Goal: Task Accomplishment & Management: Manage account settings

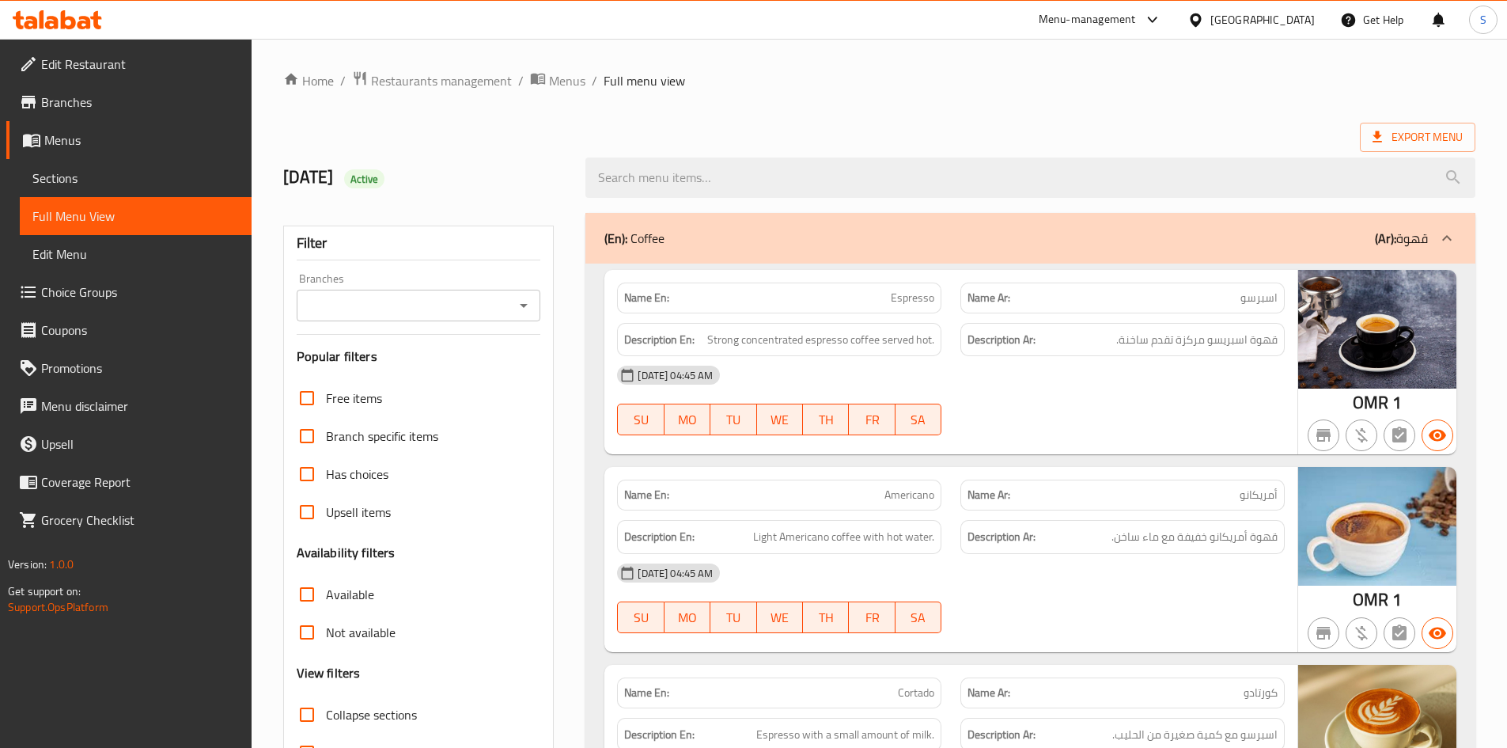
scroll to position [8385, 0]
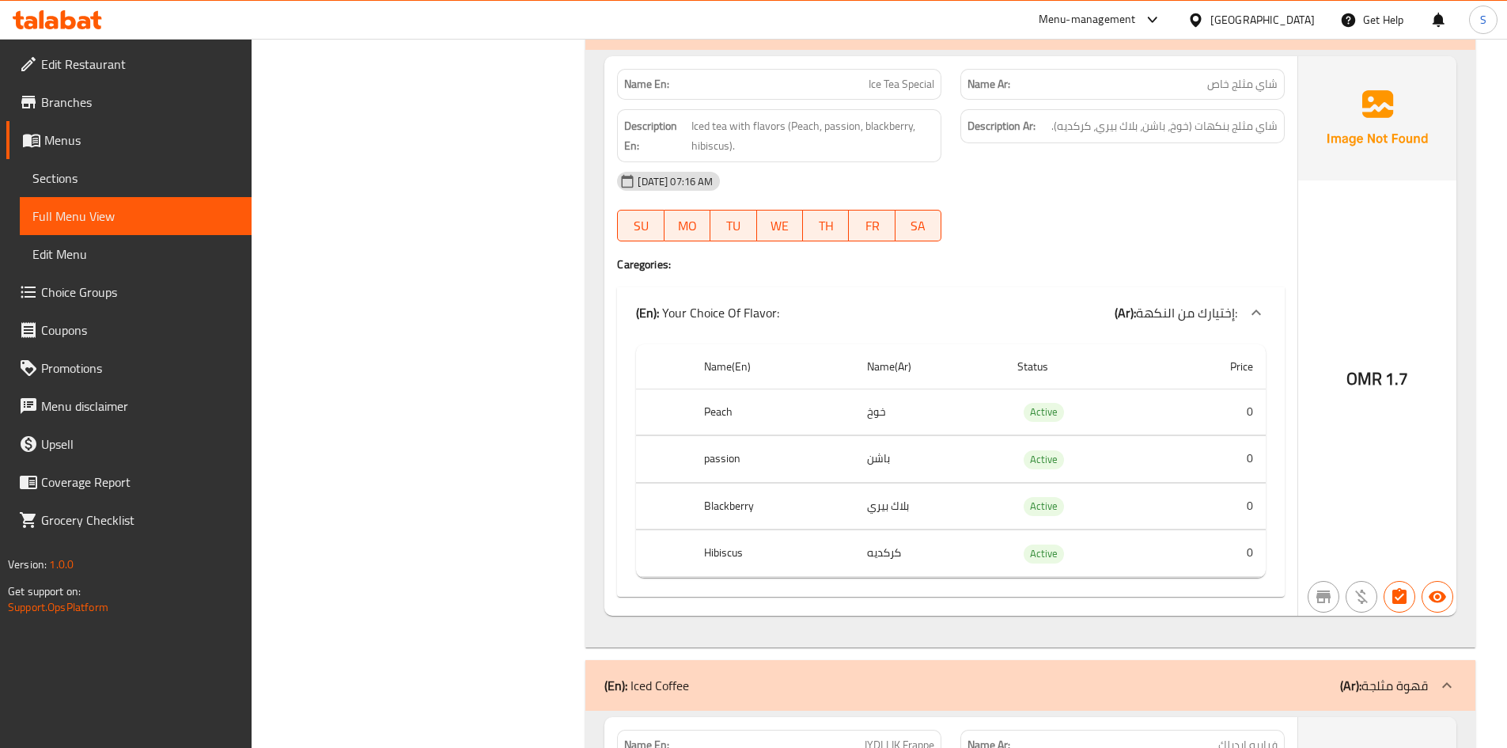
click at [1170, 162] on div "29-09-2025 07:16 AM" at bounding box center [951, 181] width 687 height 38
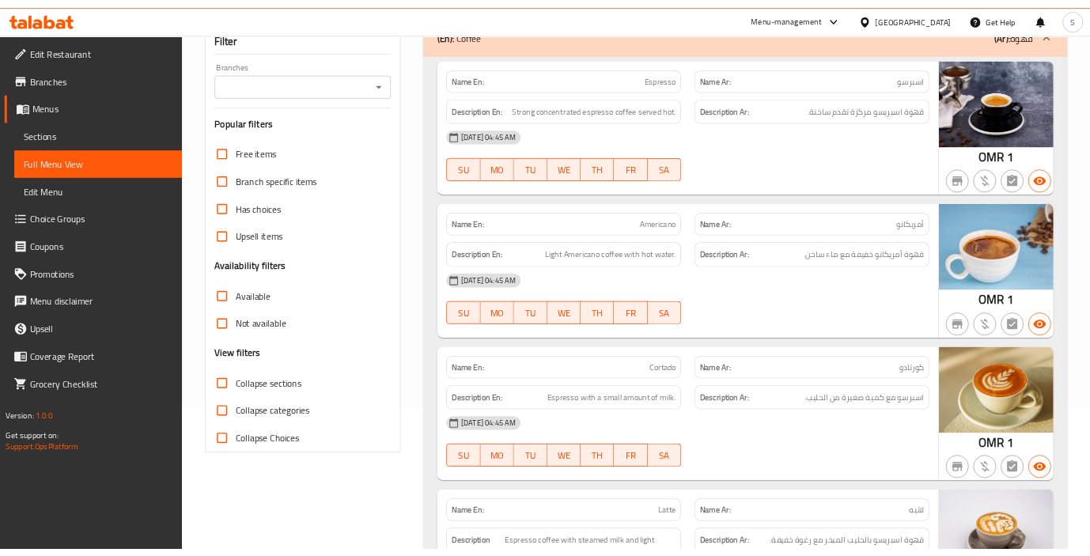
scroll to position [0, 0]
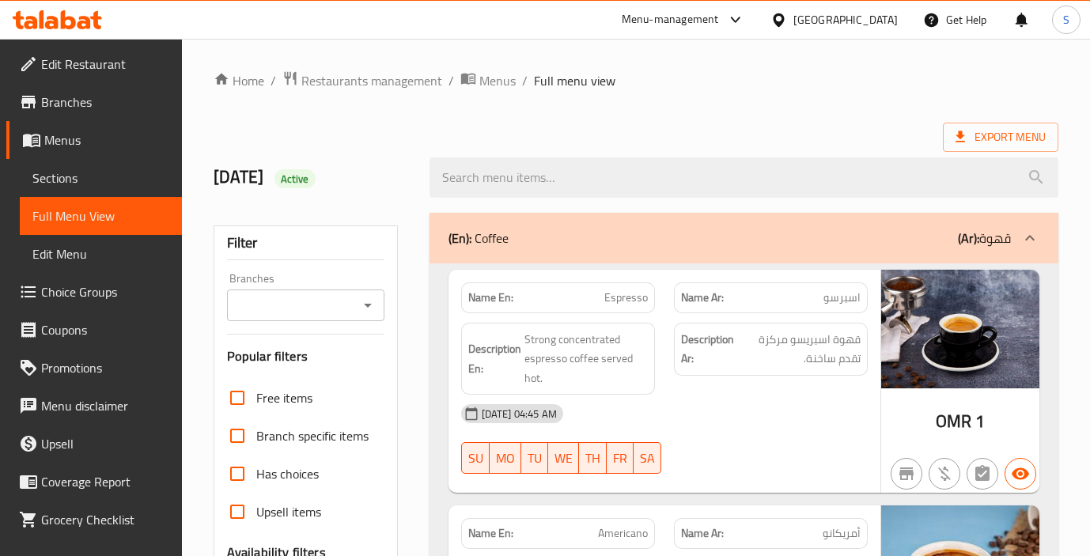
click at [863, 89] on ol "Home / Restaurants management / Menus / Full menu view" at bounding box center [636, 80] width 845 height 21
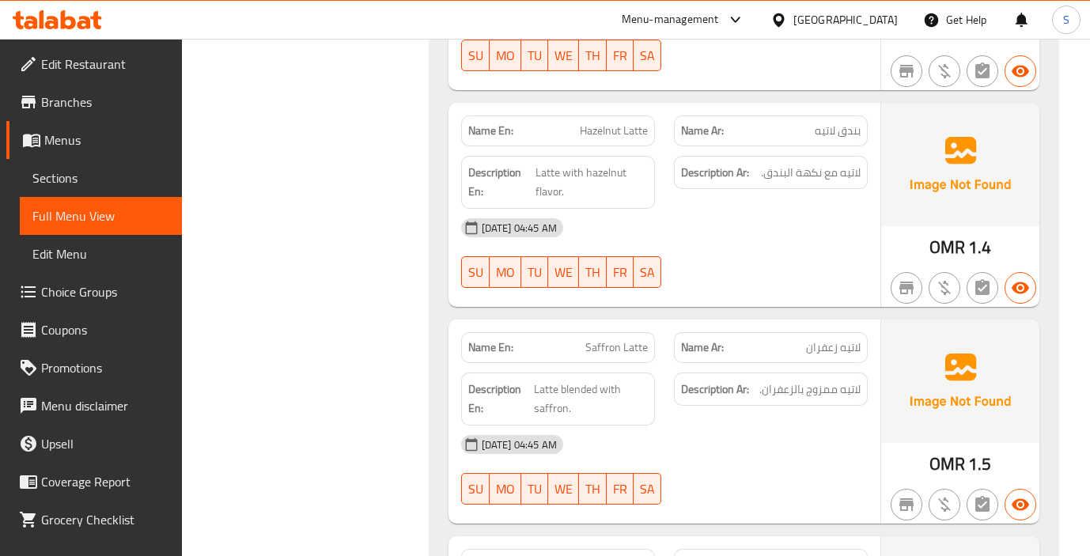
scroll to position [1978, 0]
click at [847, 278] on div "29-09-2025 04:45 AM SU MO TU WE TH FR SA" at bounding box center [665, 254] width 426 height 89
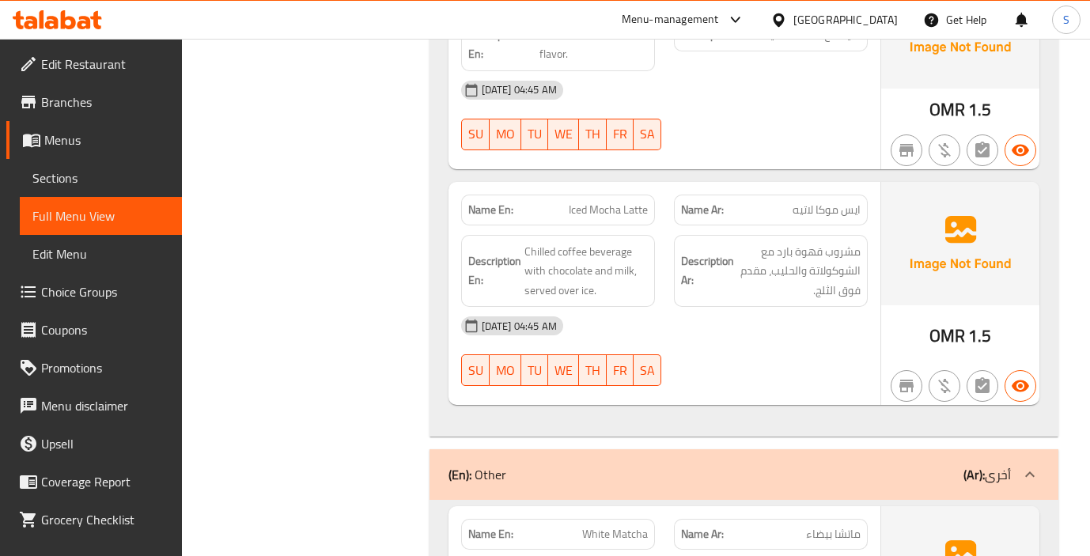
scroll to position [4226, 0]
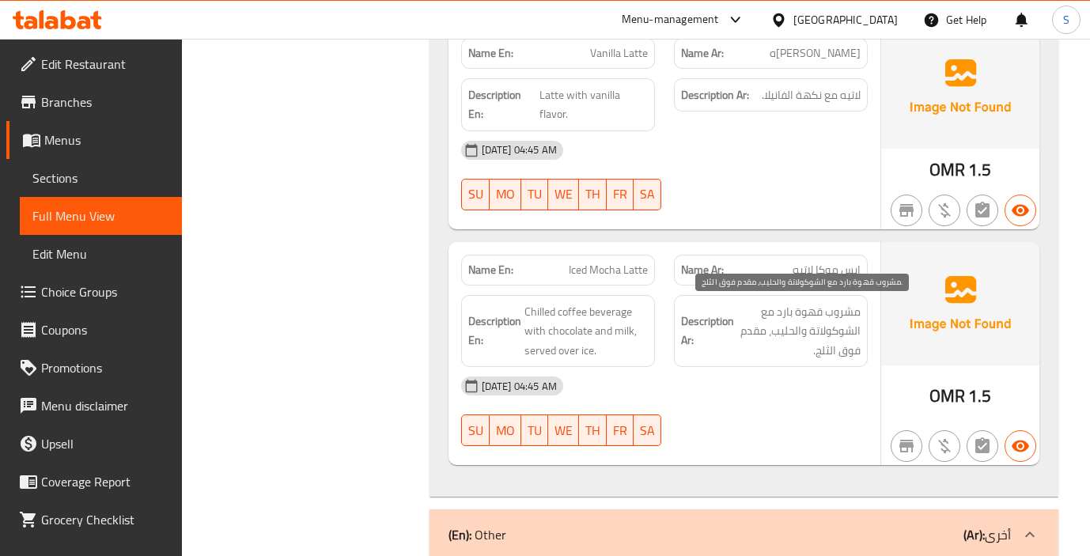
click at [784, 340] on span "مشروب قهوة بارد مع الشوكولاتة والحليب، مقدم فوق الثلج." at bounding box center [798, 331] width 123 height 59
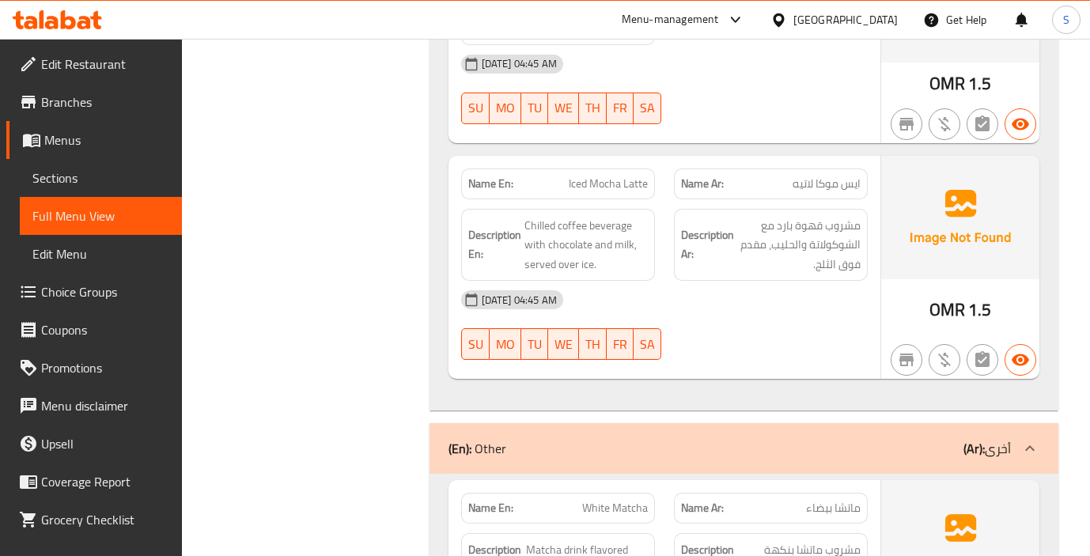
scroll to position [4284, 0]
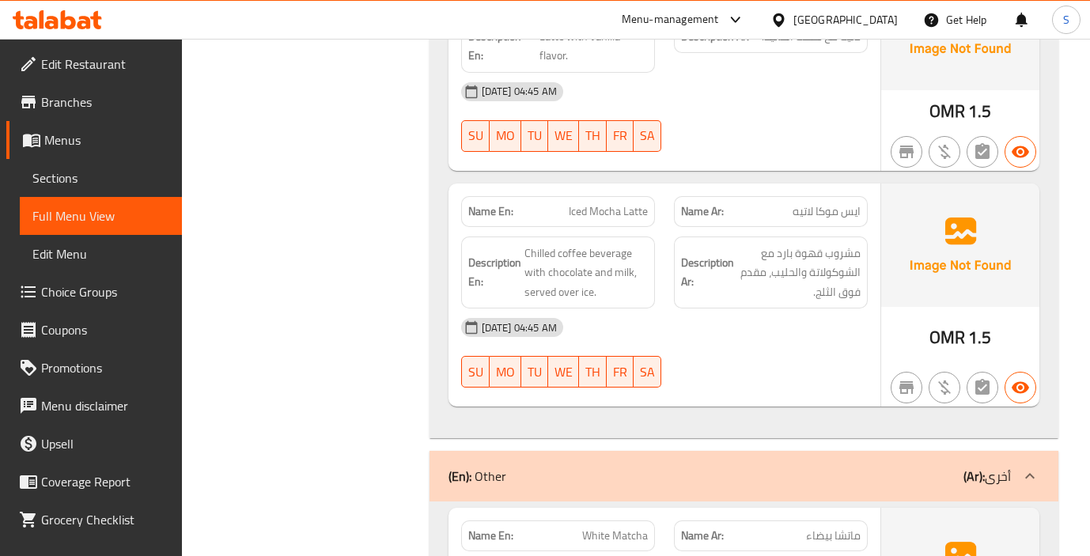
click at [841, 303] on div "Description Ar: مشروب قهوة بارد مع الشوكولاتة والحليب، مقدم فوق الثلج." at bounding box center [771, 273] width 194 height 73
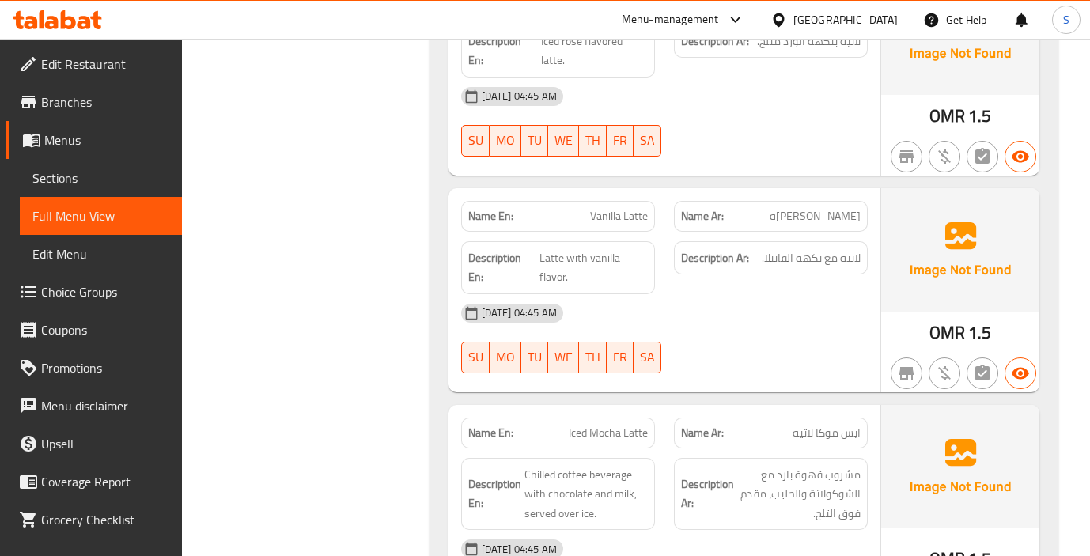
scroll to position [4047, 0]
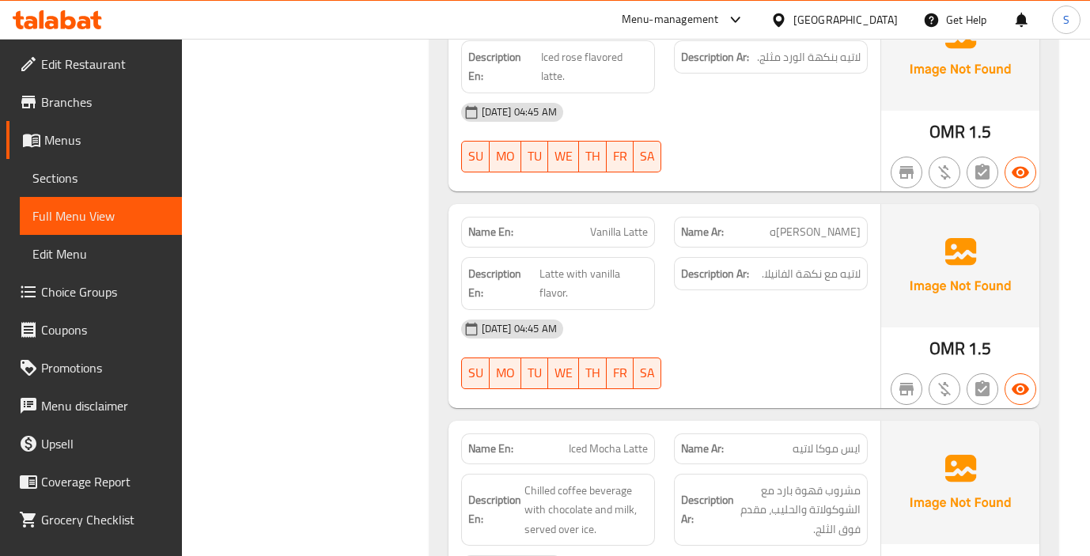
click at [764, 175] on div at bounding box center [771, 172] width 213 height 19
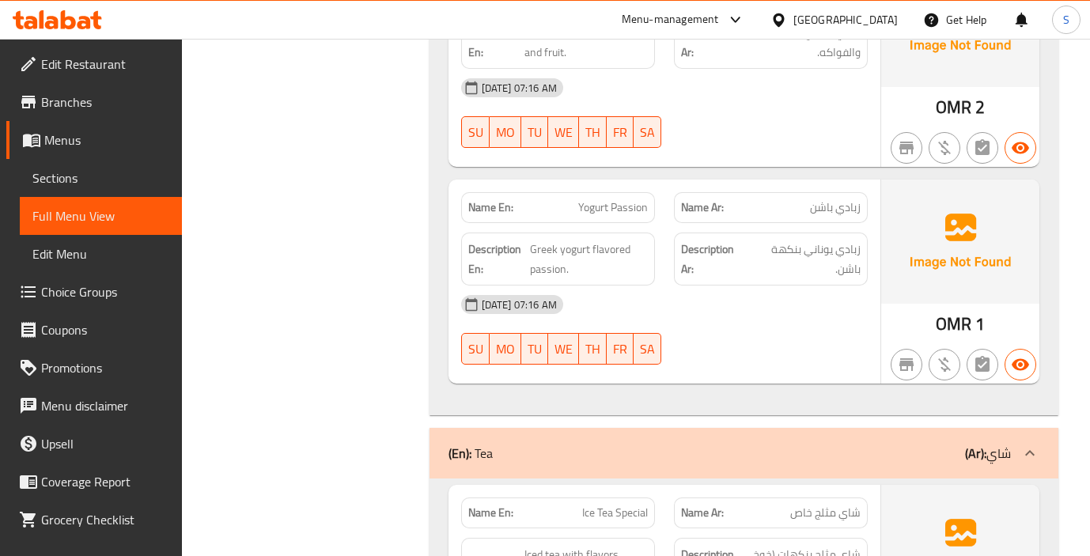
scroll to position [8715, 0]
click at [702, 285] on div "[DATE] 07:16 AM" at bounding box center [665, 304] width 426 height 38
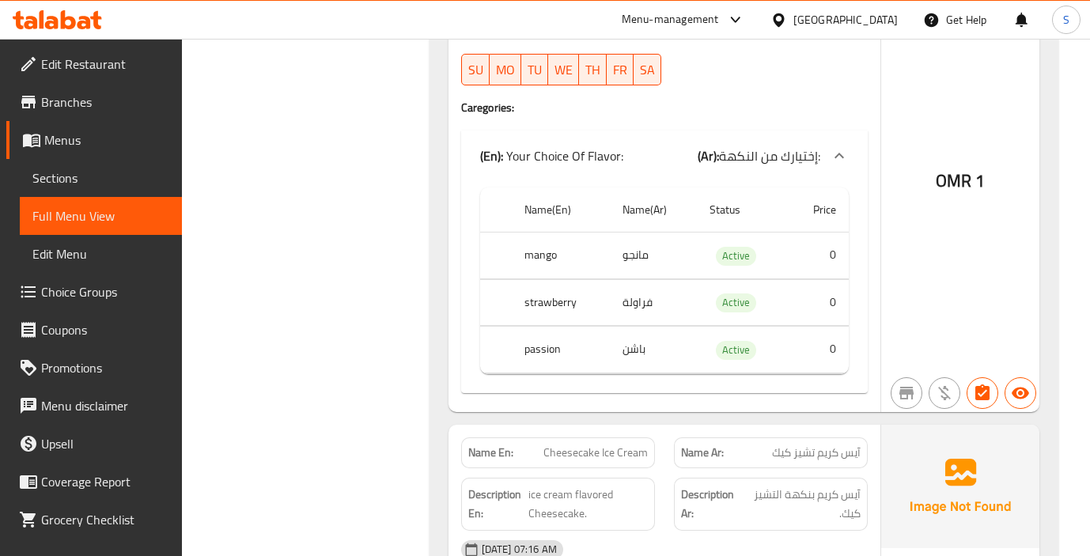
scroll to position [16256, 0]
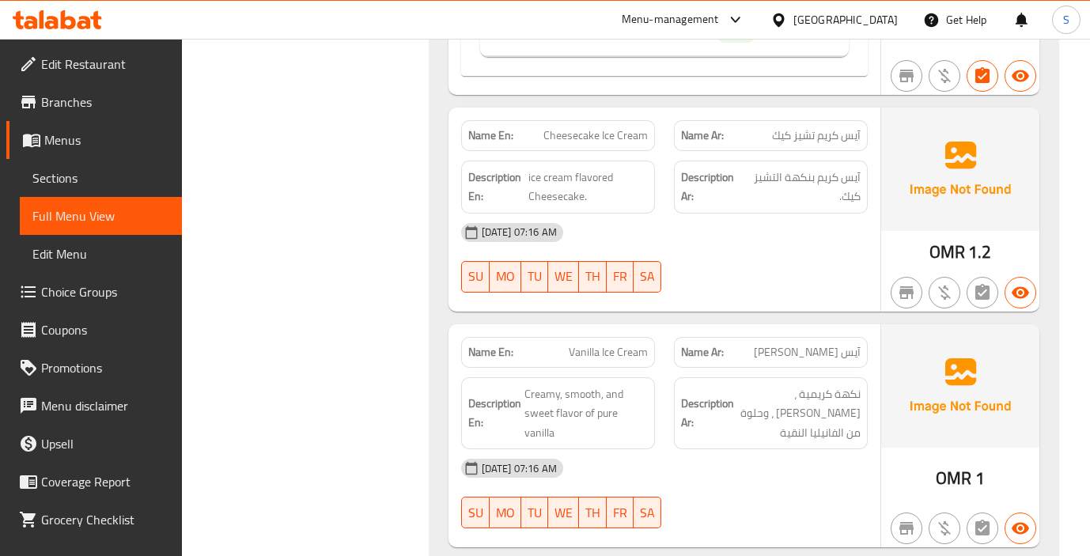
click at [797, 214] on div "[DATE] 07:16 AM" at bounding box center [665, 233] width 426 height 38
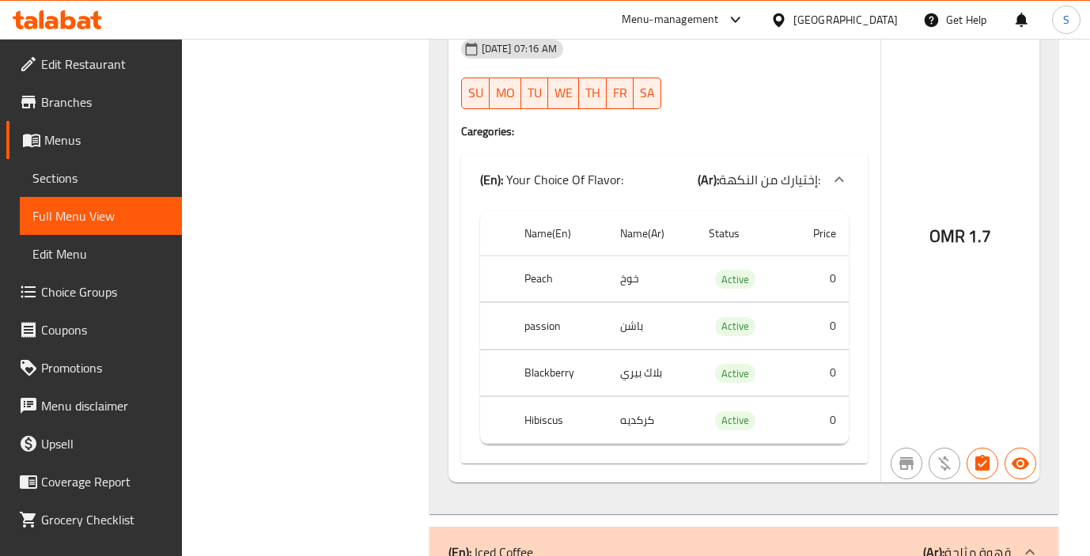
scroll to position [9267, 0]
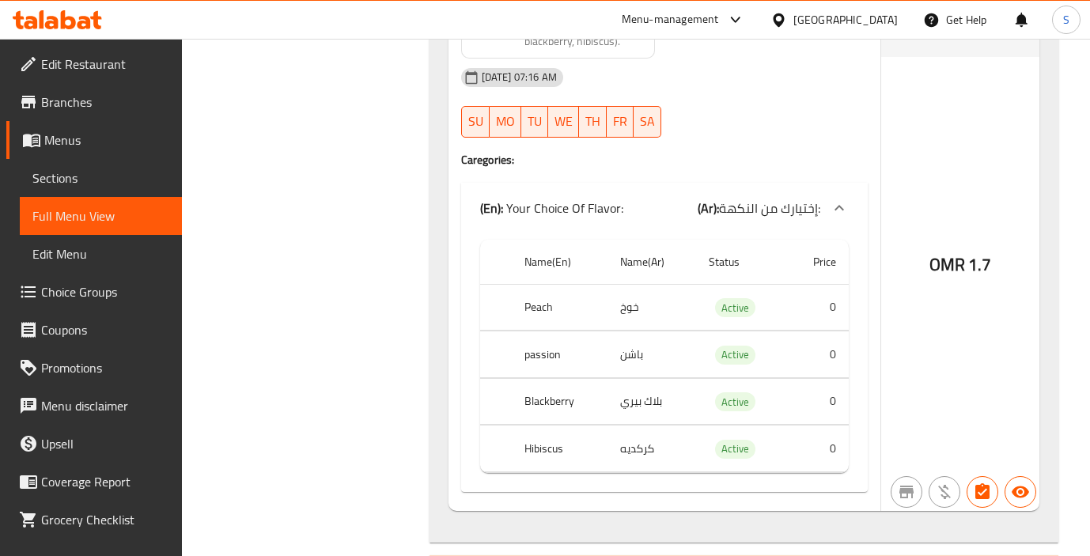
click at [809, 132] on div "Name En: Ice Tea Special Name Ar: شاي مثلج خاص Description En: Iced tea with fl…" at bounding box center [665, 222] width 432 height 578
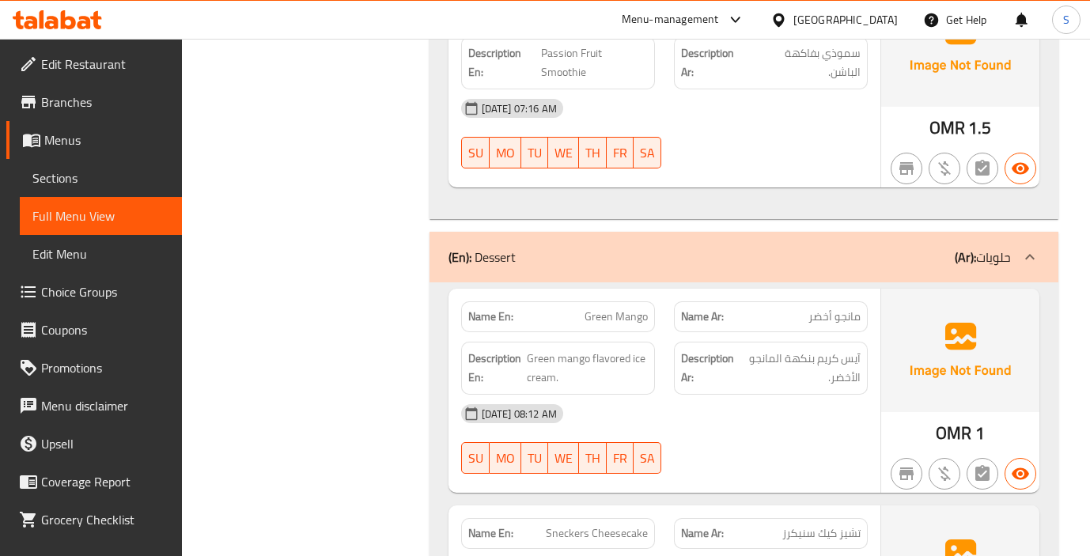
click at [823, 100] on div "29-09-2025 07:16 AM SU MO TU WE TH FR SA" at bounding box center [665, 133] width 426 height 89
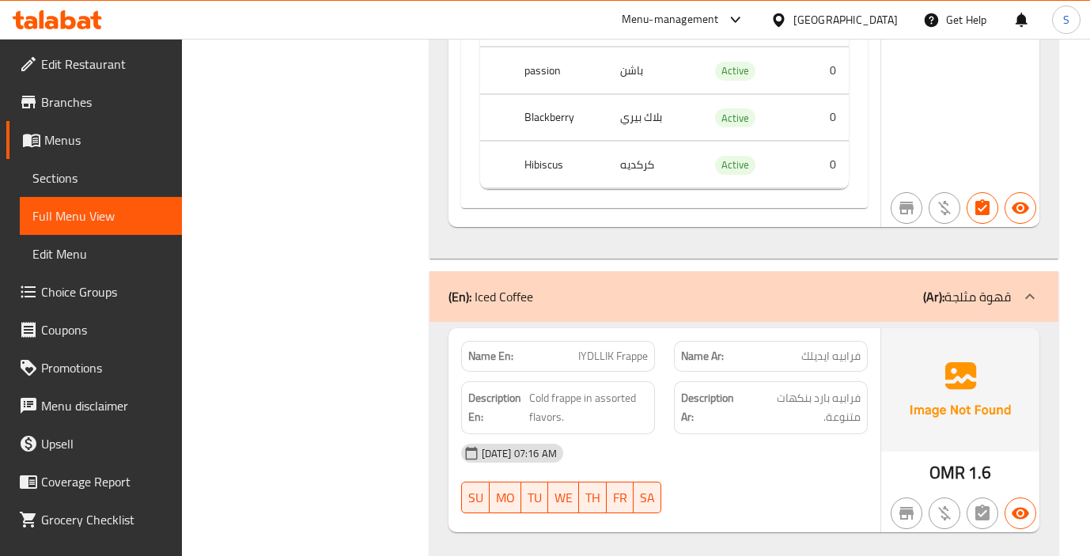
scroll to position [9630, 0]
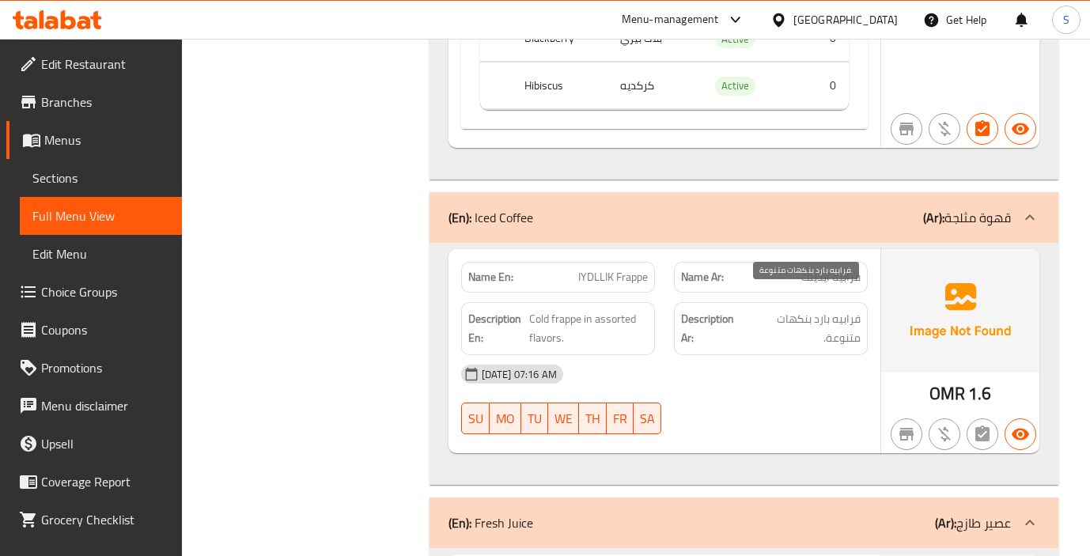
click at [804, 309] on span "فرابيه بارد بنكهات متنوعة." at bounding box center [804, 328] width 114 height 39
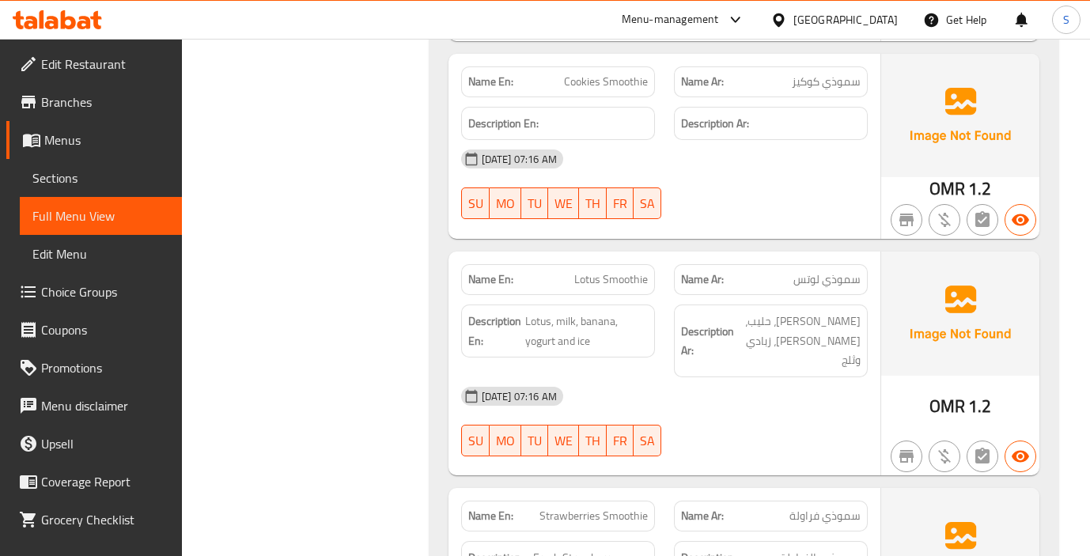
scroll to position [10263, 0]
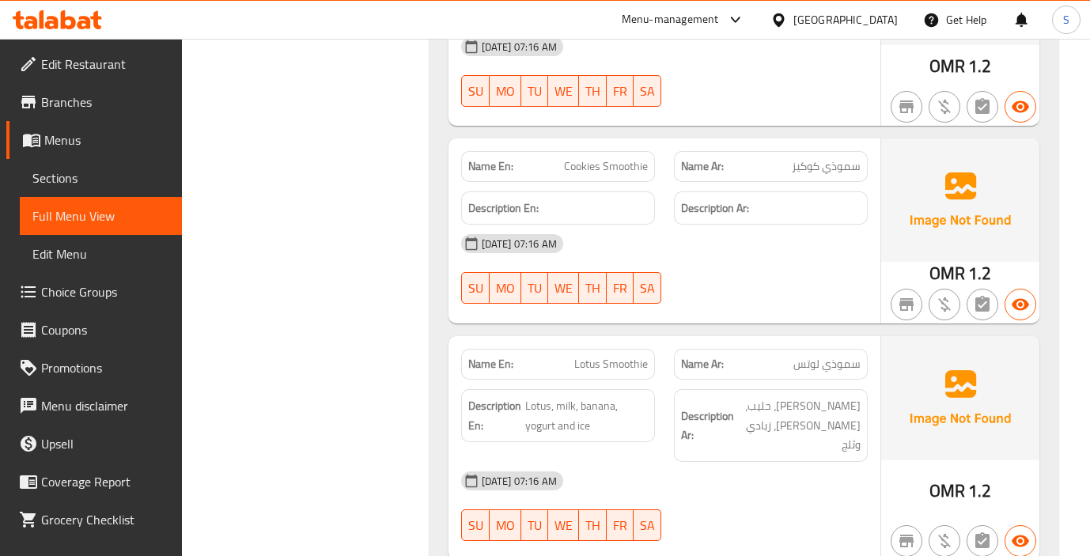
click at [621, 158] on span "Cookies Smoothie" at bounding box center [606, 166] width 84 height 17
copy span "Cookies Smoothie"
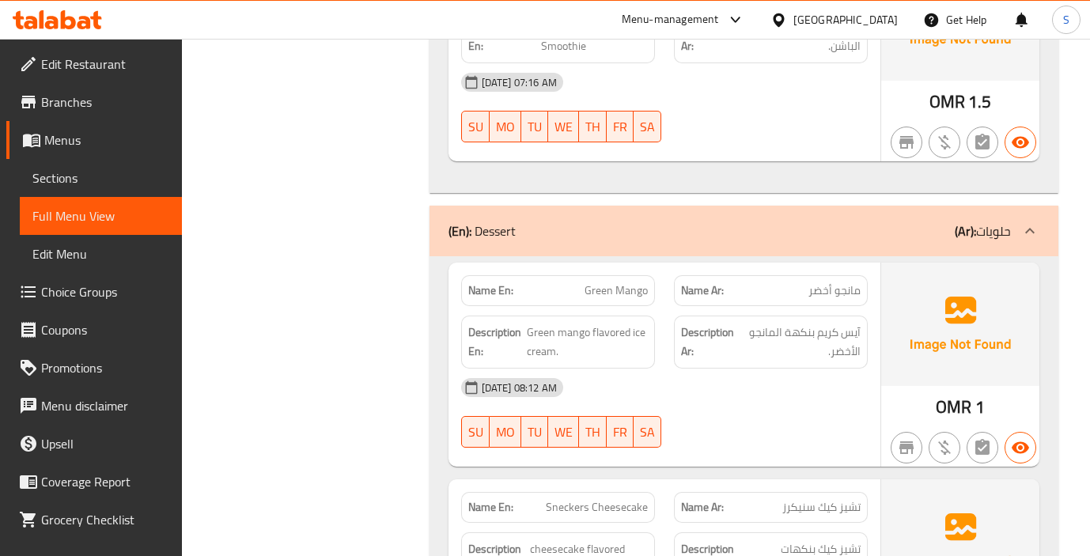
scroll to position [11608, 0]
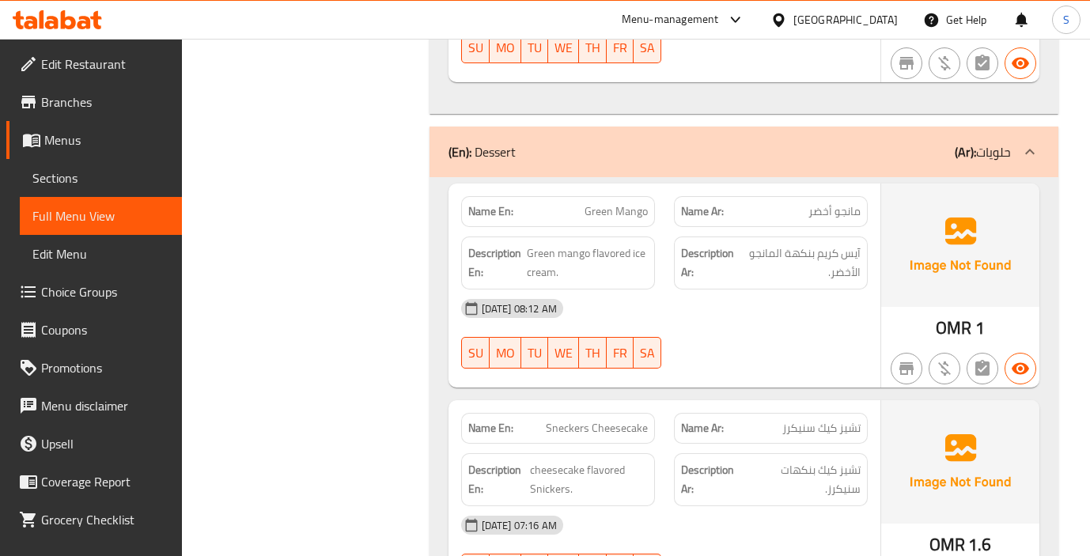
click at [751, 290] on div "29-09-2025 08:12 AM" at bounding box center [665, 309] width 426 height 38
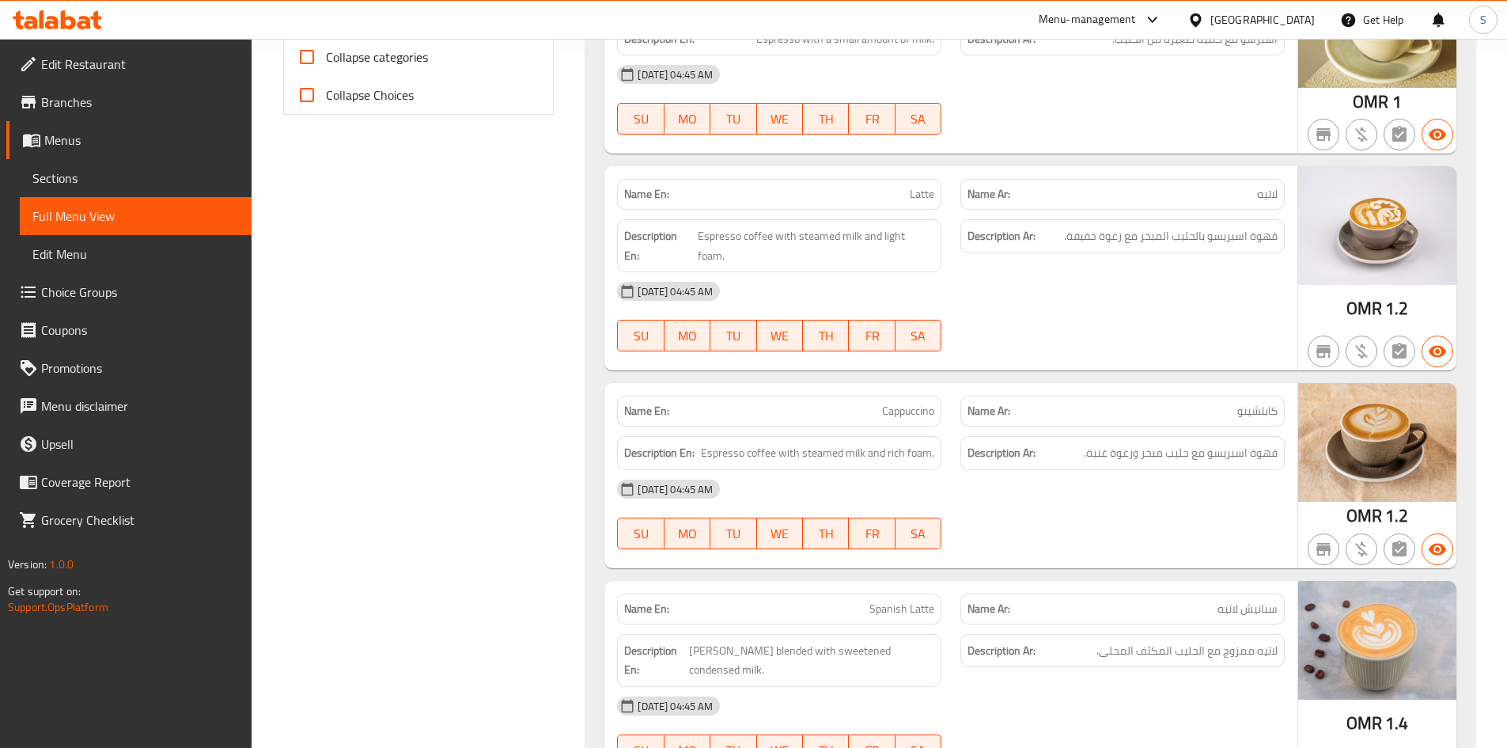
scroll to position [0, 0]
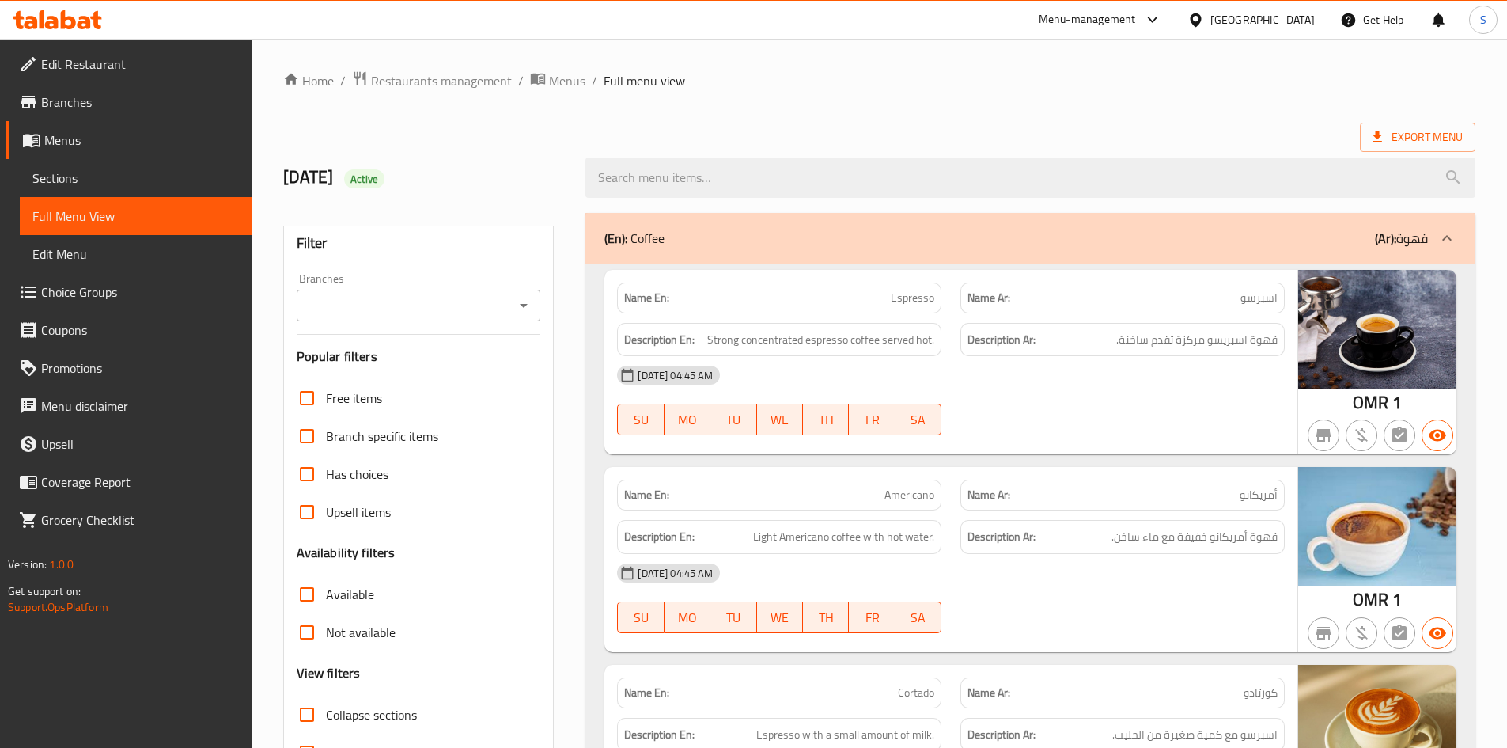
click at [1177, 391] on div "29-09-2025 04:45 AM" at bounding box center [951, 375] width 687 height 38
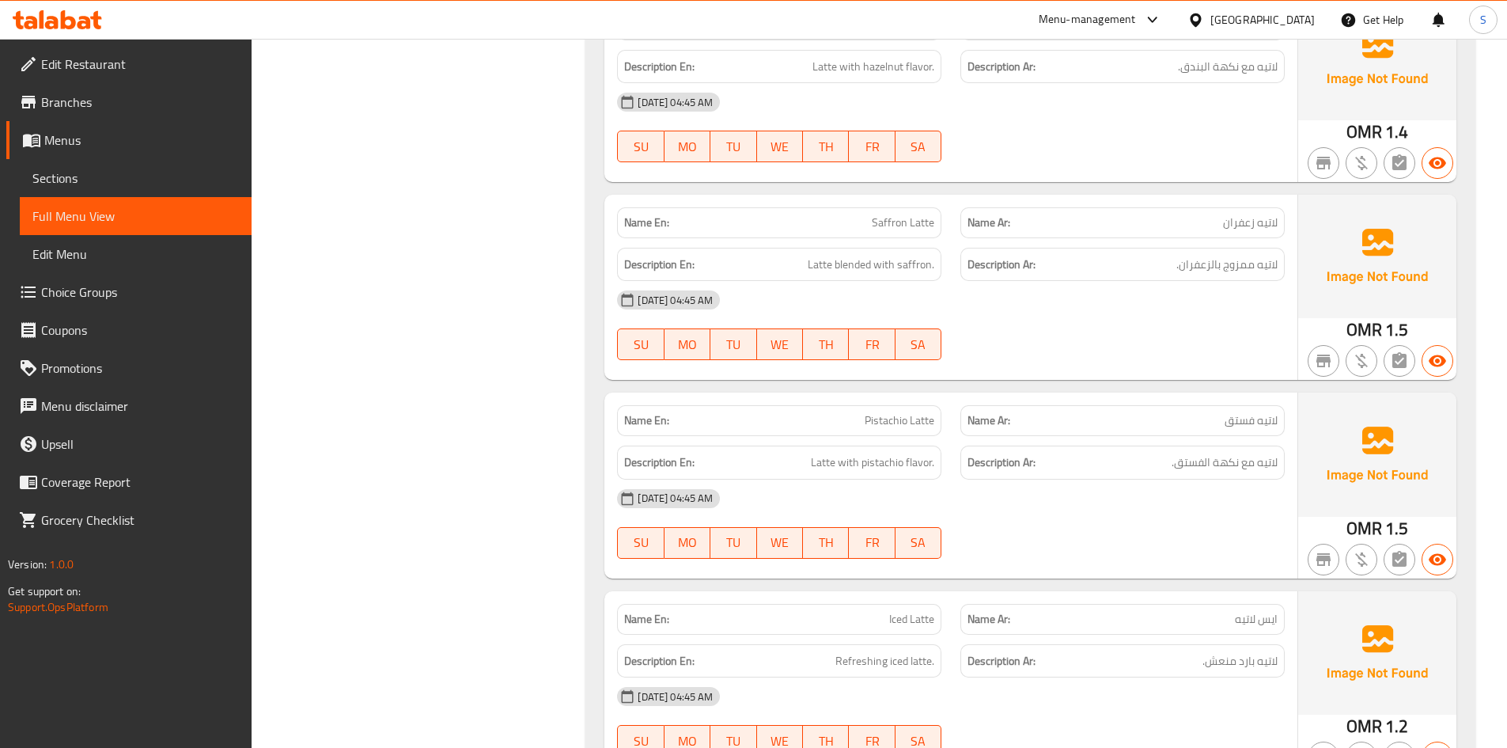
scroll to position [1899, 0]
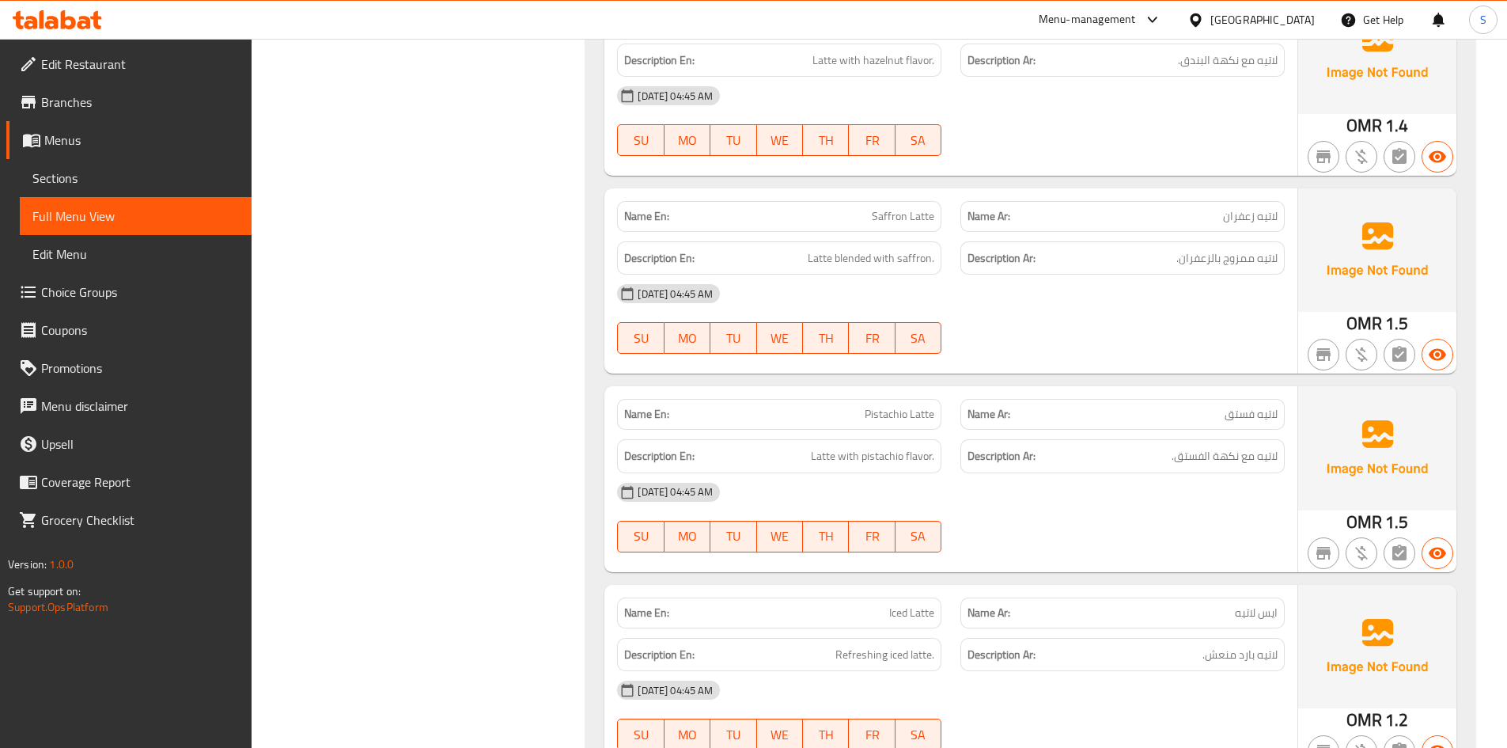
click at [914, 208] on span "Saffron Latte" at bounding box center [903, 216] width 63 height 17
click at [1248, 208] on span "لاتيه زعفران" at bounding box center [1250, 216] width 55 height 17
copy span "لاتيه زعفران"
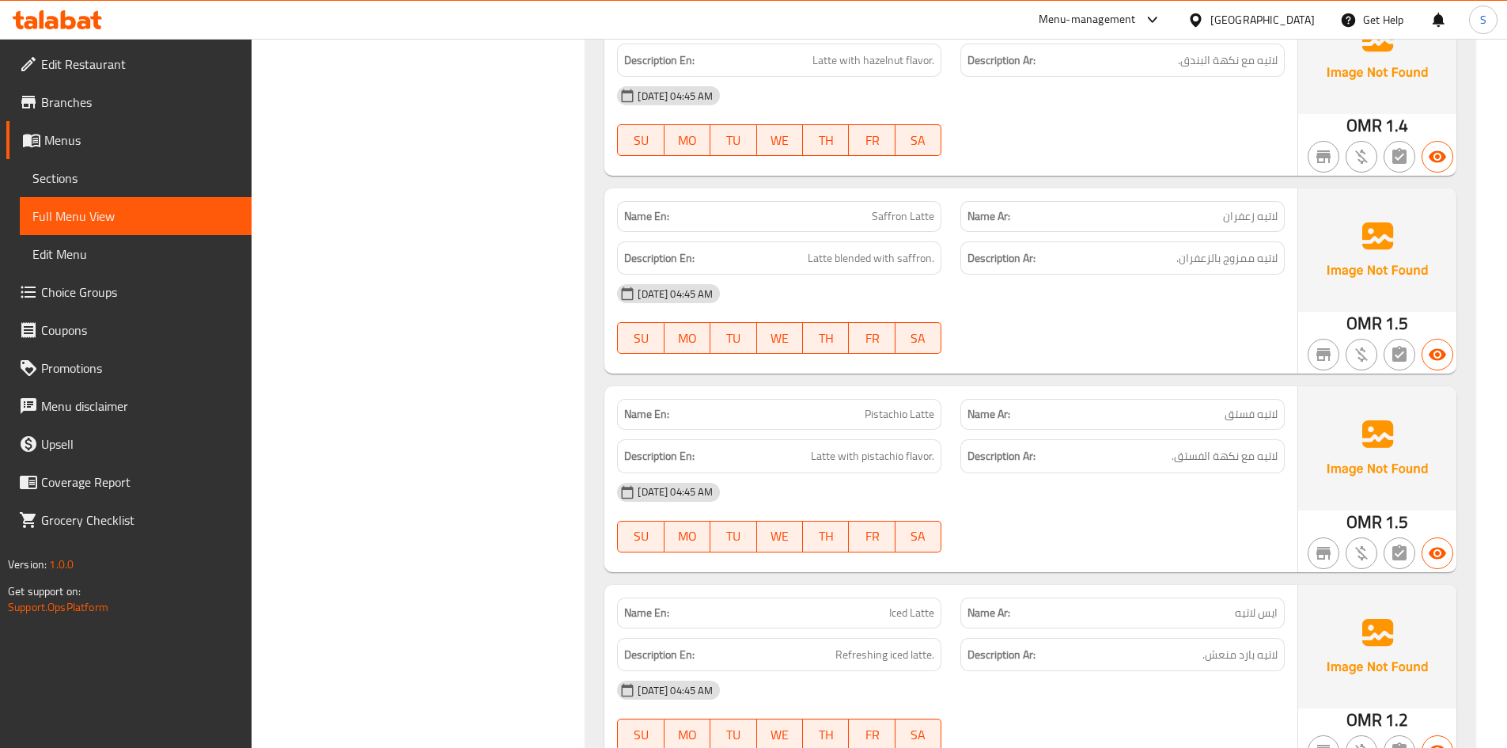
drag, startPoint x: 524, startPoint y: 301, endPoint x: 628, endPoint y: 270, distance: 109.1
click at [893, 208] on span "Saffron Latte" at bounding box center [903, 216] width 63 height 17
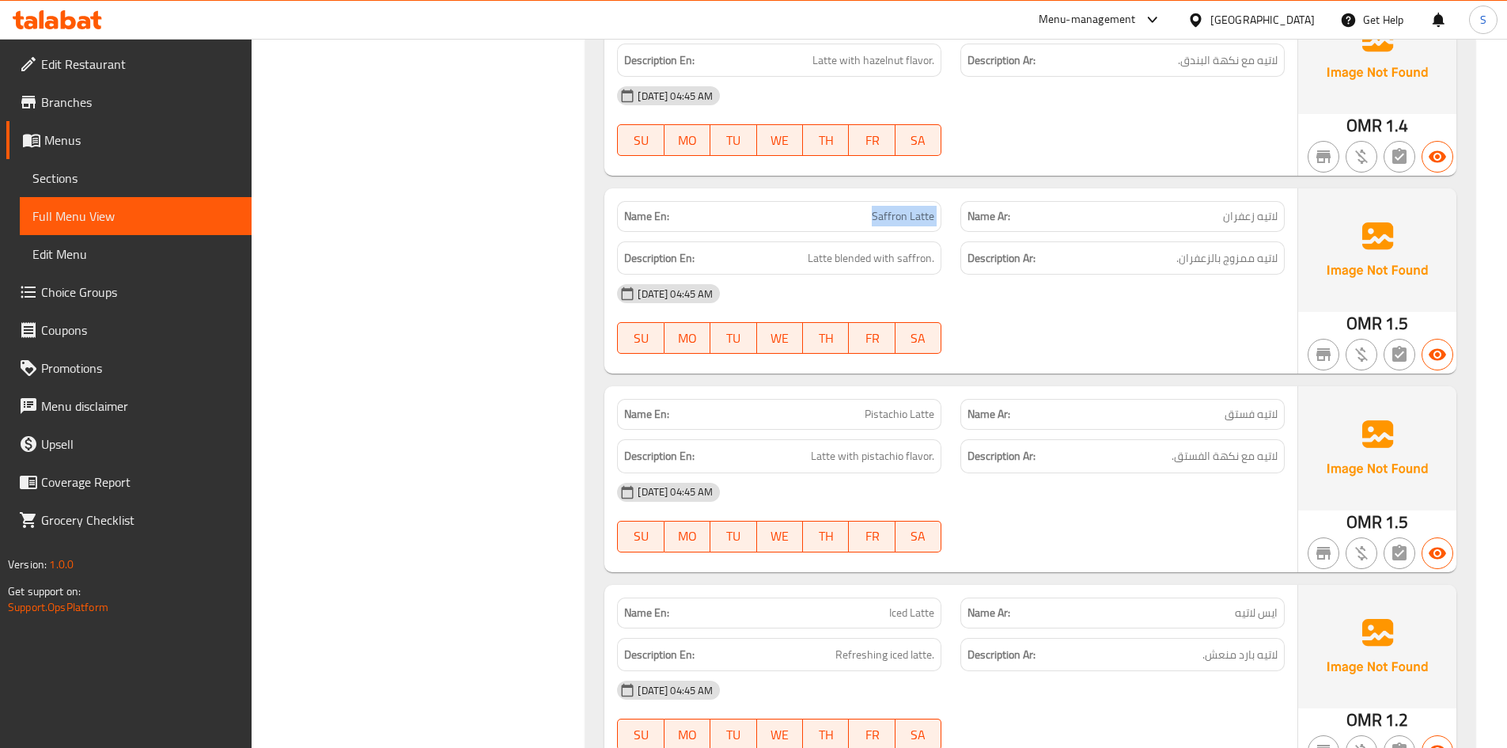
copy span "Saffron Latte"
click at [1022, 275] on div "29-09-2025 04:45 AM" at bounding box center [951, 294] width 687 height 38
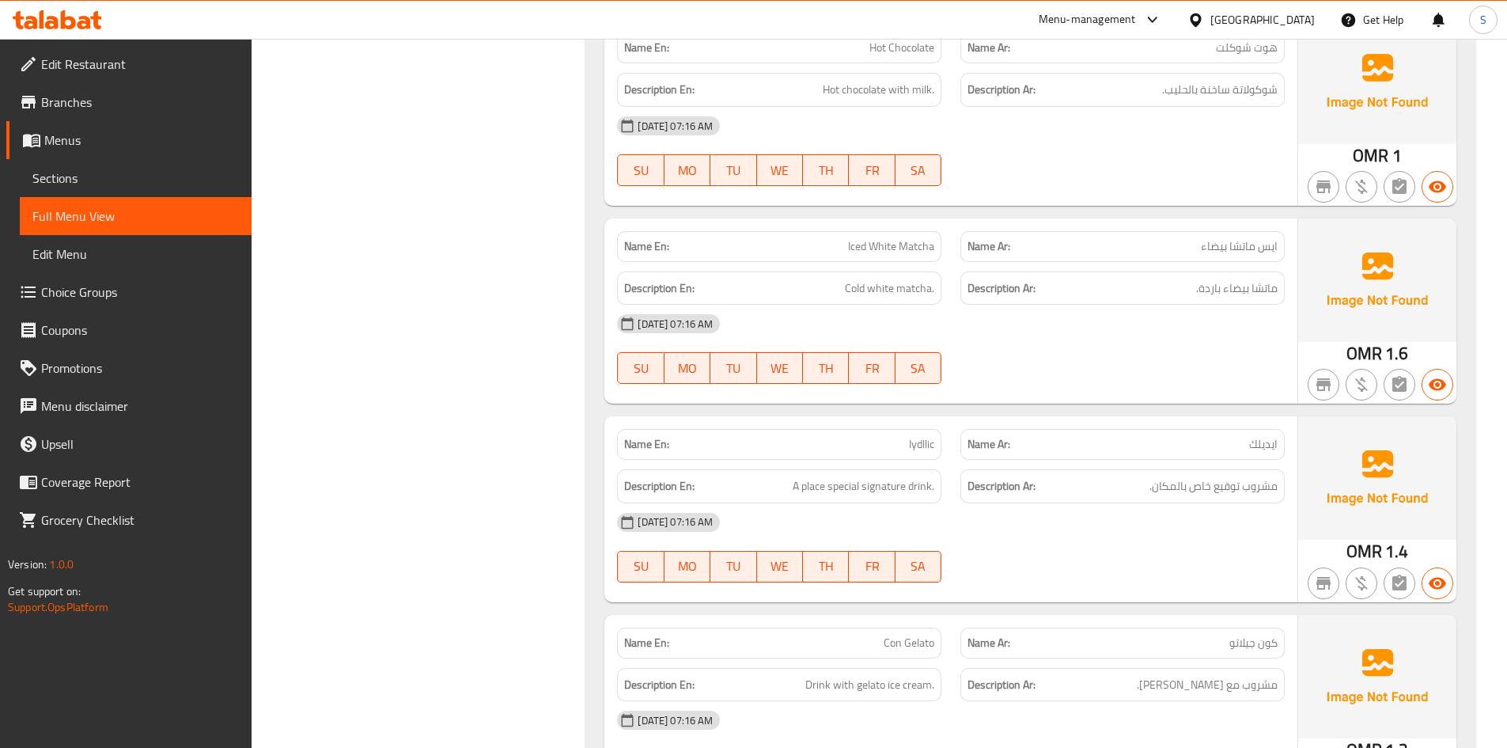
scroll to position [4590, 0]
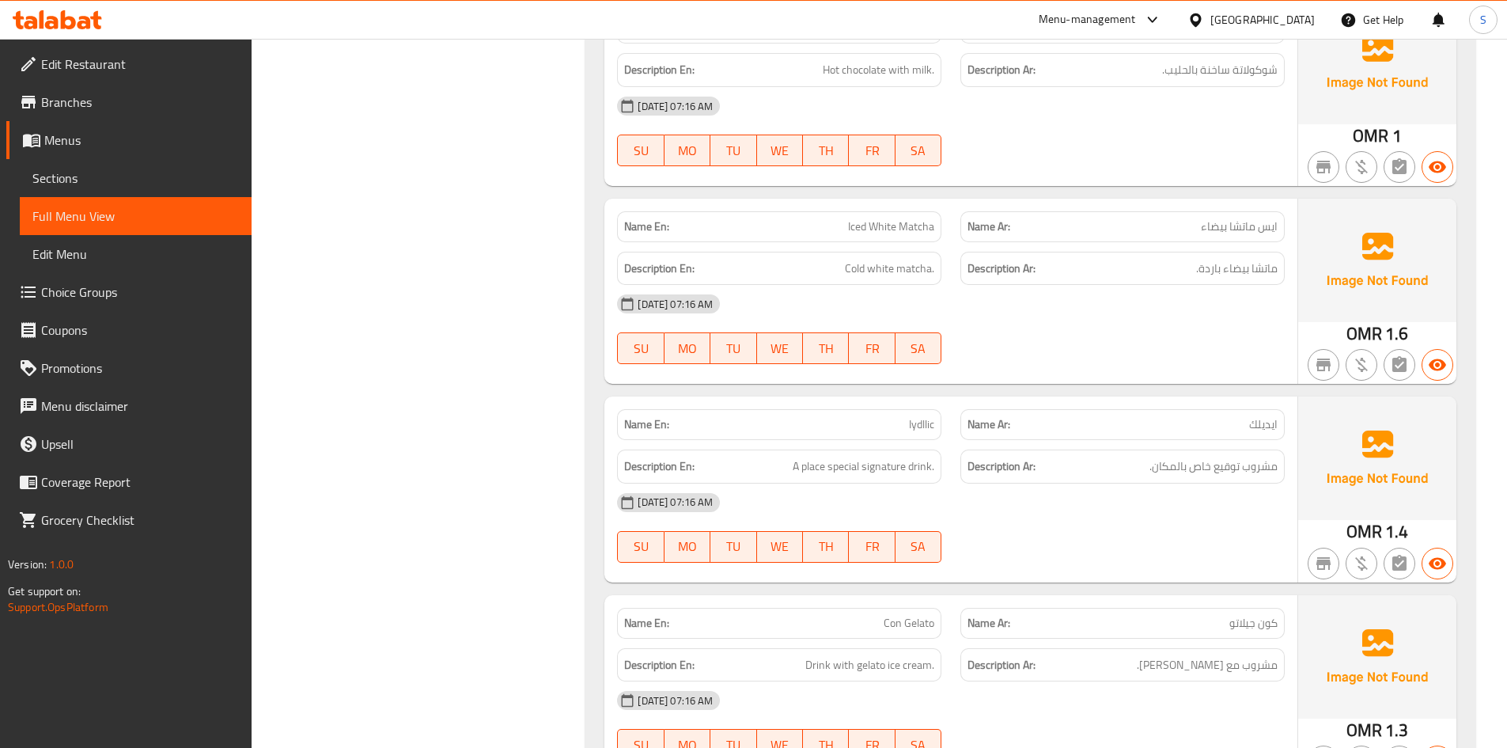
click at [908, 218] on span "Iced White Matcha" at bounding box center [891, 226] width 86 height 17
copy span "Iced White Matcha"
click at [1086, 483] on div "29-09-2025 07:16 AM" at bounding box center [951, 502] width 687 height 38
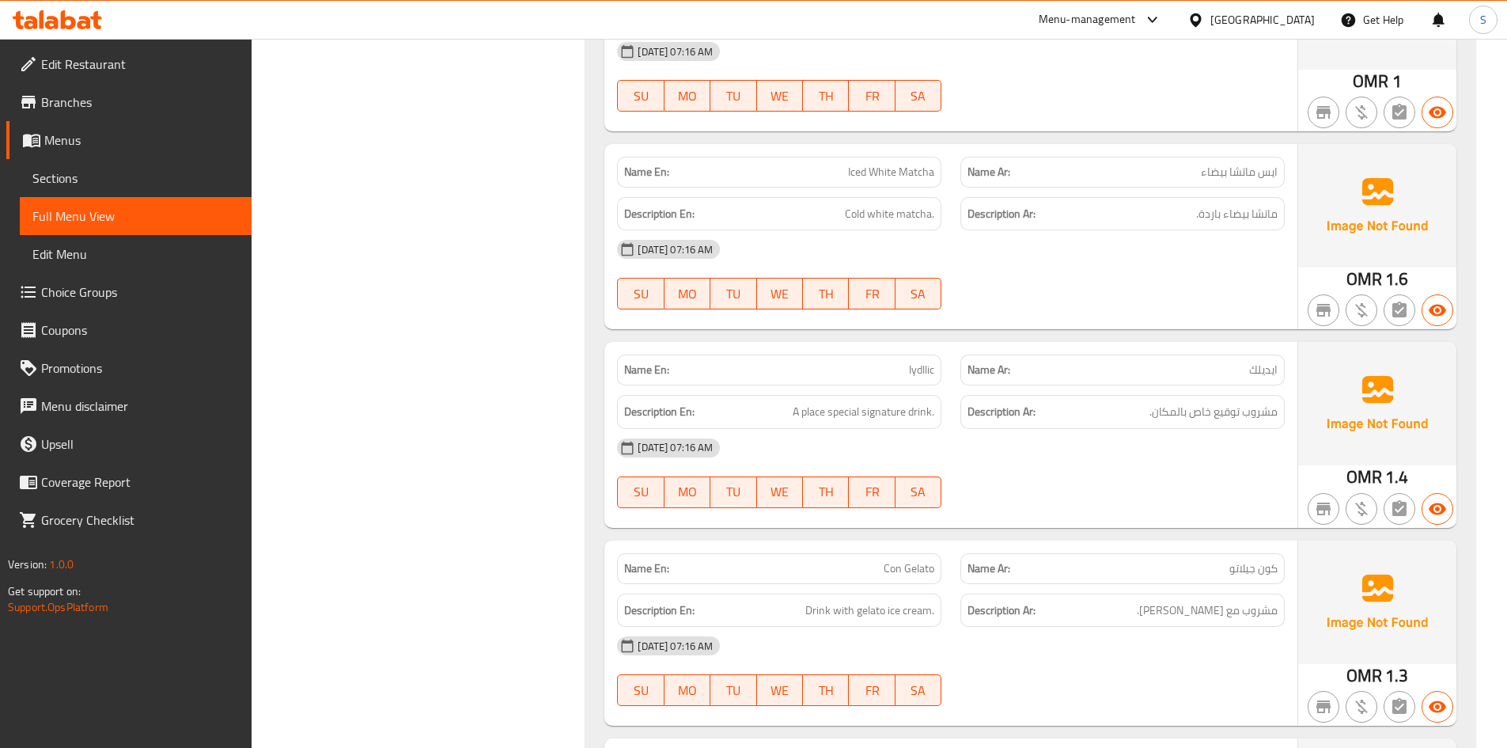
scroll to position [4669, 0]
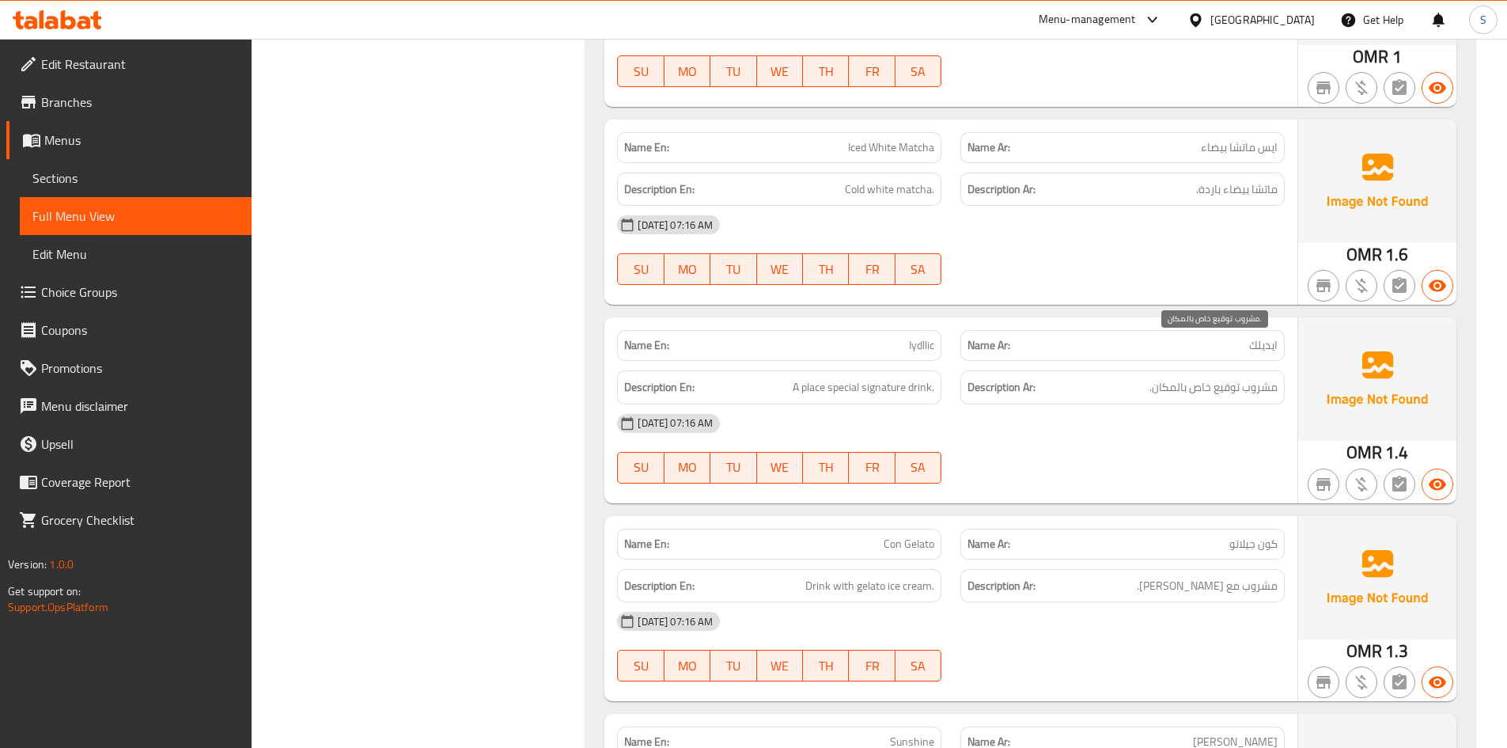
click at [1264, 377] on span "مشروب توقيع خاص بالمكان." at bounding box center [1214, 387] width 128 height 20
copy div "مشروب توقيع خاص بالمكان."
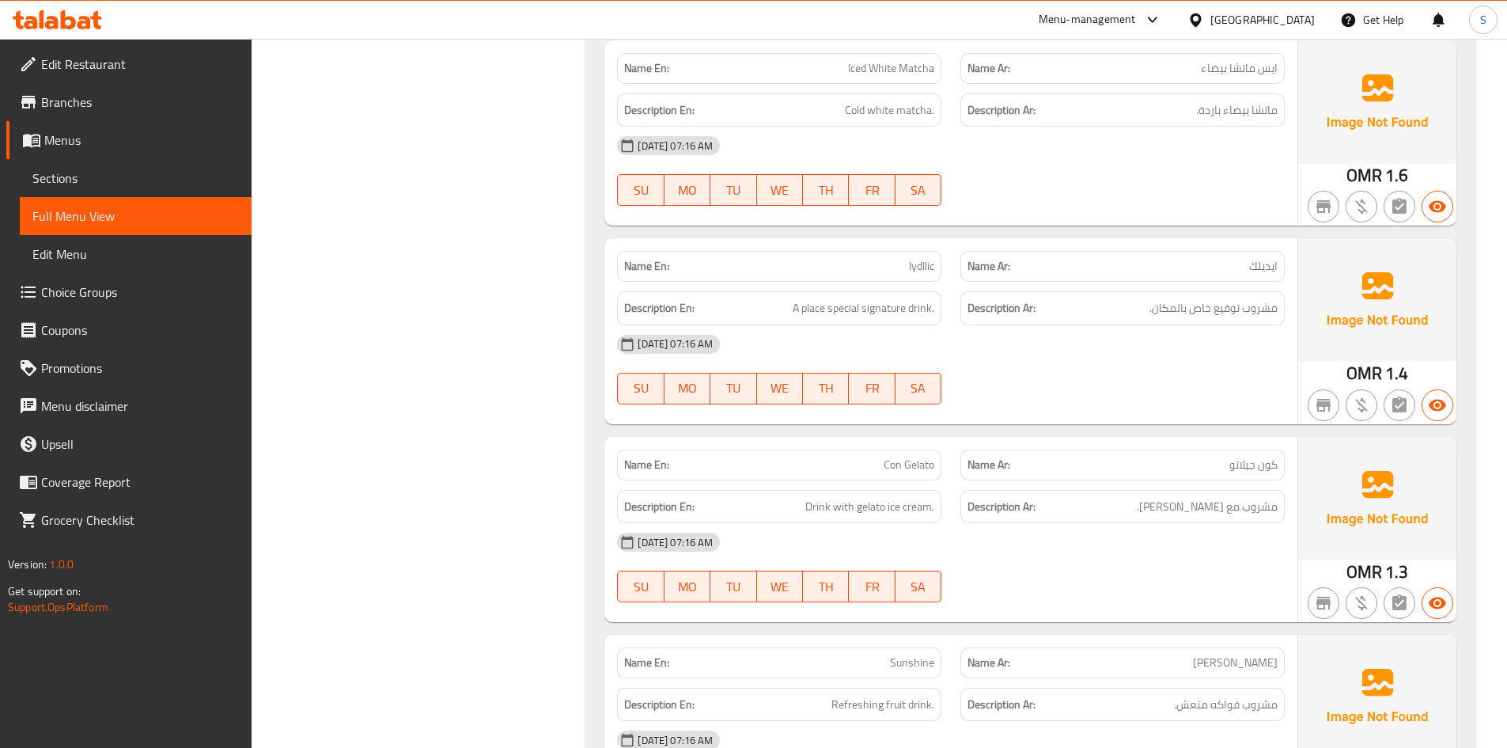
scroll to position [4906, 0]
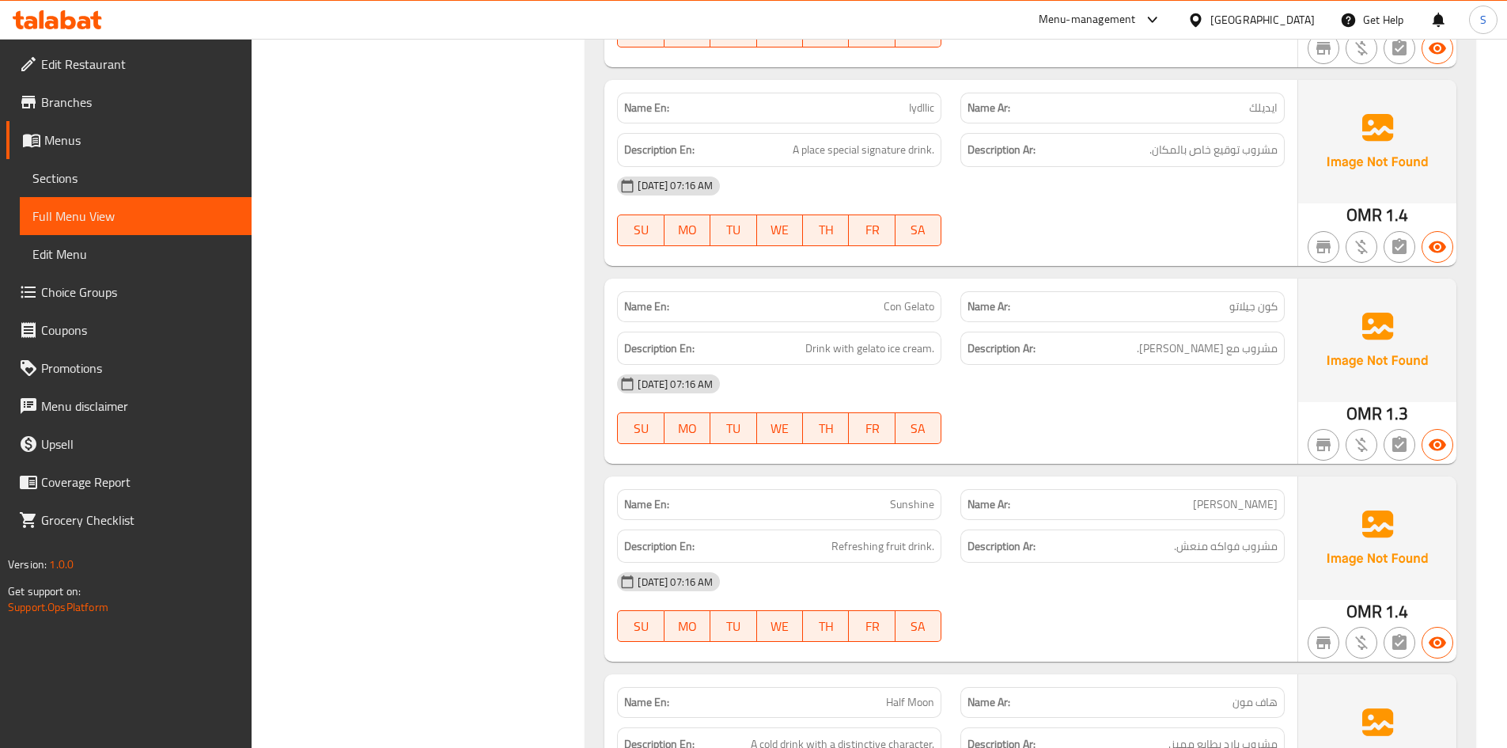
click at [921, 100] on span "Iydllic" at bounding box center [921, 108] width 25 height 17
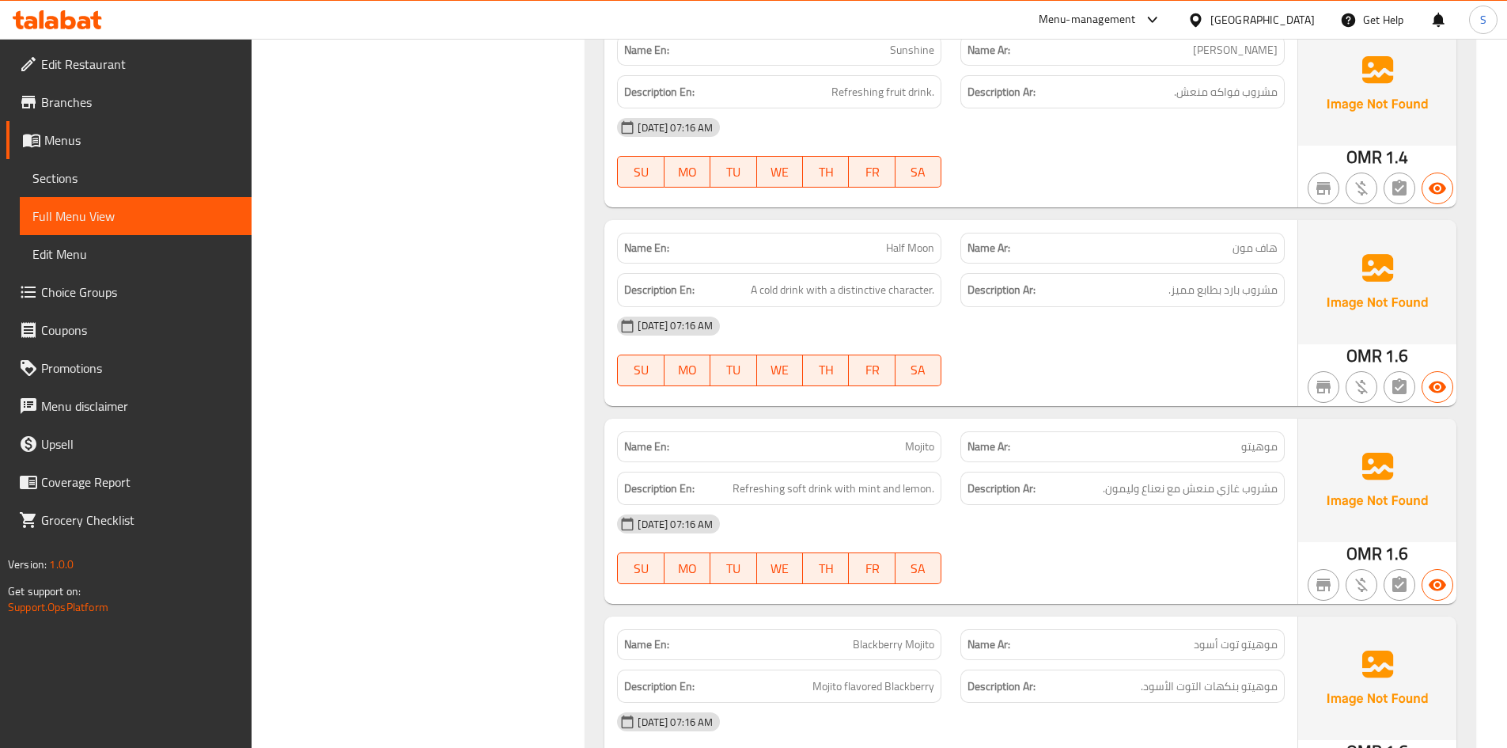
scroll to position [5460, 0]
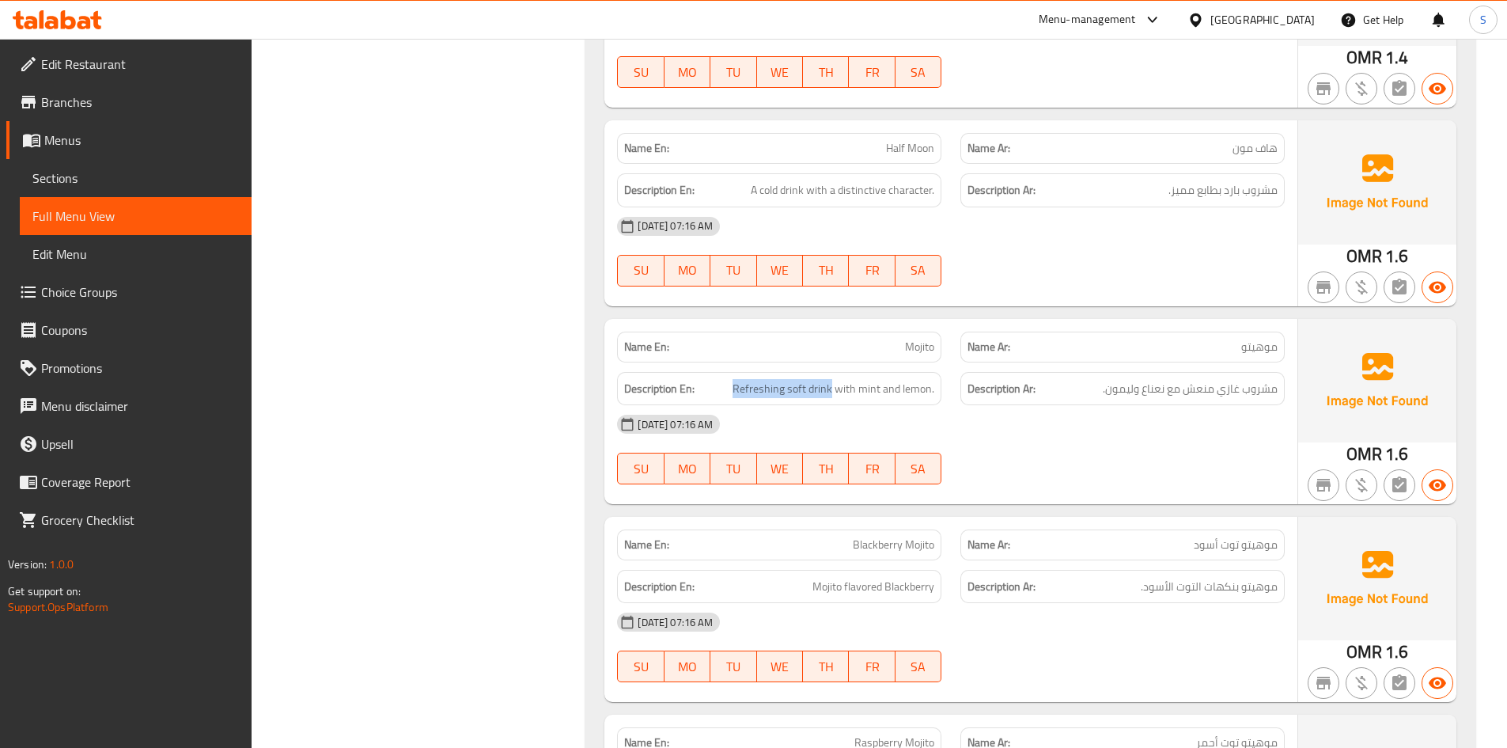
drag, startPoint x: 833, startPoint y: 351, endPoint x: 707, endPoint y: 341, distance: 126.2
click at [707, 379] on h6 "Description En: Refreshing soft drink with mint and lemon." at bounding box center [779, 389] width 310 height 20
click at [1291, 405] on div "29-09-2025 07:16 AM" at bounding box center [951, 424] width 687 height 38
drag, startPoint x: 833, startPoint y: 346, endPoint x: 681, endPoint y: 364, distance: 153.0
click at [681, 372] on div "Description En: Refreshing soft drink with mint and lemon." at bounding box center [779, 389] width 324 height 34
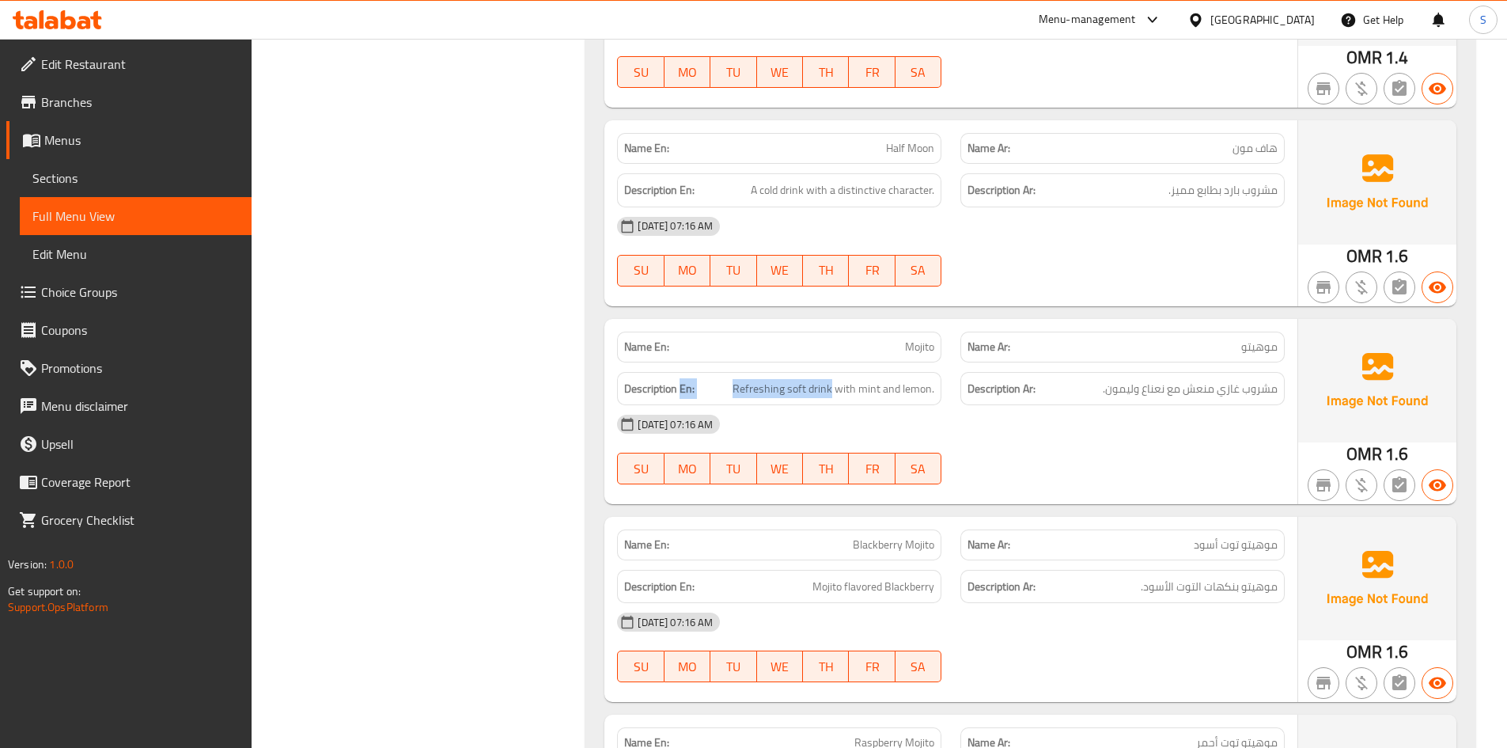
click at [925, 457] on span "SA" at bounding box center [918, 468] width 33 height 23
click at [1196, 405] on div "29-09-2025 07:16 AM" at bounding box center [951, 424] width 687 height 38
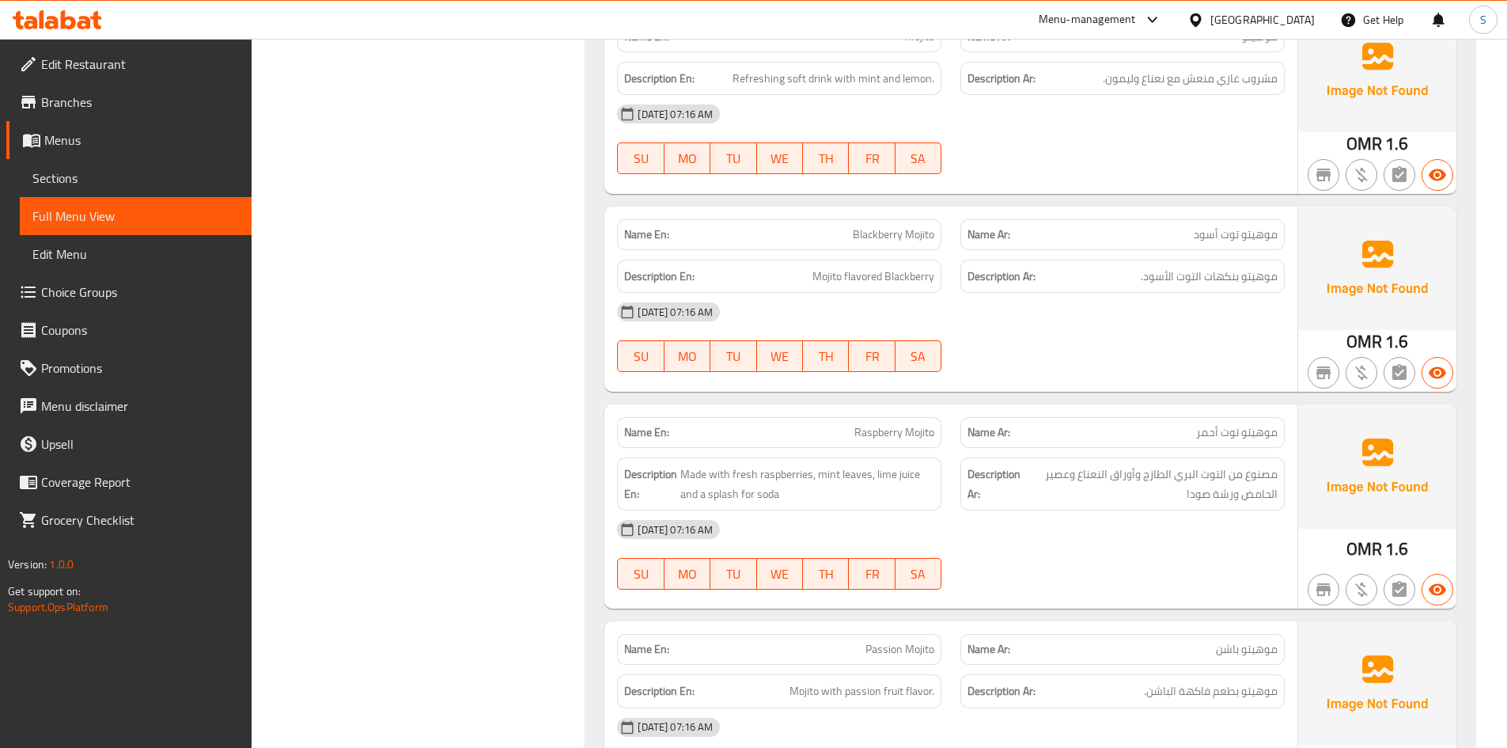
scroll to position [5856, 0]
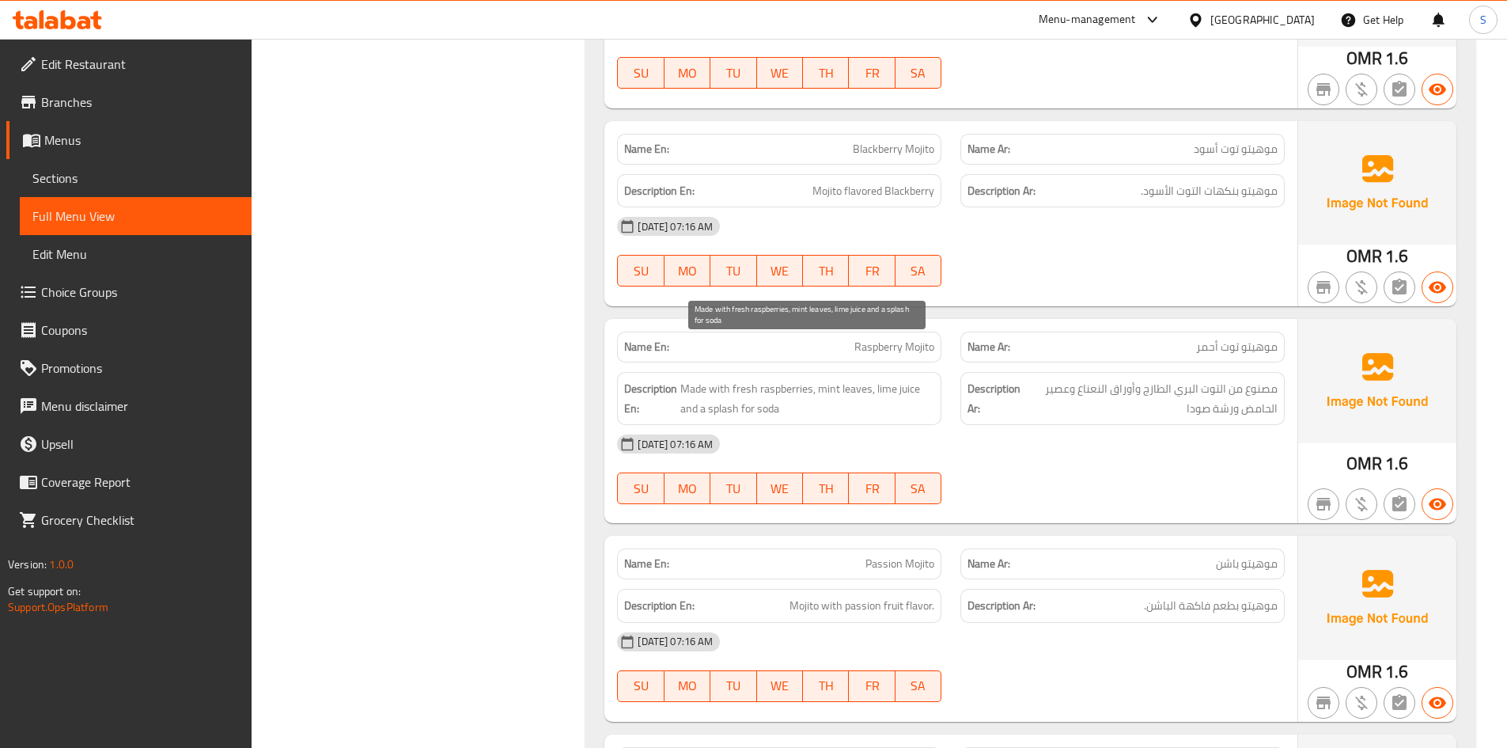
click at [740, 379] on span "Made with fresh raspberries, mint leaves, lime juice and a splash for soda" at bounding box center [808, 398] width 254 height 39
click at [882, 339] on span "Raspberry Mojito" at bounding box center [895, 347] width 80 height 17
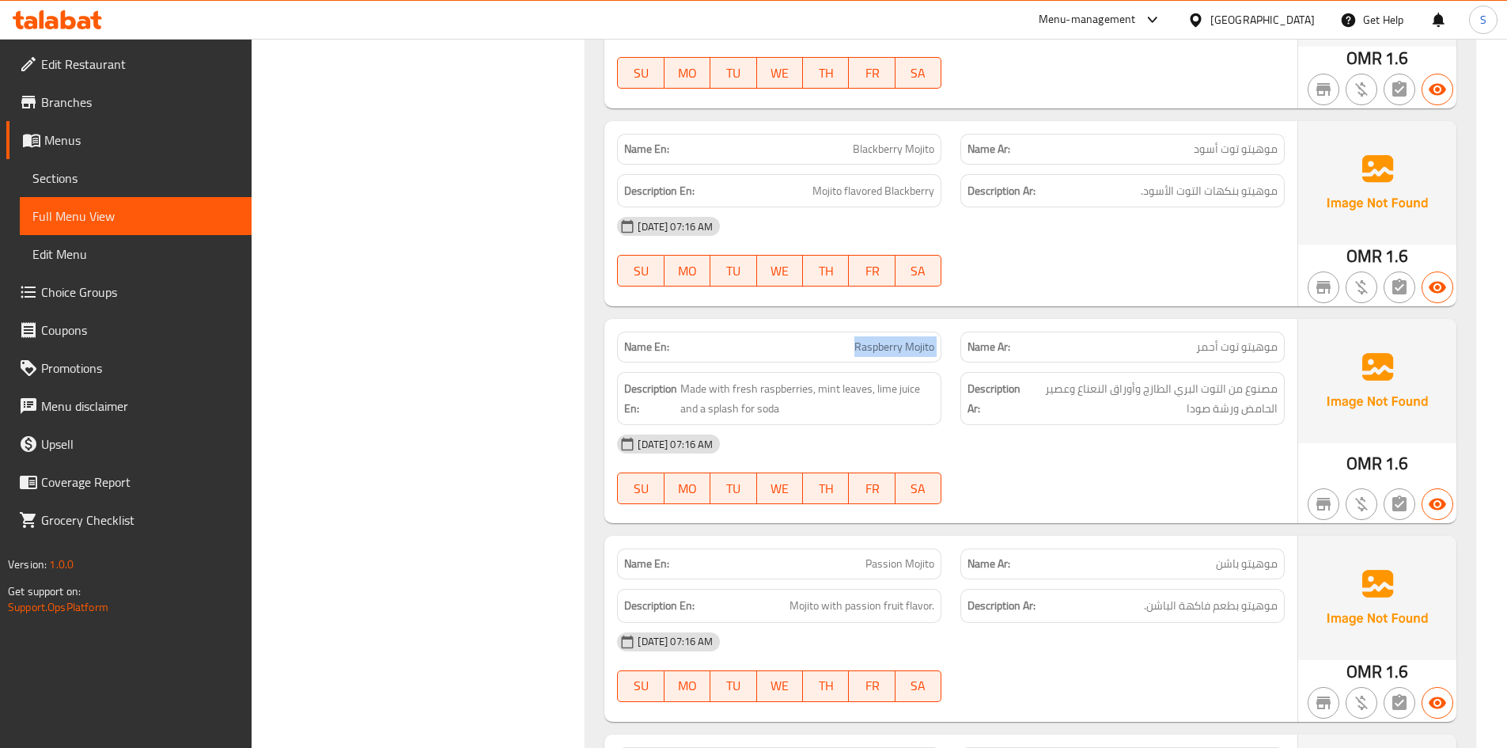
copy span "Raspberry Mojito"
click at [1093, 447] on div "29-09-2025 07:16 AM SU MO TU WE TH FR SA" at bounding box center [951, 469] width 687 height 89
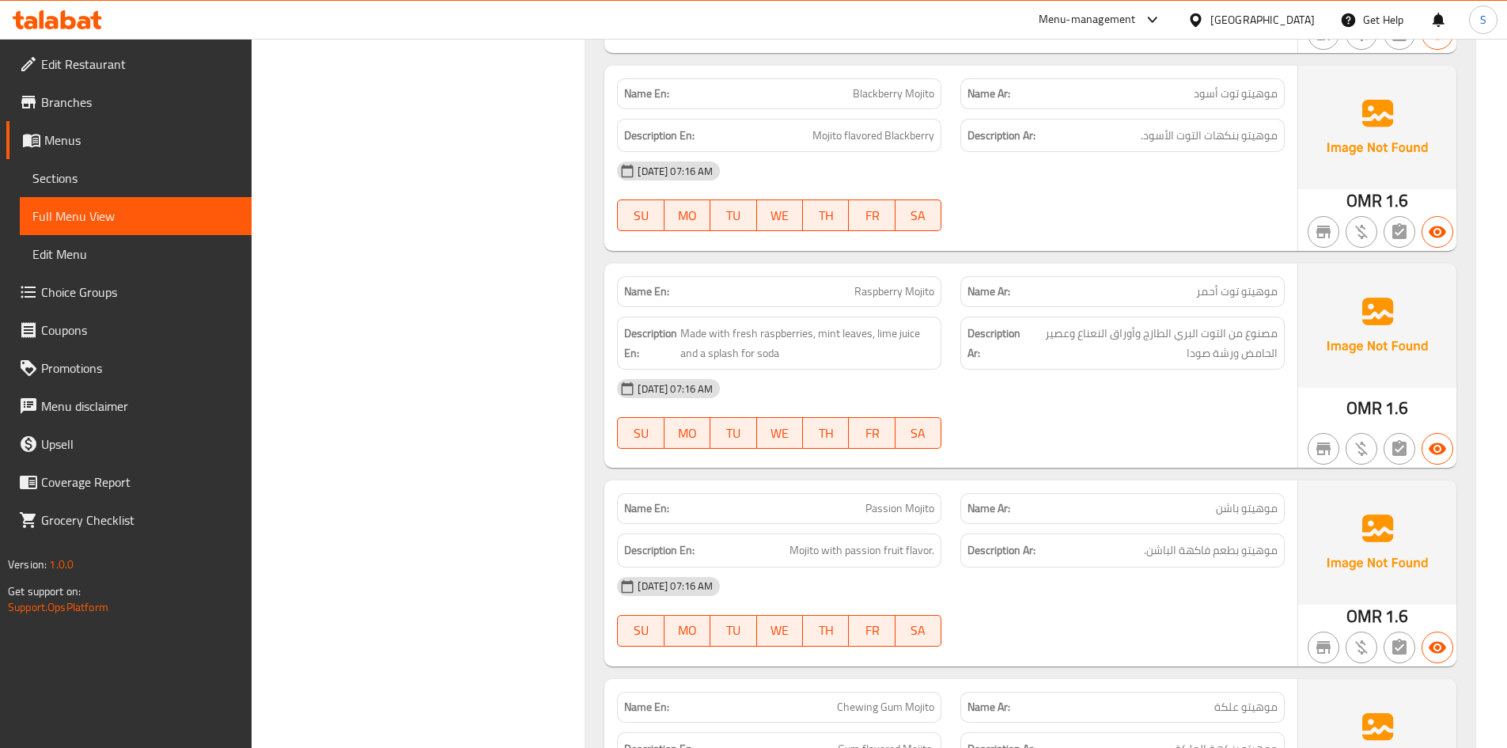
scroll to position [5935, 0]
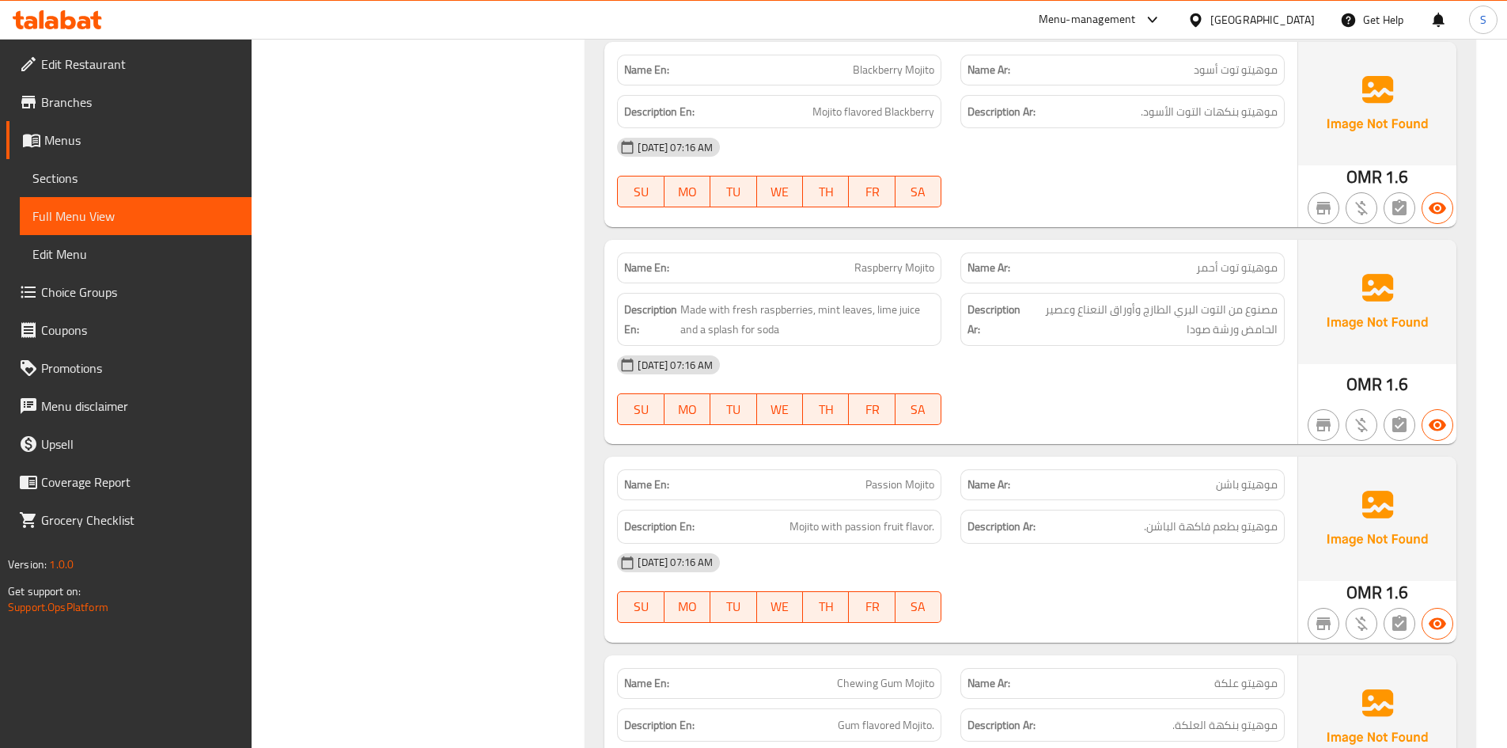
click at [878, 260] on span "Raspberry Mojito" at bounding box center [895, 268] width 80 height 17
click at [947, 346] on div "29-09-2025 07:16 AM" at bounding box center [951, 365] width 687 height 38
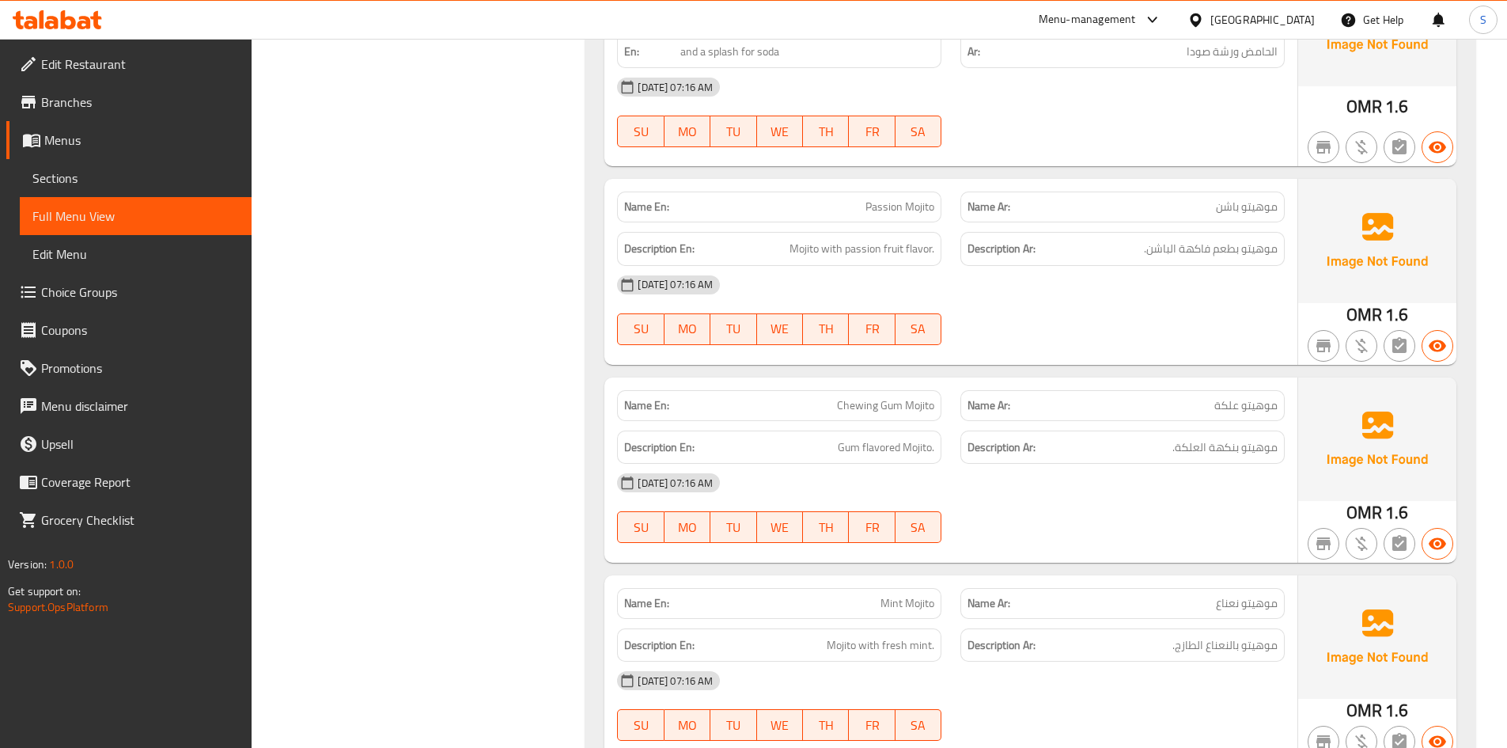
scroll to position [6251, 0]
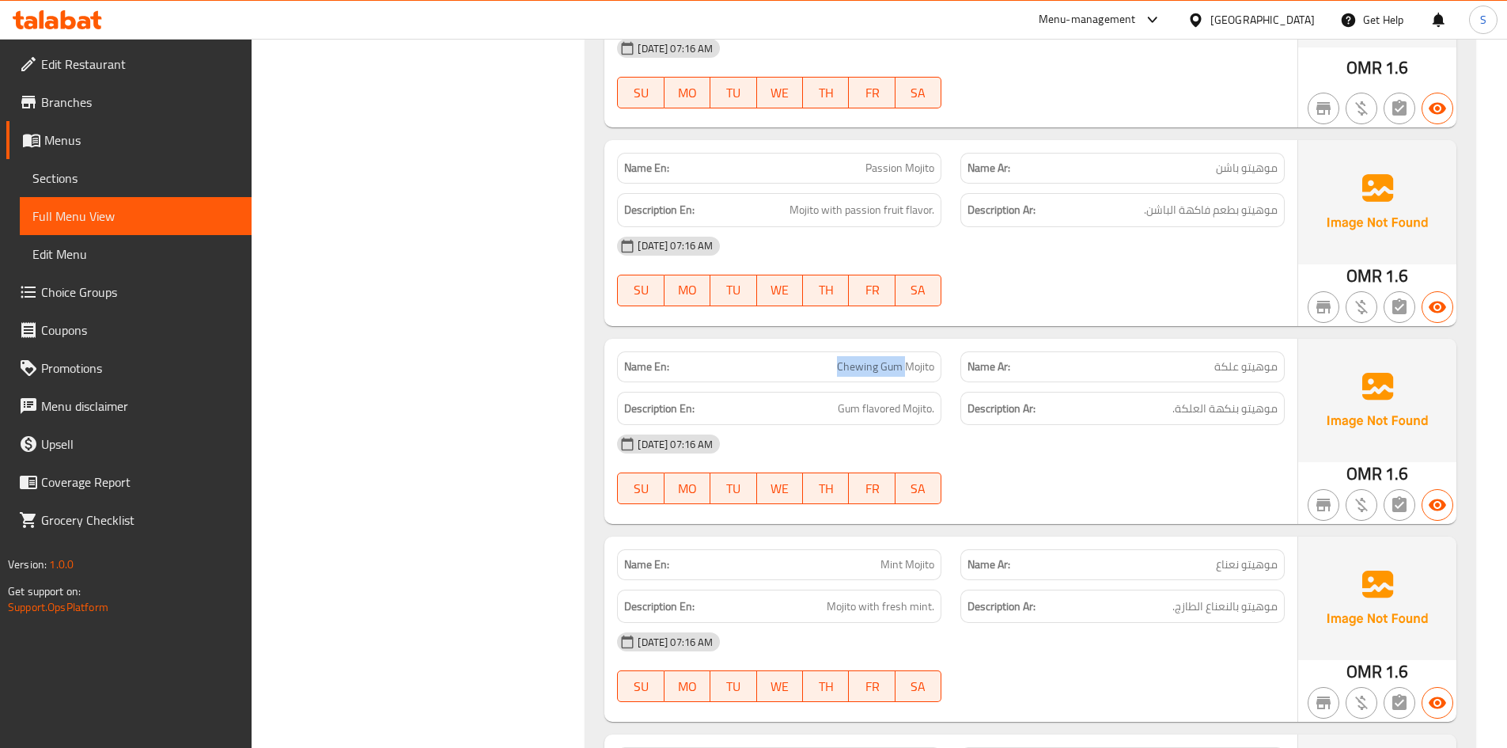
drag, startPoint x: 906, startPoint y: 327, endPoint x: 769, endPoint y: 324, distance: 136.9
click at [769, 358] on p "Name En: Chewing Gum Mojito" at bounding box center [779, 366] width 310 height 17
copy span "Chewing Gum"
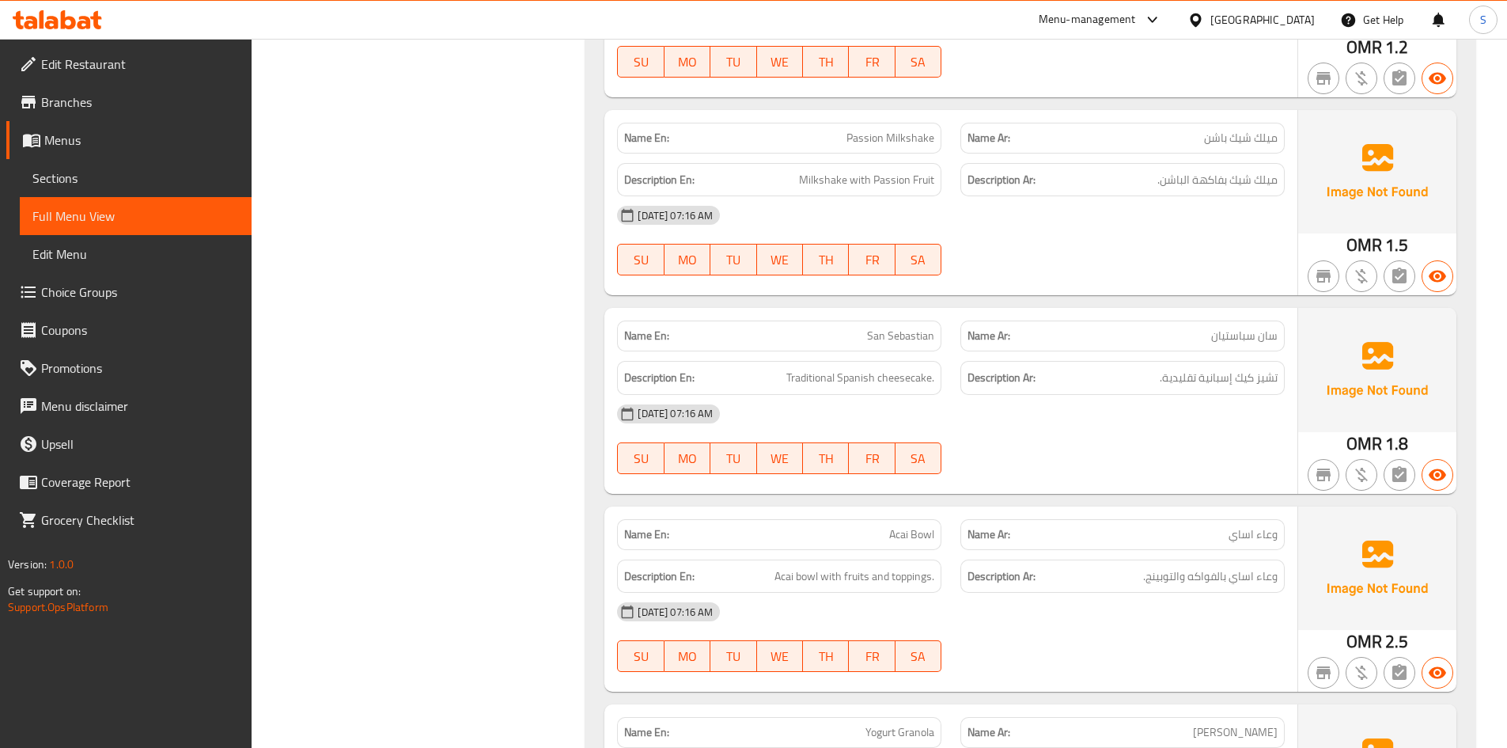
scroll to position [7359, 0]
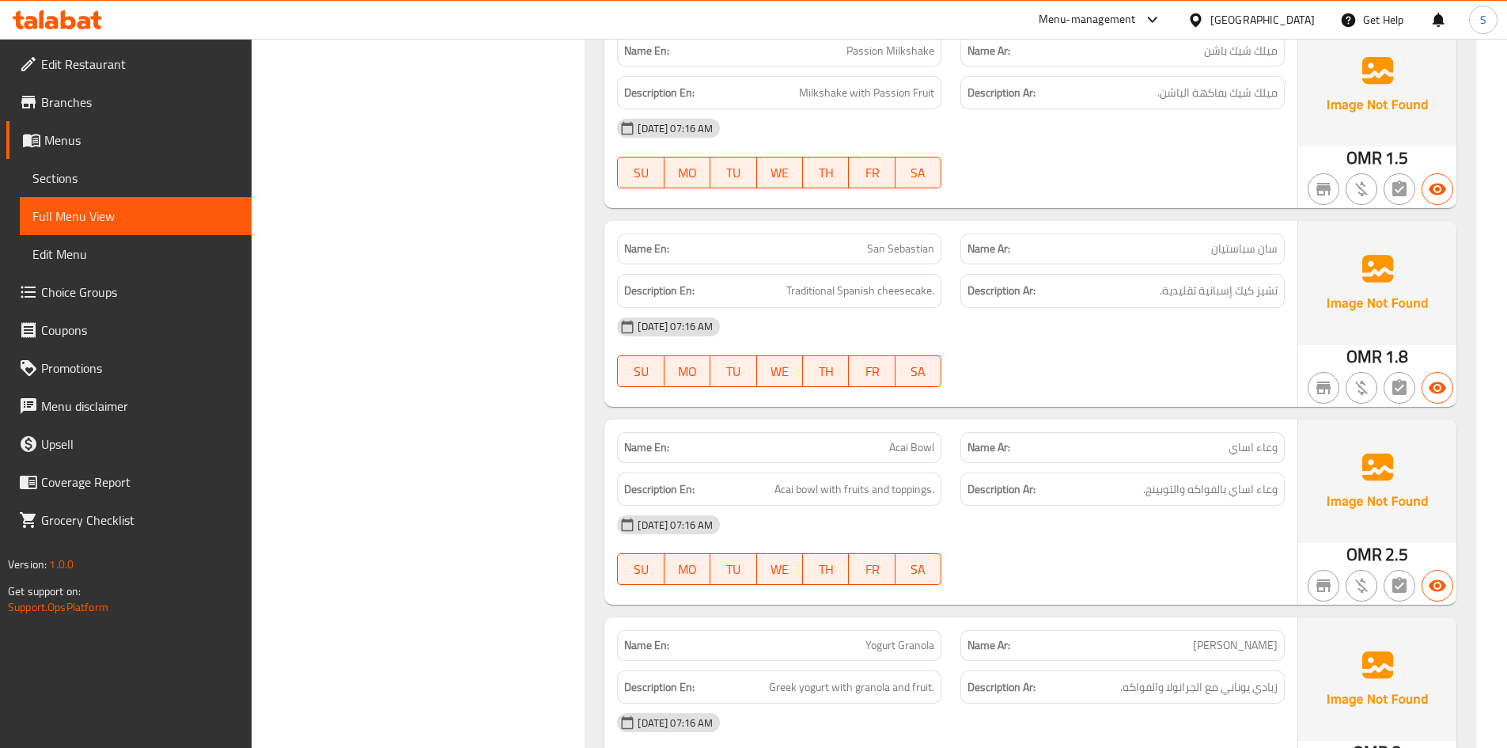
click at [898, 439] on span "Acai Bowl" at bounding box center [911, 447] width 45 height 17
copy span "Acai"
click at [1067, 506] on div "29-09-2025 07:16 AM" at bounding box center [951, 525] width 687 height 38
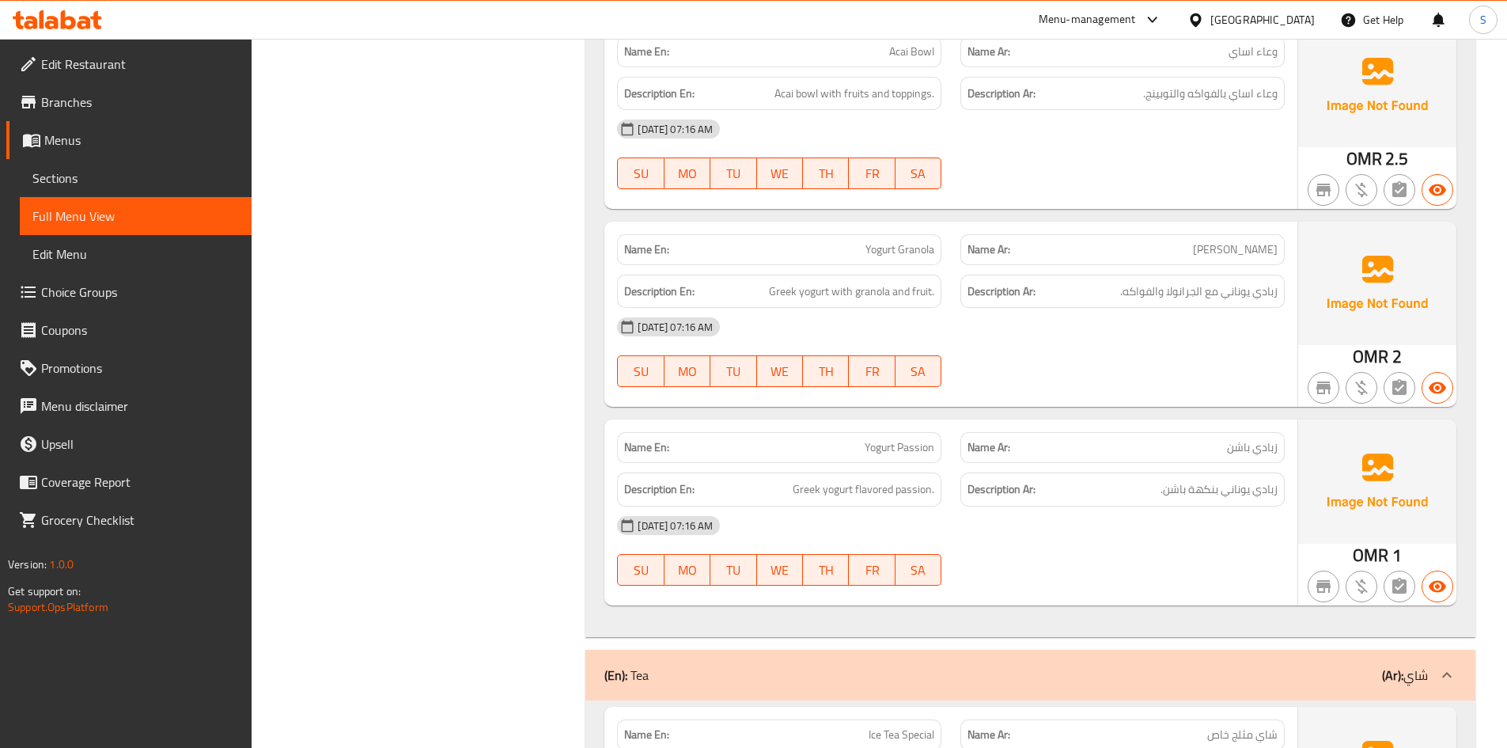
scroll to position [7834, 0]
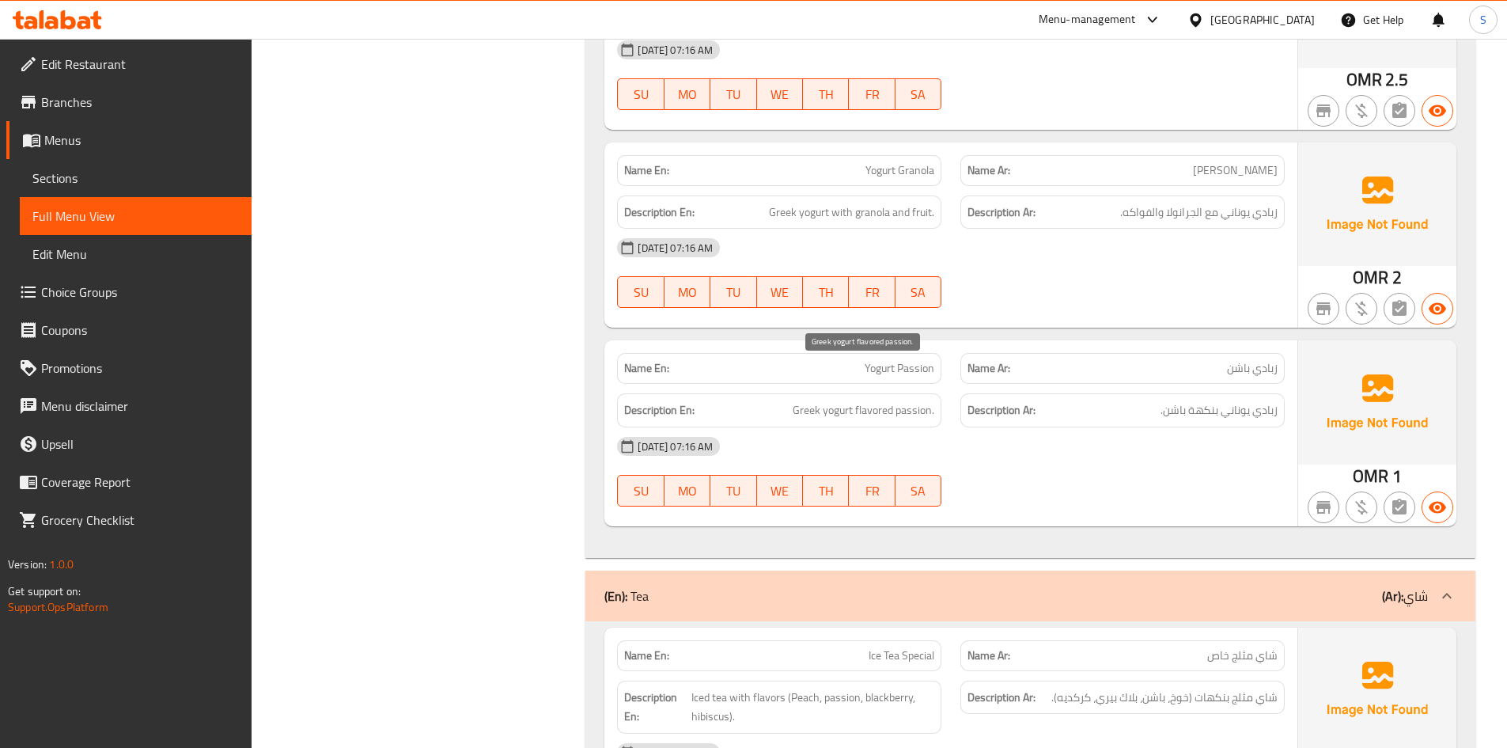
click at [926, 400] on span "Greek yogurt flavored passion." at bounding box center [864, 410] width 142 height 20
click at [1211, 400] on span "زبادي يوناني بنكهة باشن." at bounding box center [1219, 410] width 117 height 20
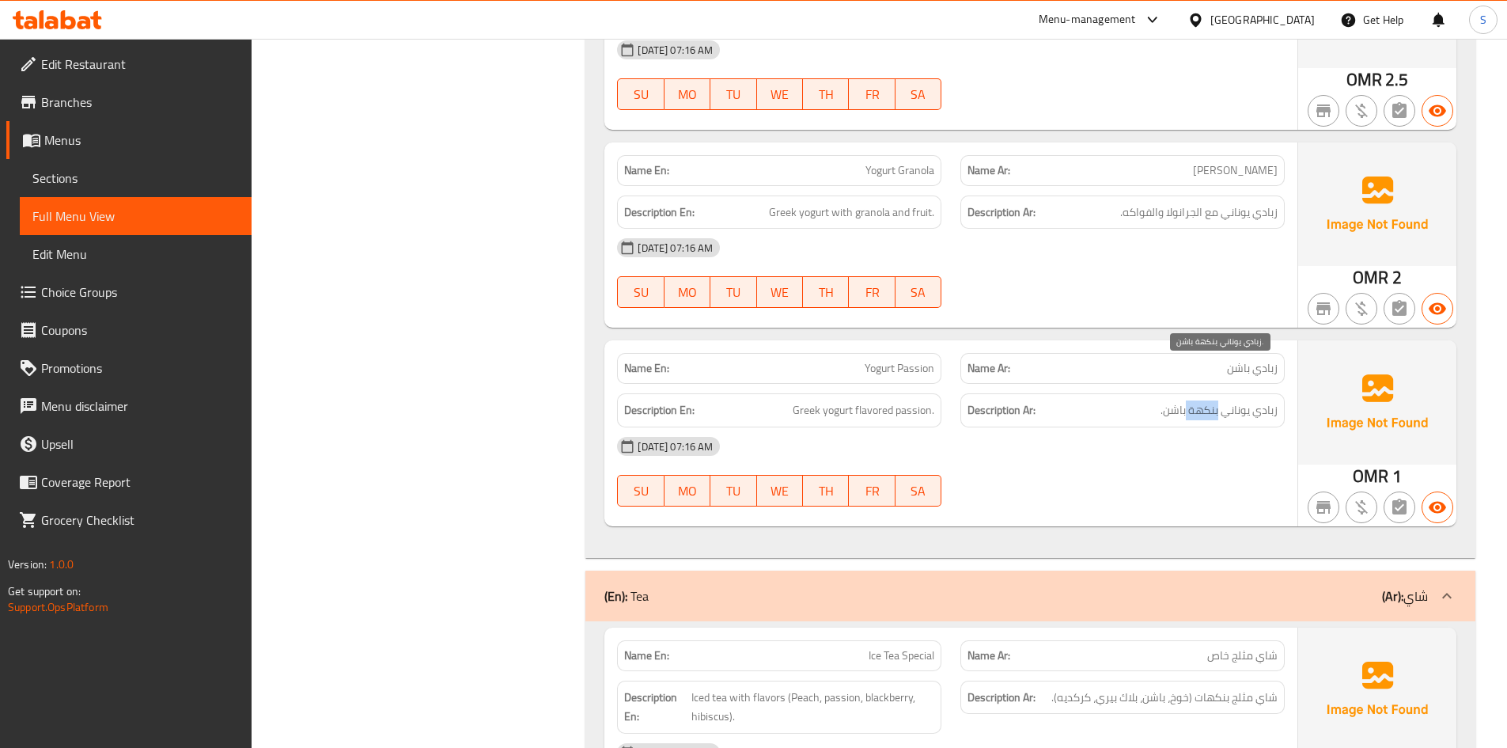
click at [1211, 400] on span "زبادي يوناني بنكهة باشن." at bounding box center [1219, 410] width 117 height 20
click at [1103, 427] on div "29-09-2025 07:16 AM" at bounding box center [951, 446] width 687 height 38
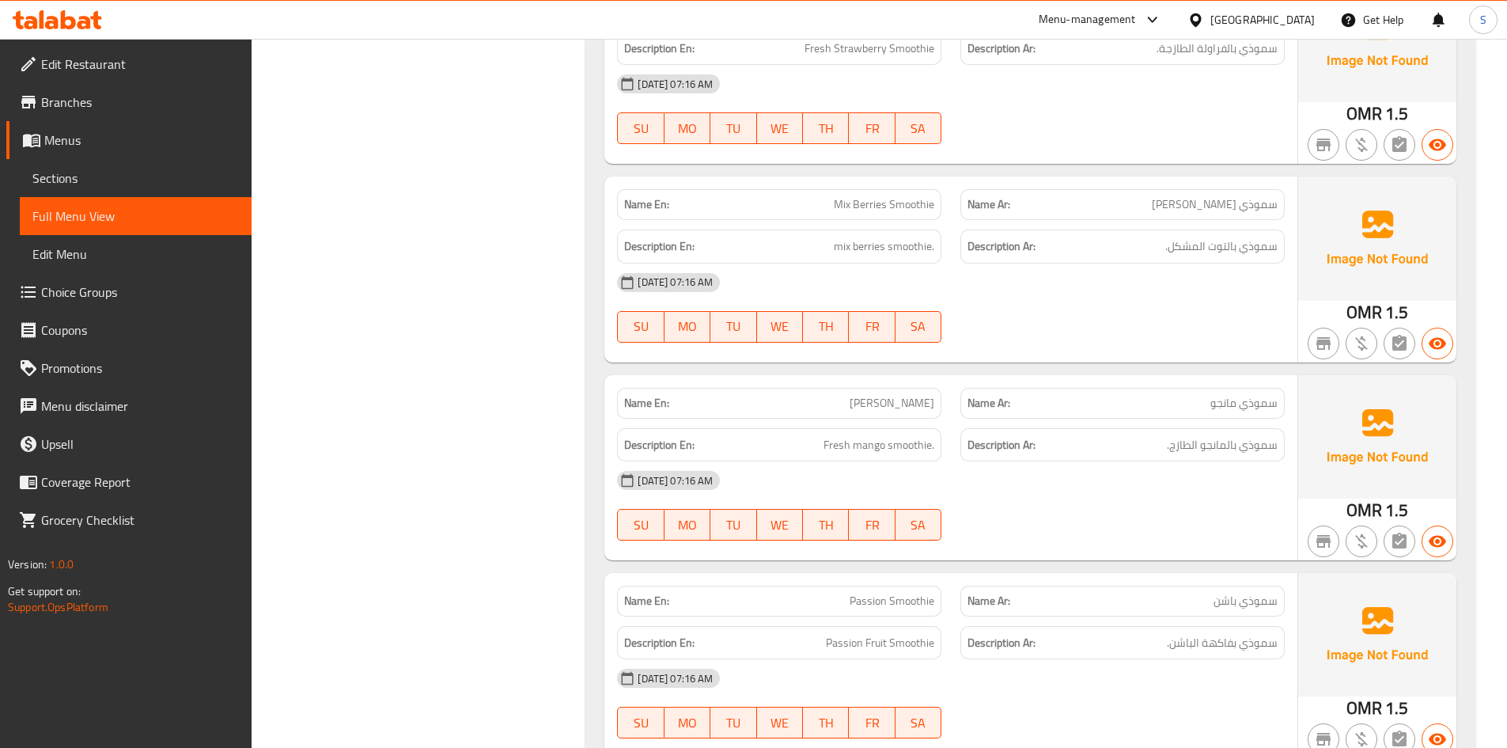
scroll to position [10049, 0]
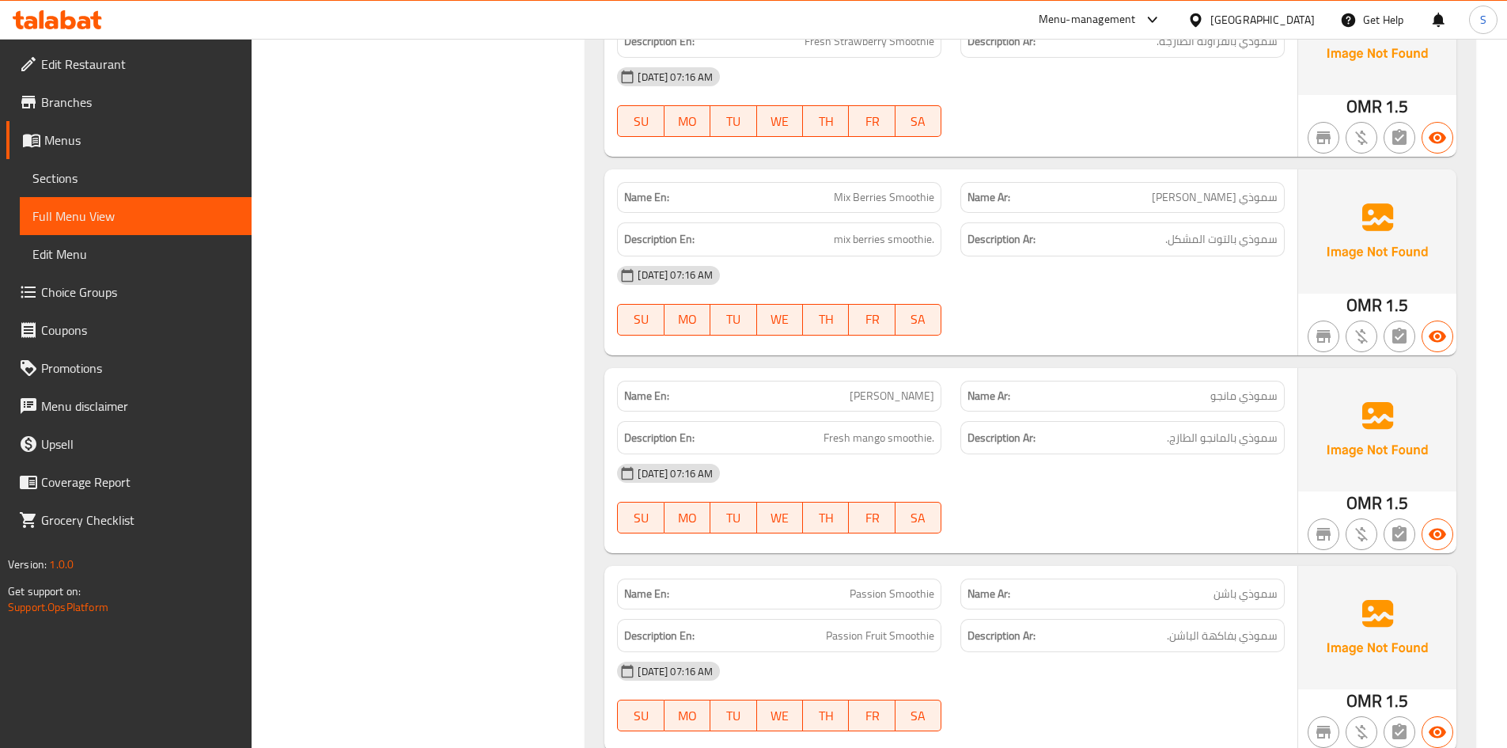
click at [851, 189] on span "Mix Berries Smoothie" at bounding box center [884, 197] width 100 height 17
copy span "Mix Berries Smoothie"
click at [1006, 454] on div "29-09-2025 07:16 AM" at bounding box center [951, 473] width 687 height 38
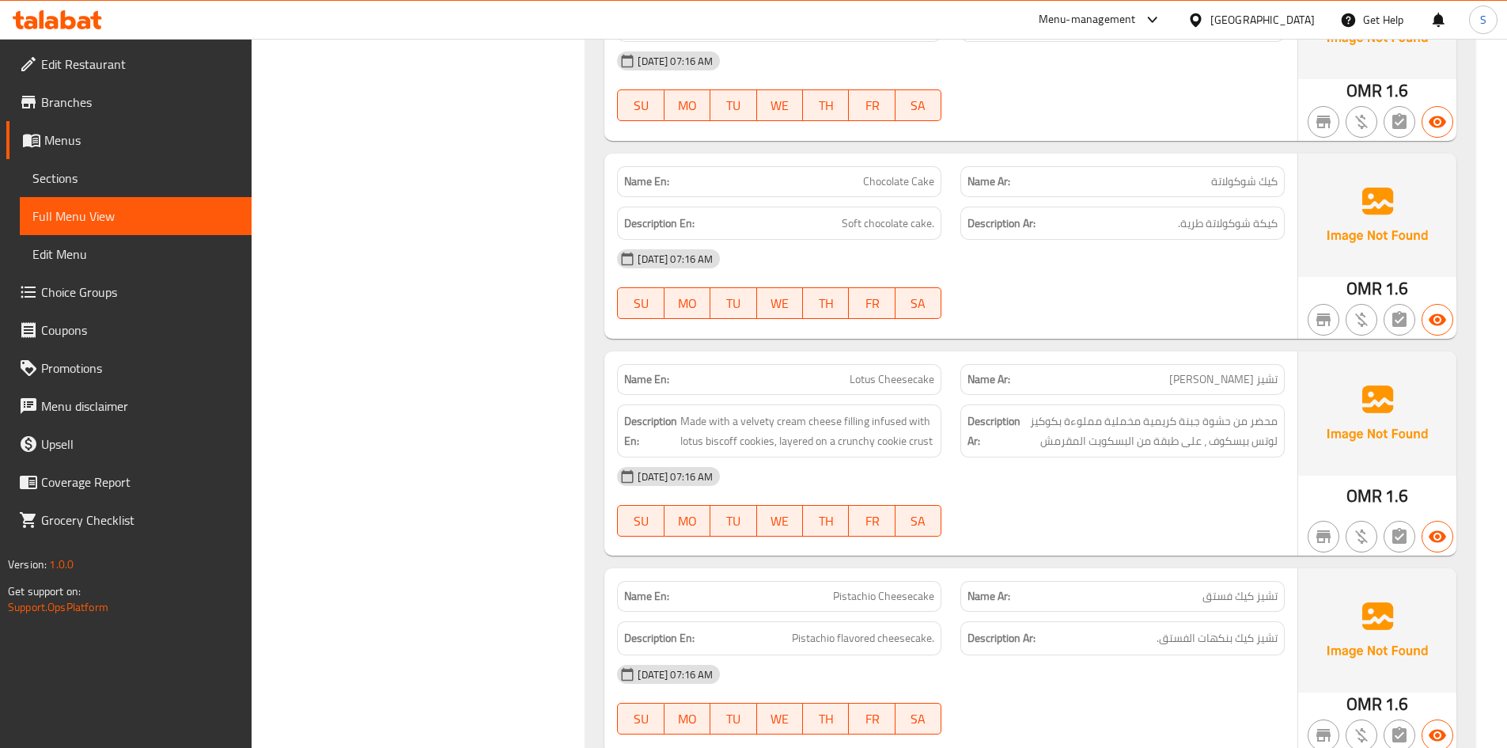
scroll to position [11236, 0]
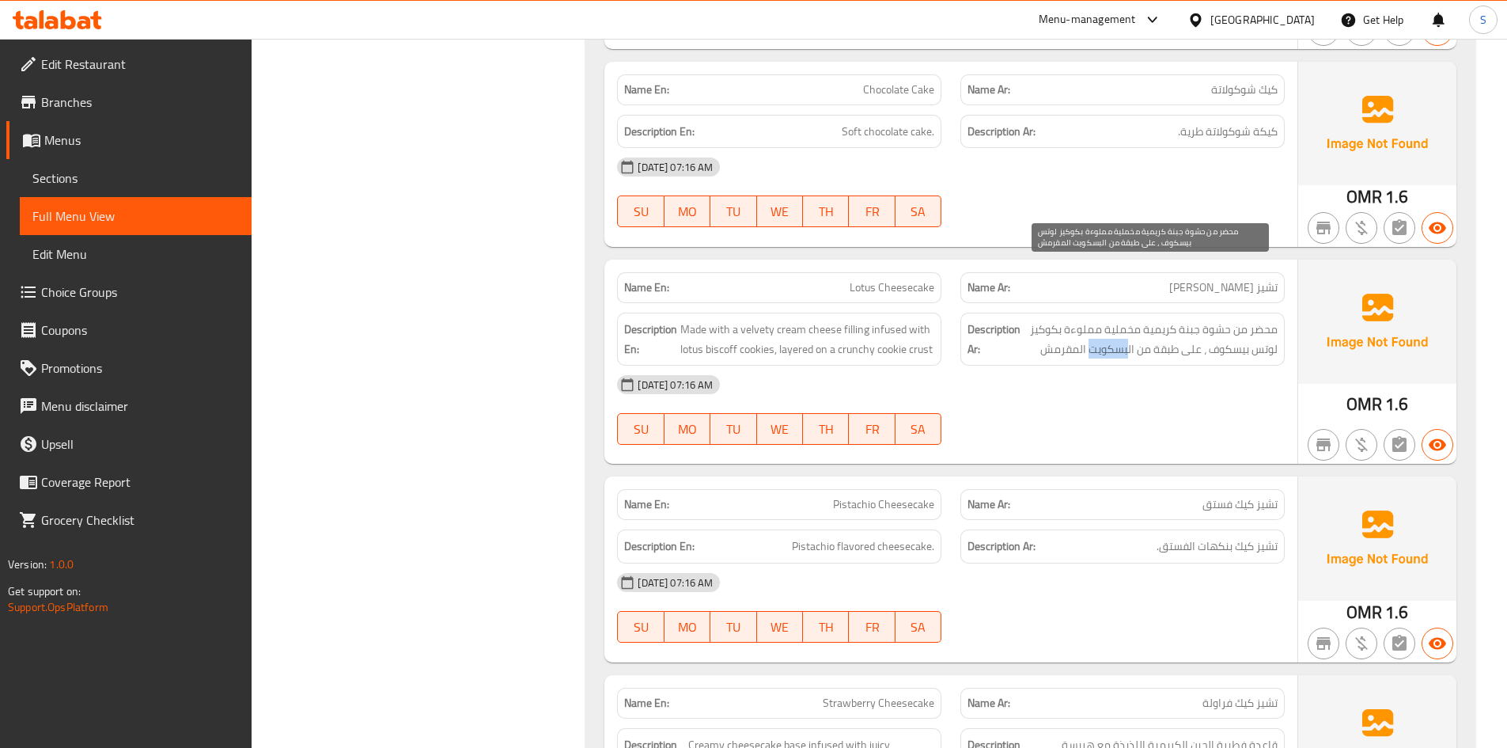
drag, startPoint x: 1127, startPoint y: 291, endPoint x: 1090, endPoint y: 290, distance: 37.2
click at [1090, 320] on span "محضر من حشوة جبنة كريمية مخملية مملوءة بكوكيز لوتس بيسكوف ، على طبقة من البسكوي…" at bounding box center [1151, 339] width 254 height 39
copy span "بسكويت"
click at [1070, 366] on div "29-09-2025 07:16 AM" at bounding box center [951, 385] width 687 height 38
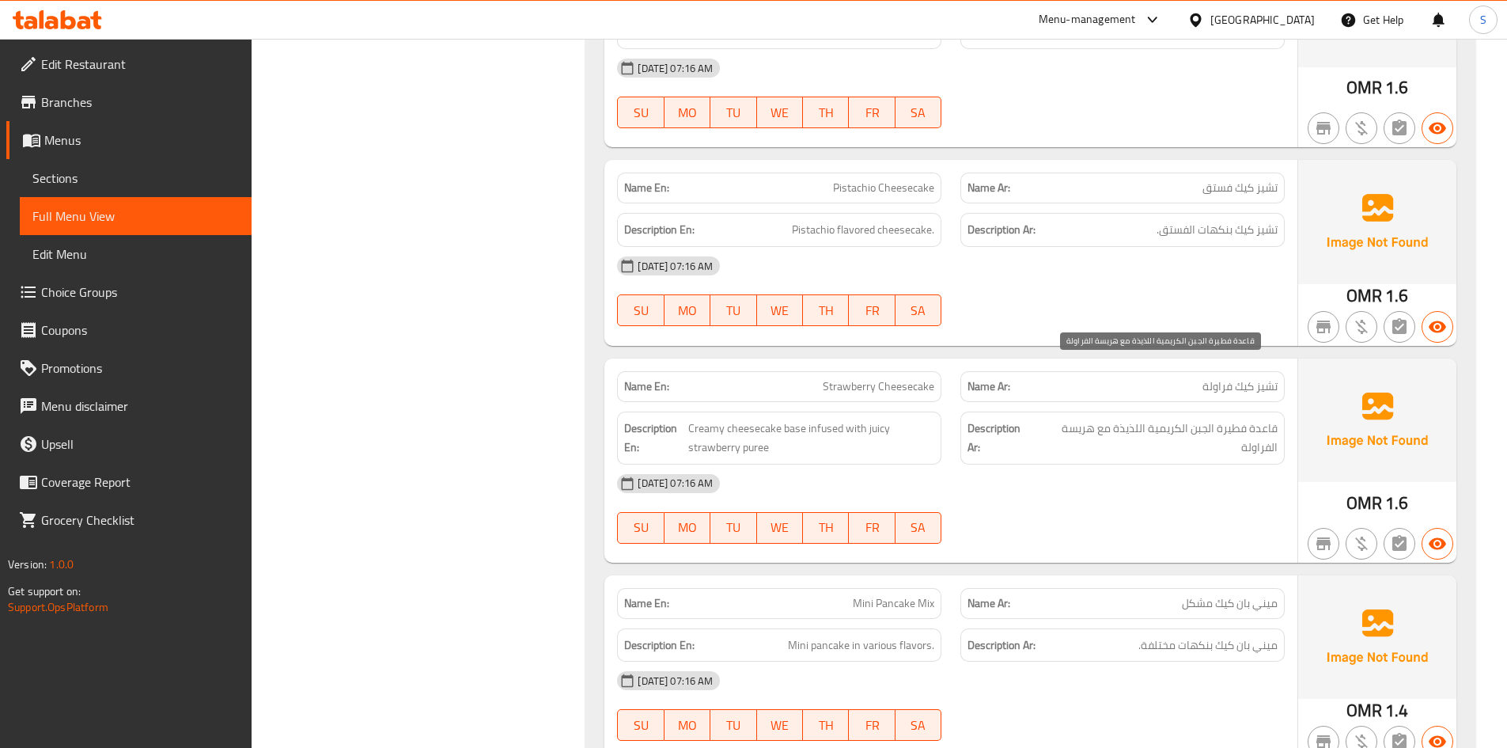
scroll to position [11632, 0]
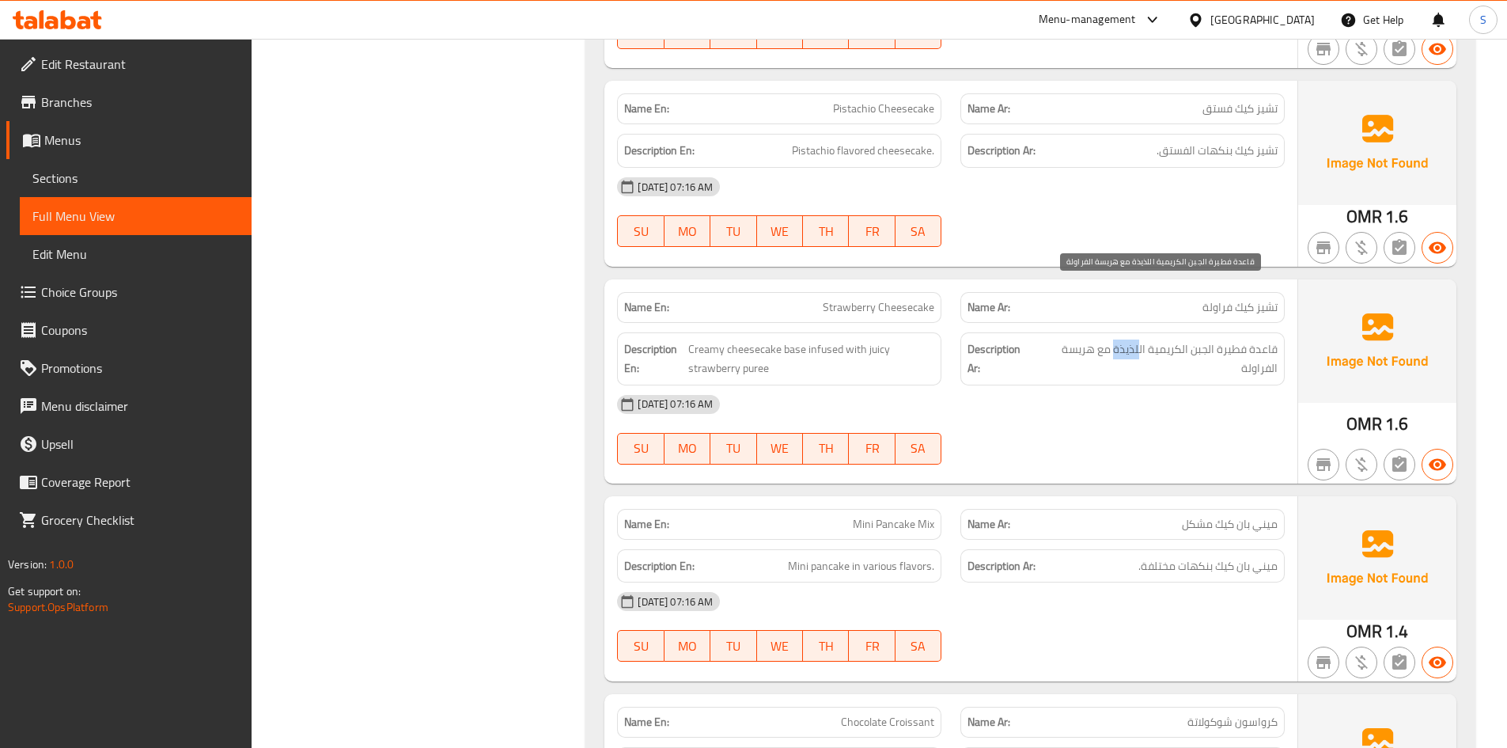
drag, startPoint x: 1142, startPoint y: 293, endPoint x: 1115, endPoint y: 299, distance: 27.6
click at [1115, 339] on span "قاعدة فطيرة الجبن الكريمية اللذيذة مع هريسة الفراولة" at bounding box center [1157, 358] width 242 height 39
click at [1167, 385] on div "29-09-2025 07:16 AM" at bounding box center [951, 404] width 687 height 38
drag, startPoint x: 1182, startPoint y: 287, endPoint x: 1118, endPoint y: 289, distance: 64.1
click at [1118, 339] on span "قاعدة فطيرة الجبن الكريمية اللذيذة مع هريسة الفراولة" at bounding box center [1157, 358] width 242 height 39
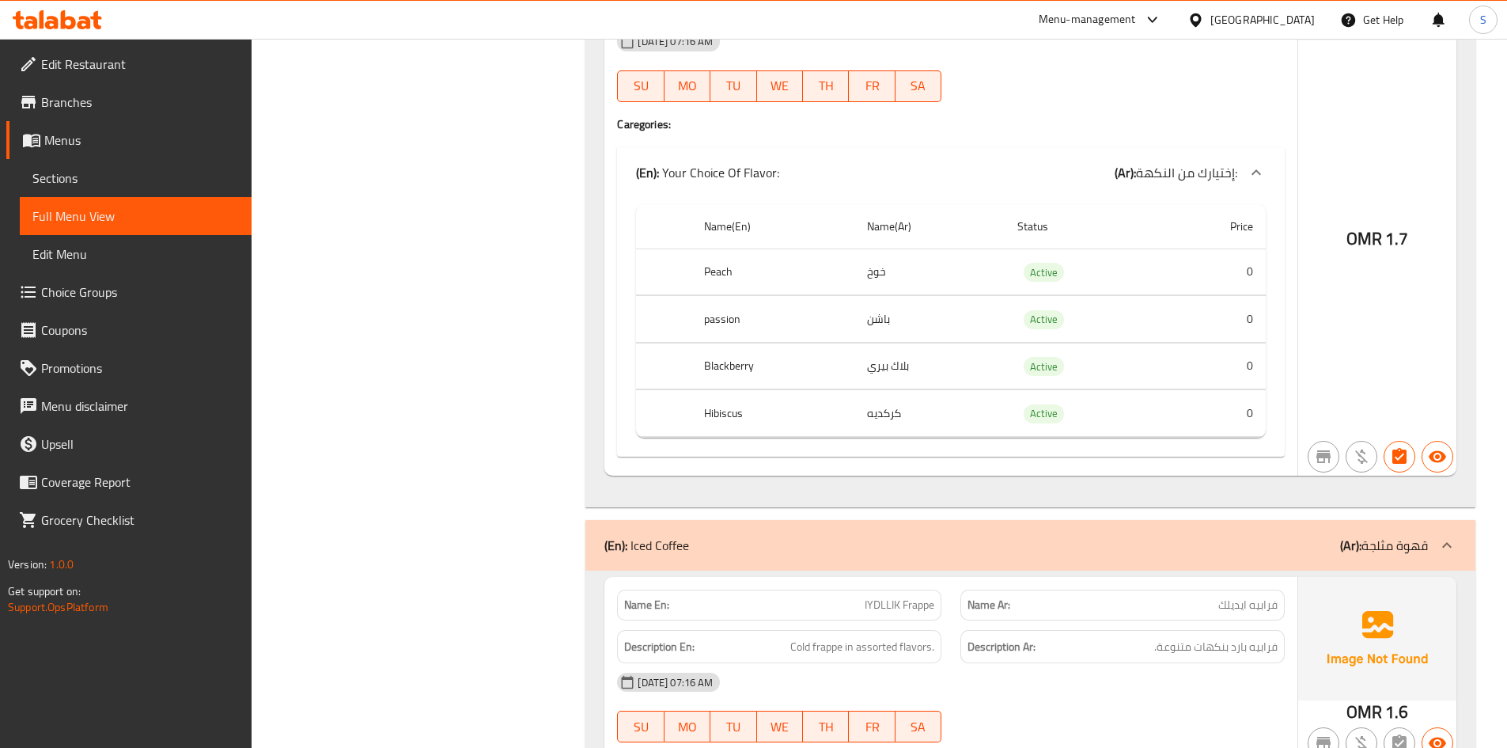
scroll to position [8546, 0]
click at [875, 595] on span "IYDLLIK Frappe" at bounding box center [900, 603] width 70 height 17
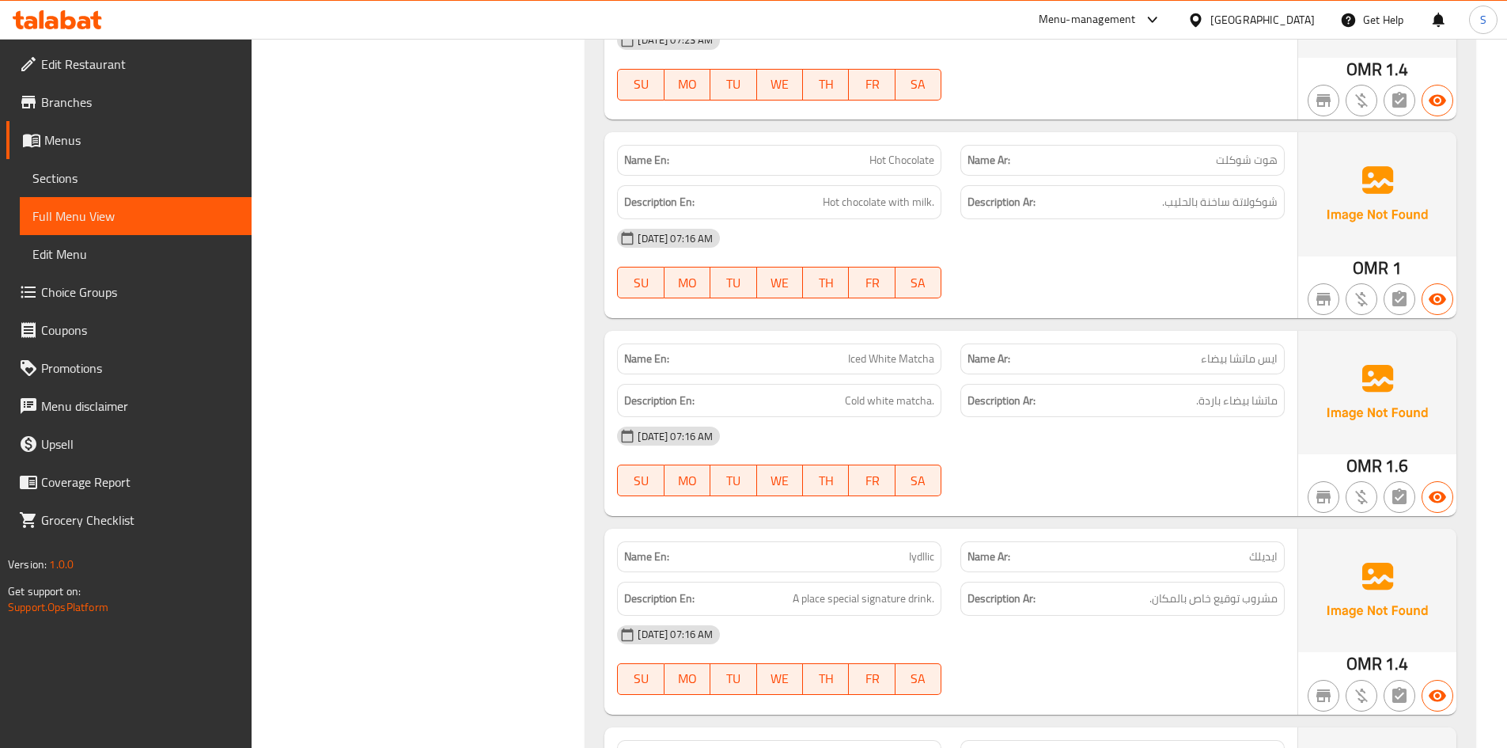
scroll to position [4431, 0]
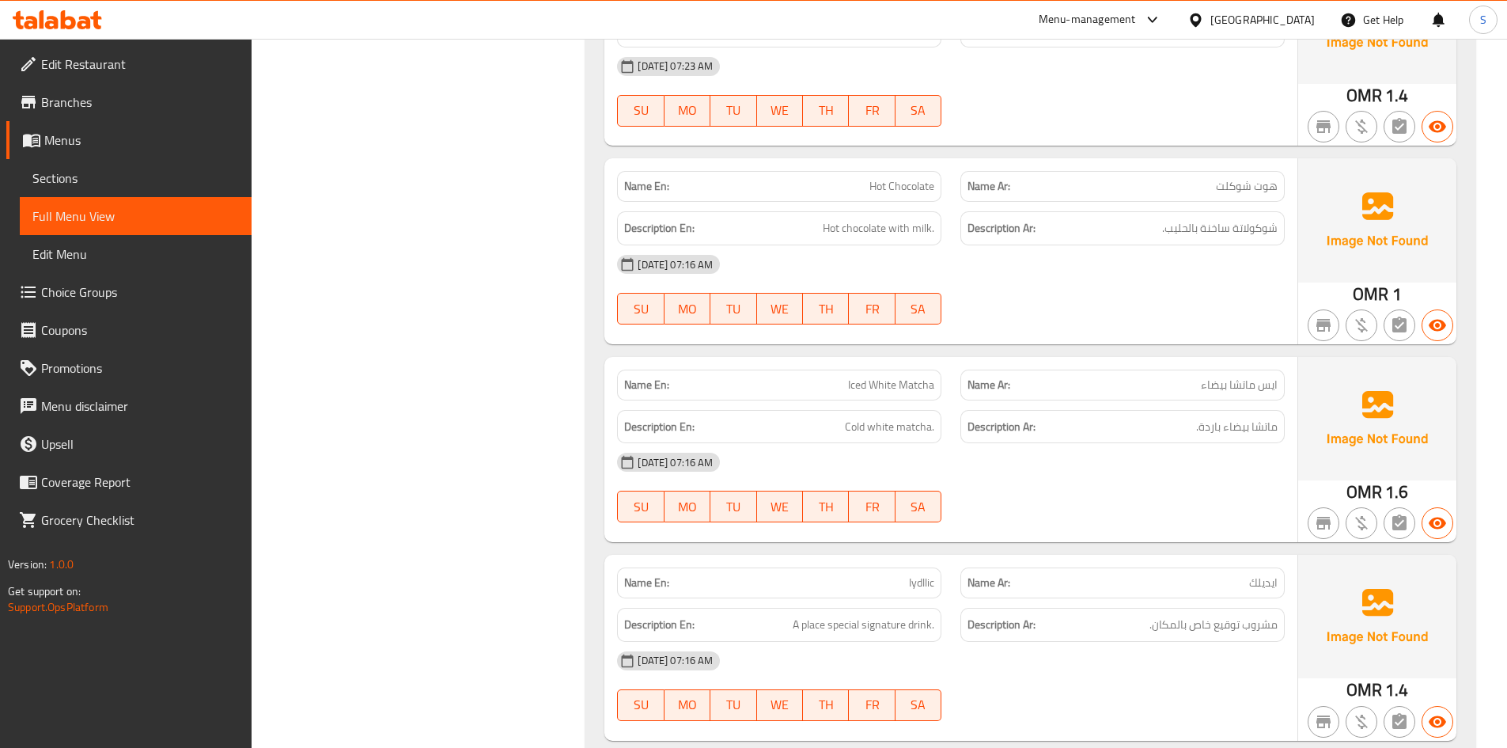
click at [923, 574] on span "Iydllic" at bounding box center [921, 582] width 25 height 17
click at [1013, 495] on div "Name En: Iced White Matcha Name Ar: ايس ماتشا بيضاء Description En: Cold white …" at bounding box center [951, 449] width 693 height 185
click at [1091, 443] on div "29-09-2025 07:16 AM" at bounding box center [951, 462] width 687 height 38
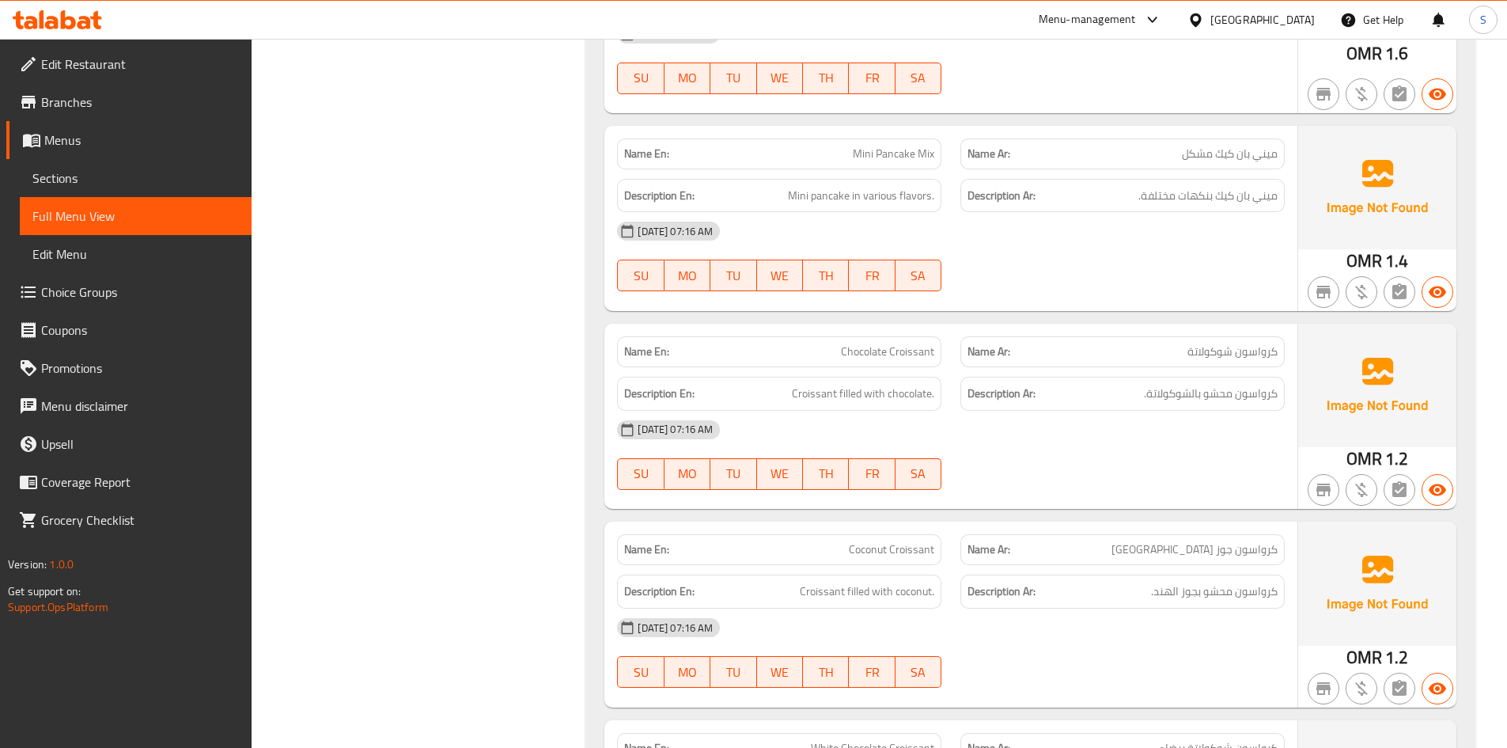
scroll to position [12025, 0]
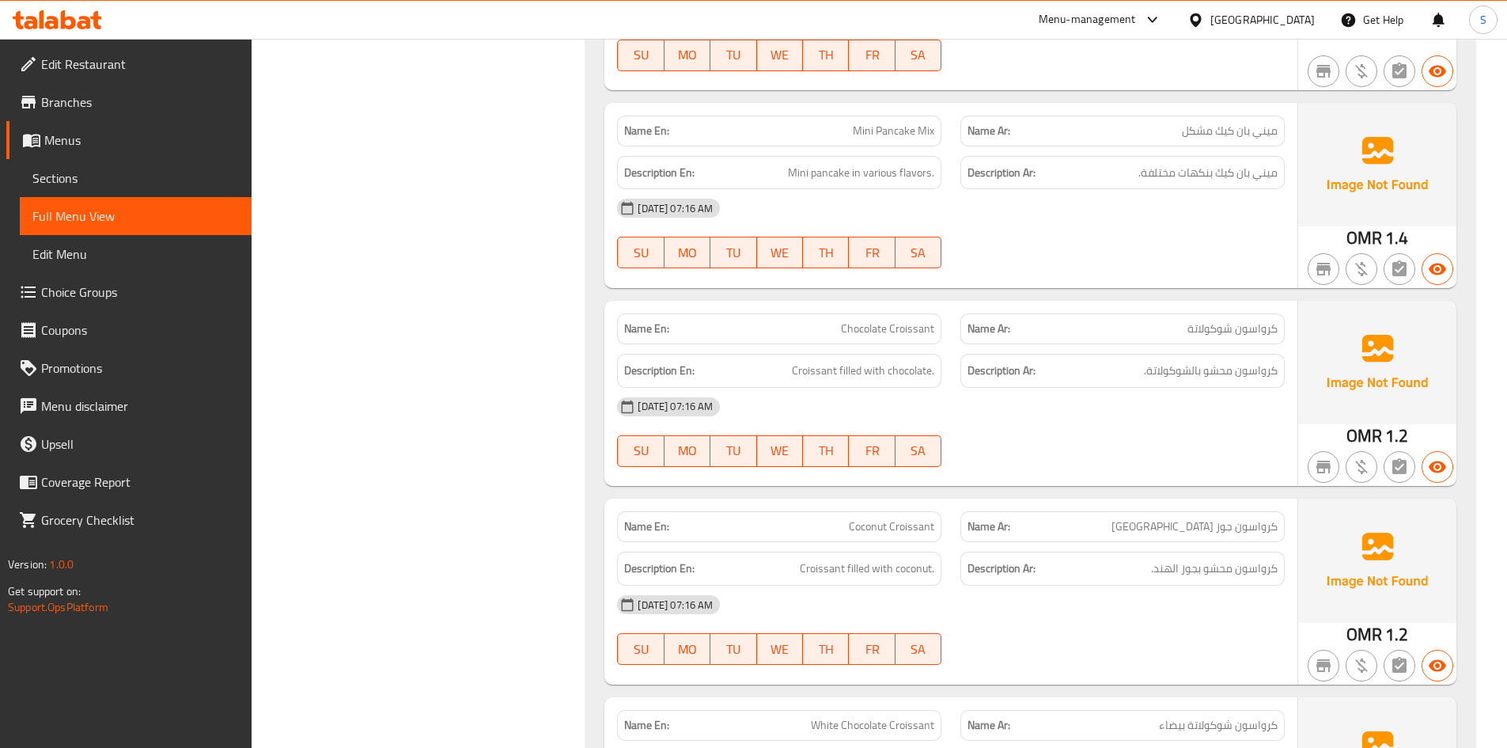
click at [912, 320] on span "Chocolate Croissant" at bounding box center [887, 328] width 93 height 17
click at [1045, 388] on div "29-09-2025 07:16 AM" at bounding box center [951, 407] width 687 height 38
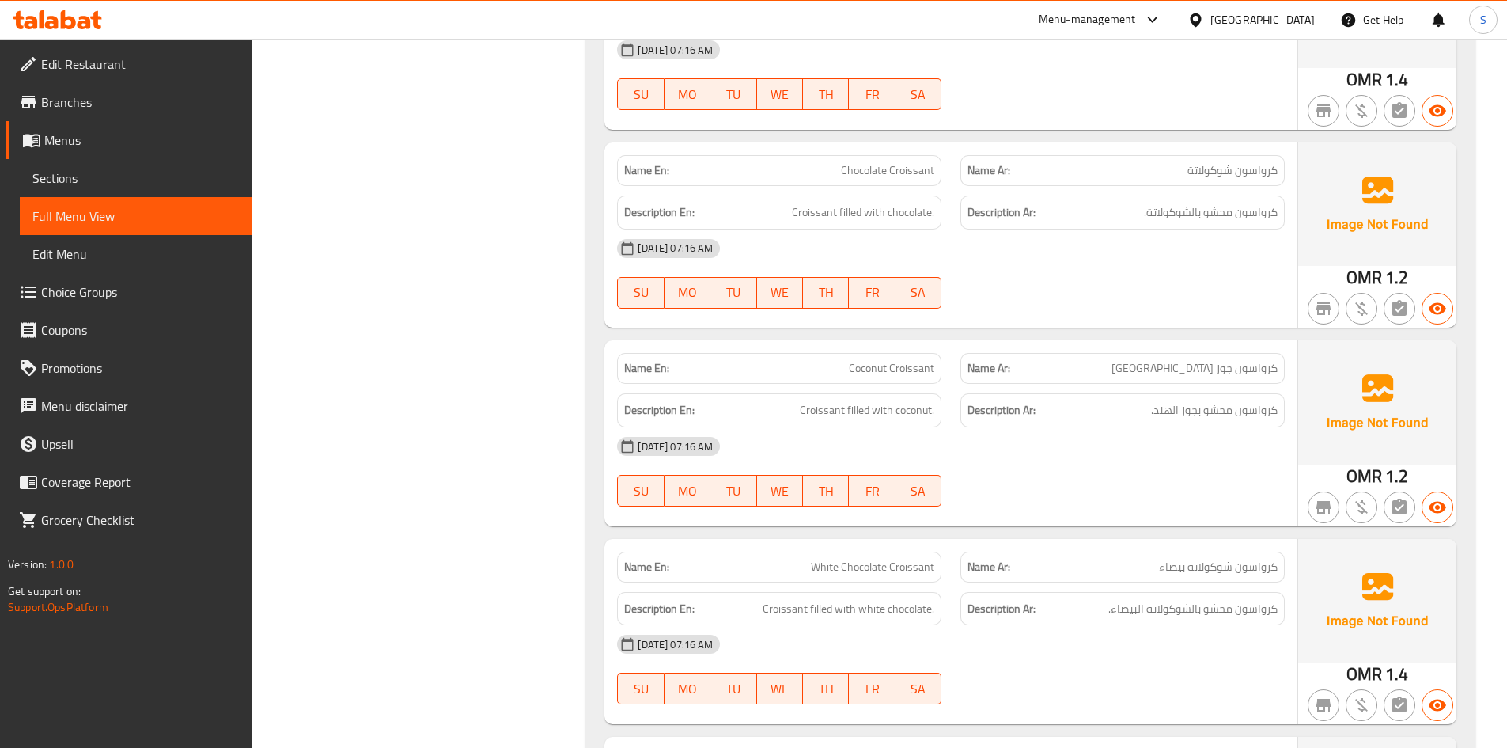
click at [886, 360] on span "Coconut Croissant" at bounding box center [891, 368] width 85 height 17
click at [1067, 427] on div "29-09-2025 07:16 AM" at bounding box center [951, 446] width 687 height 38
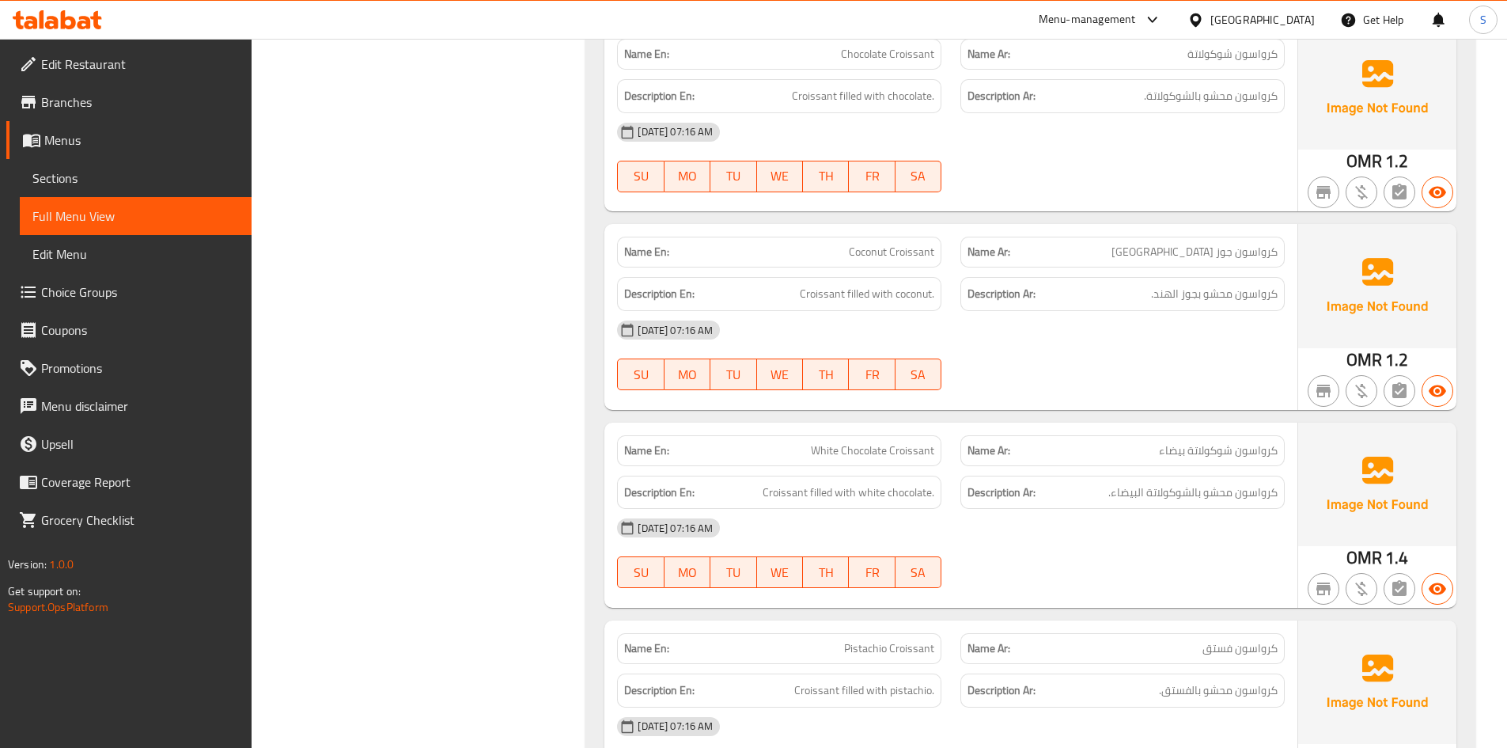
scroll to position [12421, 0]
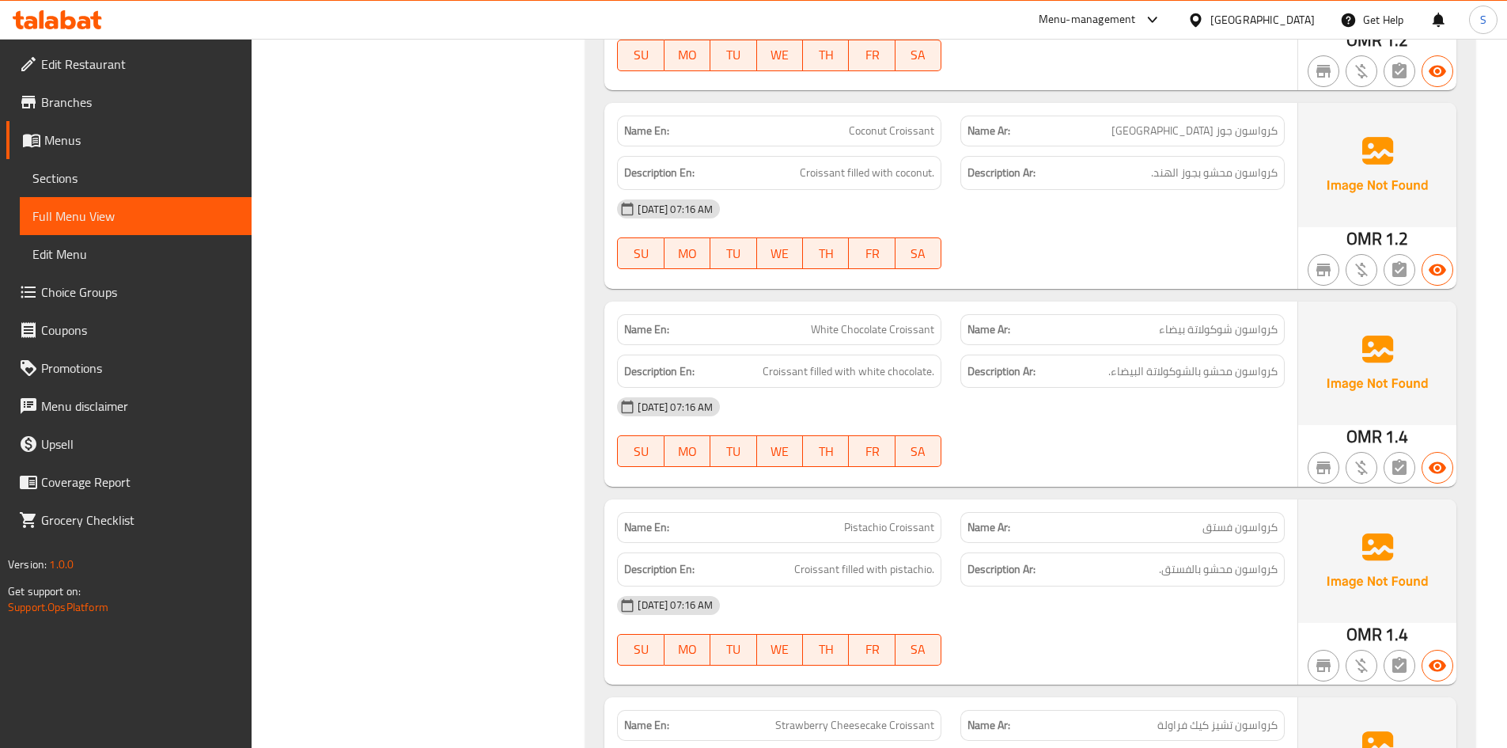
click at [840, 321] on span "White Chocolate Croissant" at bounding box center [872, 329] width 123 height 17
click at [1050, 388] on div "29-09-2025 07:16 AM SU MO TU WE TH FR SA" at bounding box center [951, 432] width 687 height 89
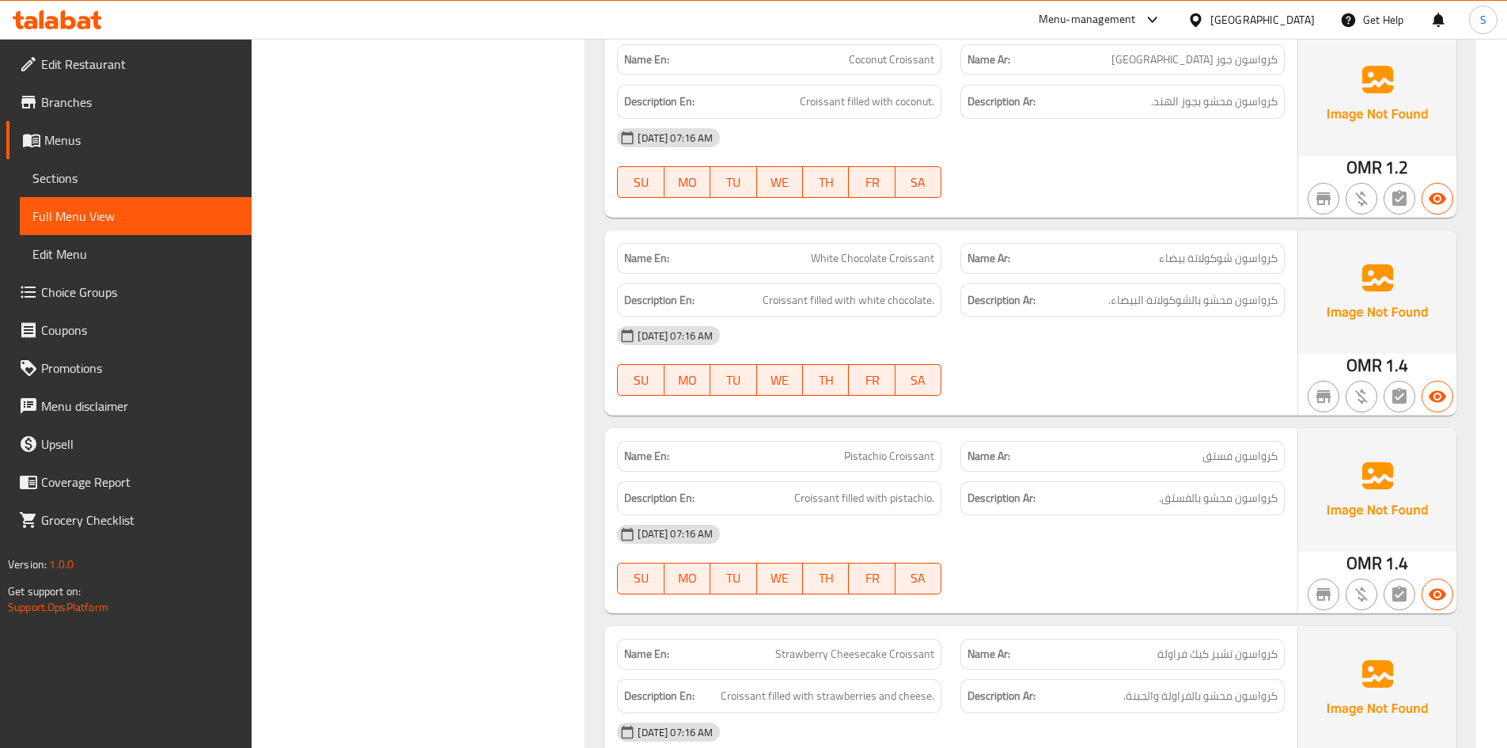
scroll to position [12579, 0]
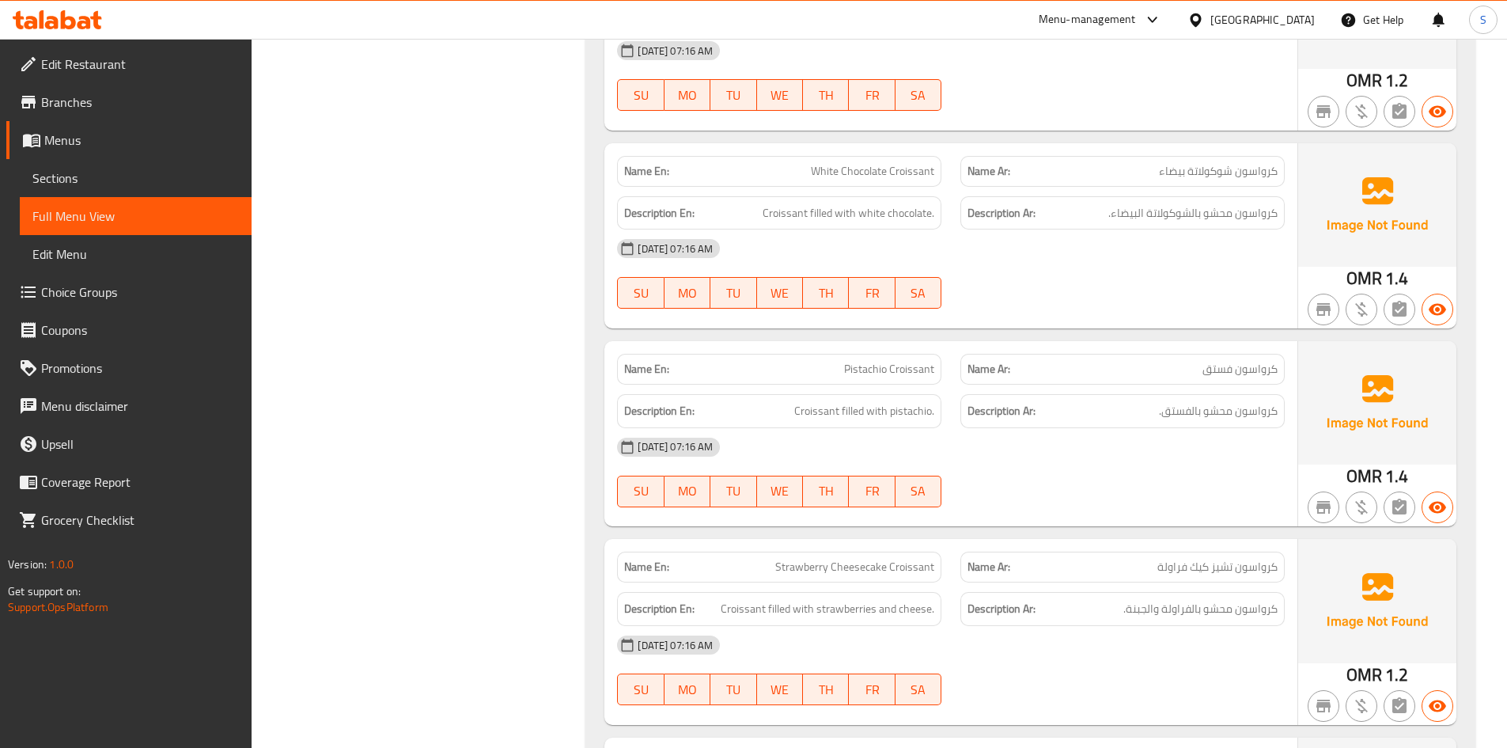
click at [914, 361] on span "Pistachio Croissant" at bounding box center [889, 369] width 90 height 17
click at [1038, 428] on div "29-09-2025 07:16 AM" at bounding box center [951, 447] width 687 height 38
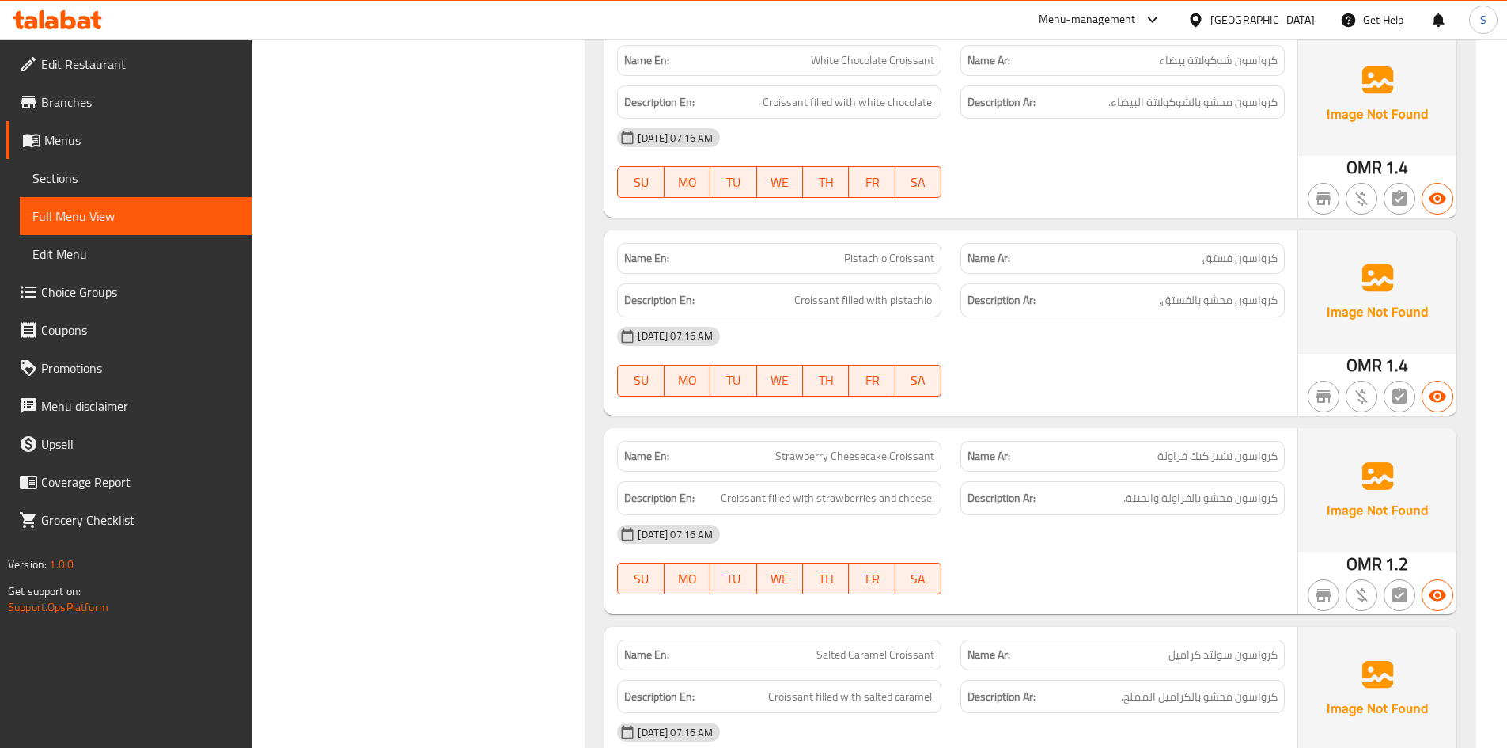
scroll to position [12737, 0]
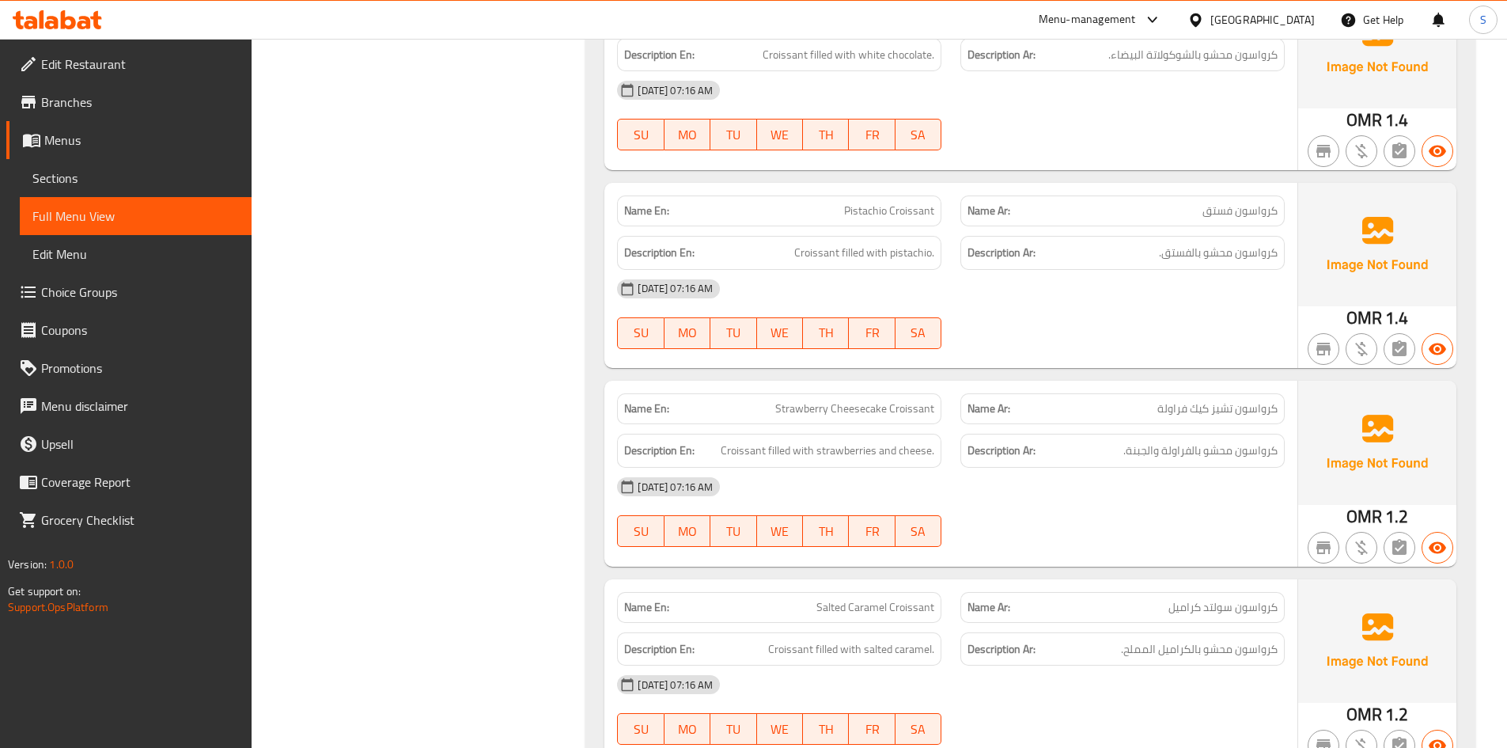
click at [852, 400] on span "Strawberry Cheesecake Croissant" at bounding box center [854, 408] width 159 height 17
click at [1244, 632] on div "Description Ar: كرواسون محشو بالكراميل المملح." at bounding box center [1123, 649] width 324 height 34
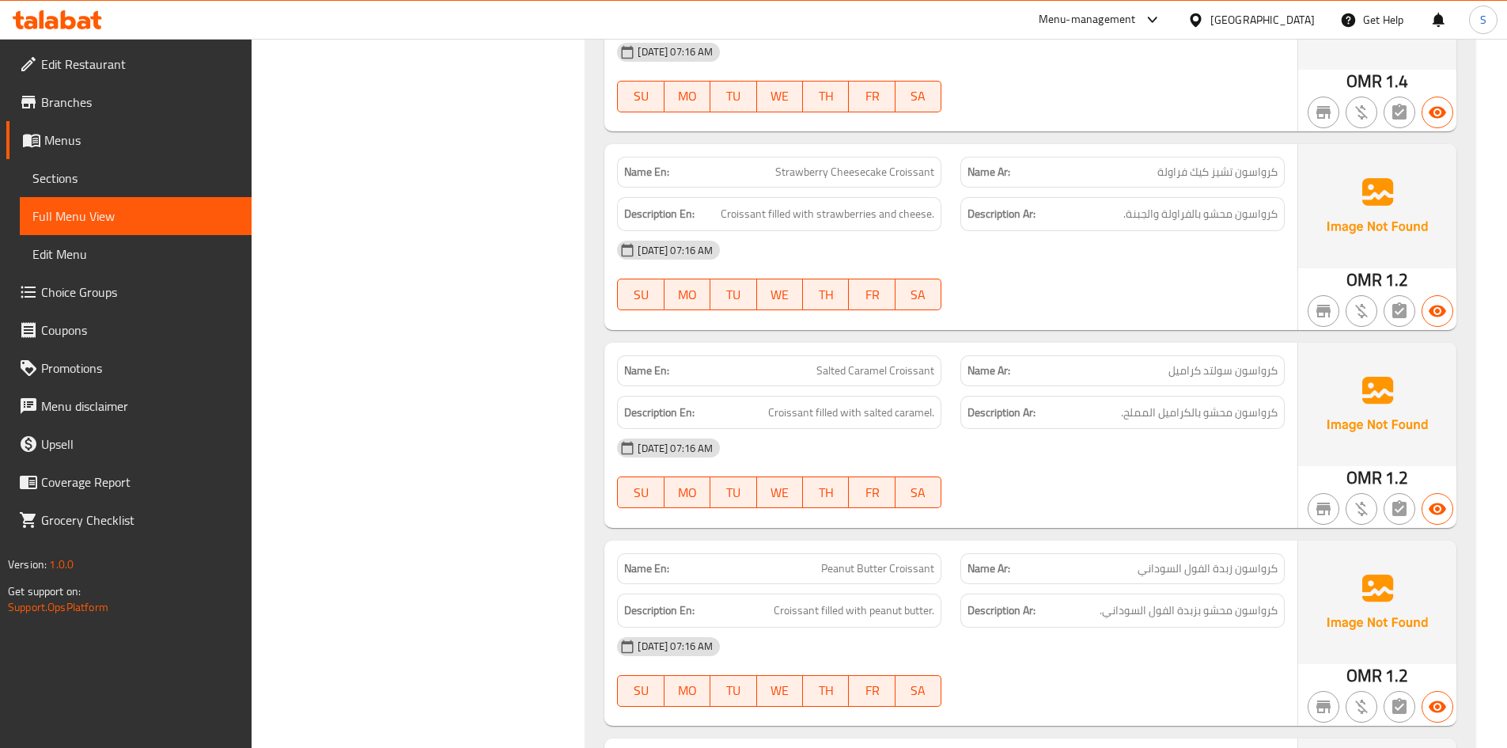
scroll to position [12975, 0]
click at [883, 362] on span "Salted Caramel Croissant" at bounding box center [876, 370] width 118 height 17
click at [882, 362] on span "Salted Caramel Croissant" at bounding box center [876, 370] width 118 height 17
click at [1093, 593] on div "Description Ar: كرواسون محشو بزبدة الفول السوداني." at bounding box center [1123, 610] width 324 height 34
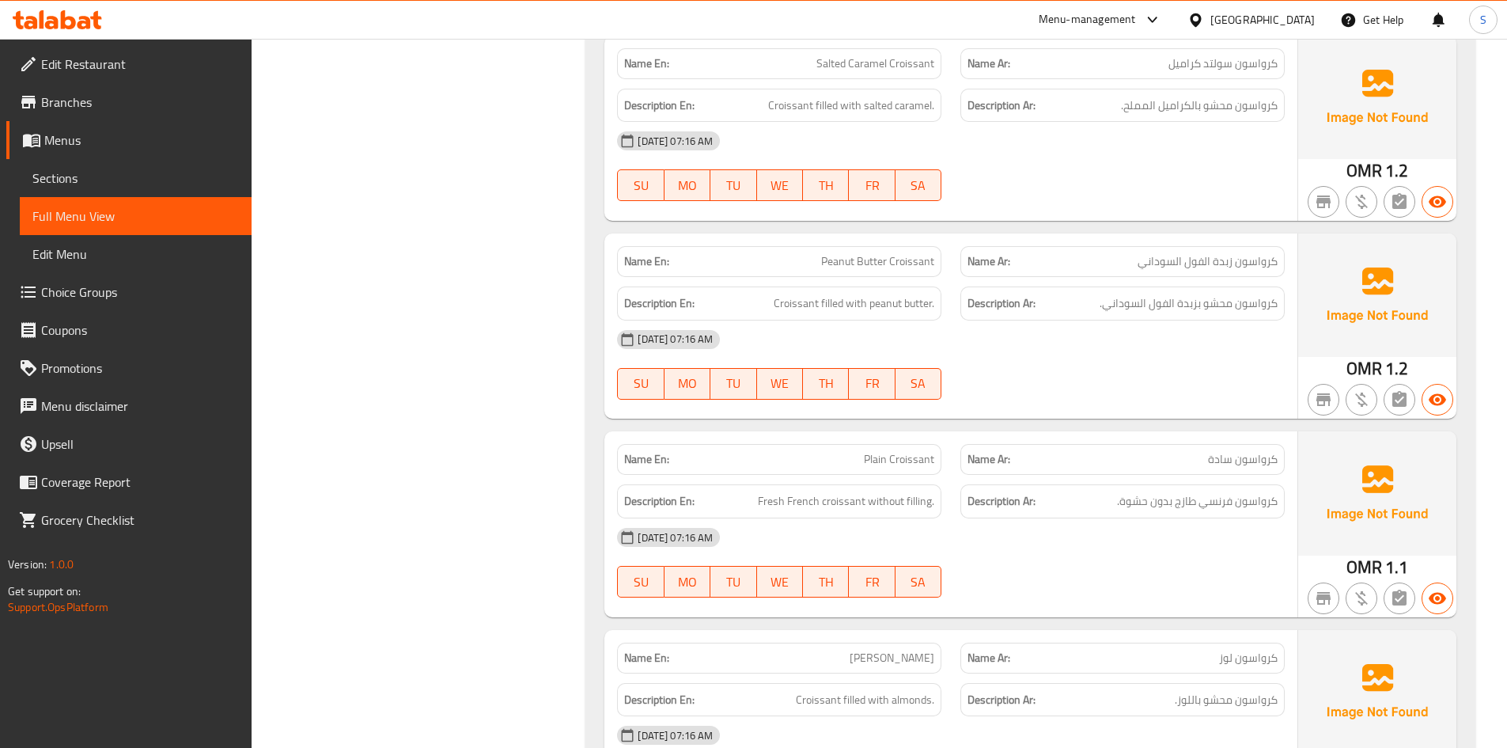
scroll to position [13291, 0]
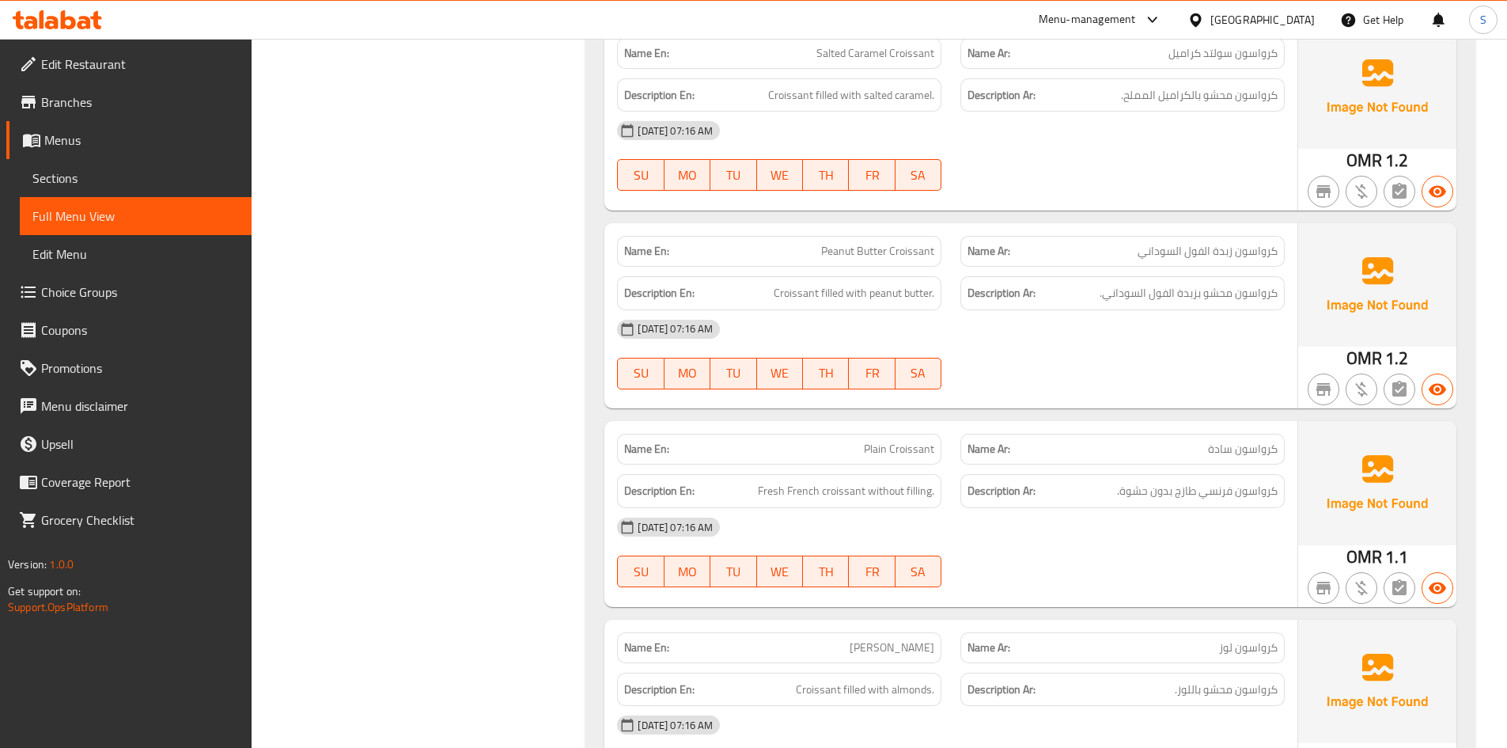
click at [880, 243] on span "Peanut Butter Croissant" at bounding box center [877, 251] width 113 height 17
click at [1056, 508] on div "29-09-2025 07:16 AM" at bounding box center [951, 527] width 687 height 38
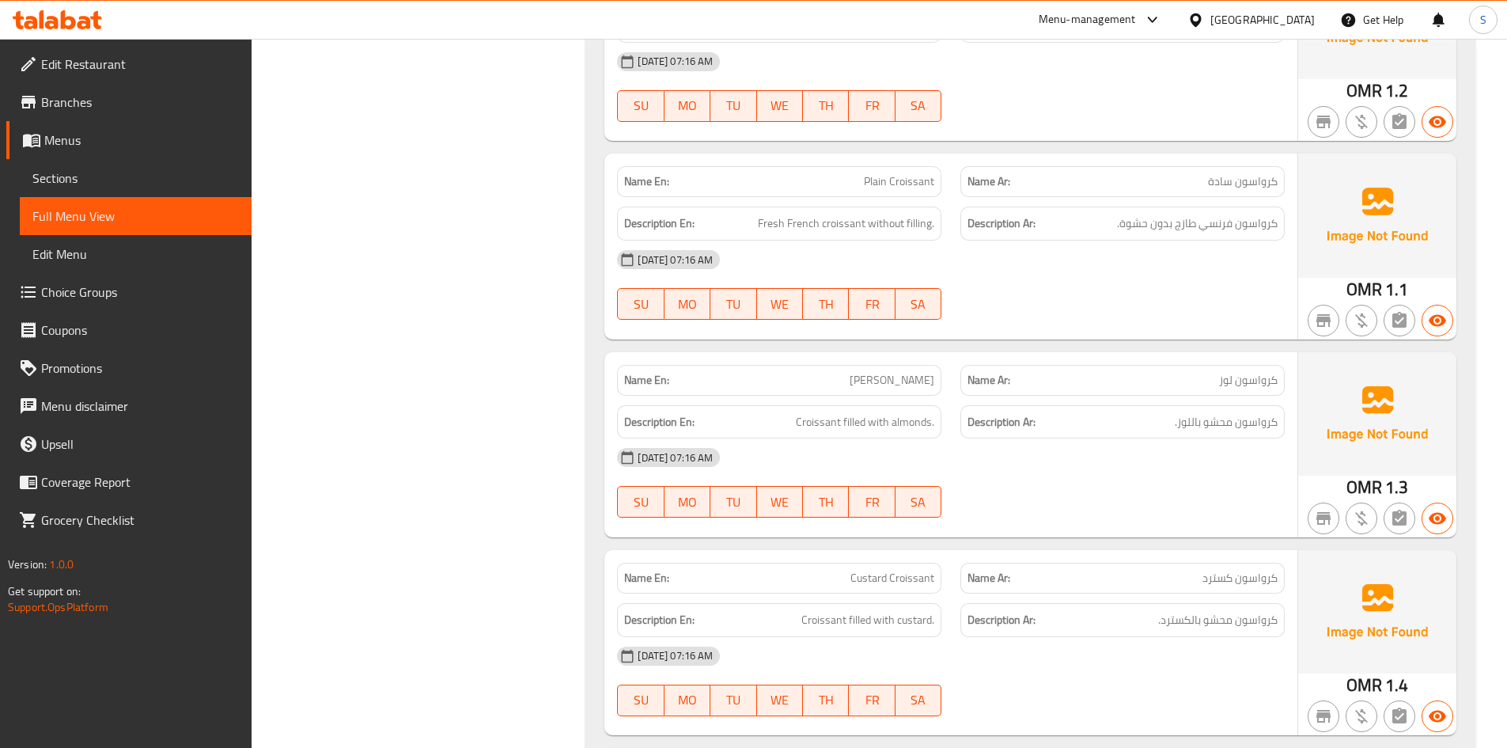
scroll to position [13608, 0]
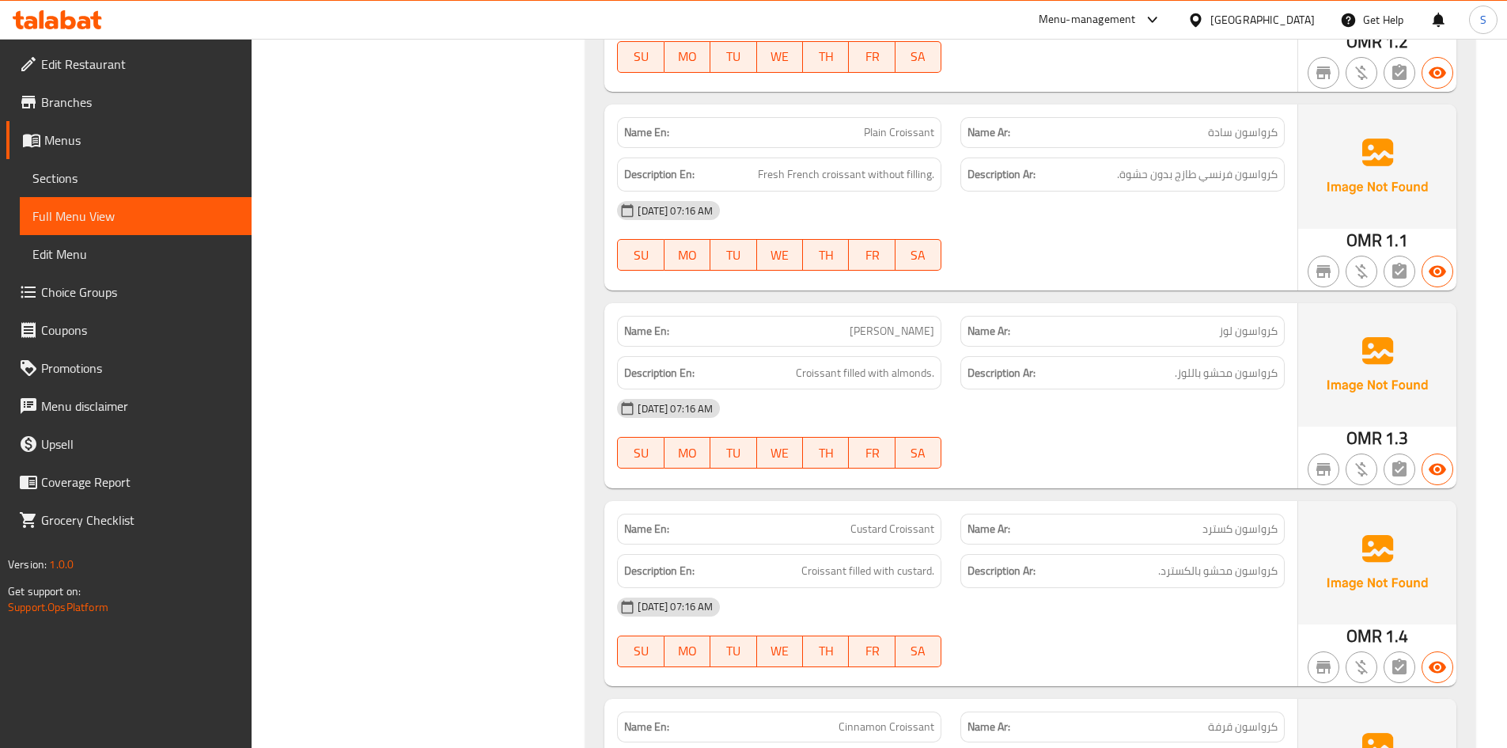
click at [870, 323] on span "Almond Croissant" at bounding box center [892, 331] width 85 height 17
click at [980, 588] on div "29-09-2025 07:16 AM" at bounding box center [951, 607] width 687 height 38
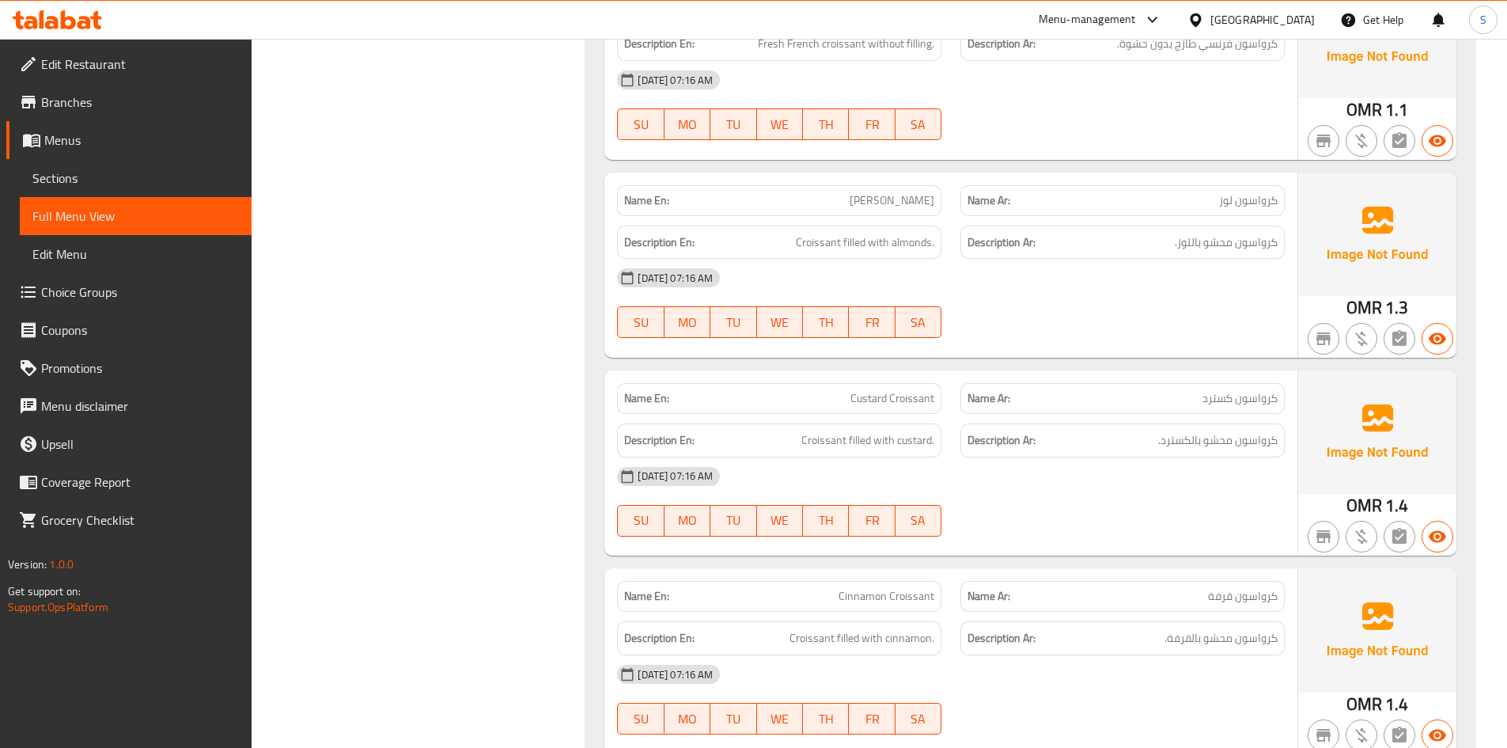
scroll to position [13766, 0]
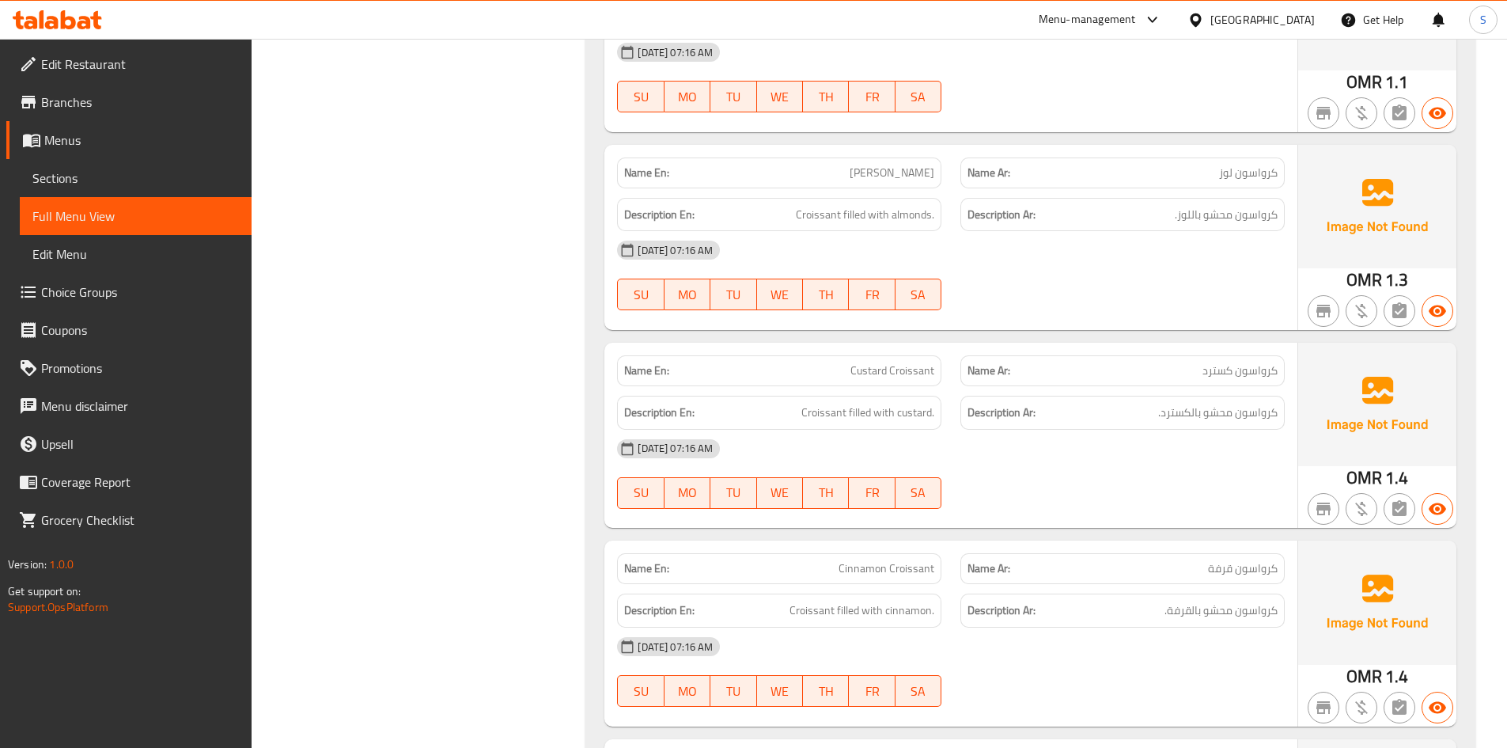
click at [840, 362] on p "Name En: Custard Croissant" at bounding box center [779, 370] width 310 height 17
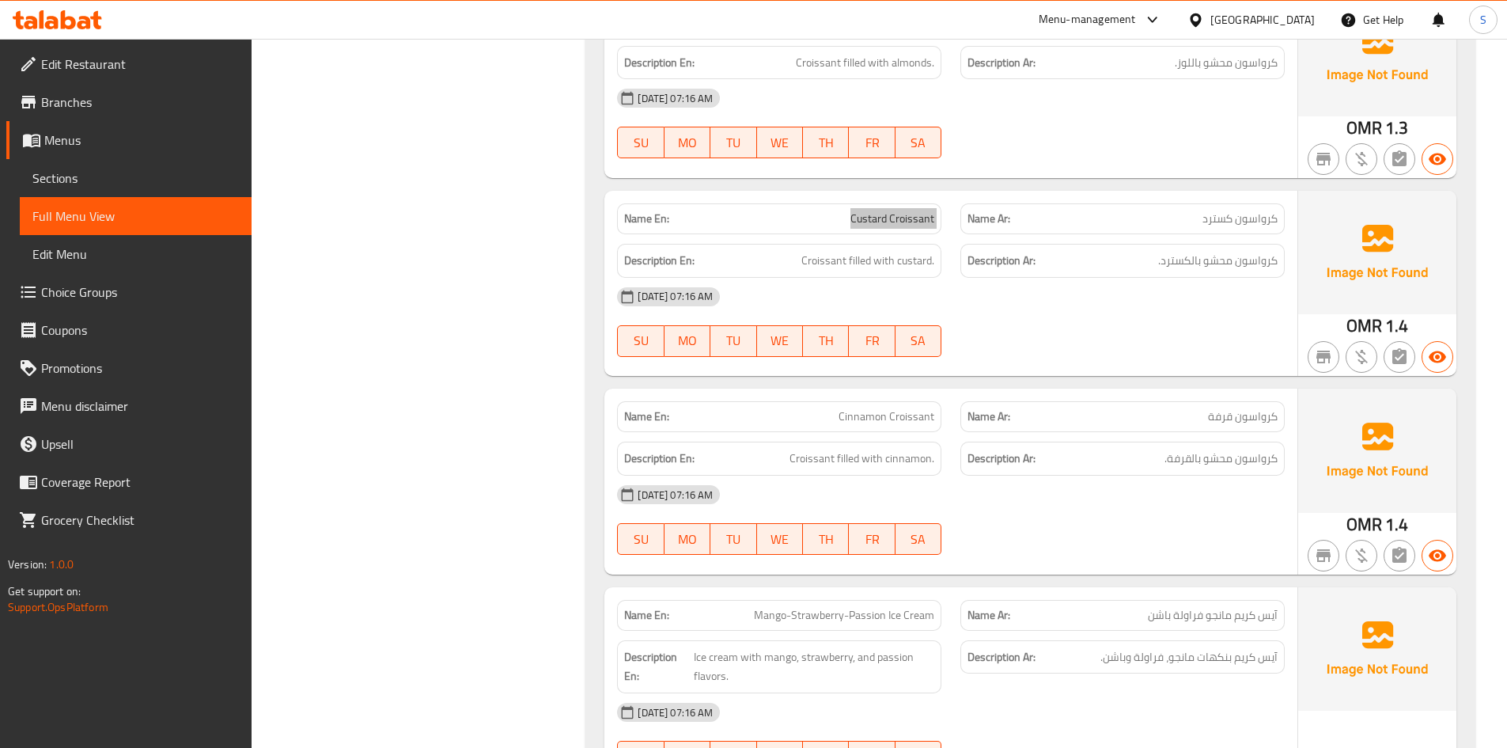
scroll to position [13924, 0]
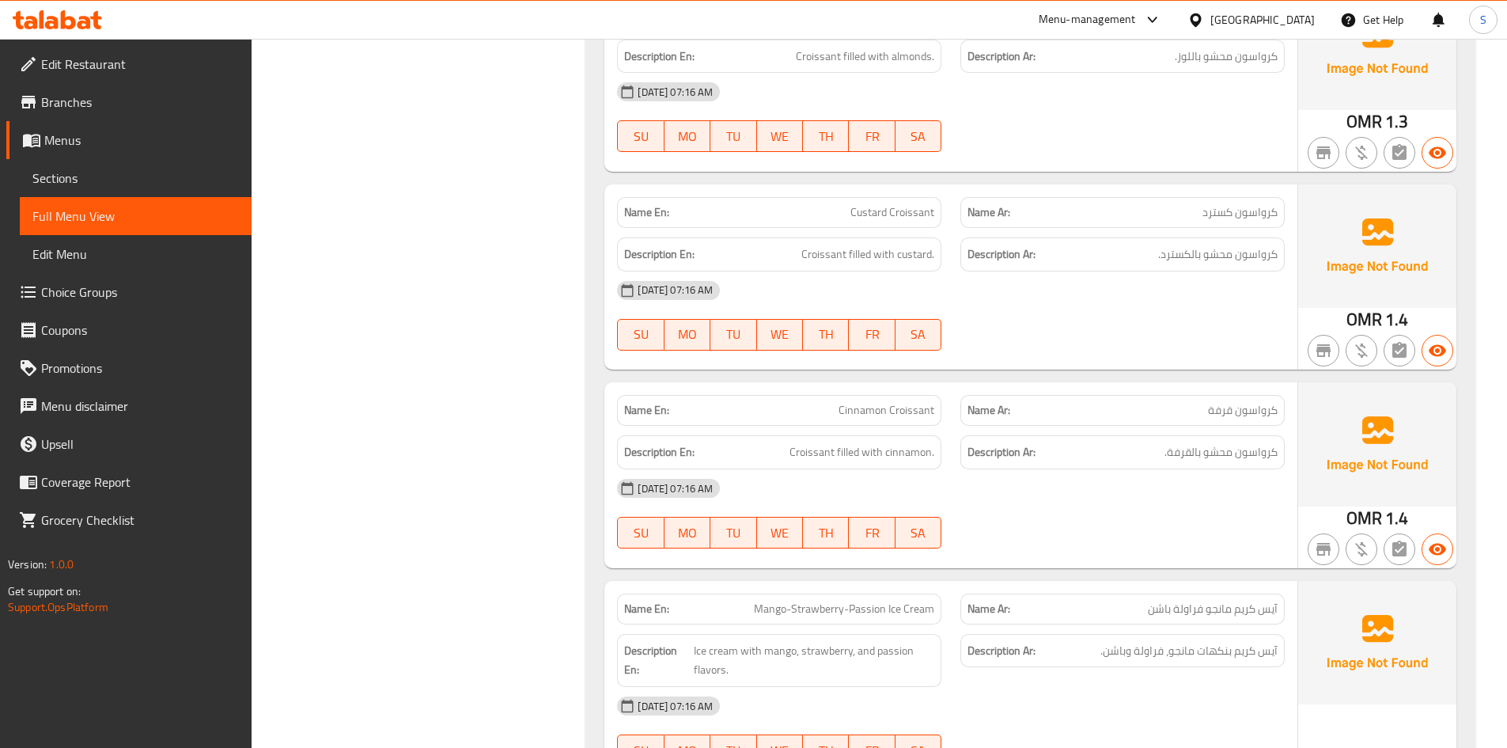
click at [879, 402] on span "Cinnamon Croissant" at bounding box center [887, 410] width 96 height 17
click at [1071, 624] on div "Description Ar: آيس كريم بنكهات مانجو، فراولة وباشن." at bounding box center [1122, 660] width 343 height 72
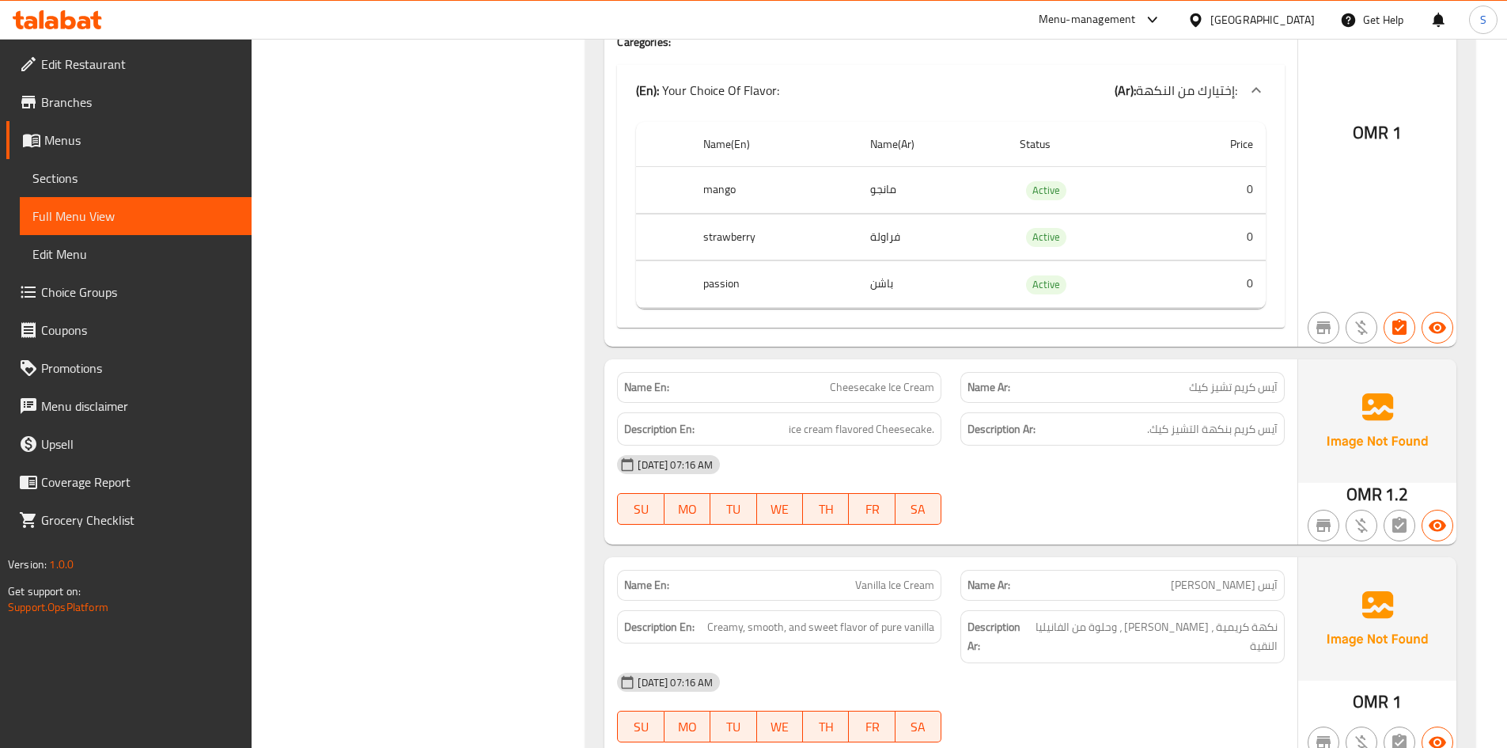
scroll to position [14671, 0]
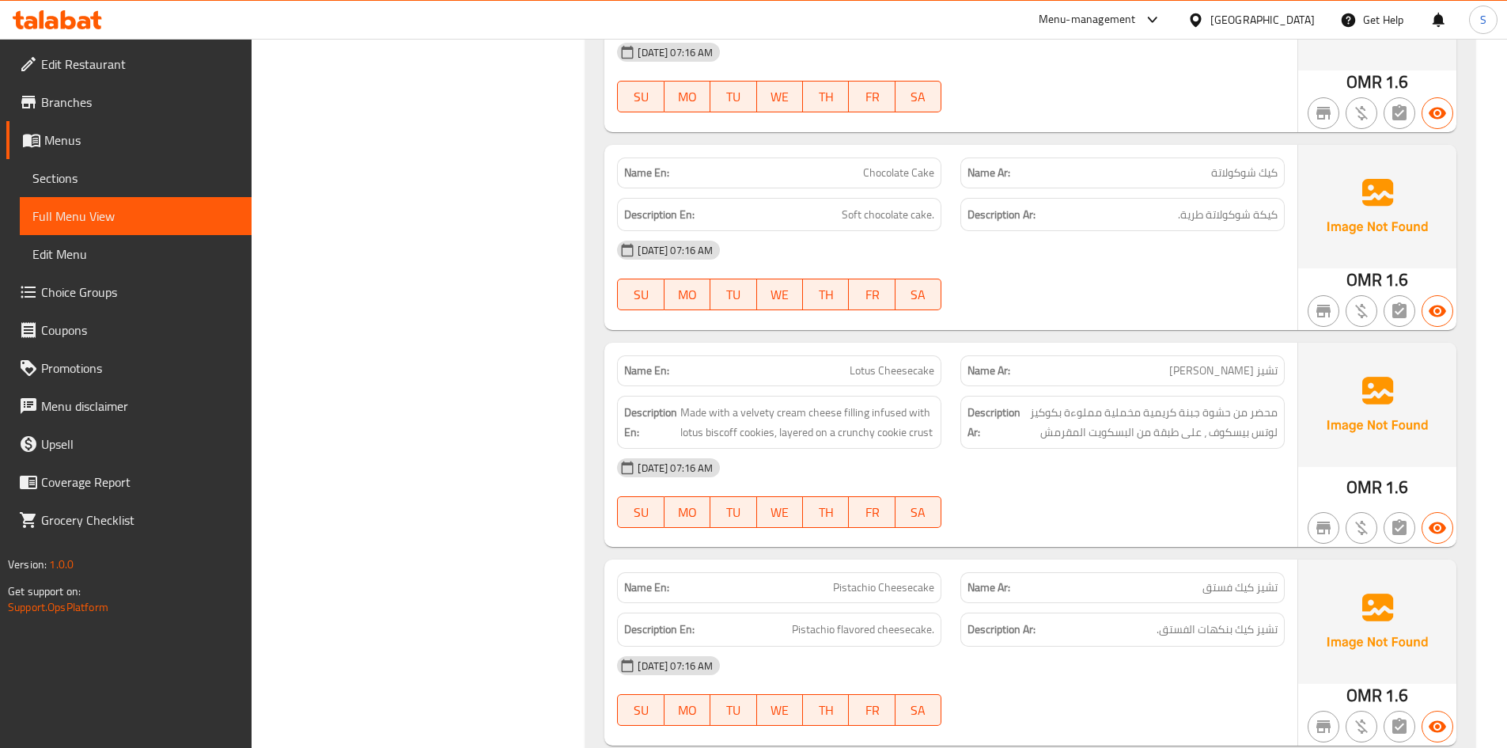
click at [891, 362] on span "Lotus Cheesecake" at bounding box center [892, 370] width 85 height 17
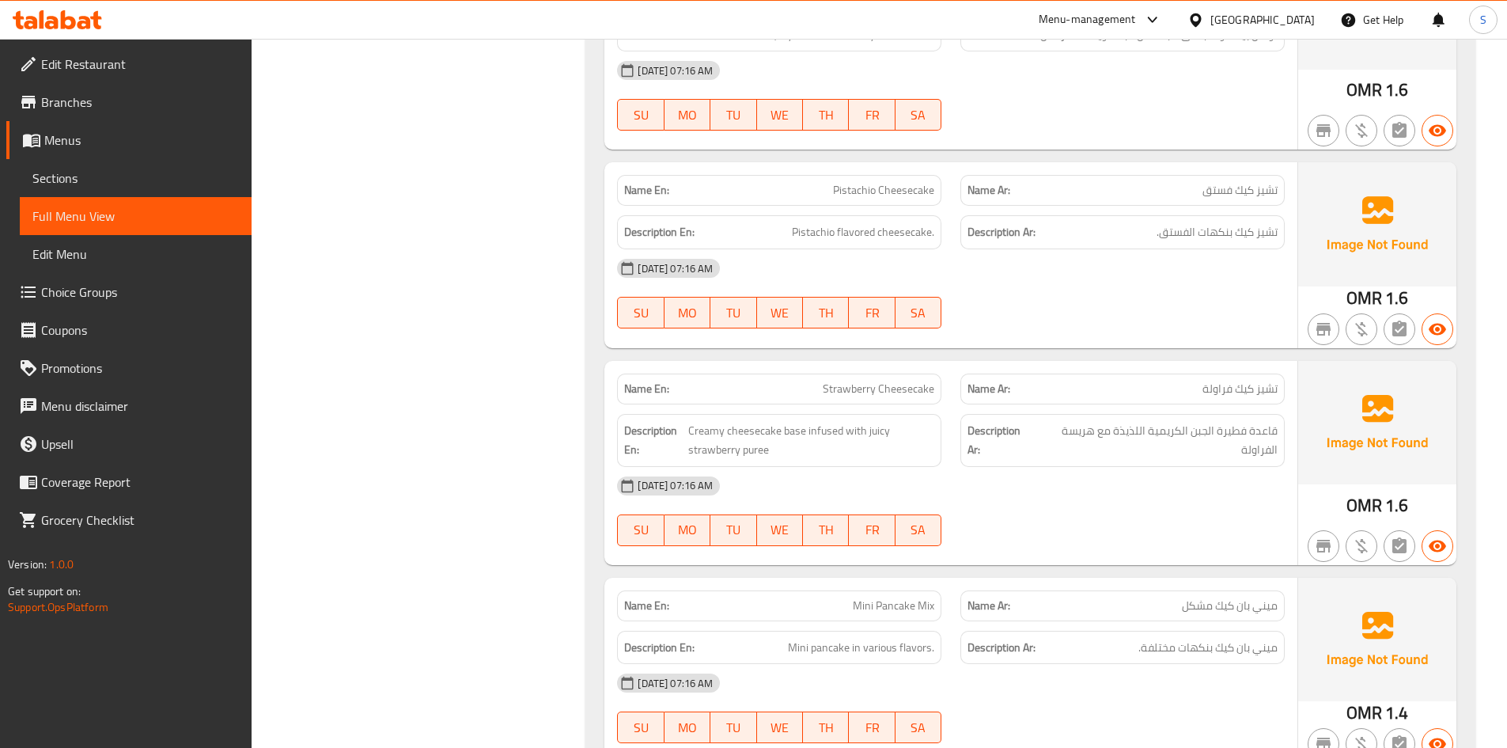
click at [874, 381] on span "Strawberry Cheesecake" at bounding box center [879, 389] width 112 height 17
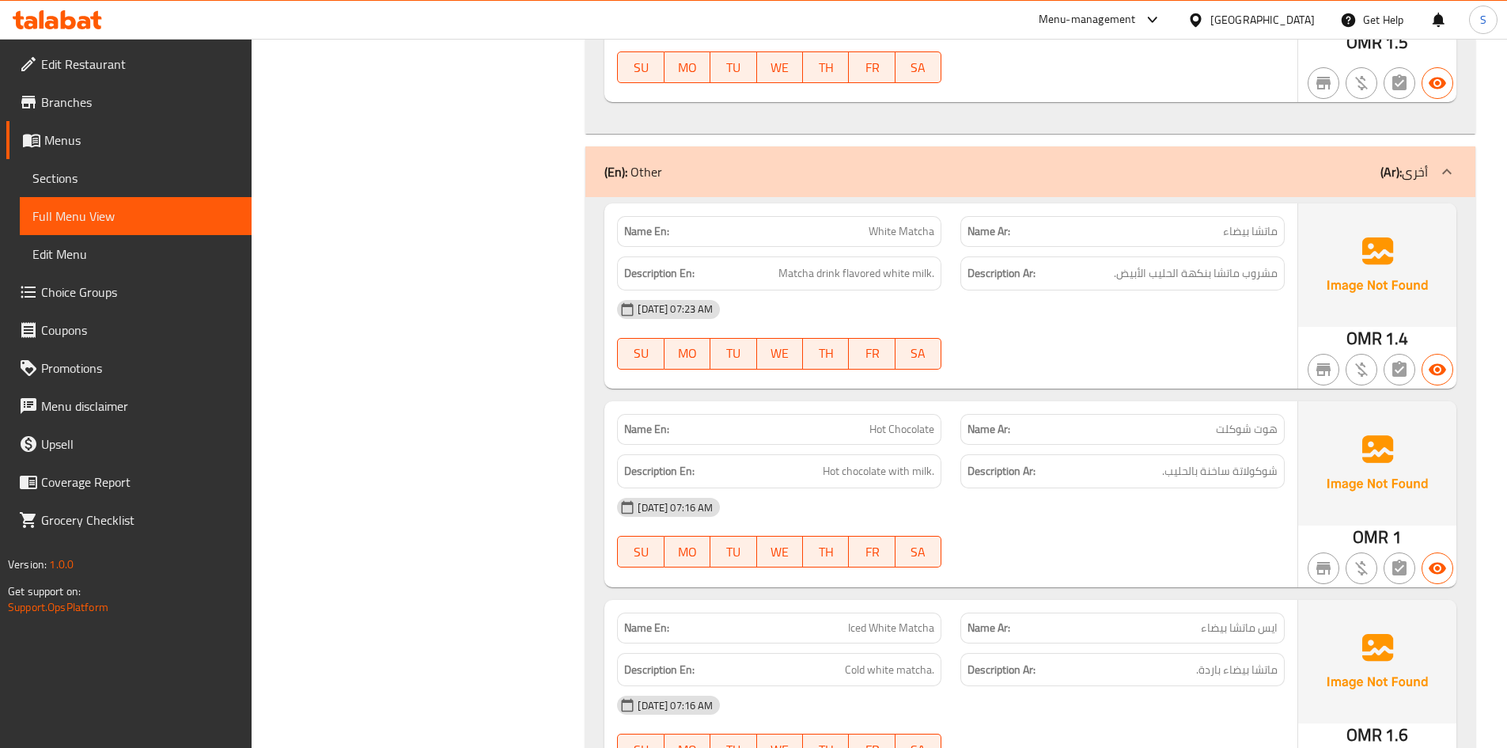
scroll to position [4047, 0]
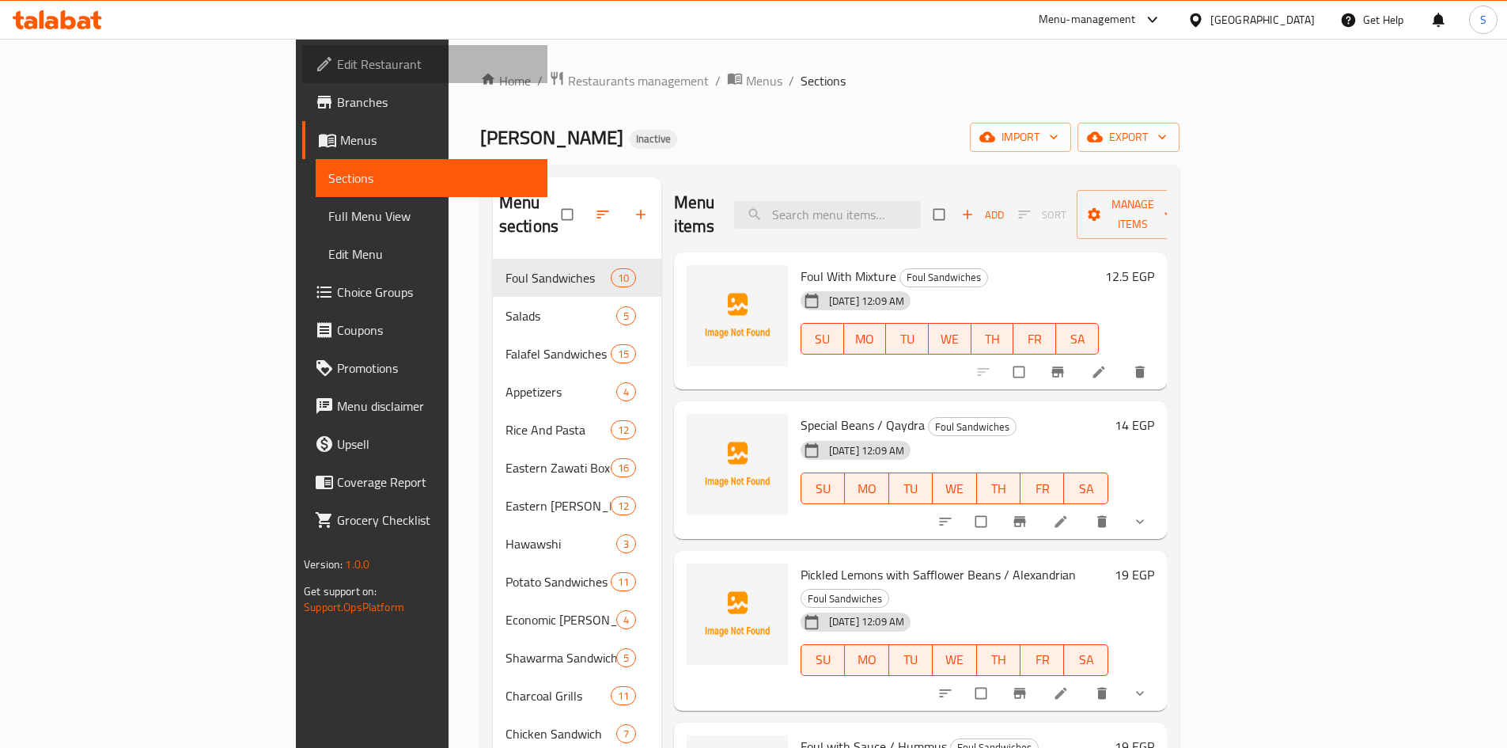
click at [337, 55] on span "Edit Restaurant" at bounding box center [436, 64] width 198 height 19
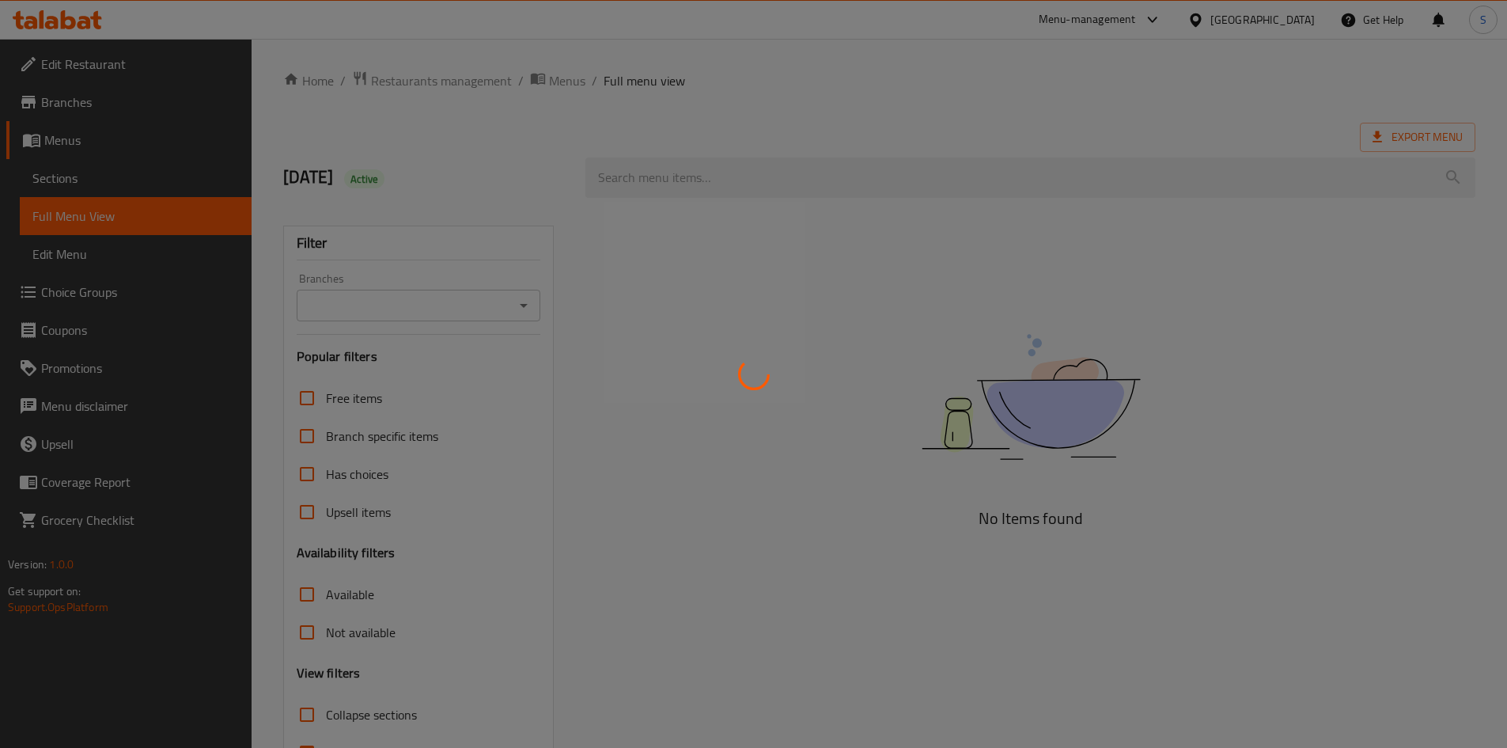
click at [102, 73] on div at bounding box center [753, 374] width 1507 height 748
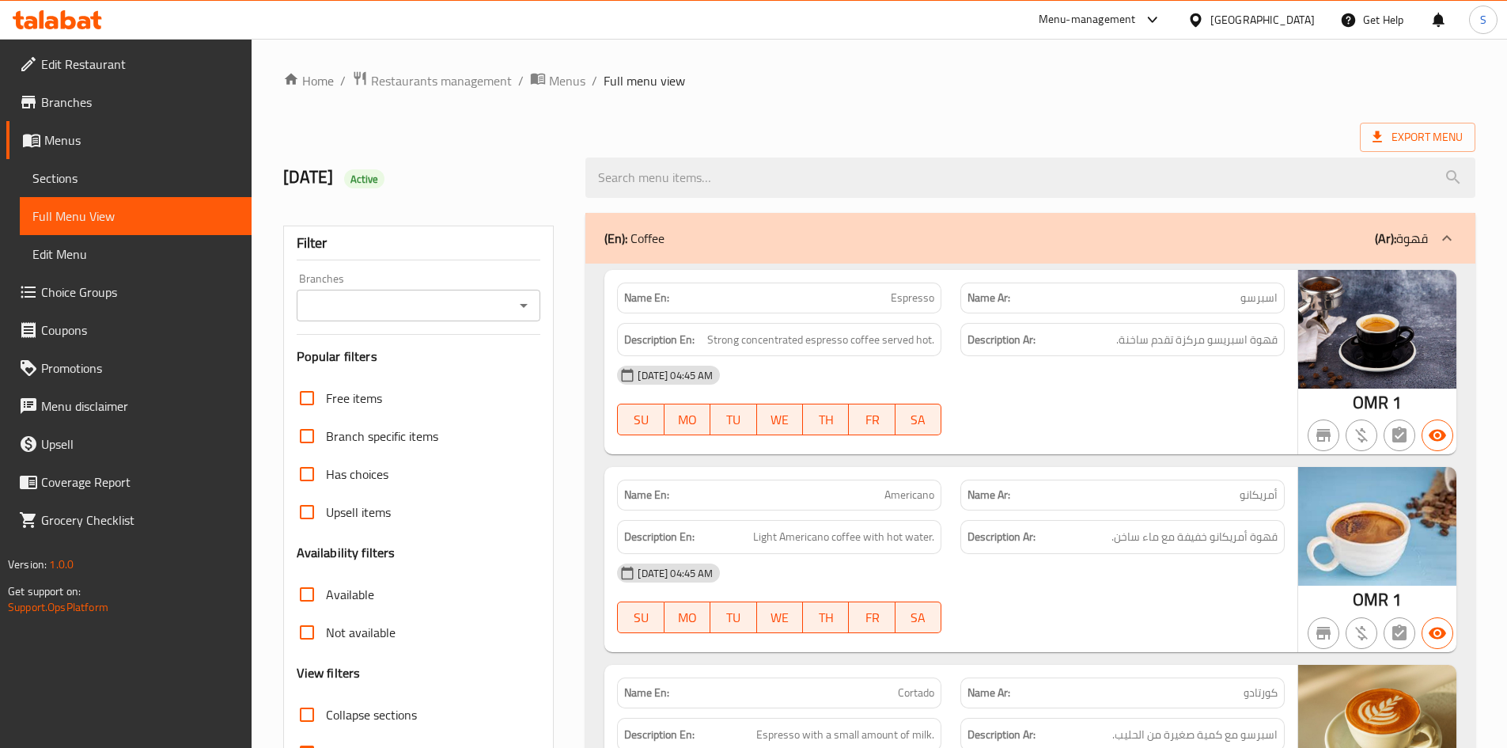
click at [100, 63] on span "Edit Restaurant" at bounding box center [140, 64] width 198 height 19
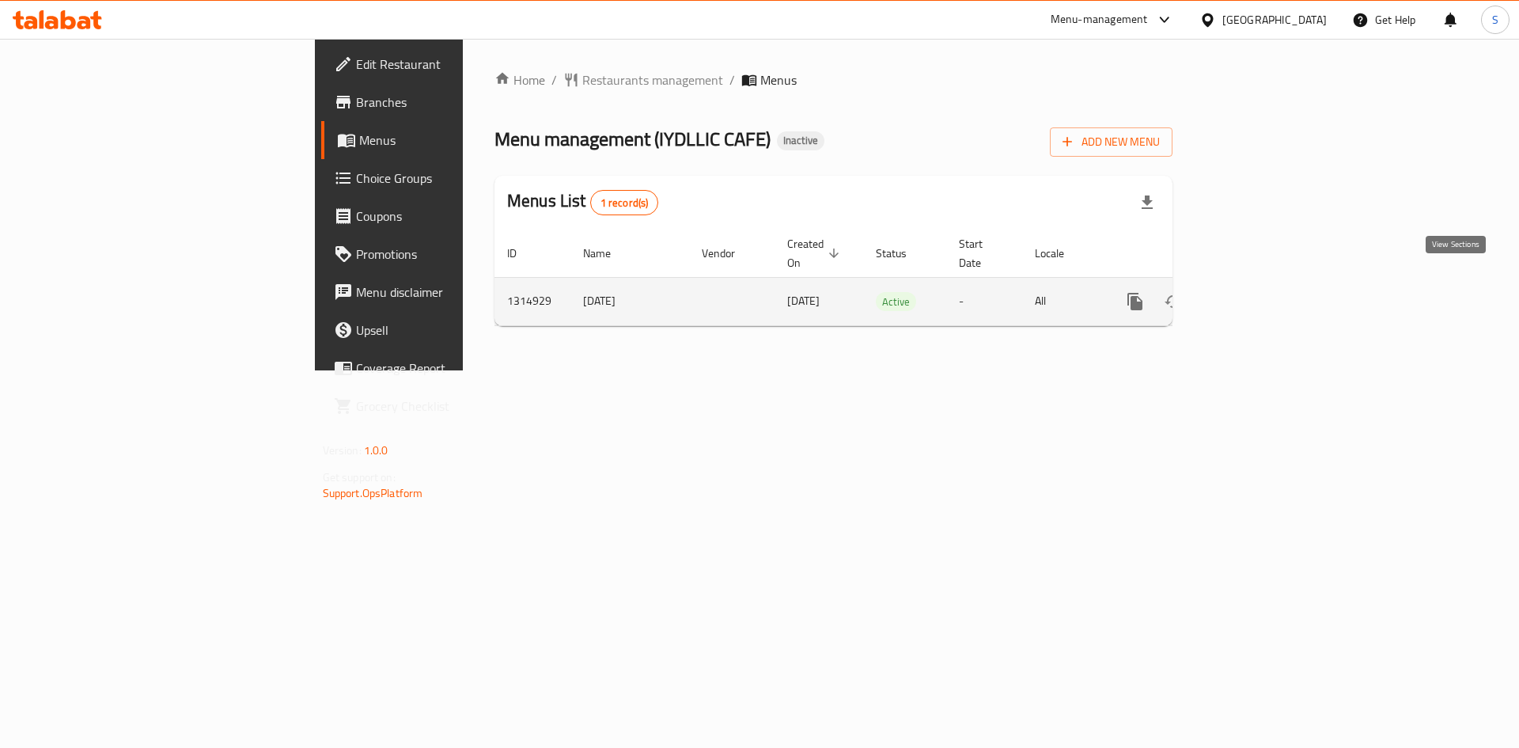
click at [1259, 292] on icon "enhanced table" at bounding box center [1249, 301] width 19 height 19
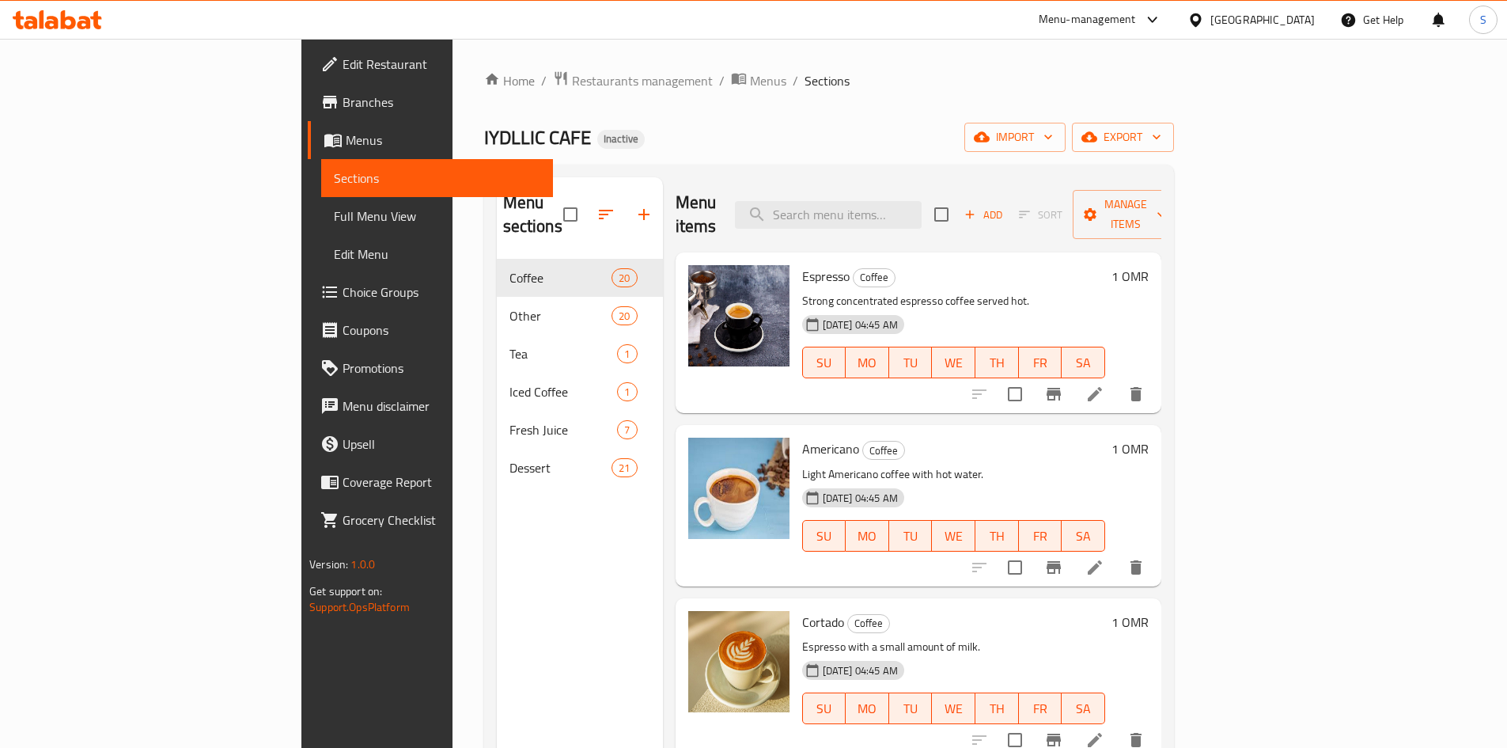
click at [1093, 148] on div "IYDLLIC CAFE Inactive import export" at bounding box center [829, 137] width 690 height 29
click at [922, 209] on input "search" at bounding box center [828, 215] width 187 height 28
paste input "Vanilla Ice Crea"
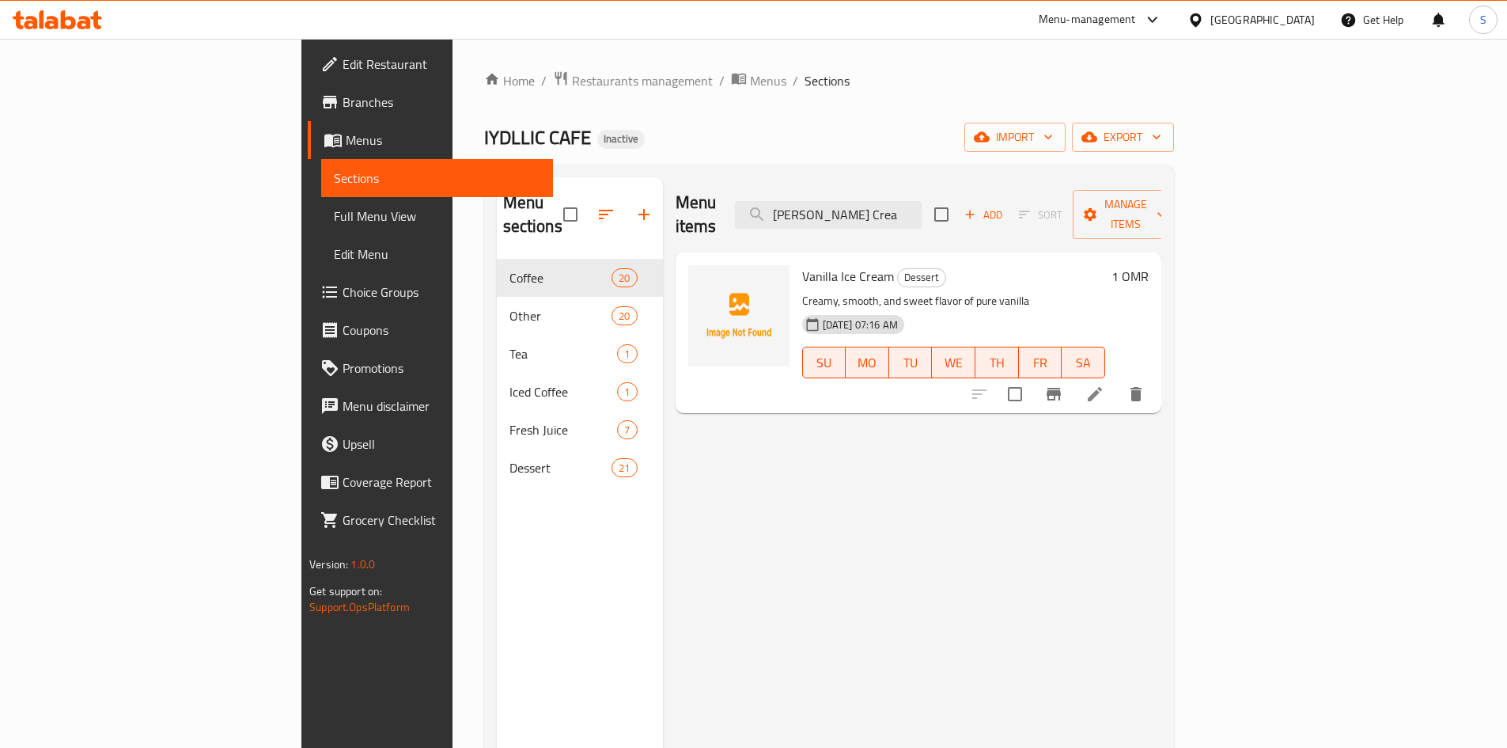
type input "Vanilla Ice Crea"
click at [704, 495] on div "Menu items Vanilla Ice Crea Add Sort Manage items Vanilla Ice Cream Dessert Cre…" at bounding box center [912, 551] width 499 height 748
click at [1166, 205] on span "Manage items" at bounding box center [1126, 215] width 81 height 40
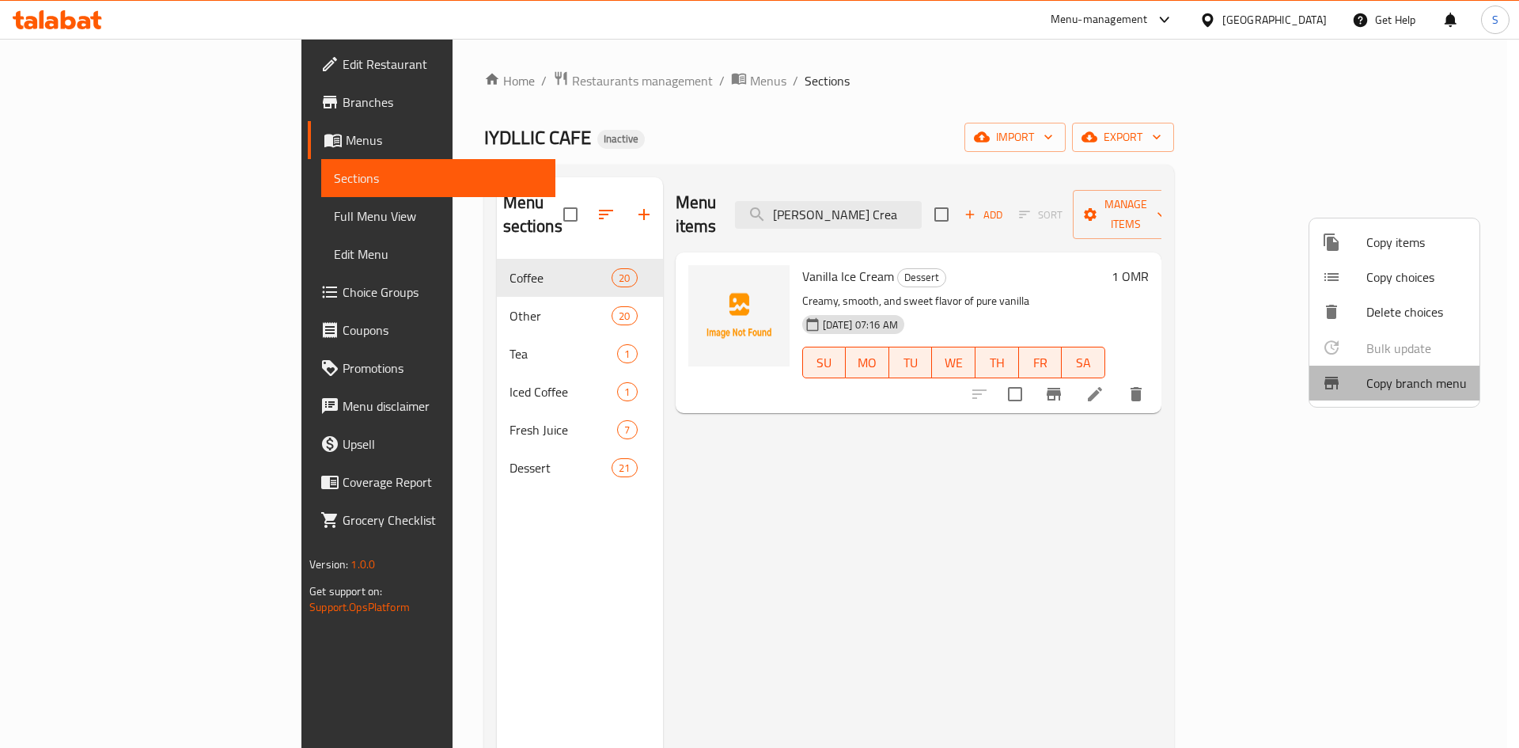
click at [1414, 384] on span "Copy branch menu" at bounding box center [1417, 382] width 100 height 19
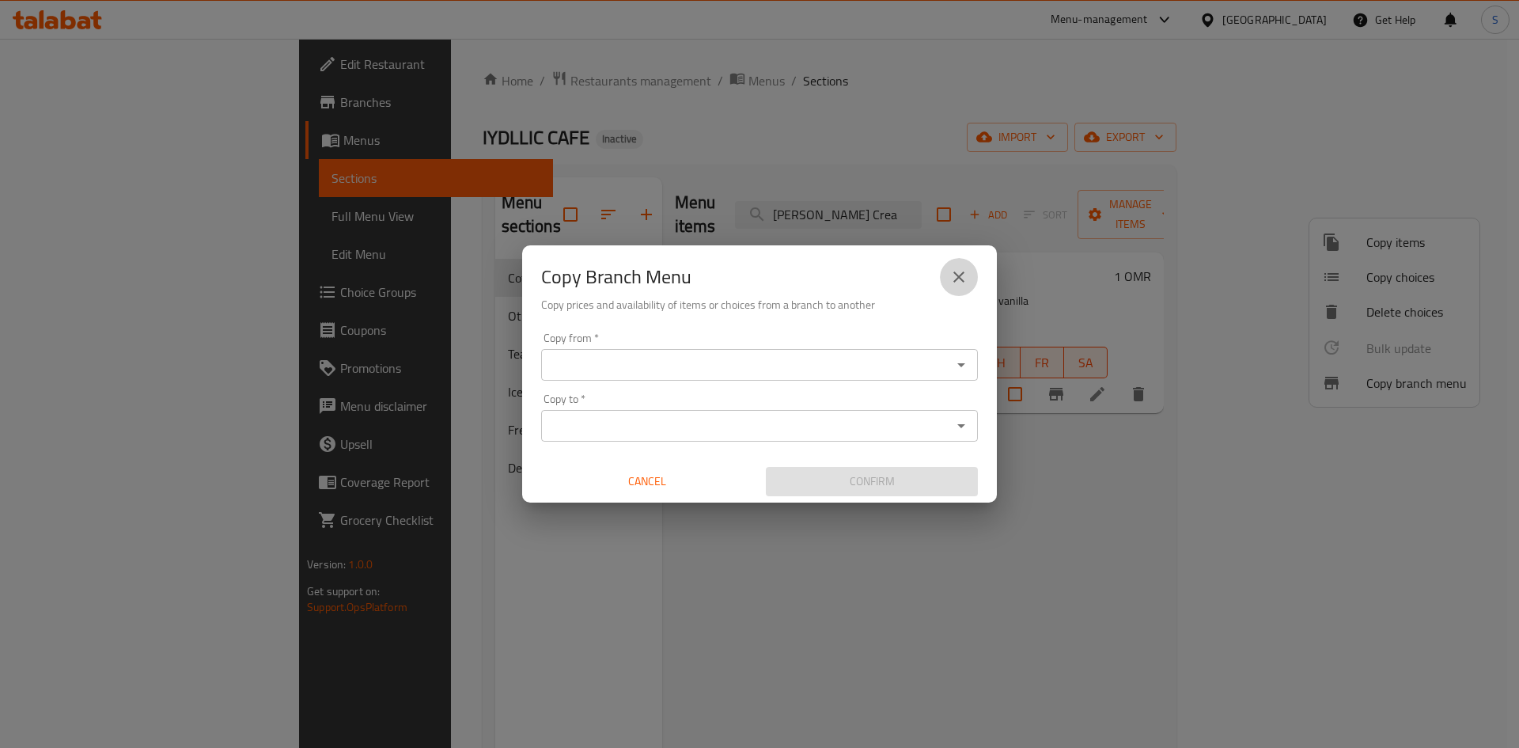
click at [963, 284] on icon "close" at bounding box center [959, 276] width 19 height 19
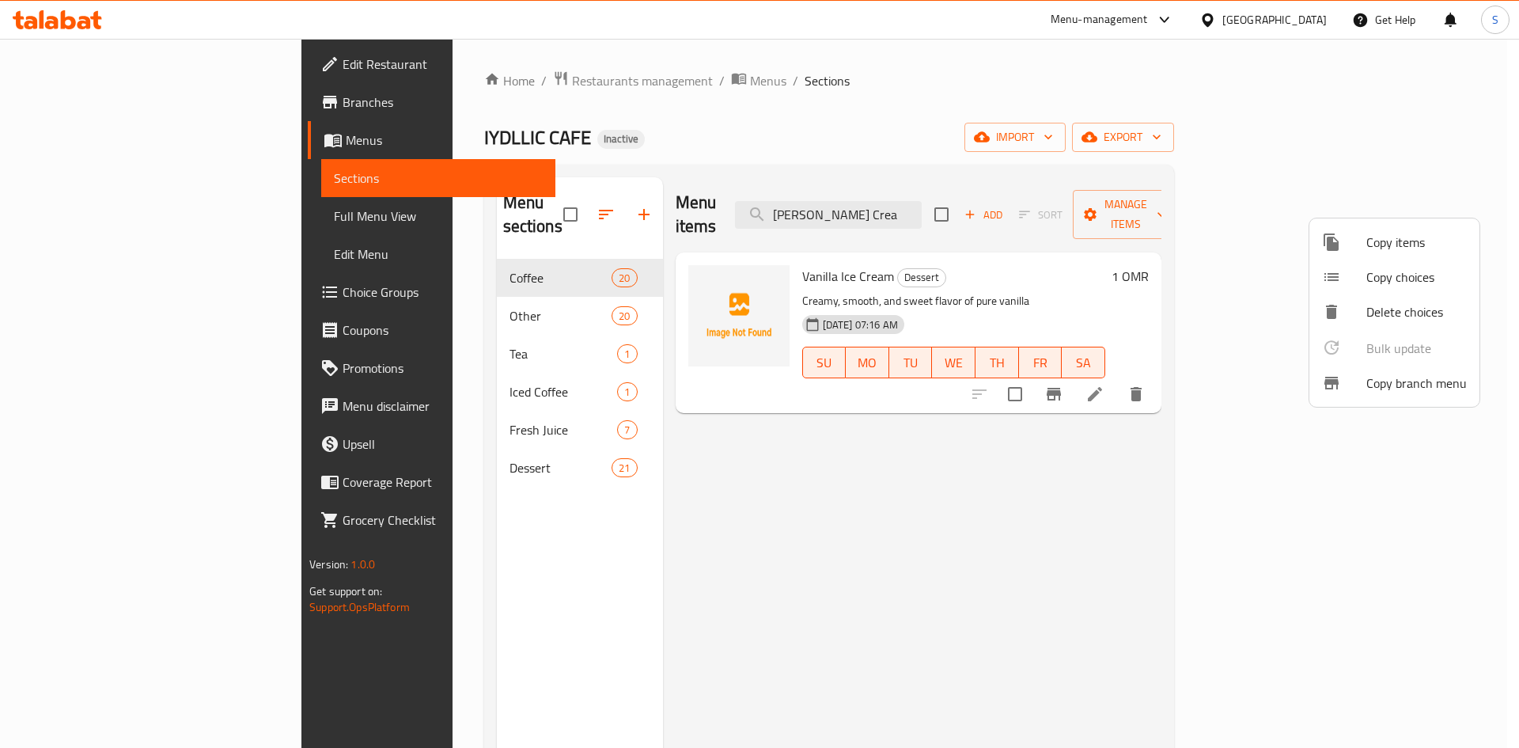
click at [1424, 242] on span "Copy items" at bounding box center [1417, 242] width 100 height 19
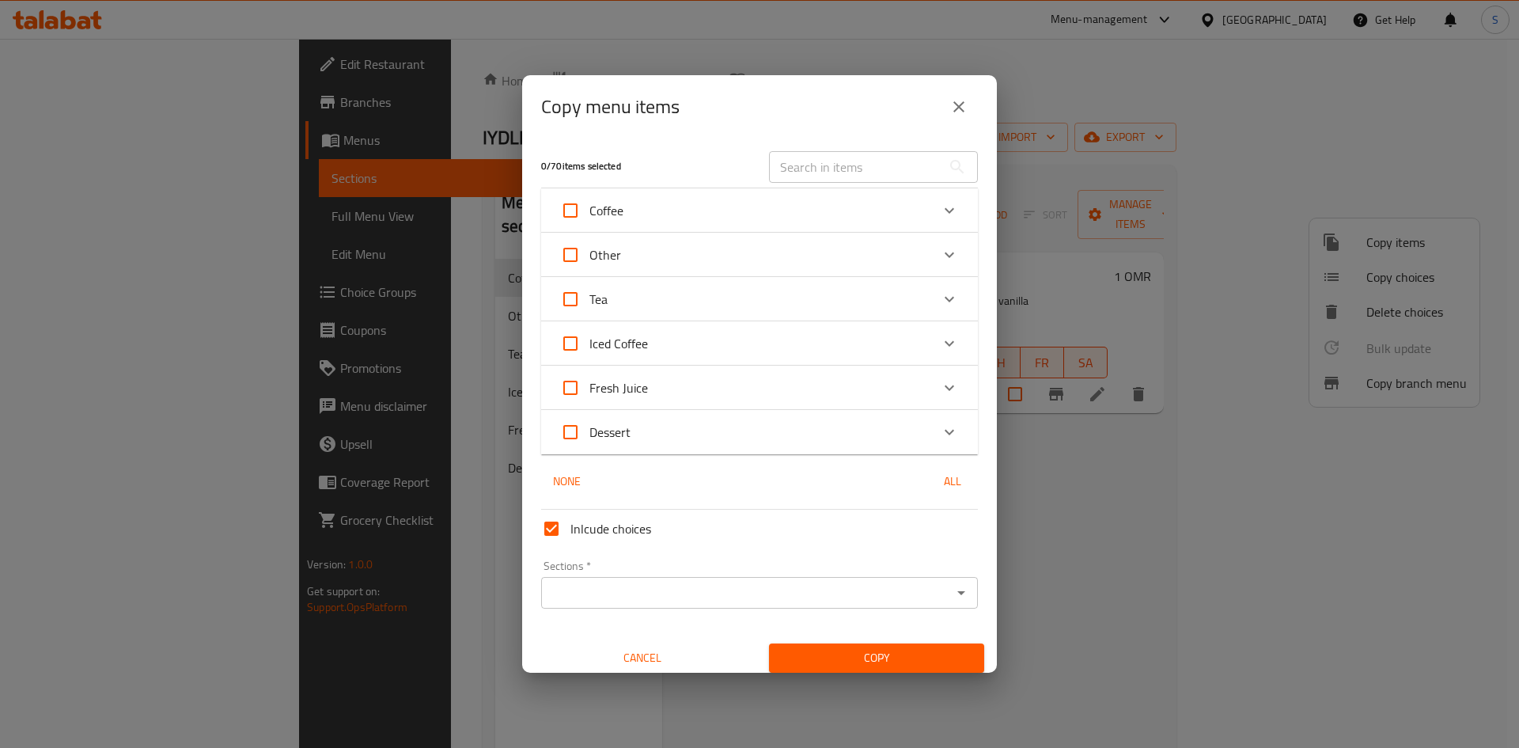
click at [798, 172] on input "text" at bounding box center [855, 167] width 173 height 32
paste input "Vanilla Ice Crea"
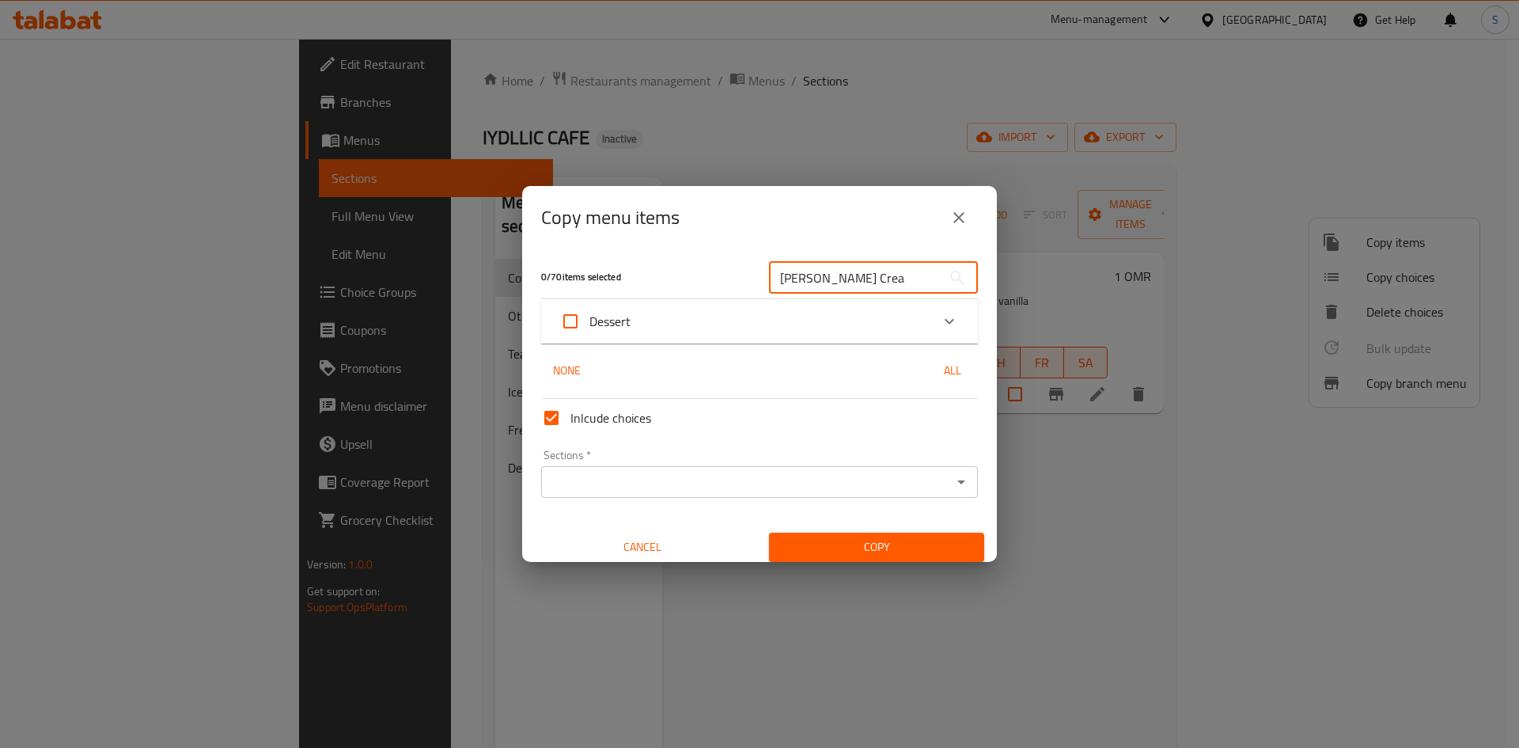
type input "Vanilla Ice Crea"
click at [931, 326] on div "Expand" at bounding box center [950, 321] width 38 height 38
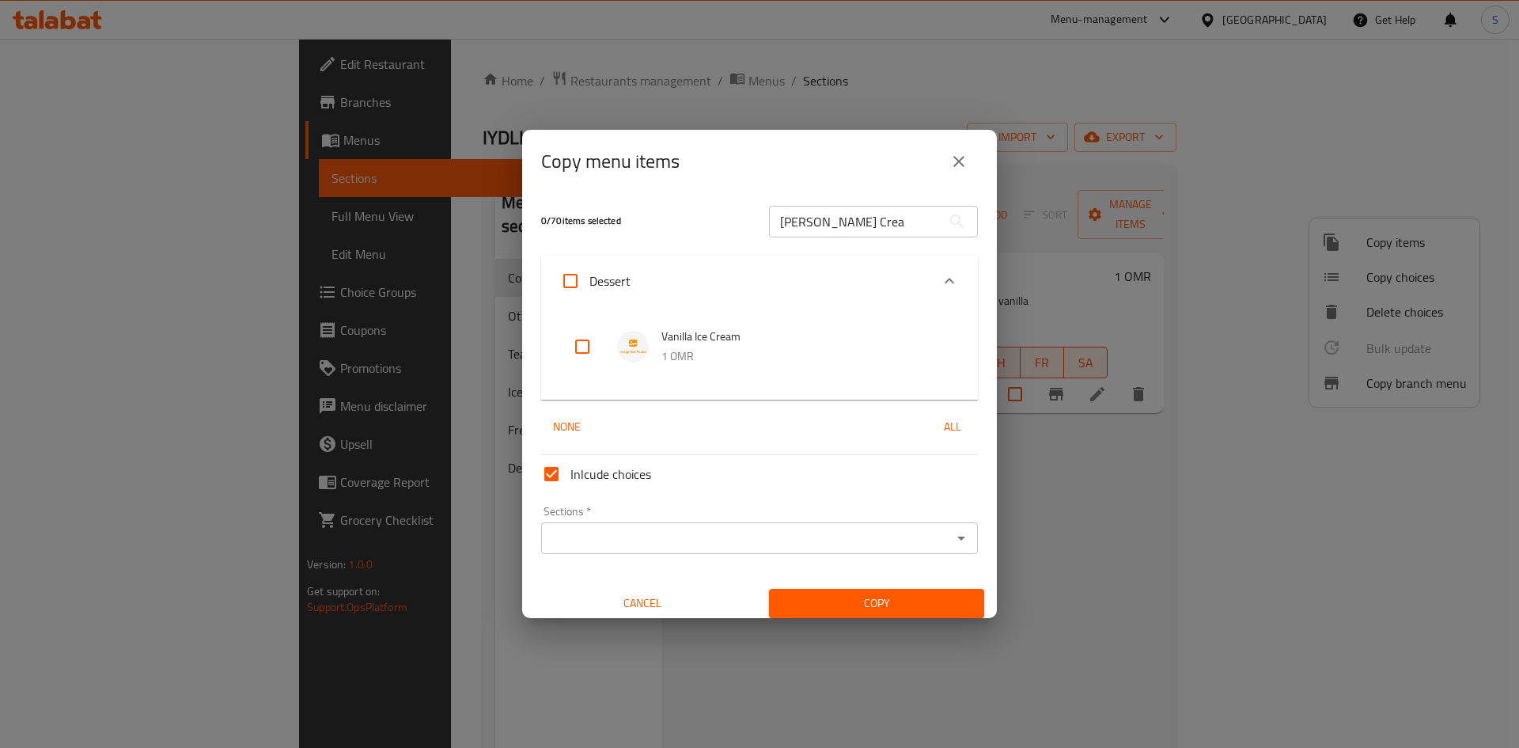
click at [597, 341] on input "checkbox" at bounding box center [582, 347] width 38 height 38
checkbox input "true"
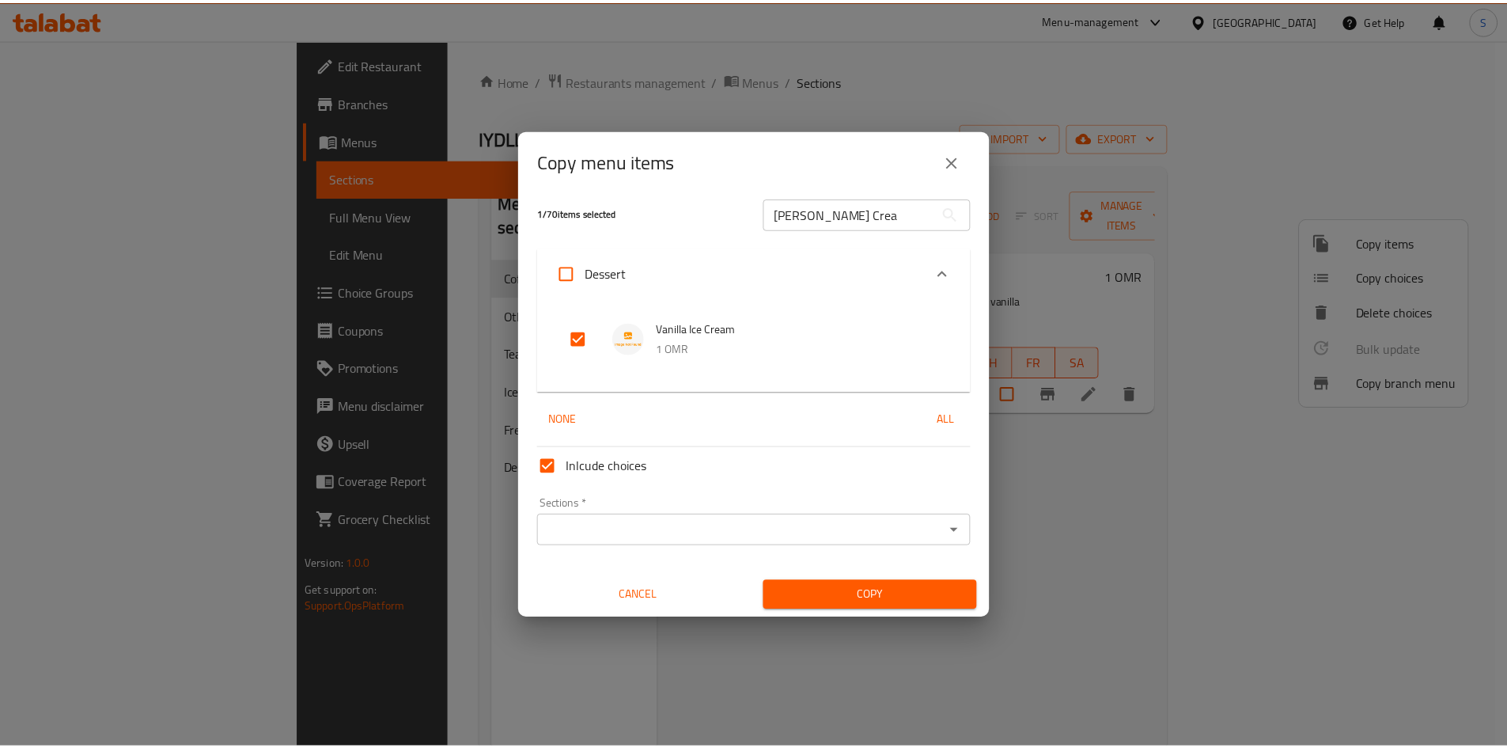
scroll to position [9, 0]
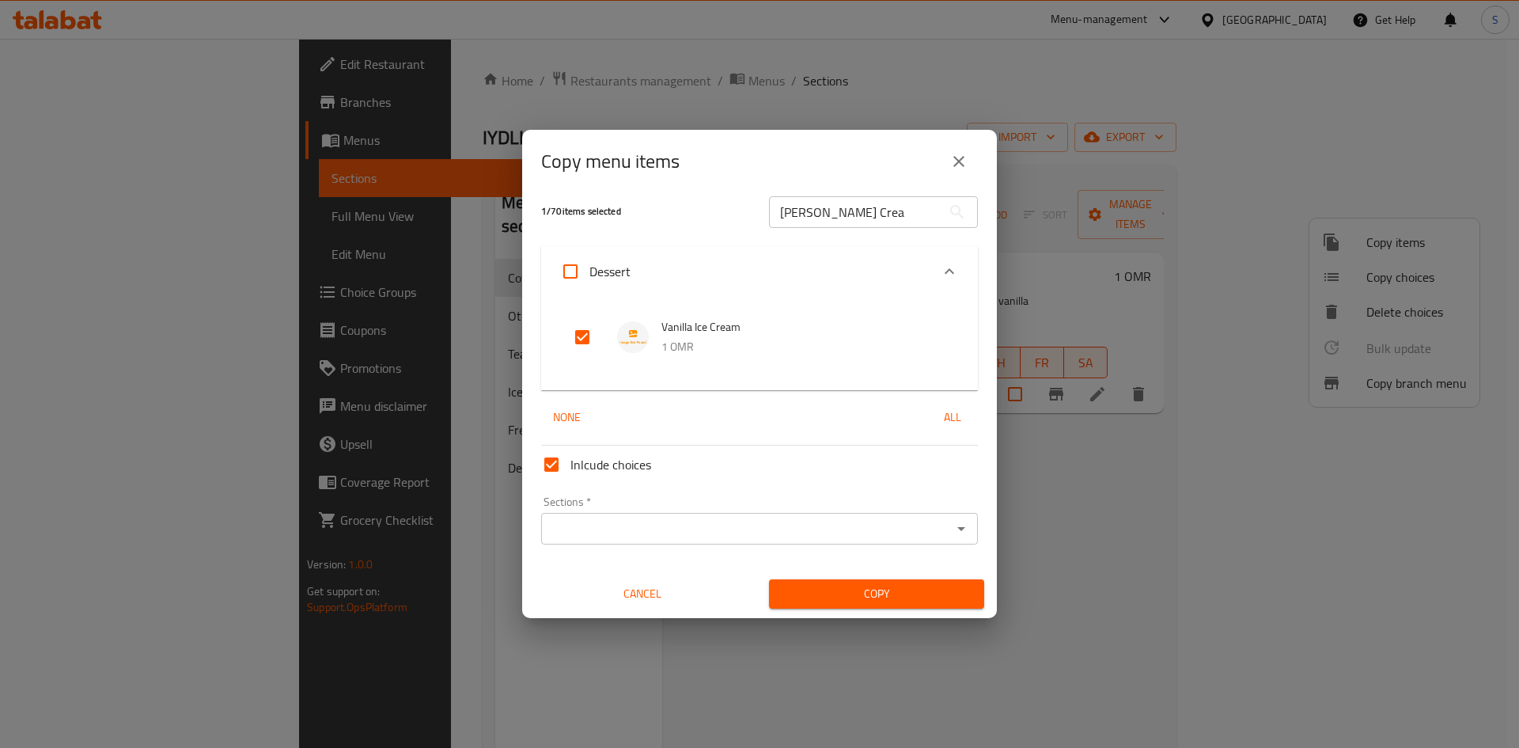
click at [715, 522] on input "Sections   *" at bounding box center [746, 529] width 401 height 22
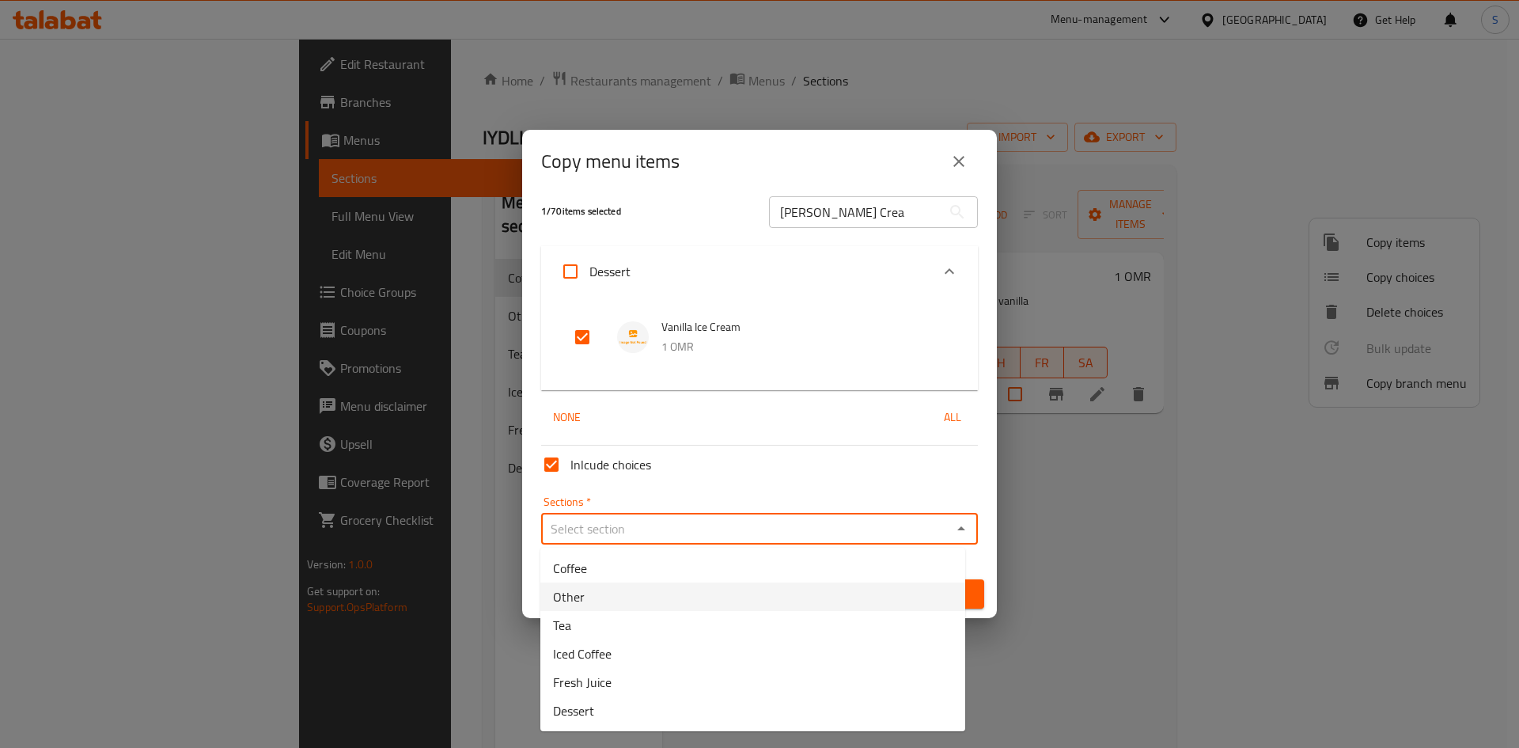
click at [619, 593] on li "Other" at bounding box center [752, 596] width 425 height 28
type input "Other"
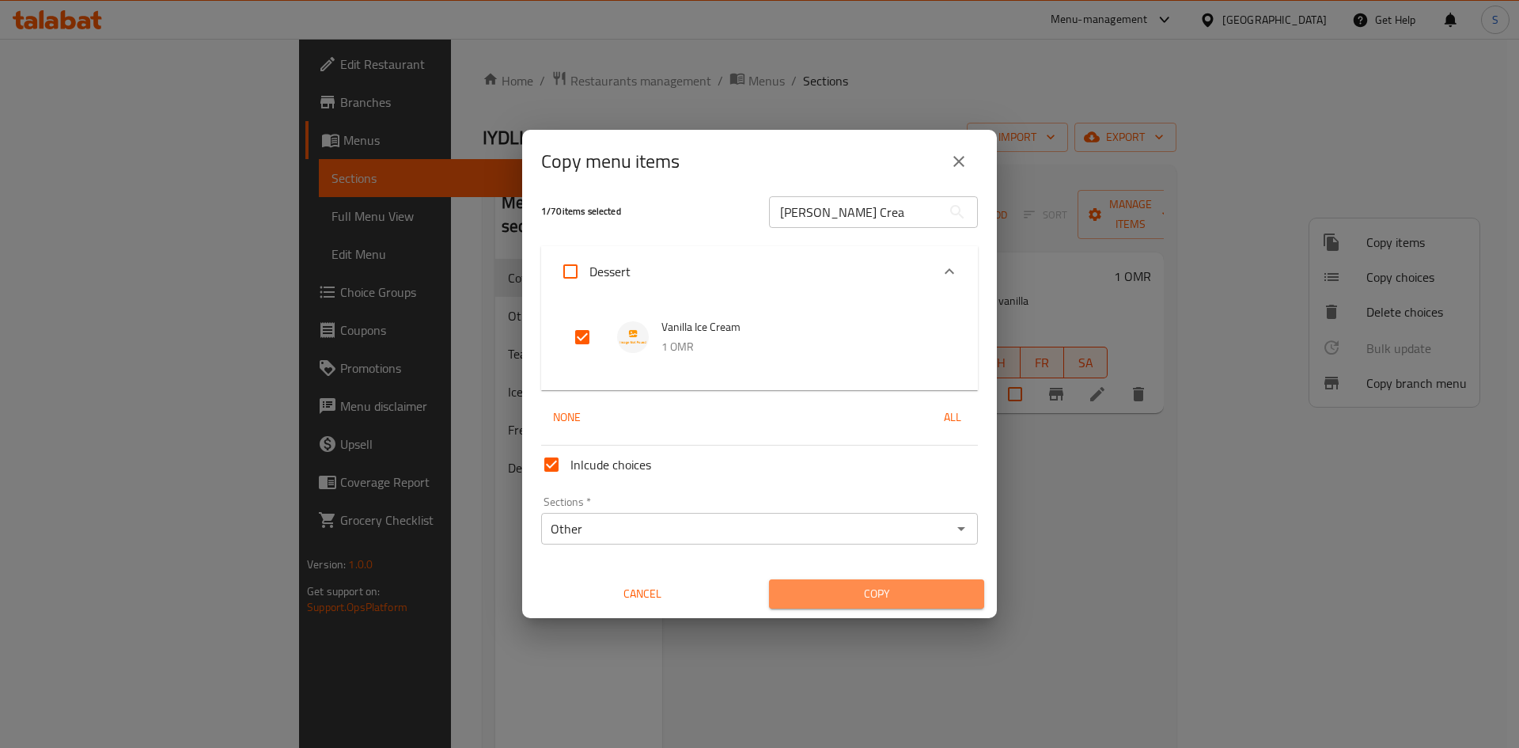
click at [907, 590] on span "Copy" at bounding box center [877, 594] width 190 height 20
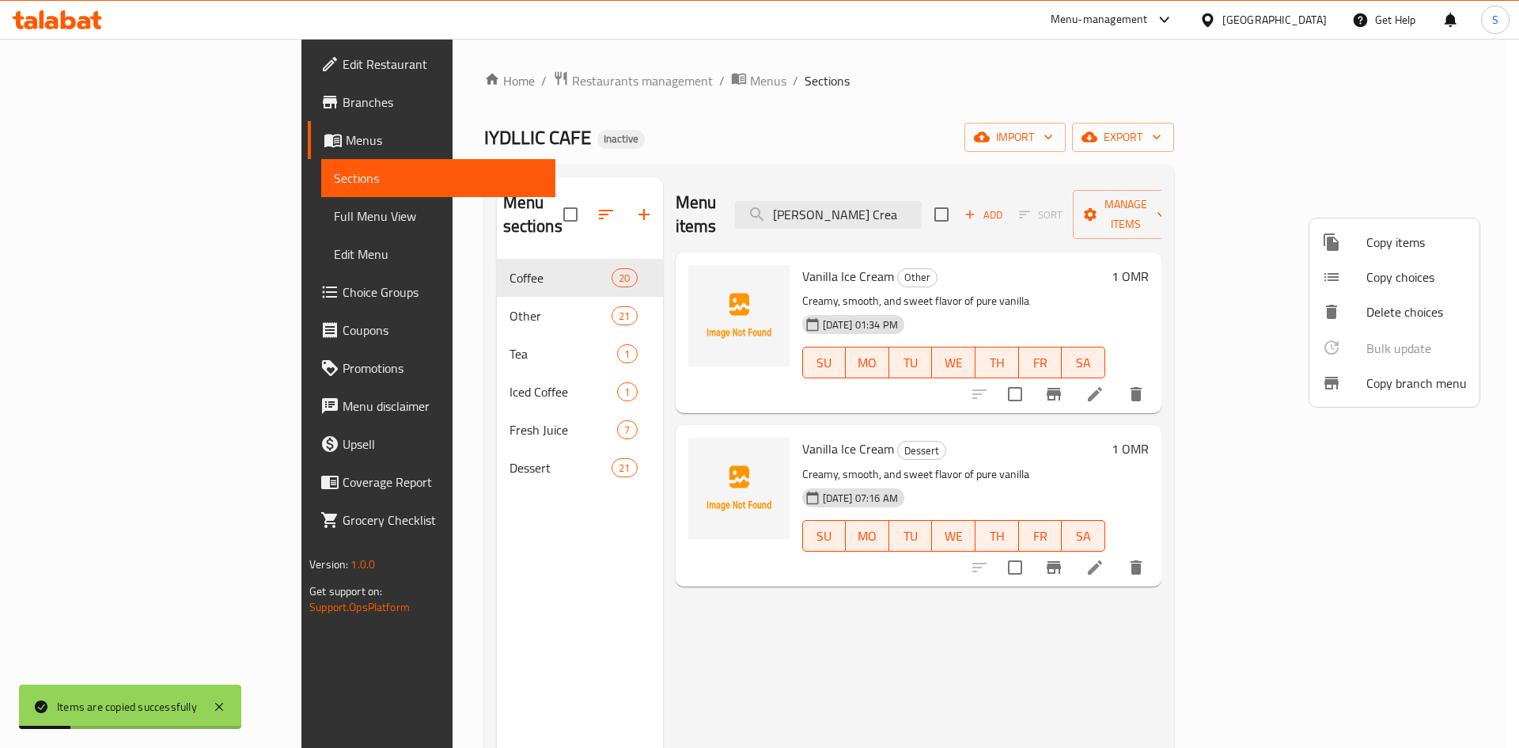
drag, startPoint x: 702, startPoint y: 639, endPoint x: 716, endPoint y: 608, distance: 34.0
click at [702, 638] on div at bounding box center [759, 374] width 1519 height 748
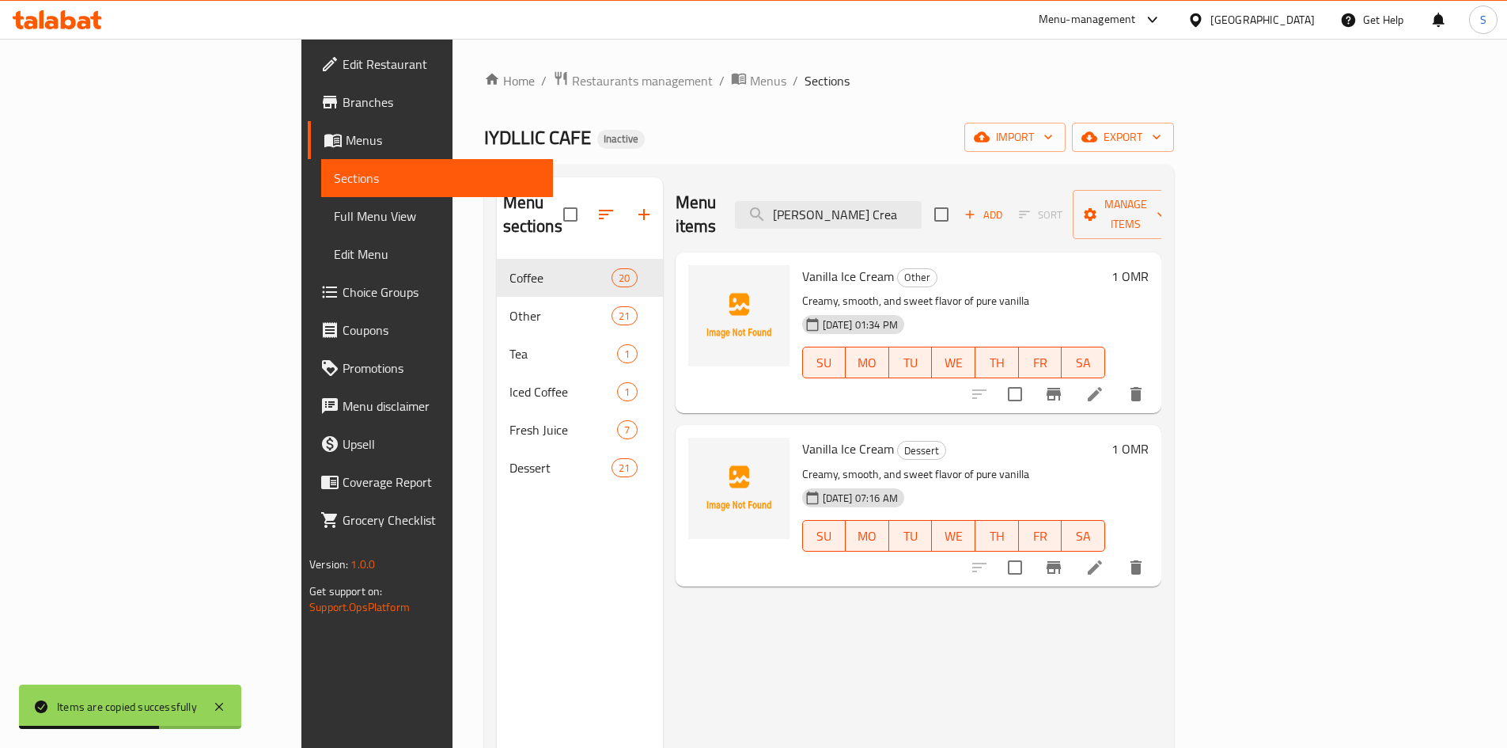
click at [1056, 227] on div "Menu items Vanilla Ice Crea Add Sort Manage items" at bounding box center [919, 214] width 486 height 75
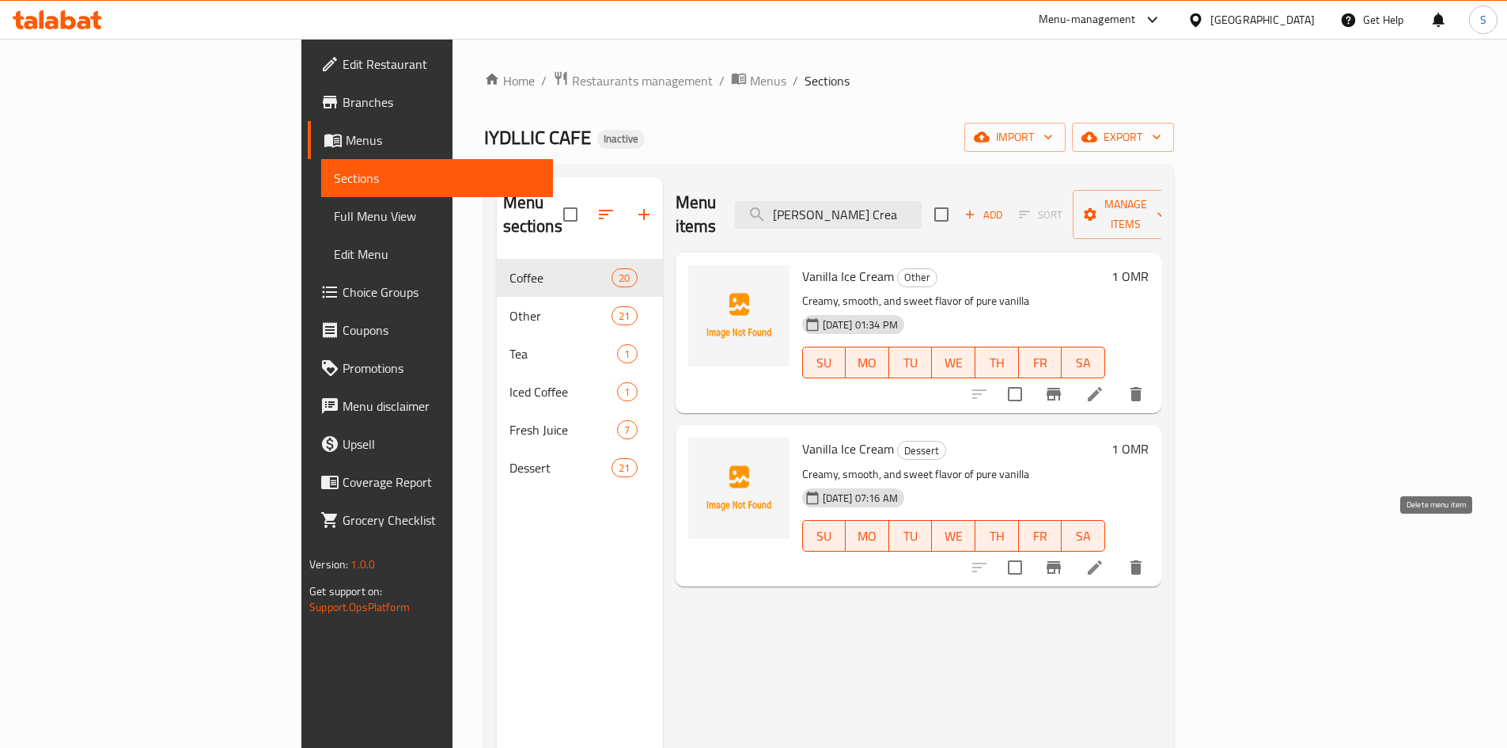
click at [1142, 560] on icon "delete" at bounding box center [1136, 567] width 11 height 14
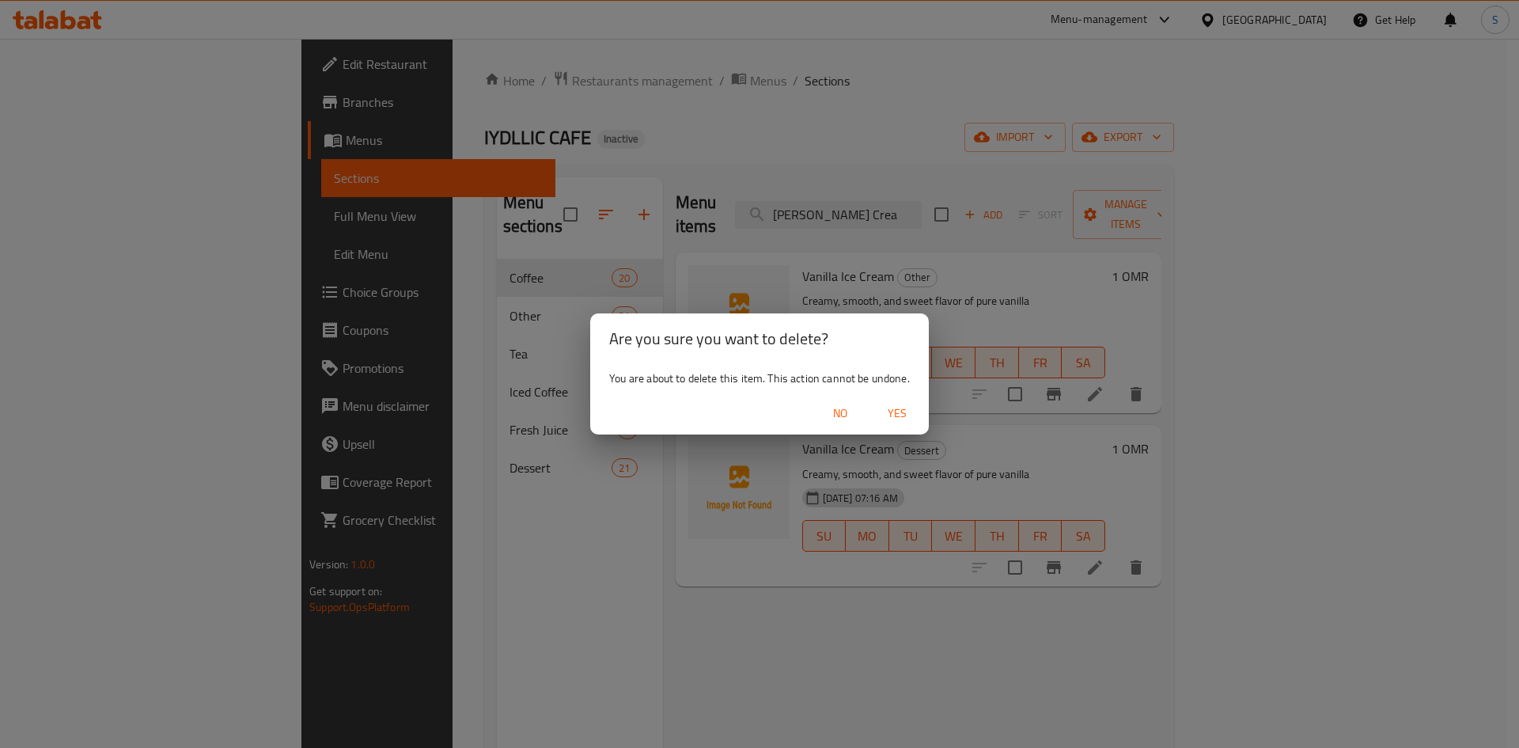
click at [904, 415] on span "Yes" at bounding box center [897, 414] width 38 height 20
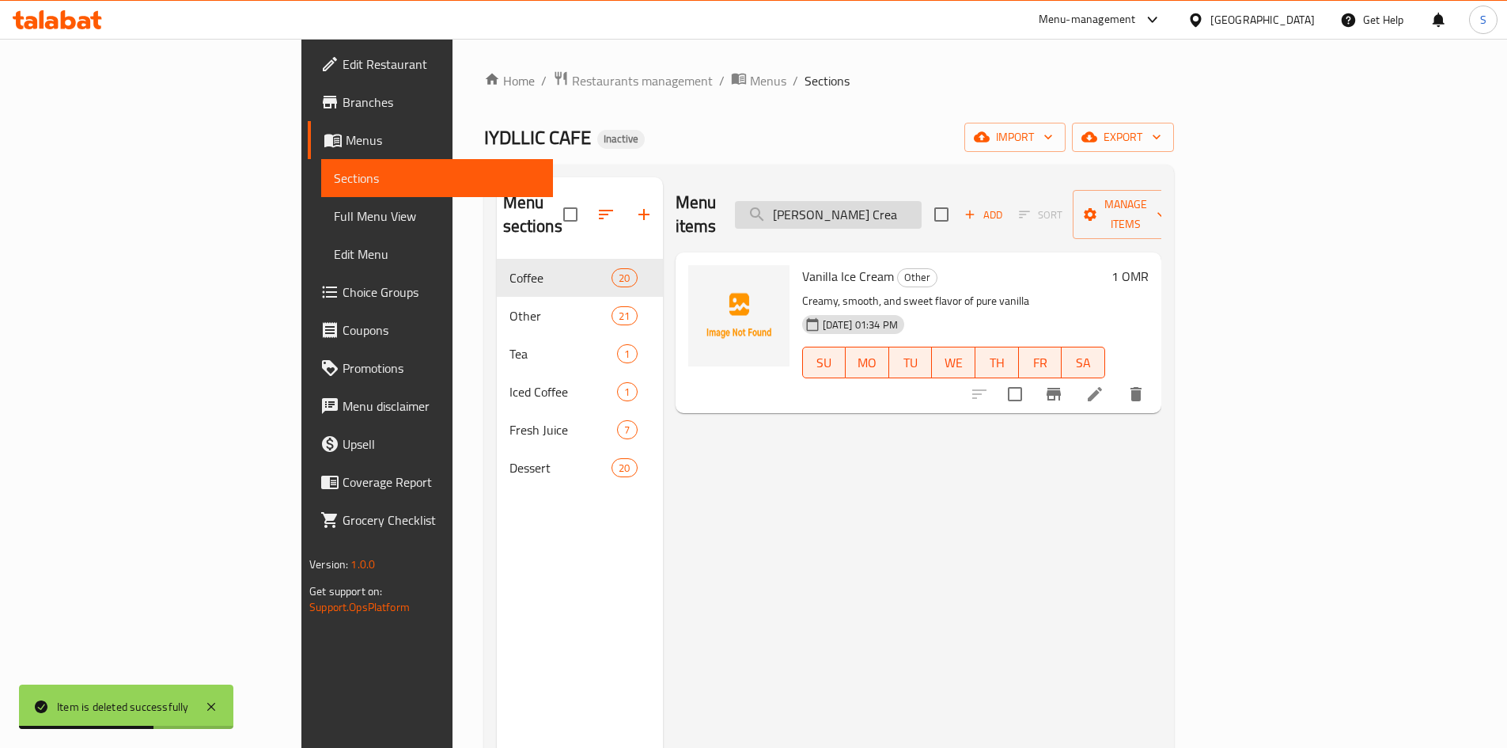
click at [922, 203] on input "Vanilla Ice Crea" at bounding box center [828, 215] width 187 height 28
paste input "Mango-Strawberry-Passion Ice Cre"
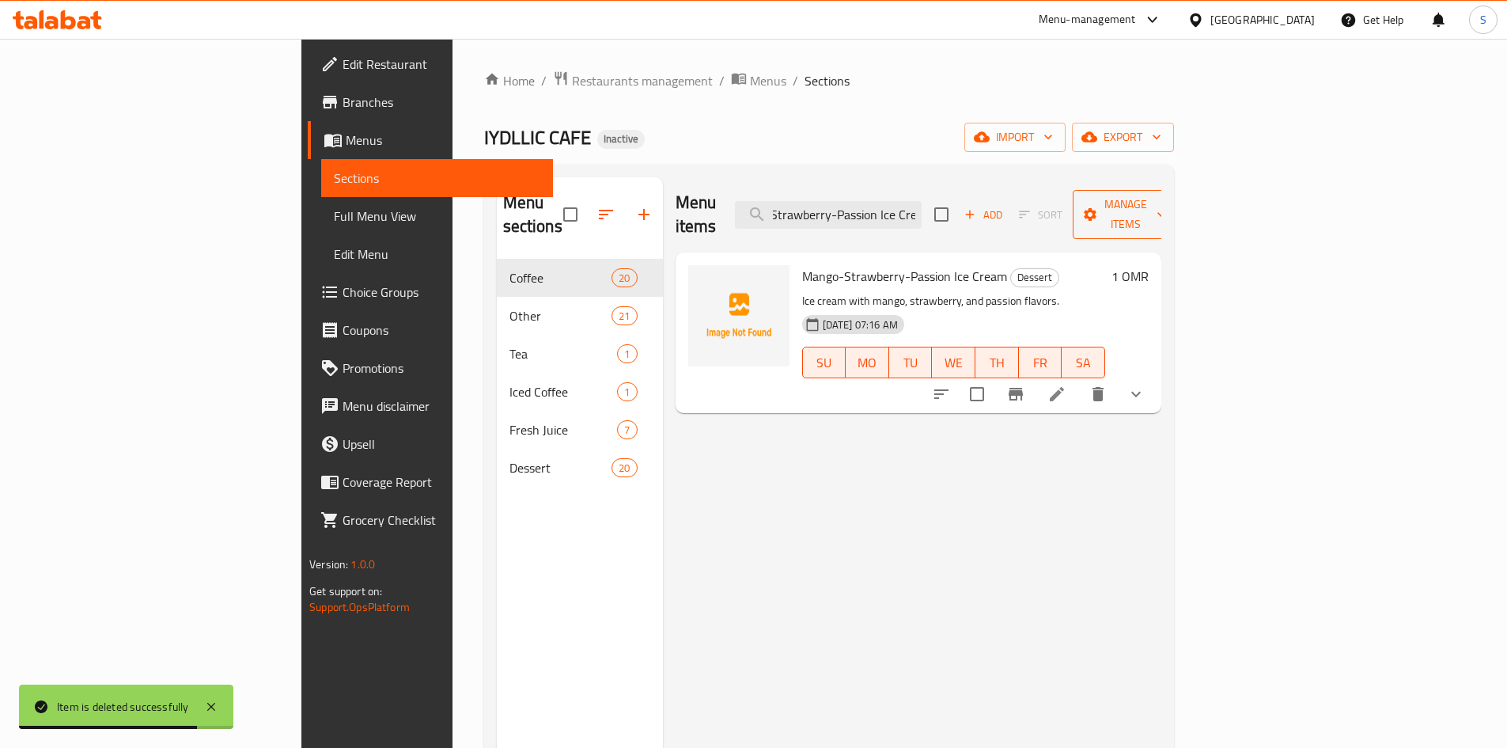
type input "Mango-Strawberry-Passion Ice Cre"
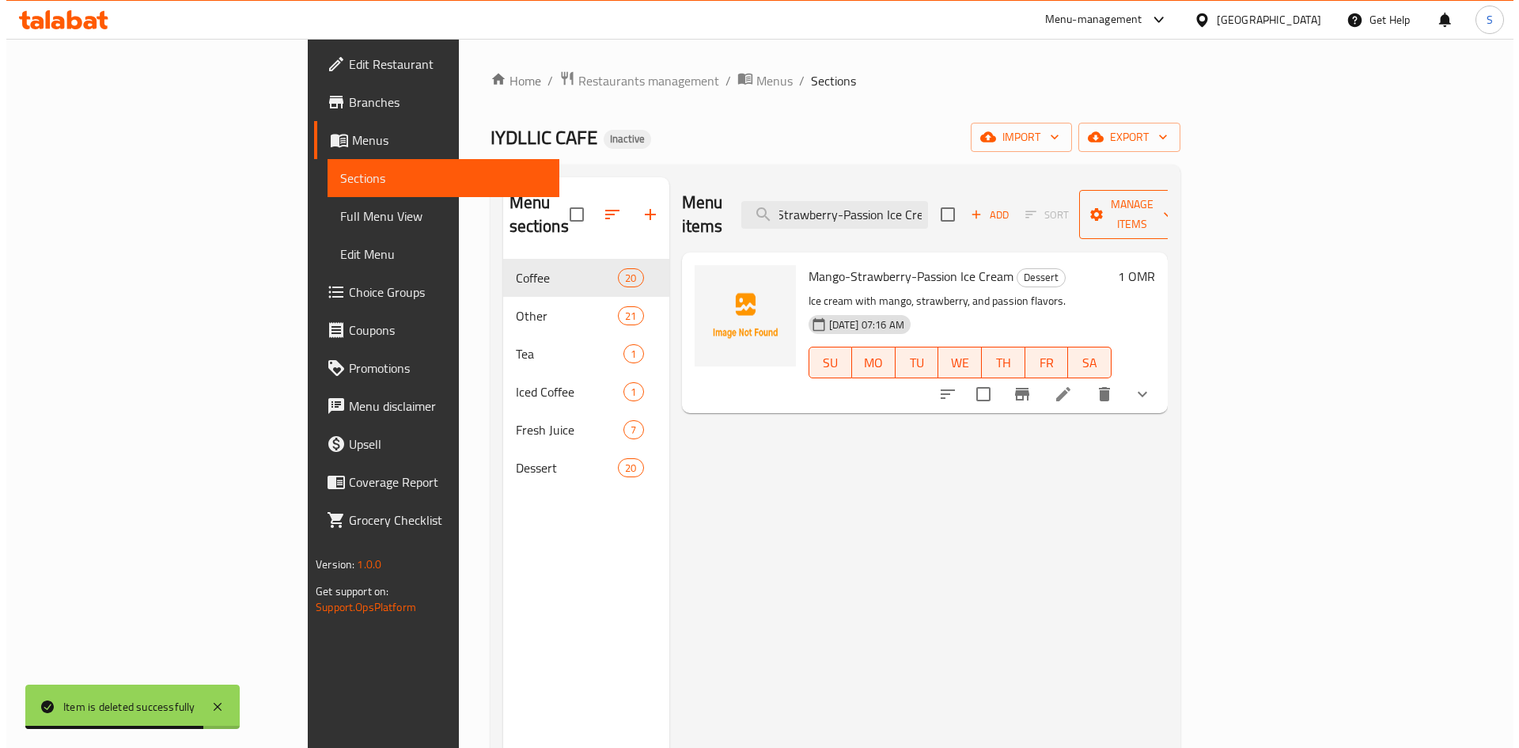
scroll to position [0, 0]
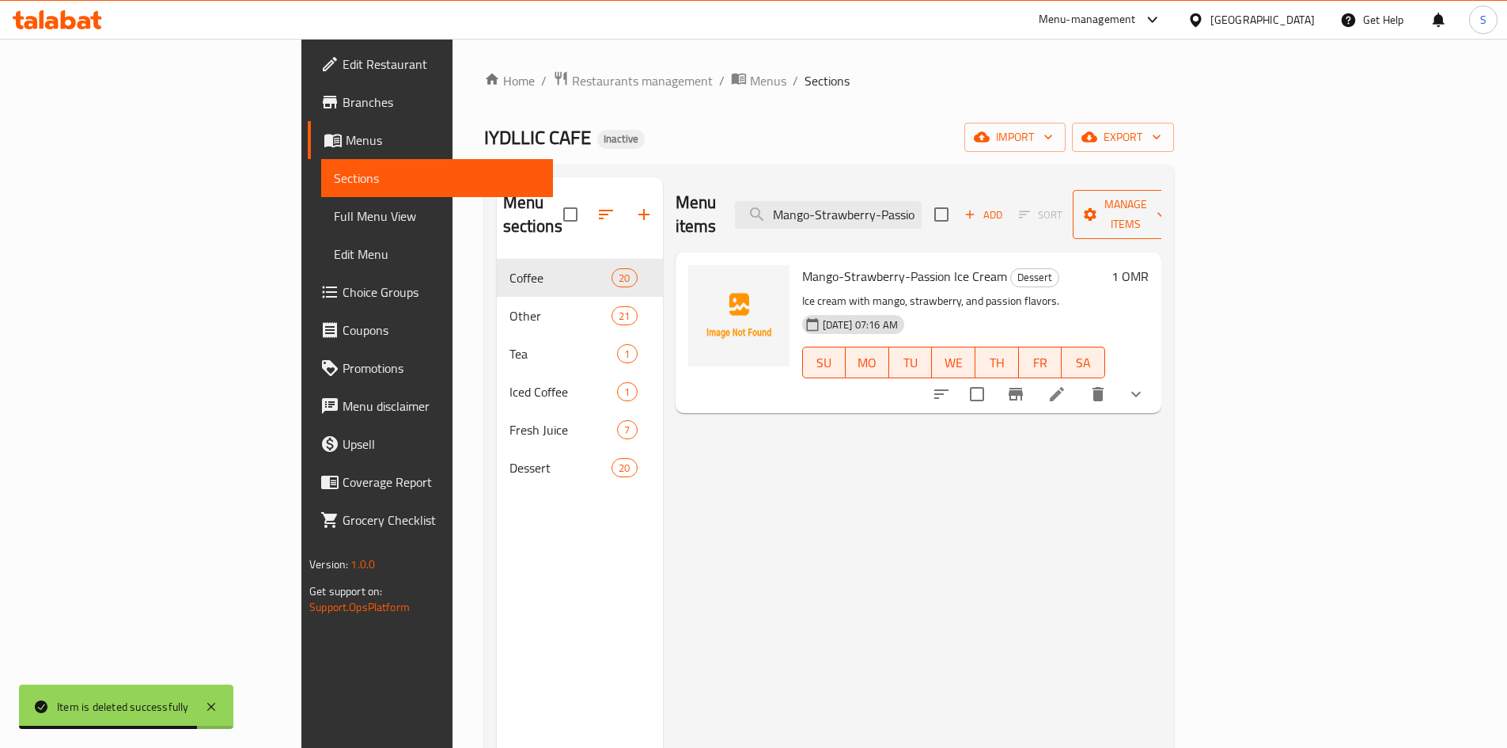
click at [1166, 203] on span "Manage items" at bounding box center [1126, 215] width 81 height 40
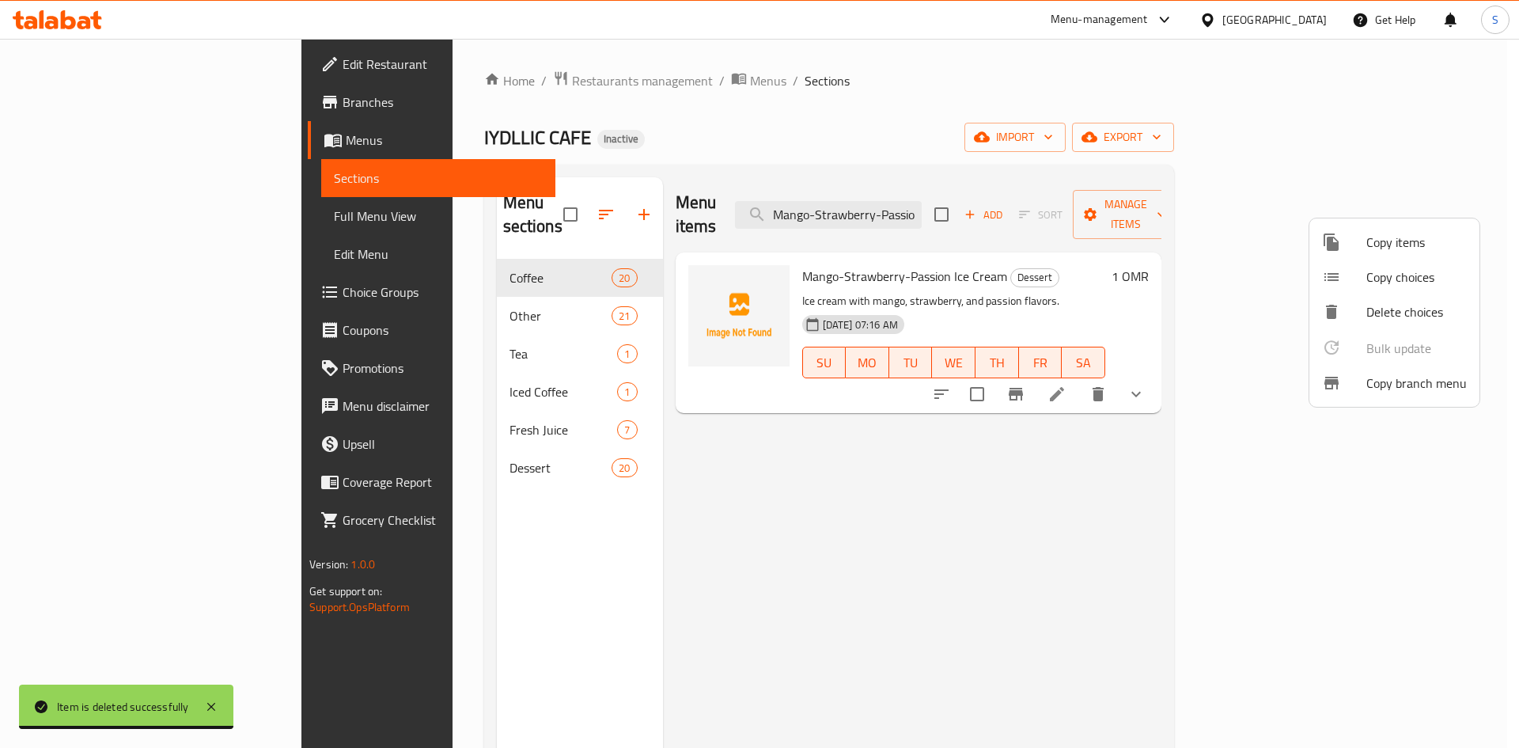
click at [1390, 246] on span "Copy items" at bounding box center [1417, 242] width 100 height 19
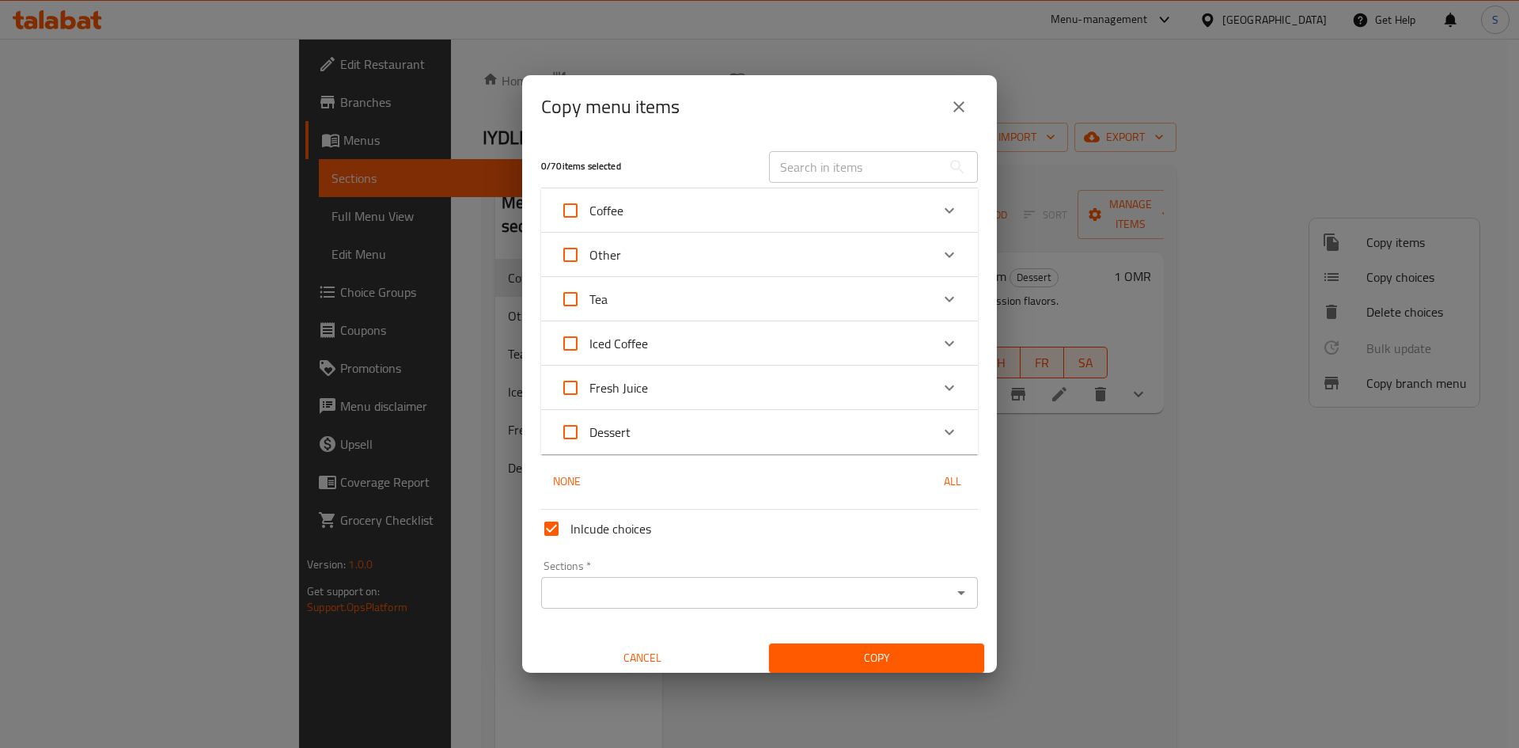
click at [838, 181] on input "text" at bounding box center [855, 167] width 173 height 32
paste input "Mango-Strawberry-Passion Ice Cre"
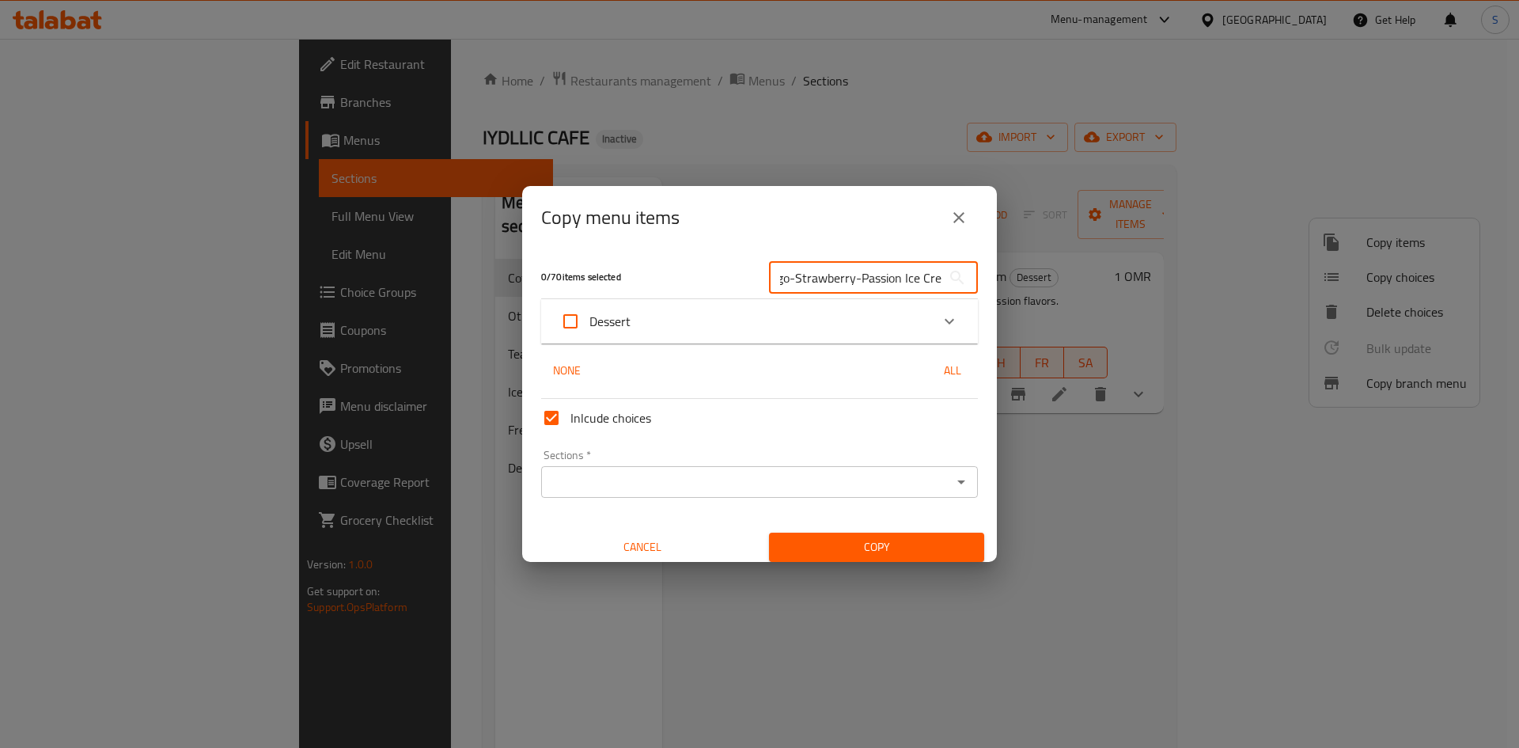
type input "Mango-Strawberry-Passion Ice Cre"
click at [654, 328] on div "Dessert" at bounding box center [745, 321] width 370 height 38
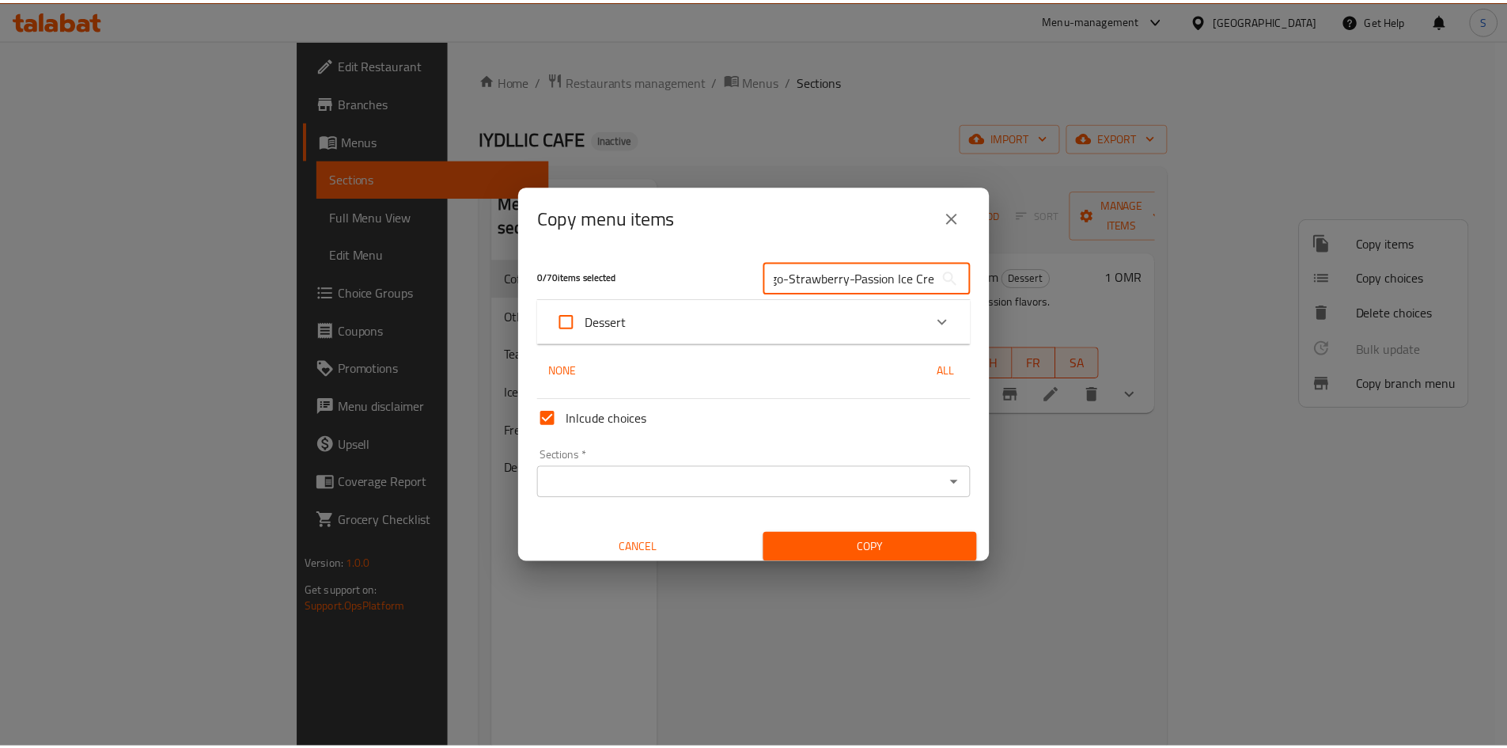
scroll to position [0, 0]
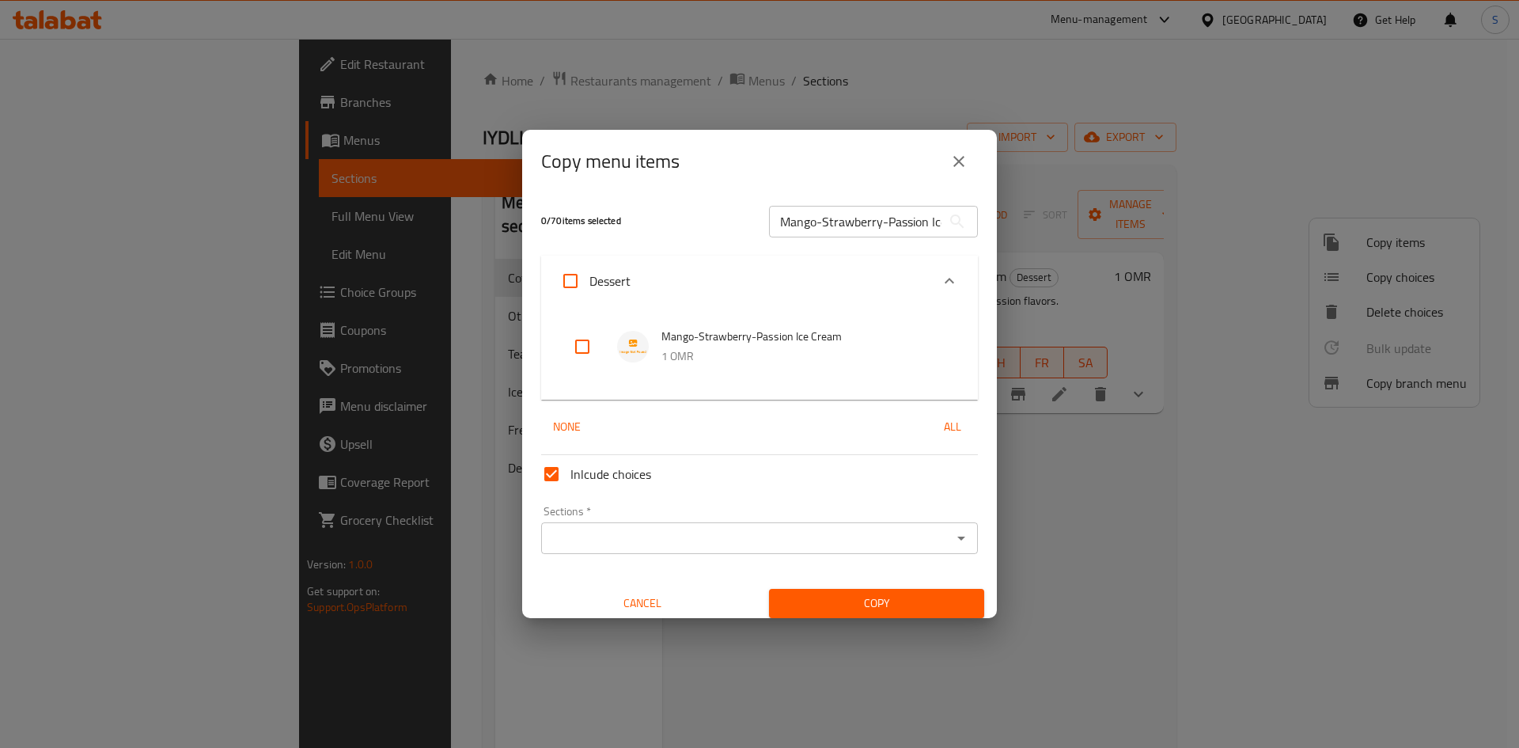
click at [641, 345] on img at bounding box center [633, 347] width 32 height 32
click at [603, 342] on div at bounding box center [595, 347] width 44 height 38
click at [586, 351] on input "checkbox" at bounding box center [582, 347] width 38 height 38
checkbox input "true"
click at [598, 559] on div "Sections   * Sections *" at bounding box center [759, 529] width 449 height 61
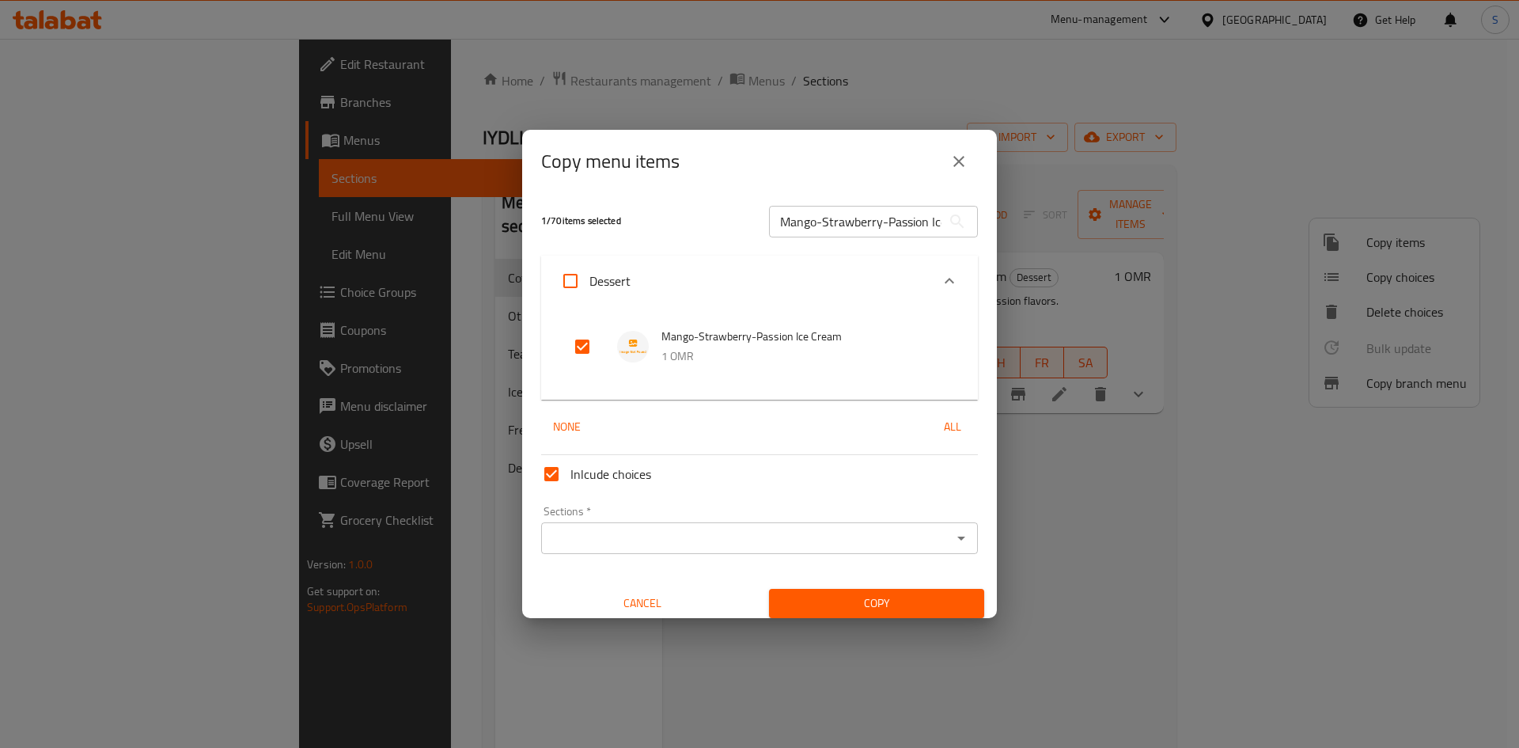
click at [604, 550] on div "Sections *" at bounding box center [759, 538] width 437 height 32
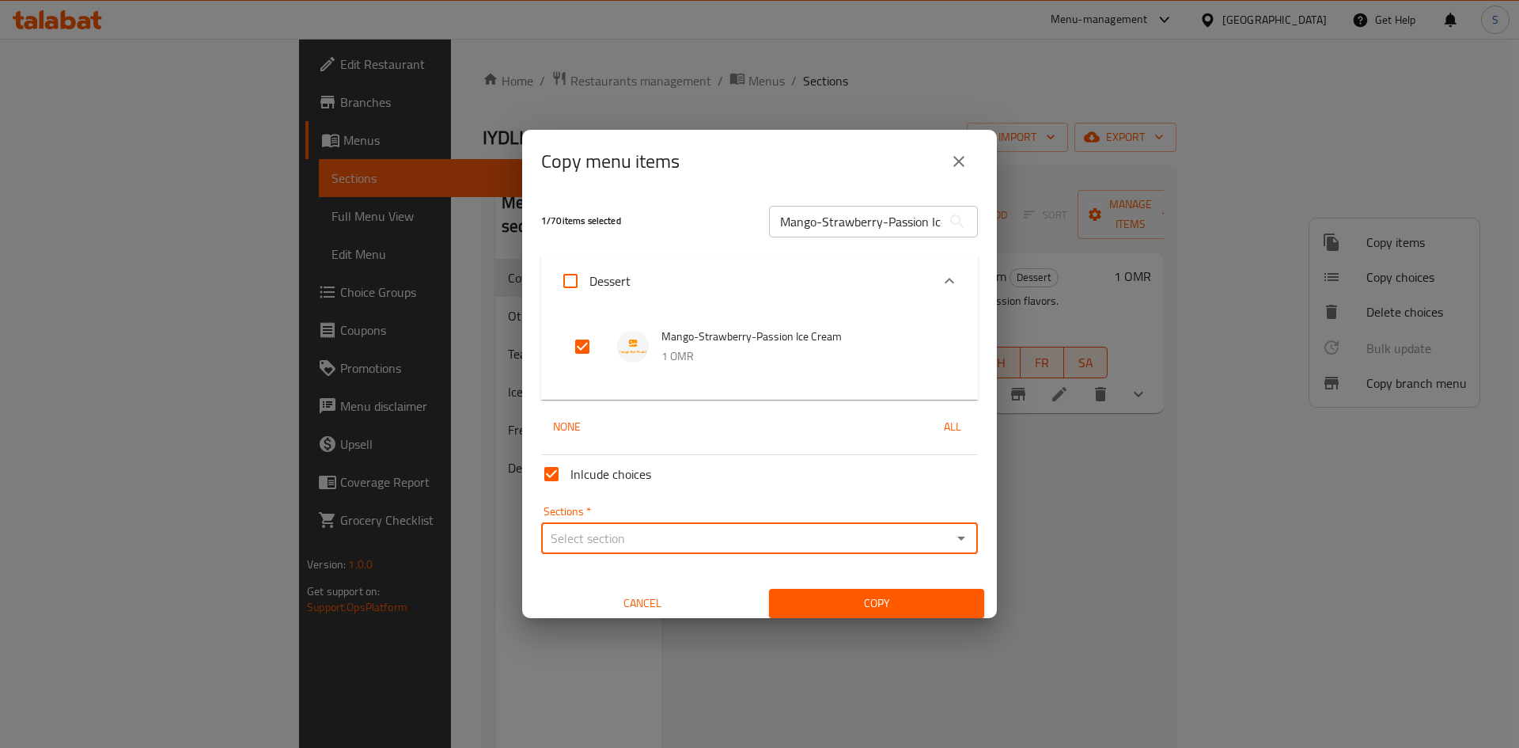
click at [952, 535] on icon "Open" at bounding box center [961, 538] width 19 height 19
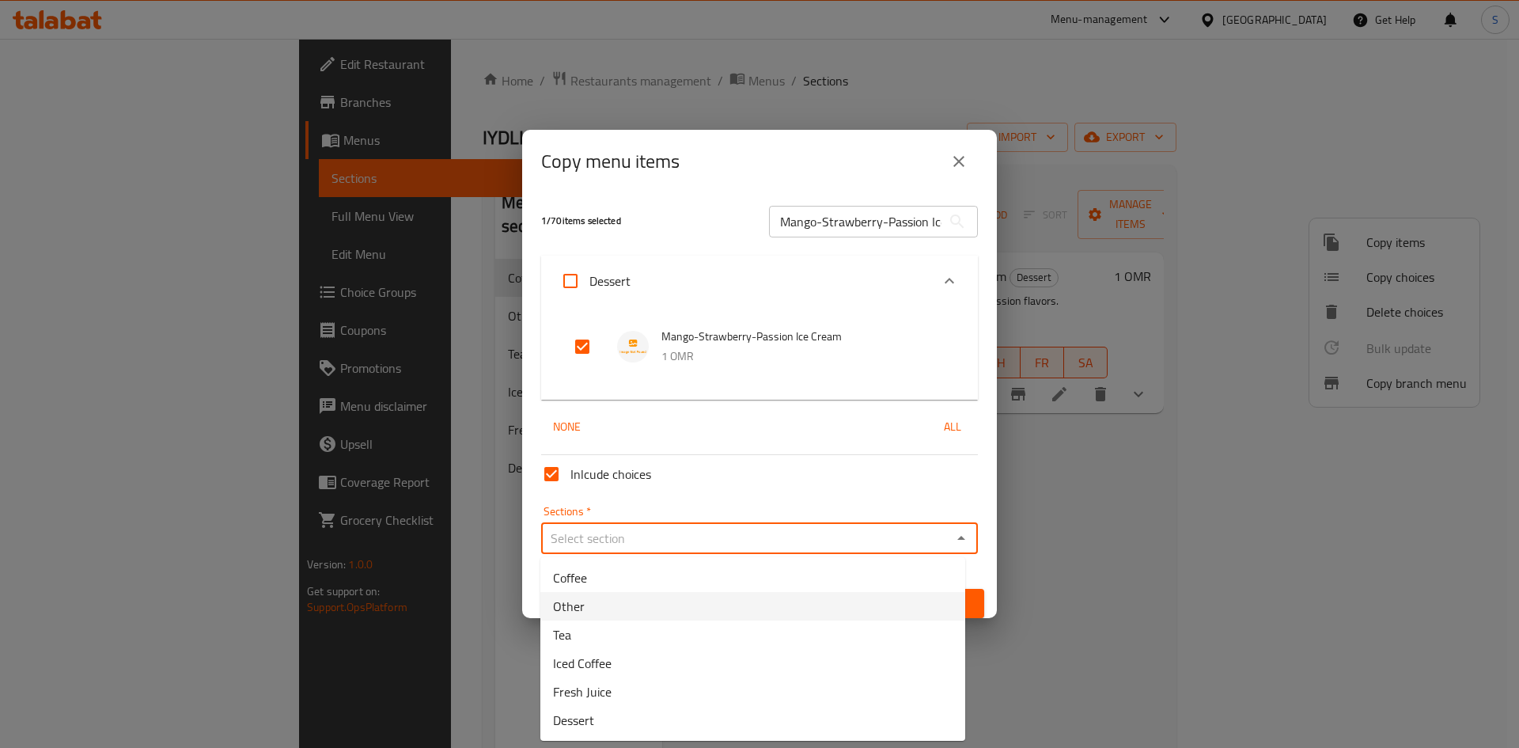
click at [591, 609] on li "Other" at bounding box center [752, 606] width 425 height 28
type input "Other"
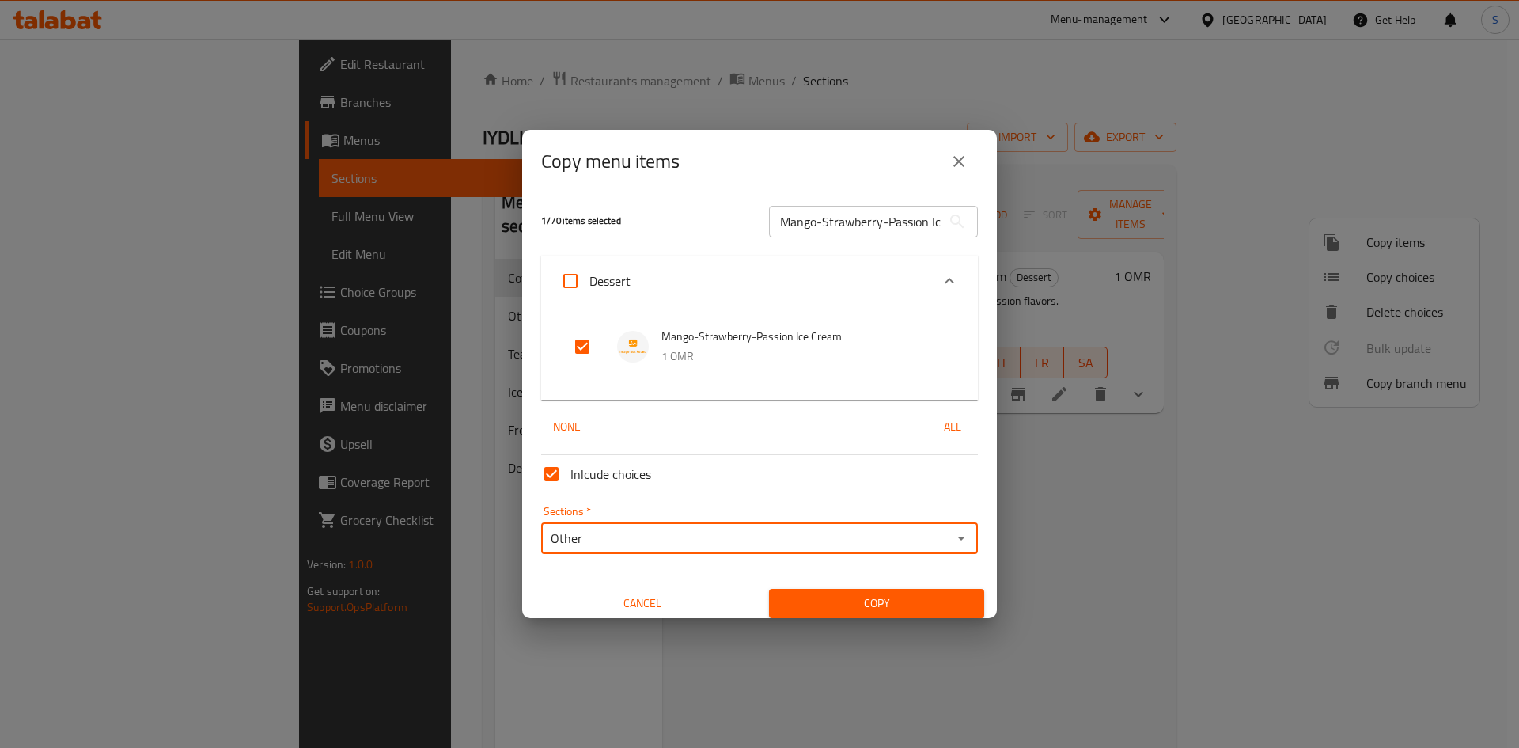
click at [885, 586] on div "Copy" at bounding box center [877, 603] width 234 height 48
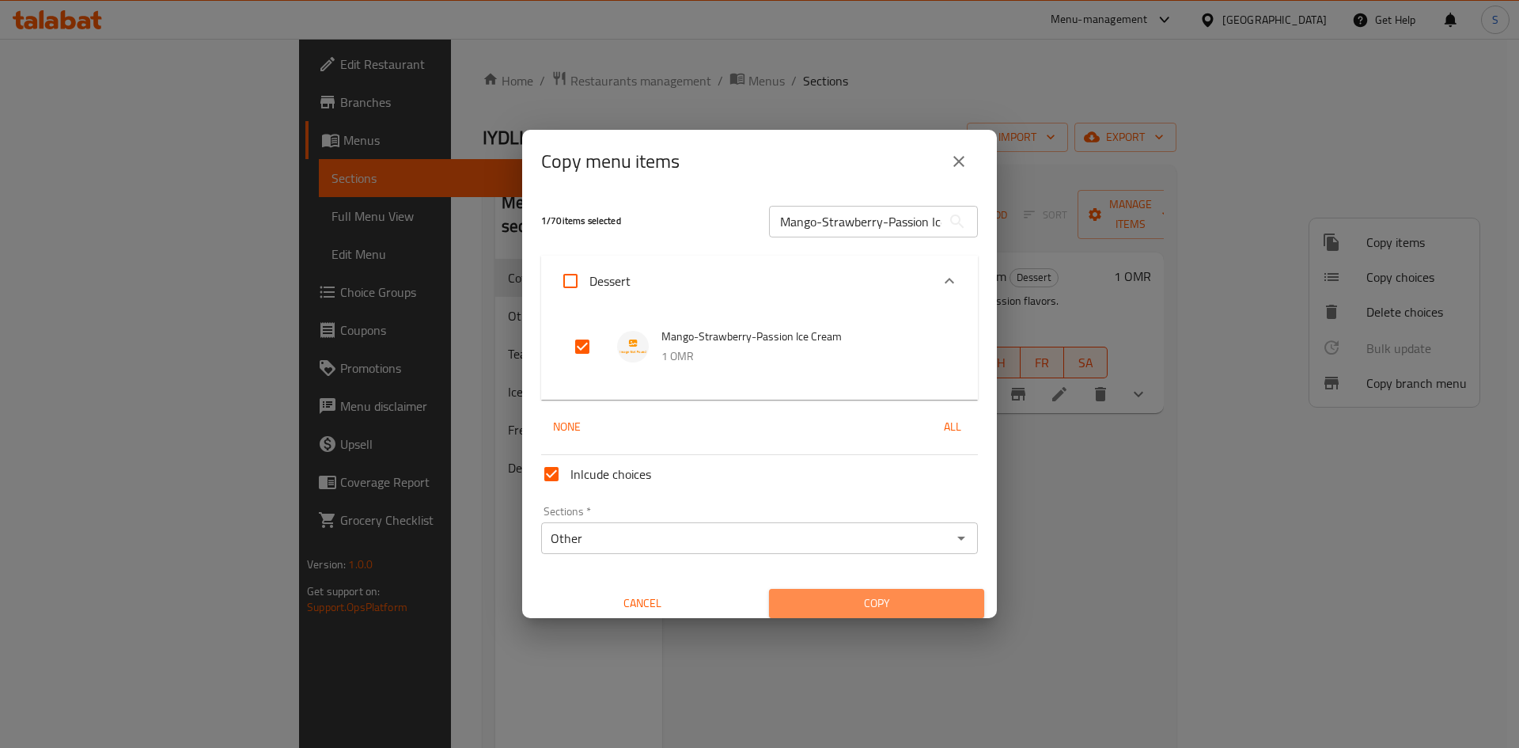
click at [873, 593] on span "Copy" at bounding box center [877, 603] width 190 height 20
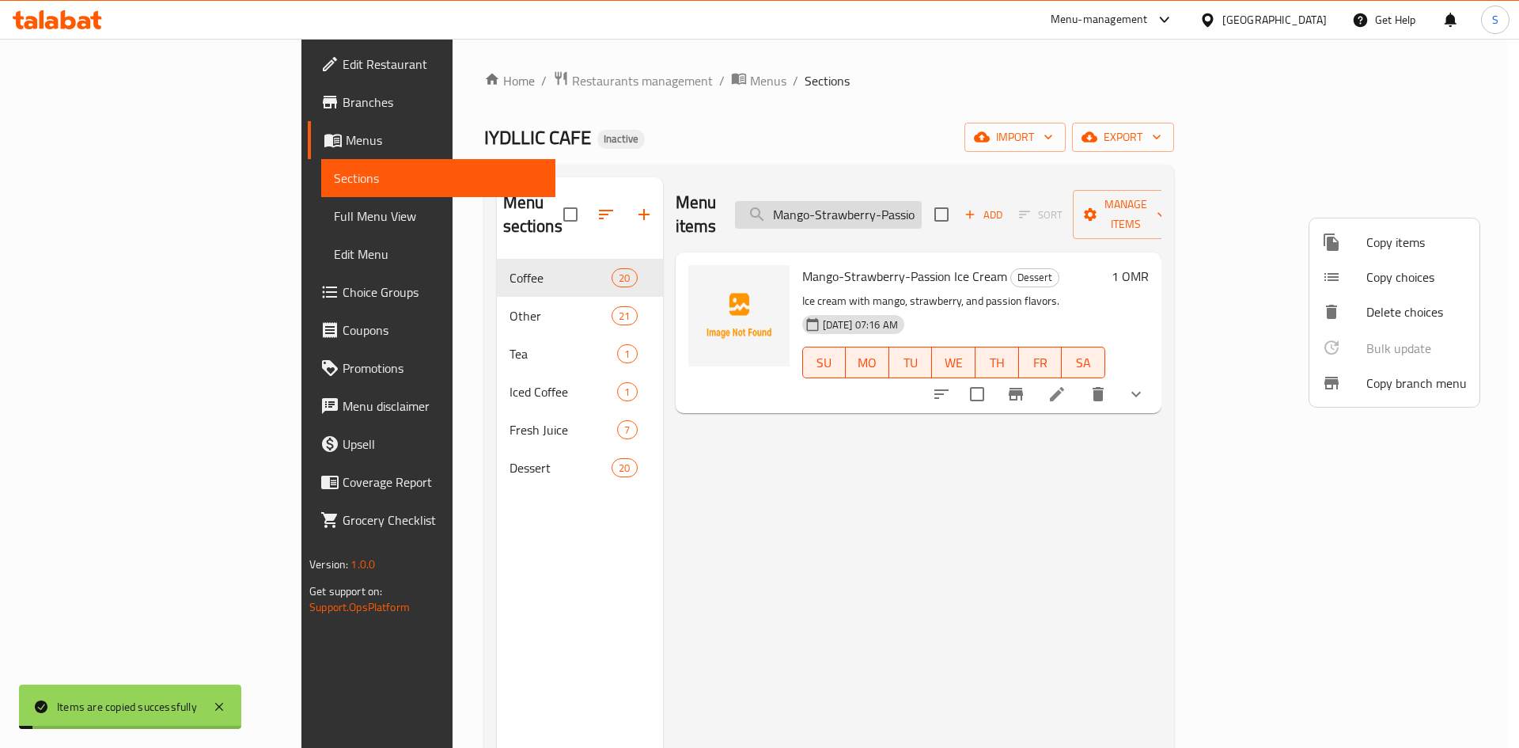
click at [944, 196] on div at bounding box center [759, 374] width 1519 height 748
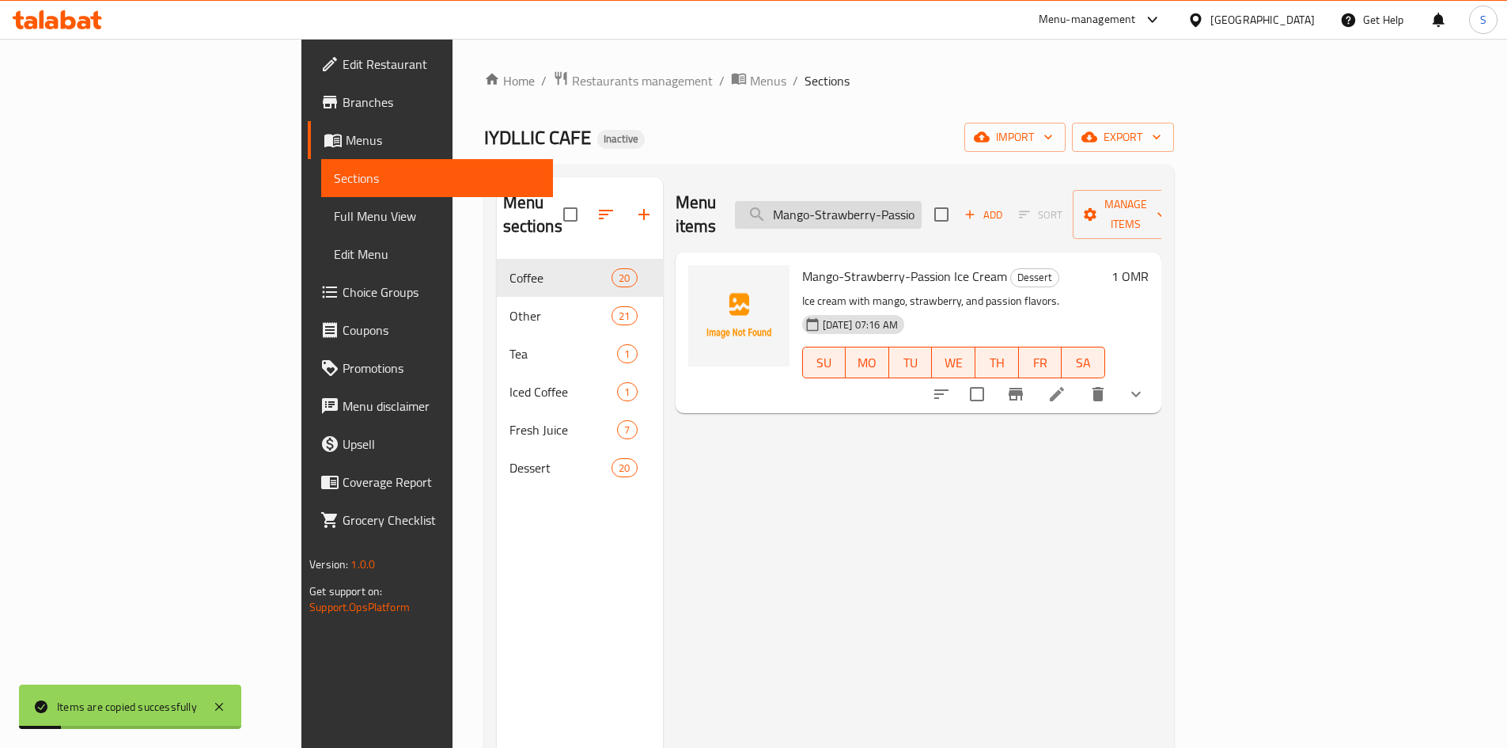
click at [922, 201] on input "Mango-Strawberry-Passion Ice Cre" at bounding box center [828, 215] width 187 height 28
click at [937, 115] on div "Home / Restaurants management / Menus / Sections IYDLLIC CAFE Inactive import e…" at bounding box center [829, 503] width 690 height 867
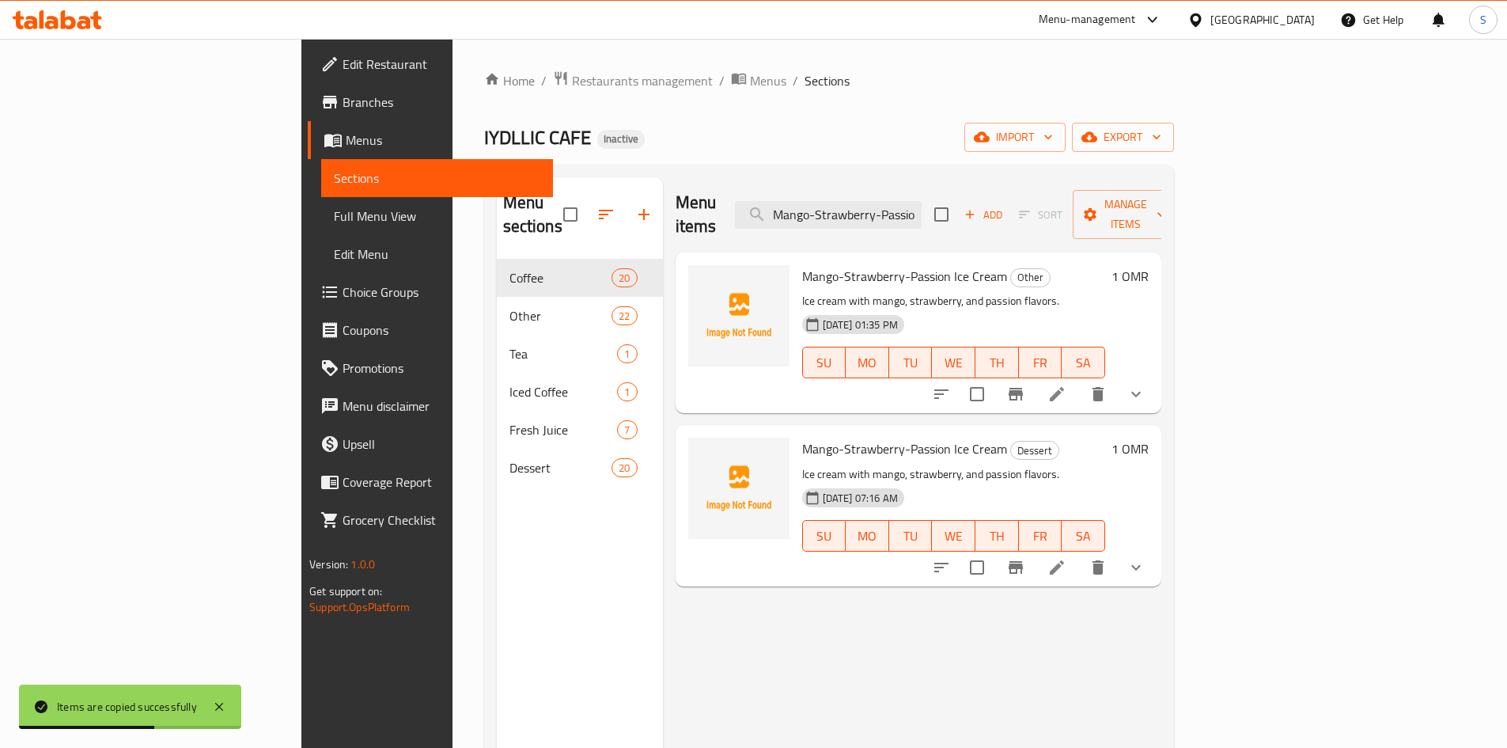
click at [1108, 558] on icon "delete" at bounding box center [1098, 567] width 19 height 19
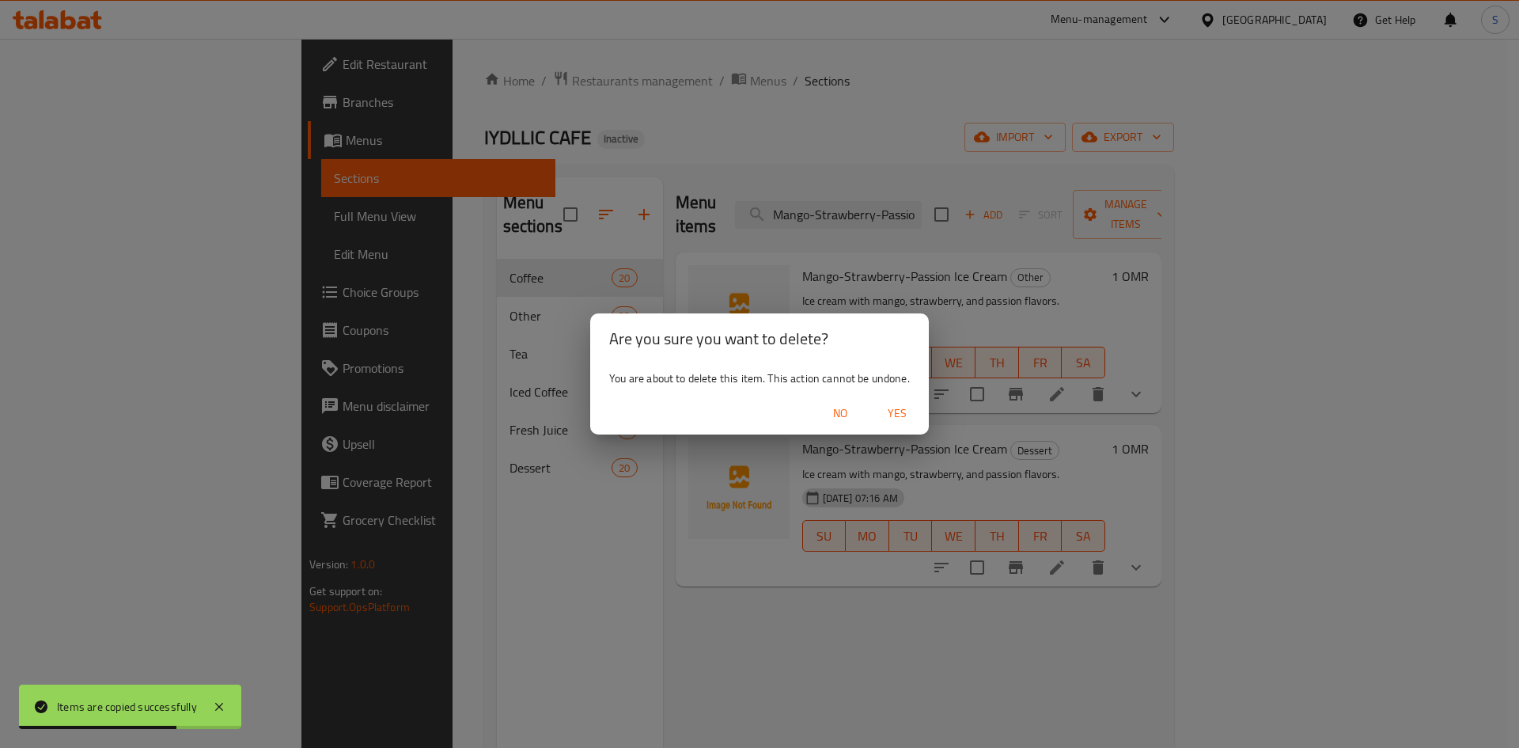
click at [892, 405] on span "Yes" at bounding box center [897, 414] width 38 height 20
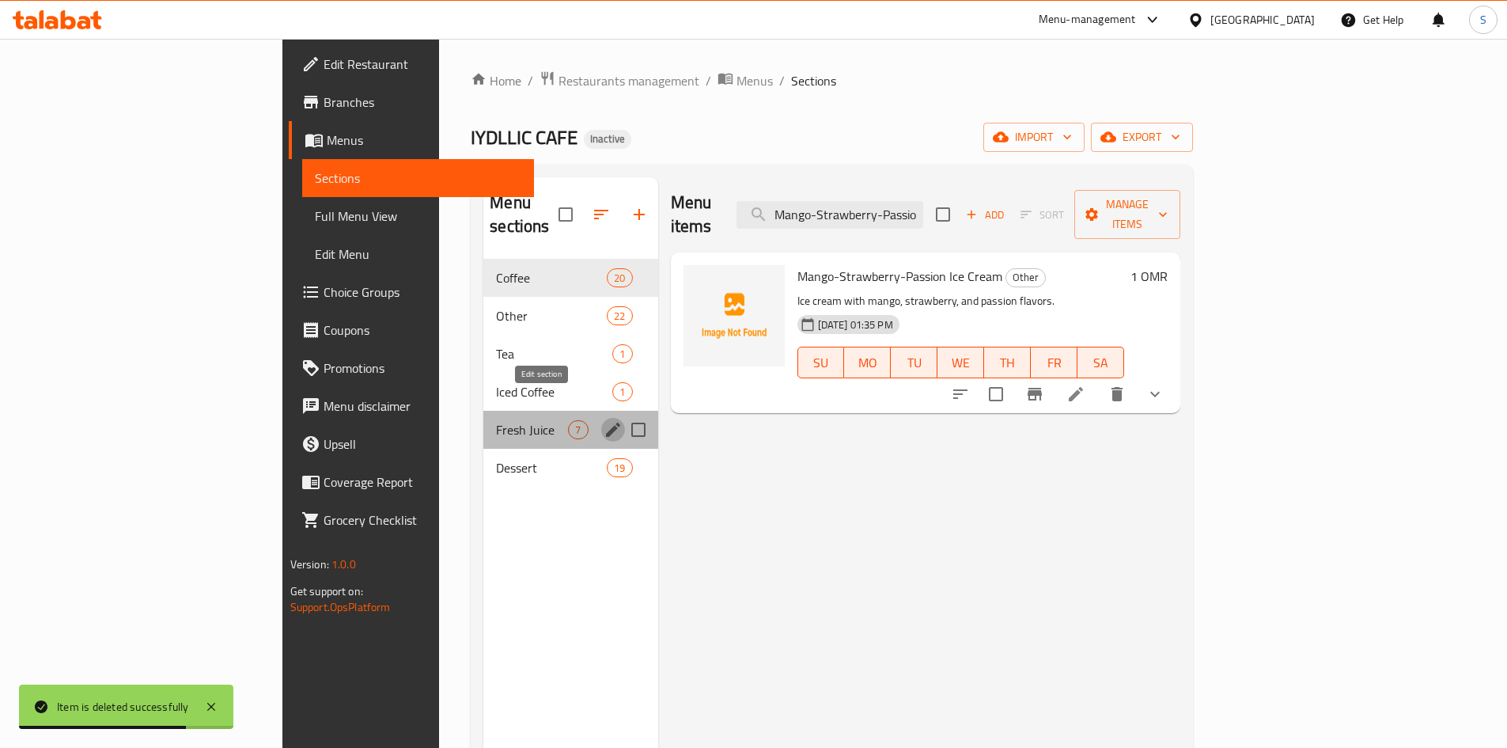
click at [604, 420] on icon "edit" at bounding box center [613, 429] width 19 height 19
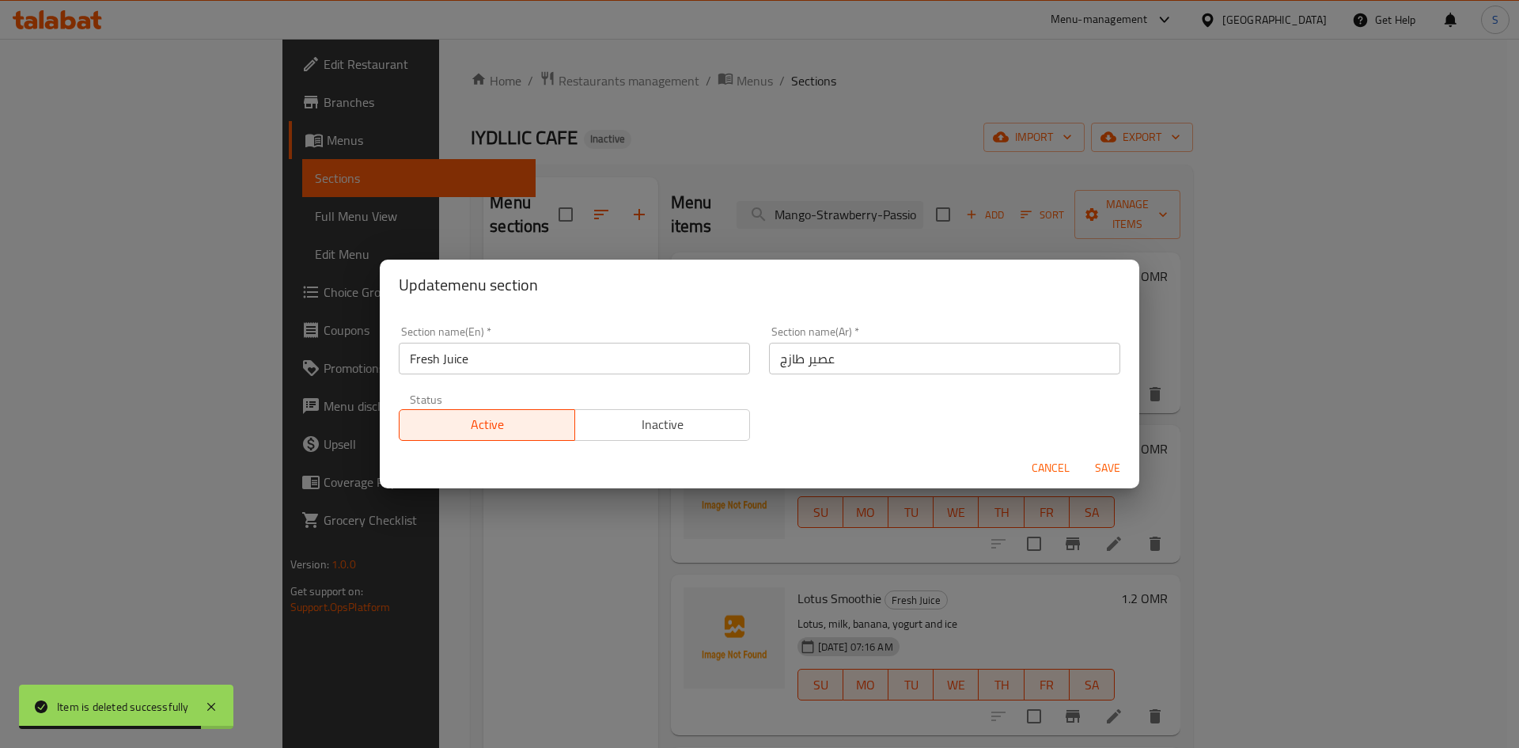
click at [561, 368] on input "Fresh Juice" at bounding box center [574, 359] width 351 height 32
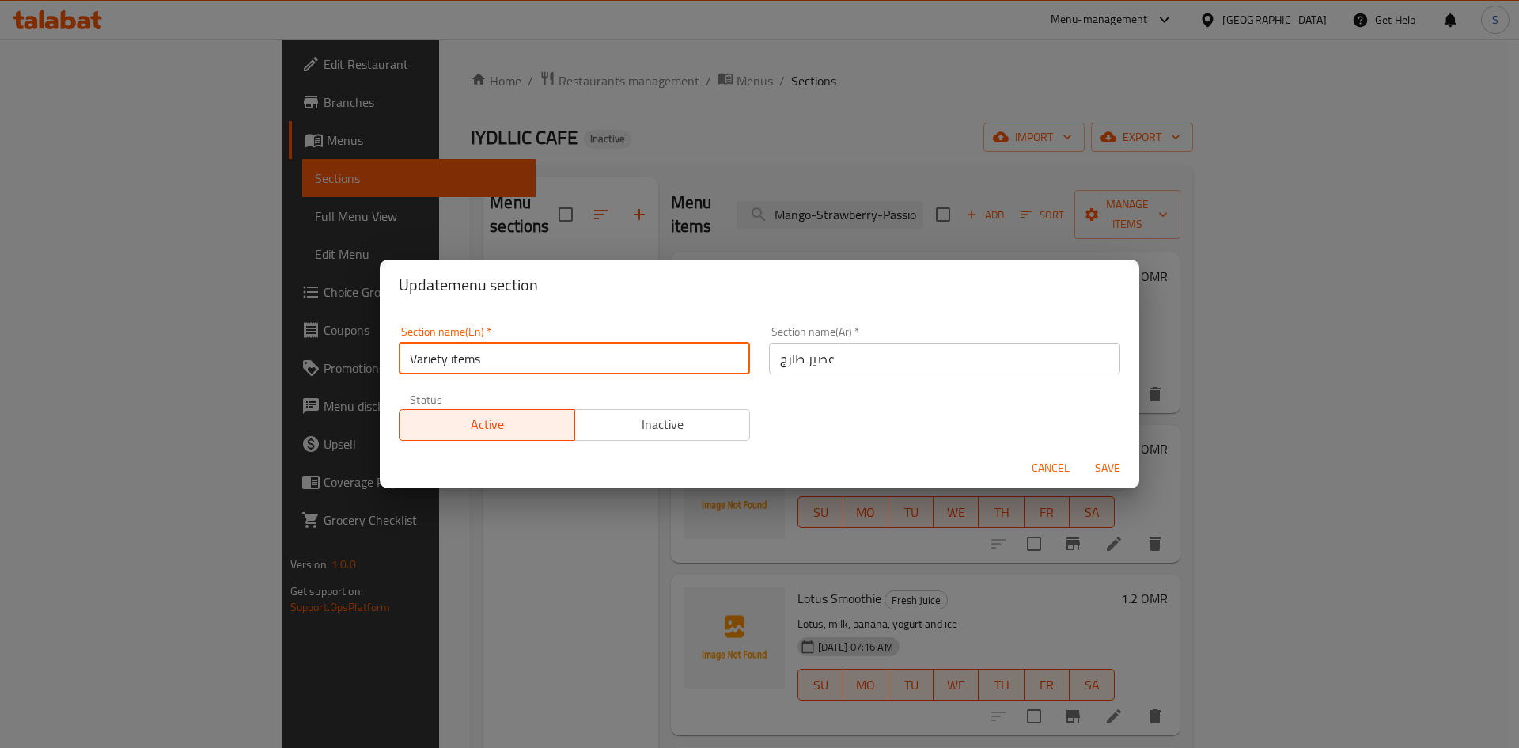
type input "Variety items"
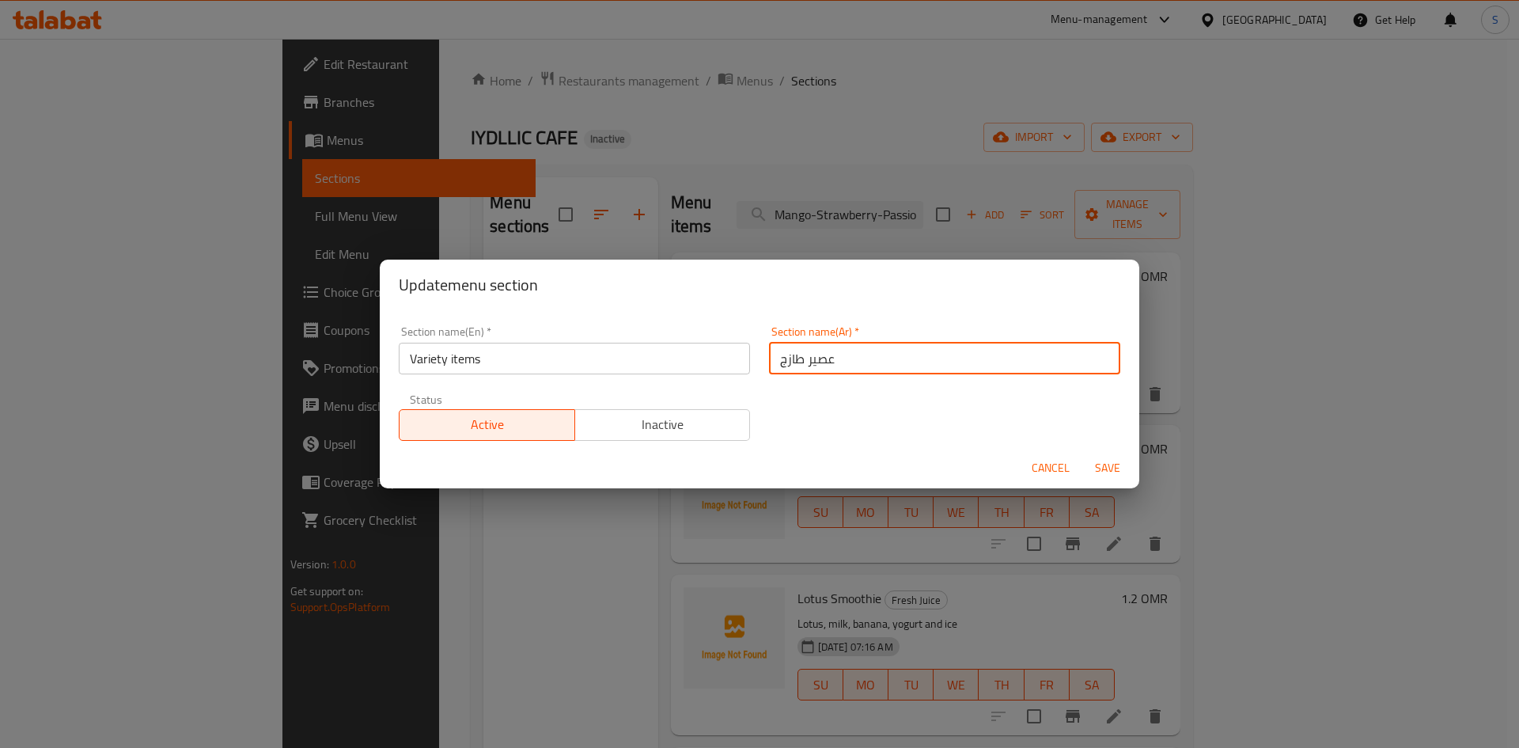
click at [878, 349] on input "عصير طازج" at bounding box center [944, 359] width 351 height 32
type input "أص"
click at [1056, 465] on span "Cancel" at bounding box center [1051, 468] width 38 height 20
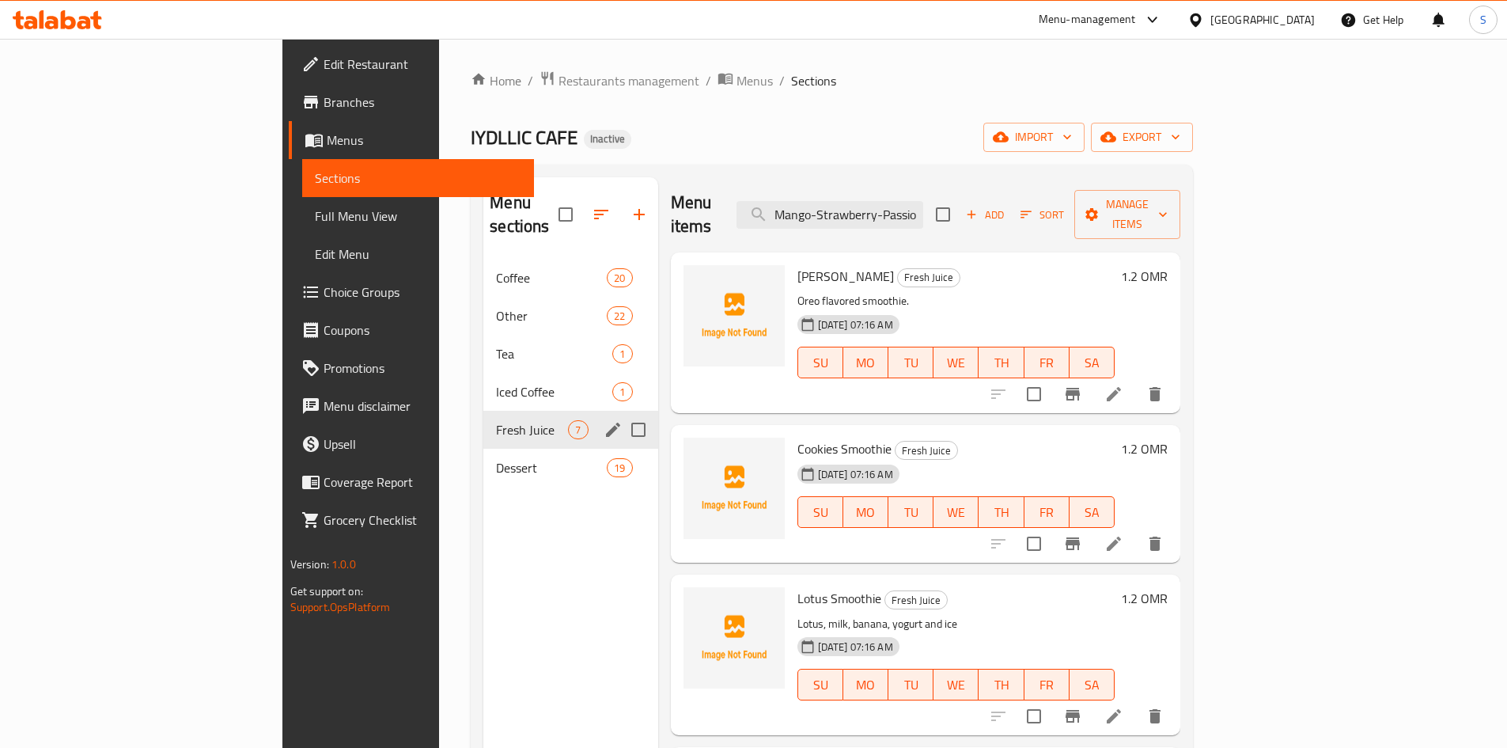
click at [798, 264] on span "Oreo Smoothie" at bounding box center [846, 276] width 97 height 24
copy h6 "Smoothie"
click at [604, 420] on icon "edit" at bounding box center [613, 429] width 19 height 19
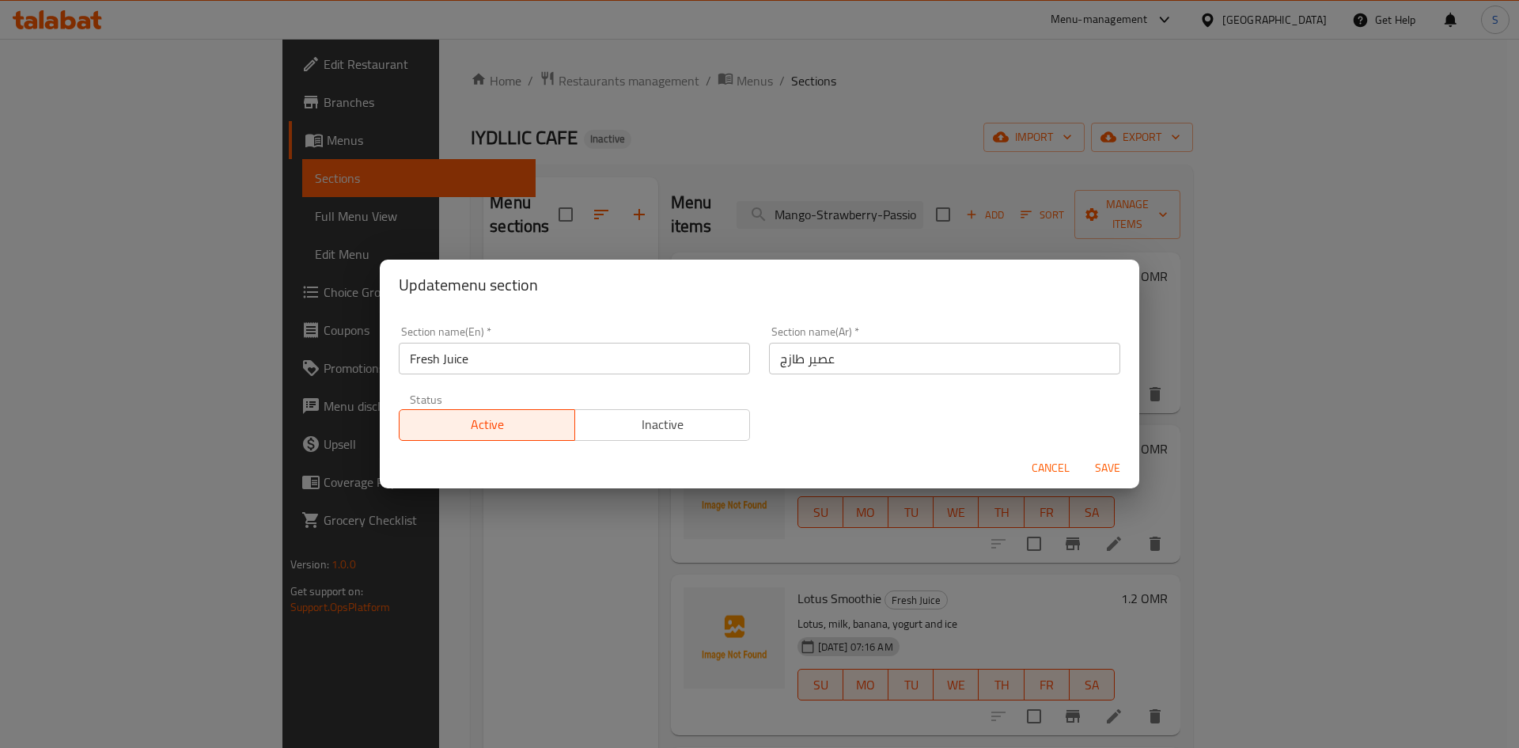
click at [536, 353] on input "Fresh Juice" at bounding box center [574, 359] width 351 height 32
paste input "Smoothie"
type input "Smoothie"
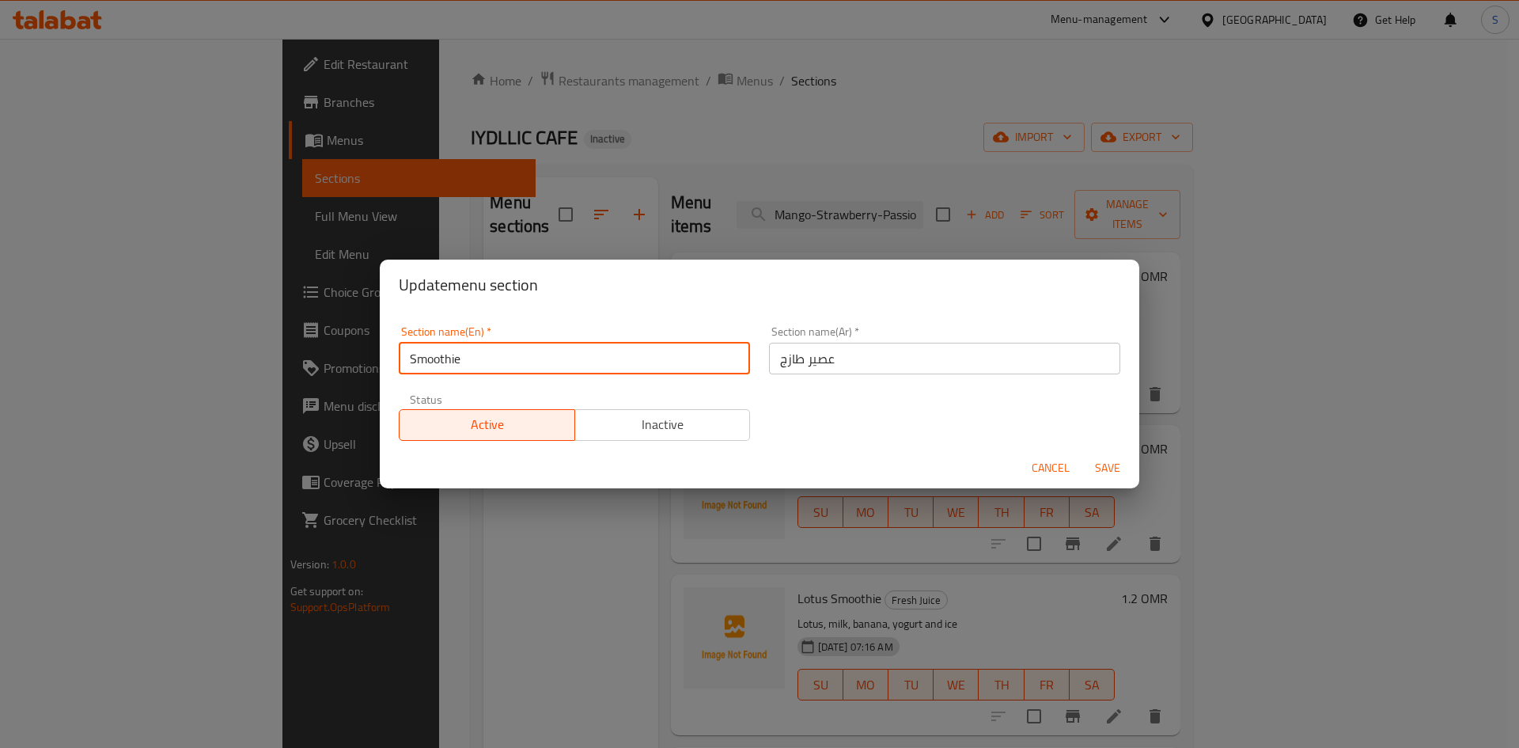
click at [882, 361] on input "عصير طازج" at bounding box center [944, 359] width 351 height 32
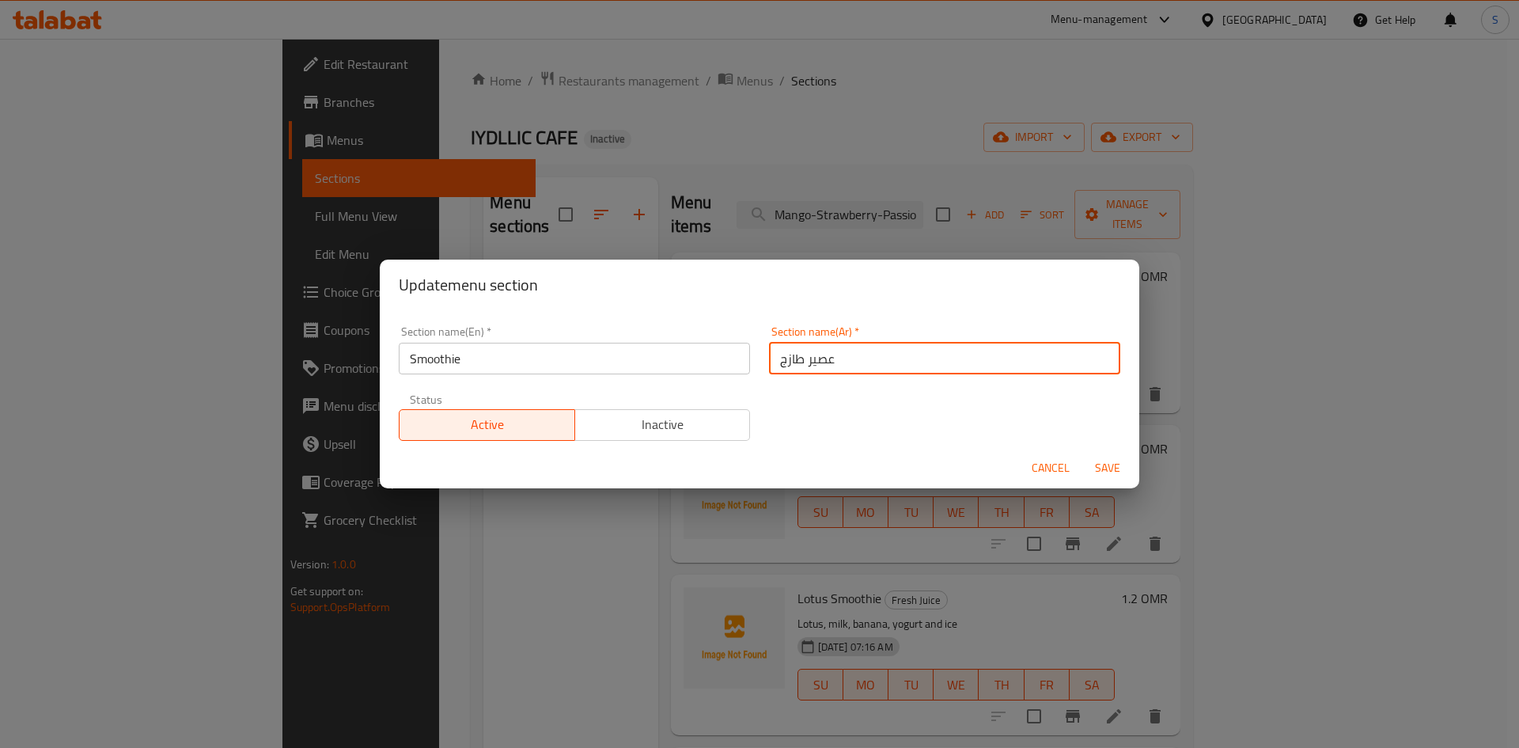
click at [882, 361] on input "عصير طازج" at bounding box center [944, 359] width 351 height 32
type input "السموذى"
click at [1108, 462] on span "Save" at bounding box center [1108, 468] width 38 height 20
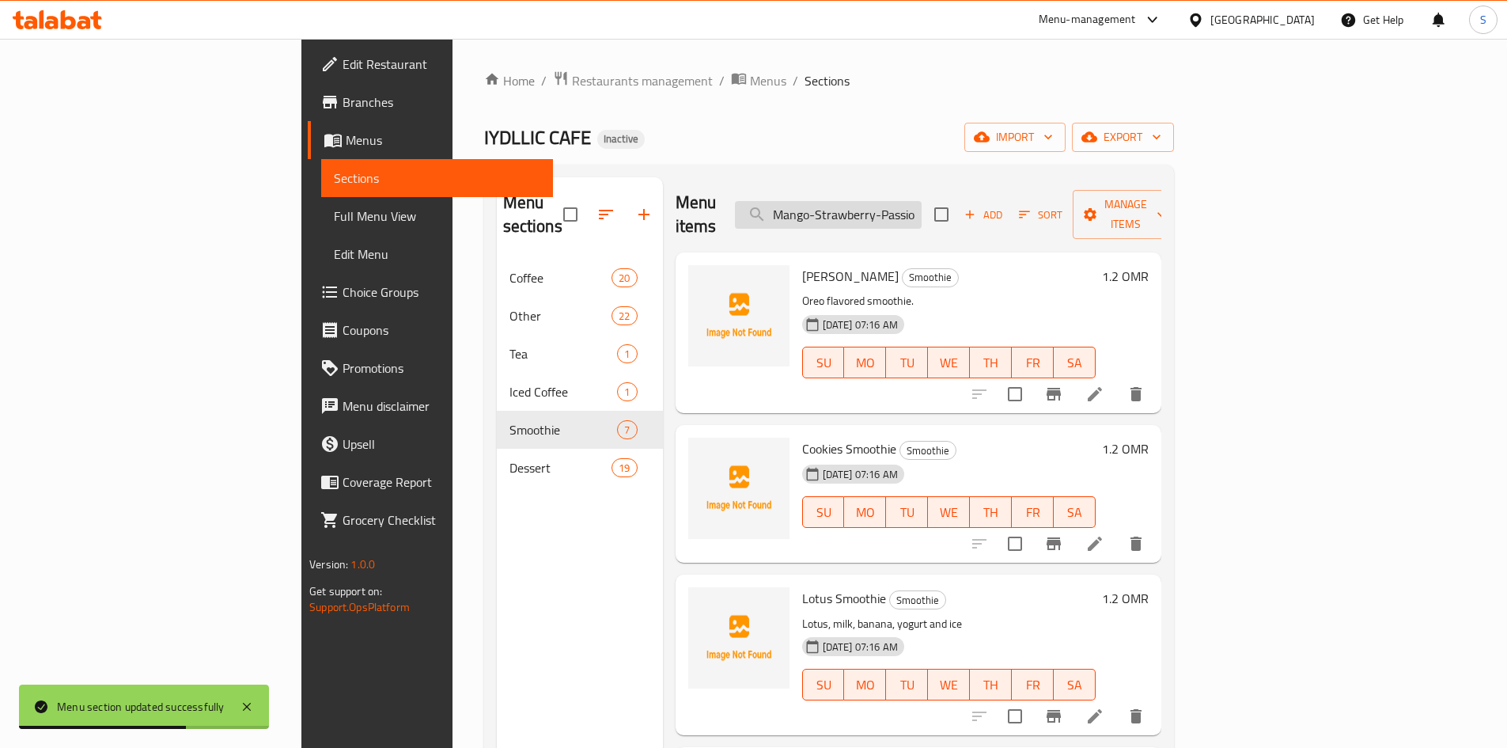
click at [922, 215] on input "Mango-Strawberry-Passion Ice Cre" at bounding box center [828, 215] width 187 height 28
paste input "affron Lat"
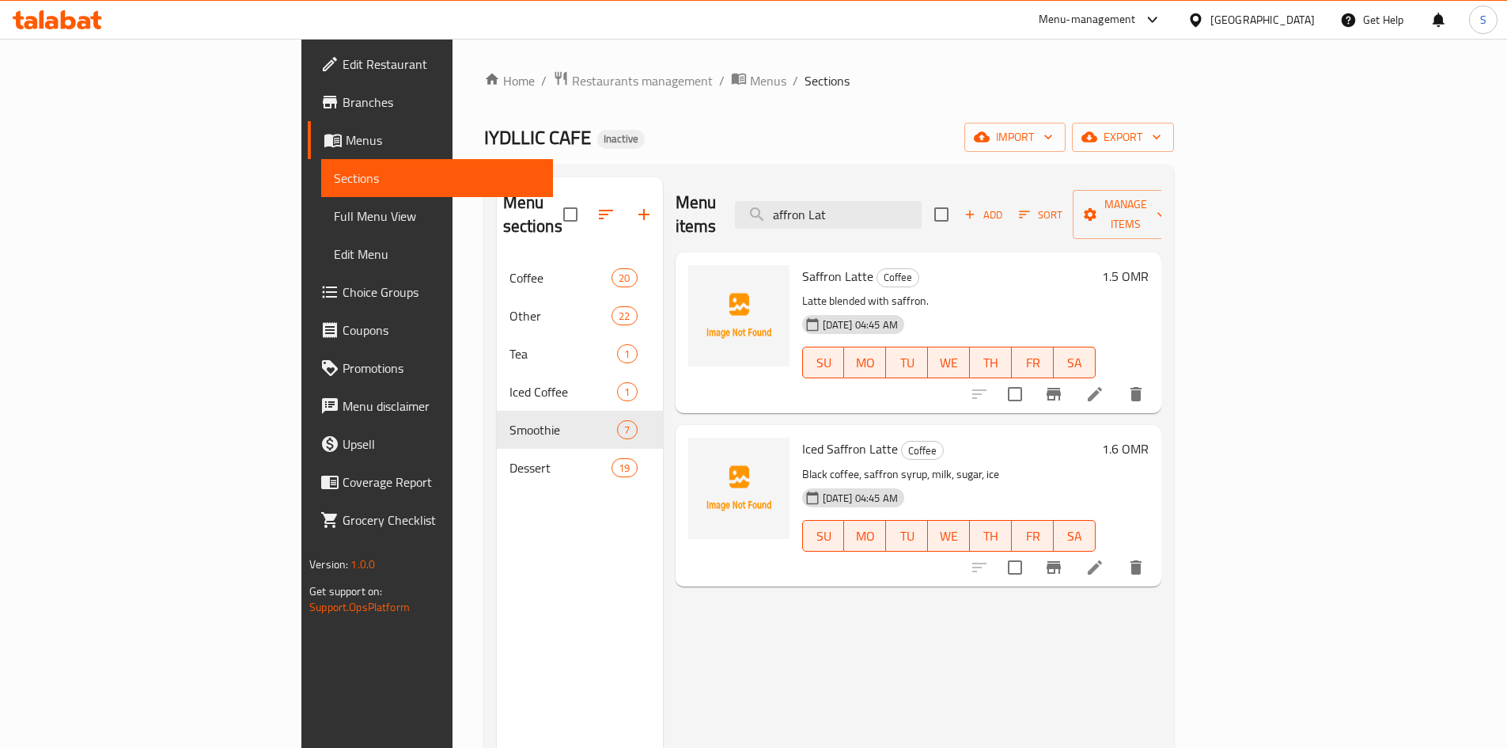
click at [1072, 394] on div "Menu items affron Lat Add Sort Manage items Saffron Latte Coffee Latte blended …" at bounding box center [912, 551] width 499 height 748
click at [922, 201] on input "affron Lat" at bounding box center [828, 215] width 187 height 28
paste input "ced White M"
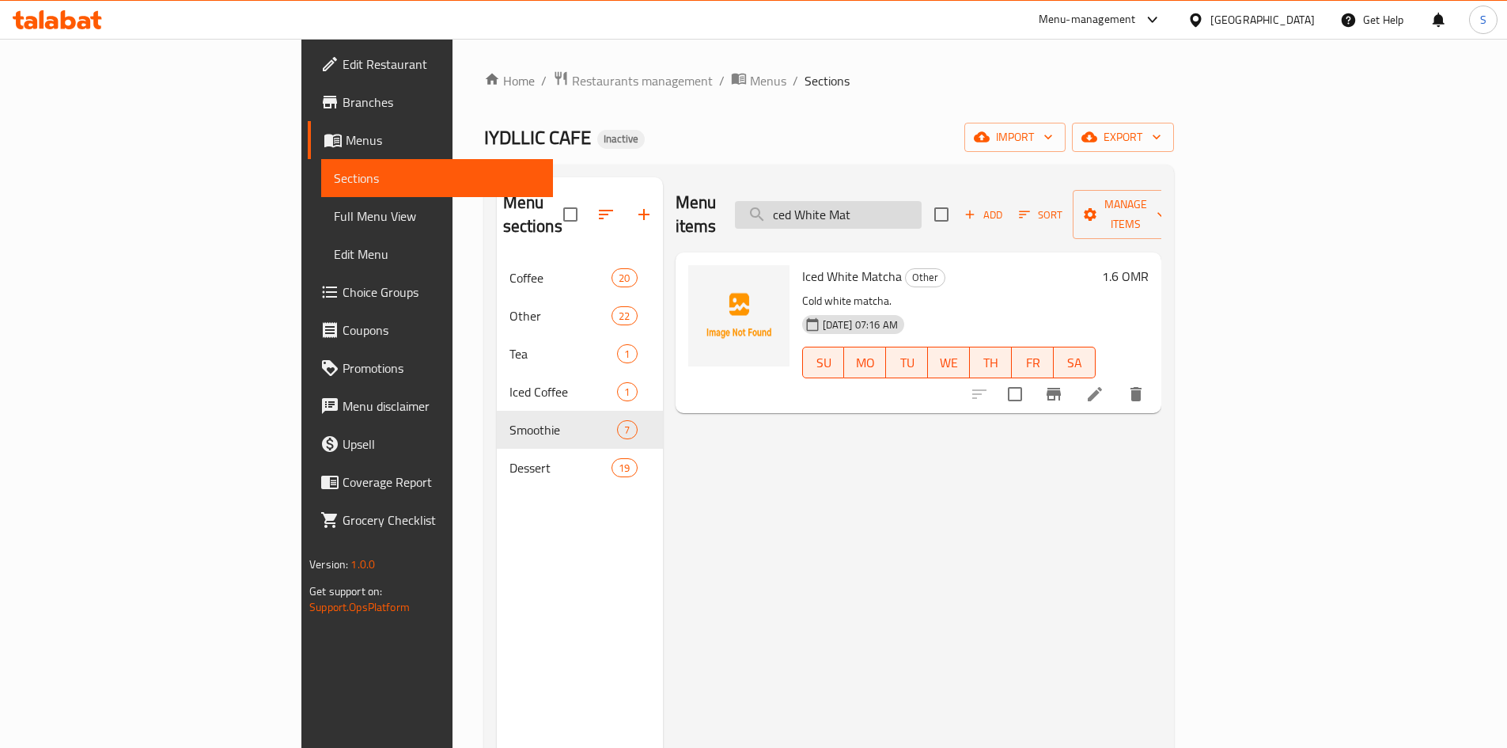
click at [922, 201] on input "ced White Mat" at bounding box center [828, 215] width 187 height 28
paste input "Raspberry"
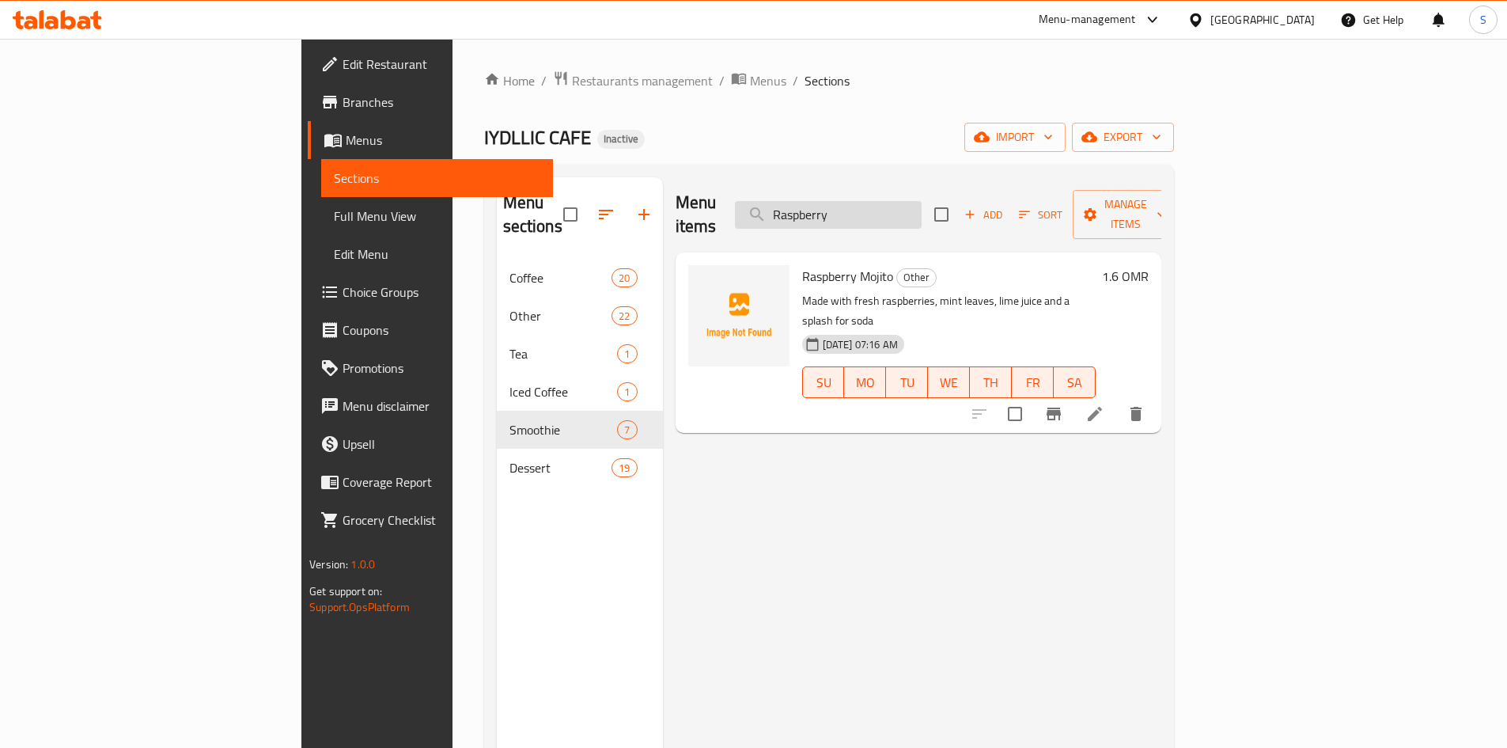
click at [916, 204] on input "Raspberry" at bounding box center [828, 215] width 187 height 28
paste input "Acai"
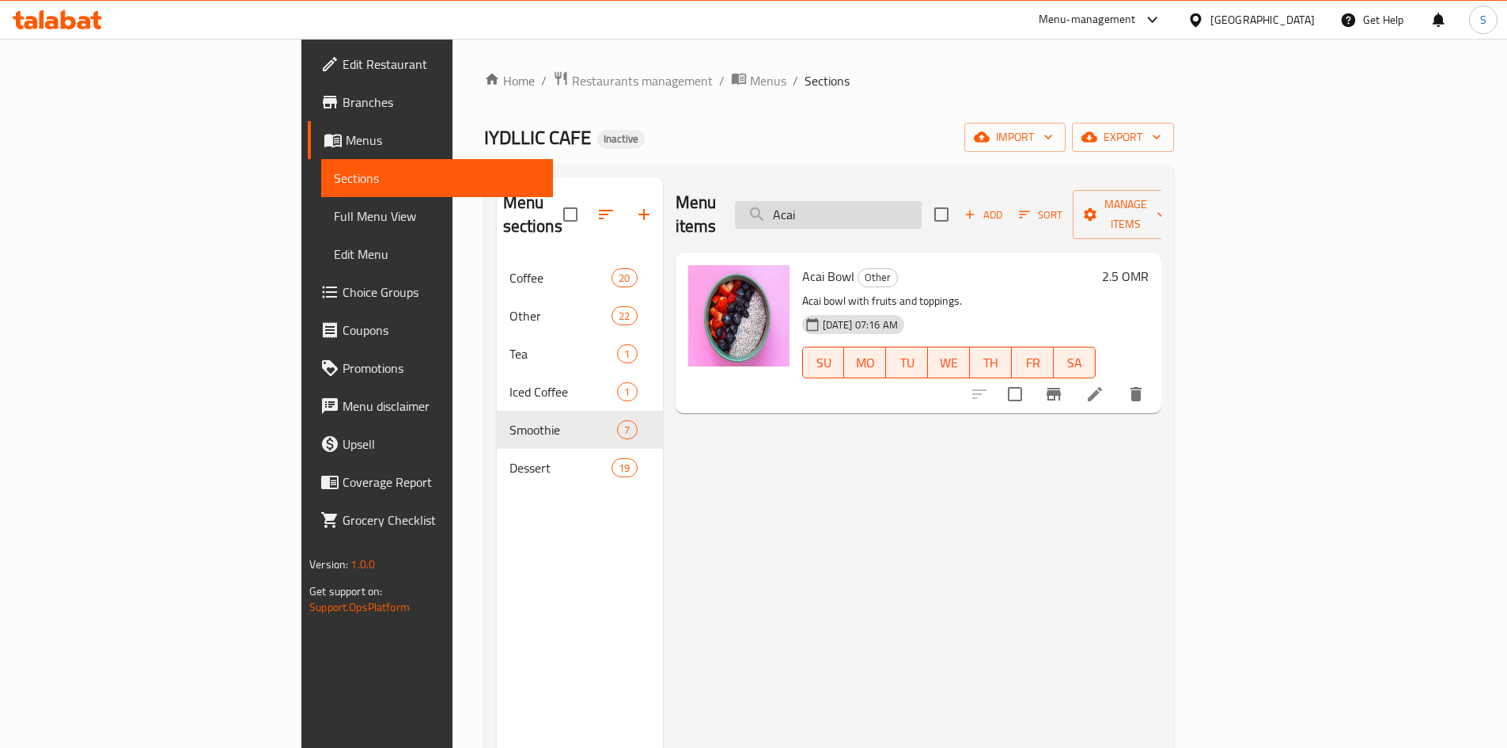
click at [922, 204] on input "Acai" at bounding box center [828, 215] width 187 height 28
paste input "Mix Berries Smoot"
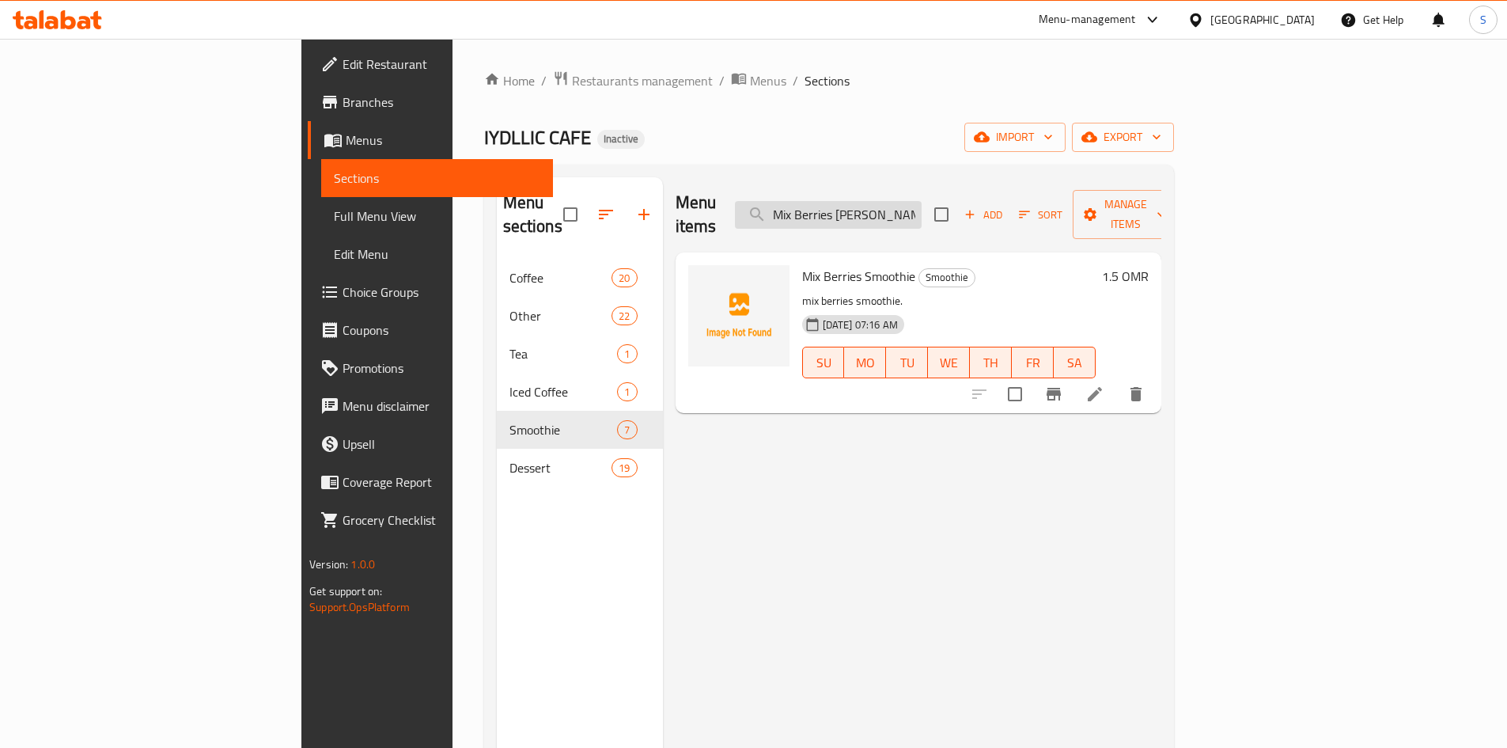
click at [920, 201] on input "Mix Berries Smoot" at bounding box center [828, 215] width 187 height 28
paste input "Lotus Cheesecake"
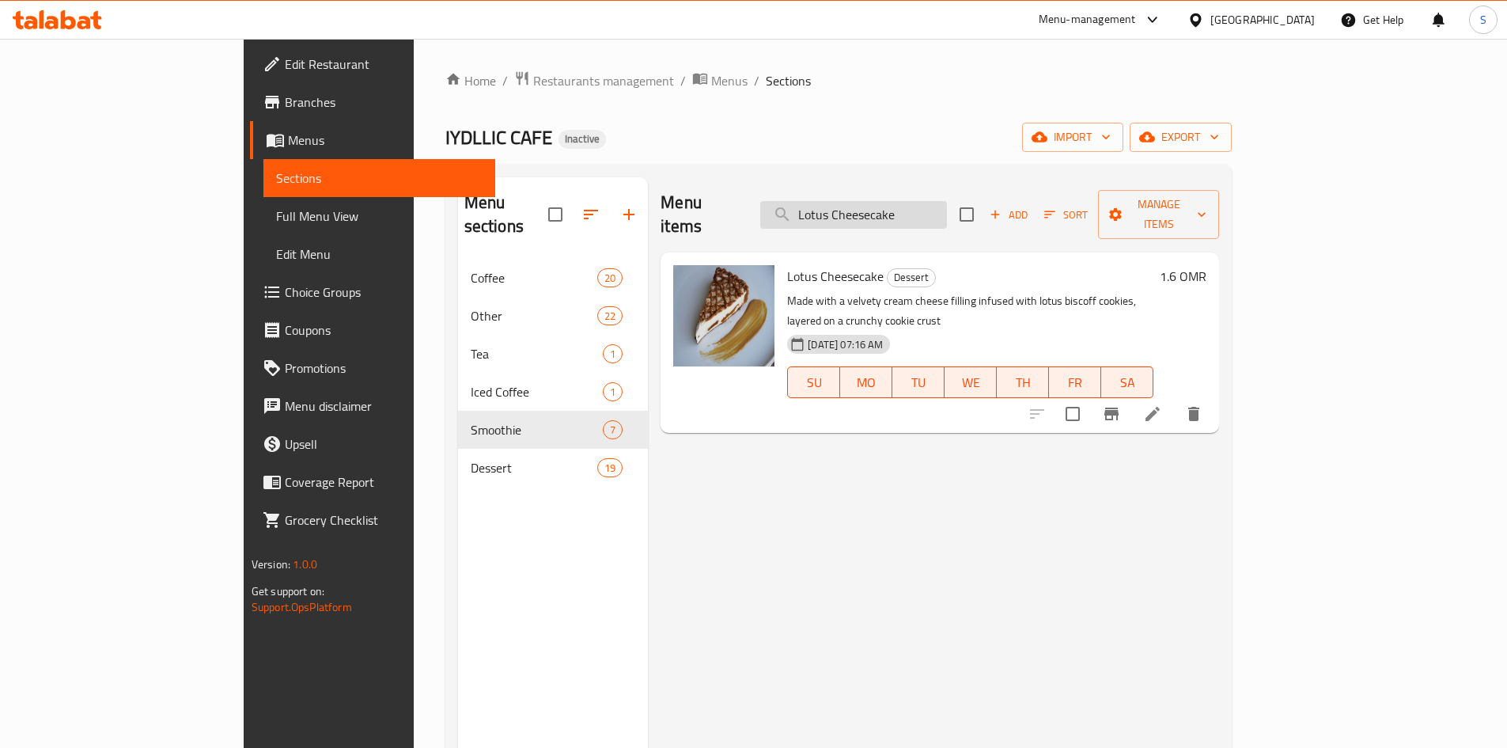
click at [947, 205] on input "Lotus Cheesecake" at bounding box center [853, 215] width 187 height 28
paste input "Strawberry"
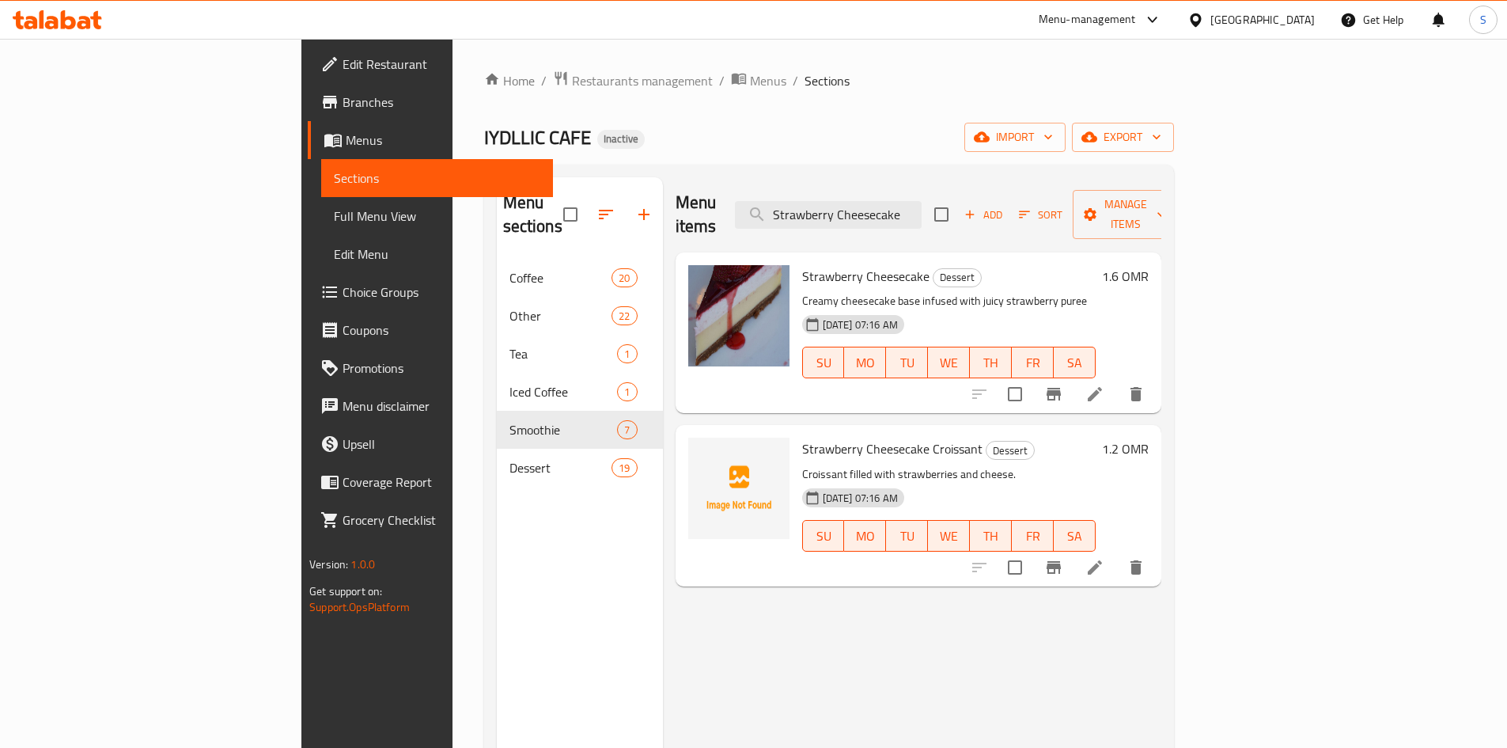
click at [1056, 438] on h6 "Strawberry Cheesecake Croissant Dessert" at bounding box center [949, 449] width 294 height 22
click at [922, 201] on input "Strawberry Cheesecake" at bounding box center [828, 215] width 187 height 28
paste input "Iydllic"
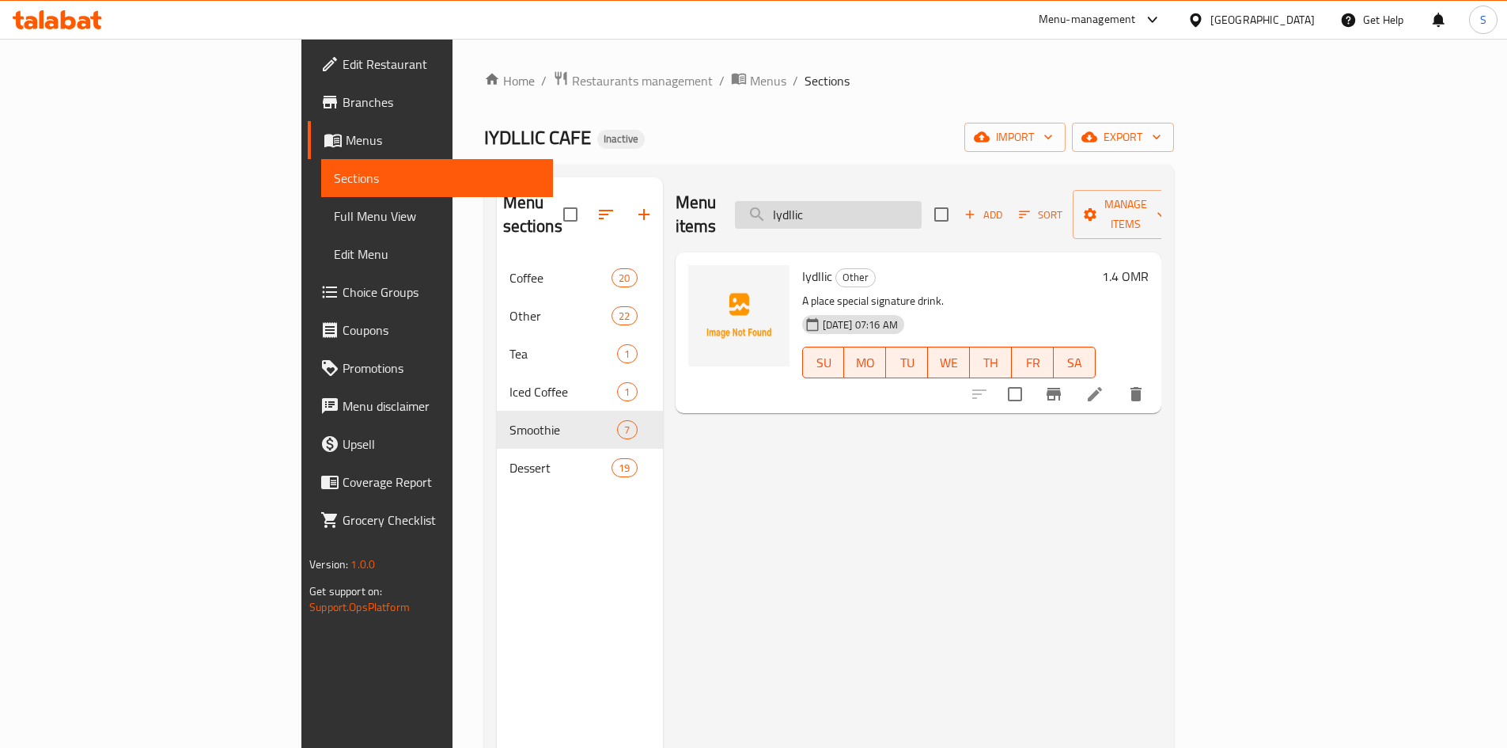
click at [875, 201] on input "Iydllic" at bounding box center [828, 215] width 187 height 28
paste input "Chocolate Croiss"
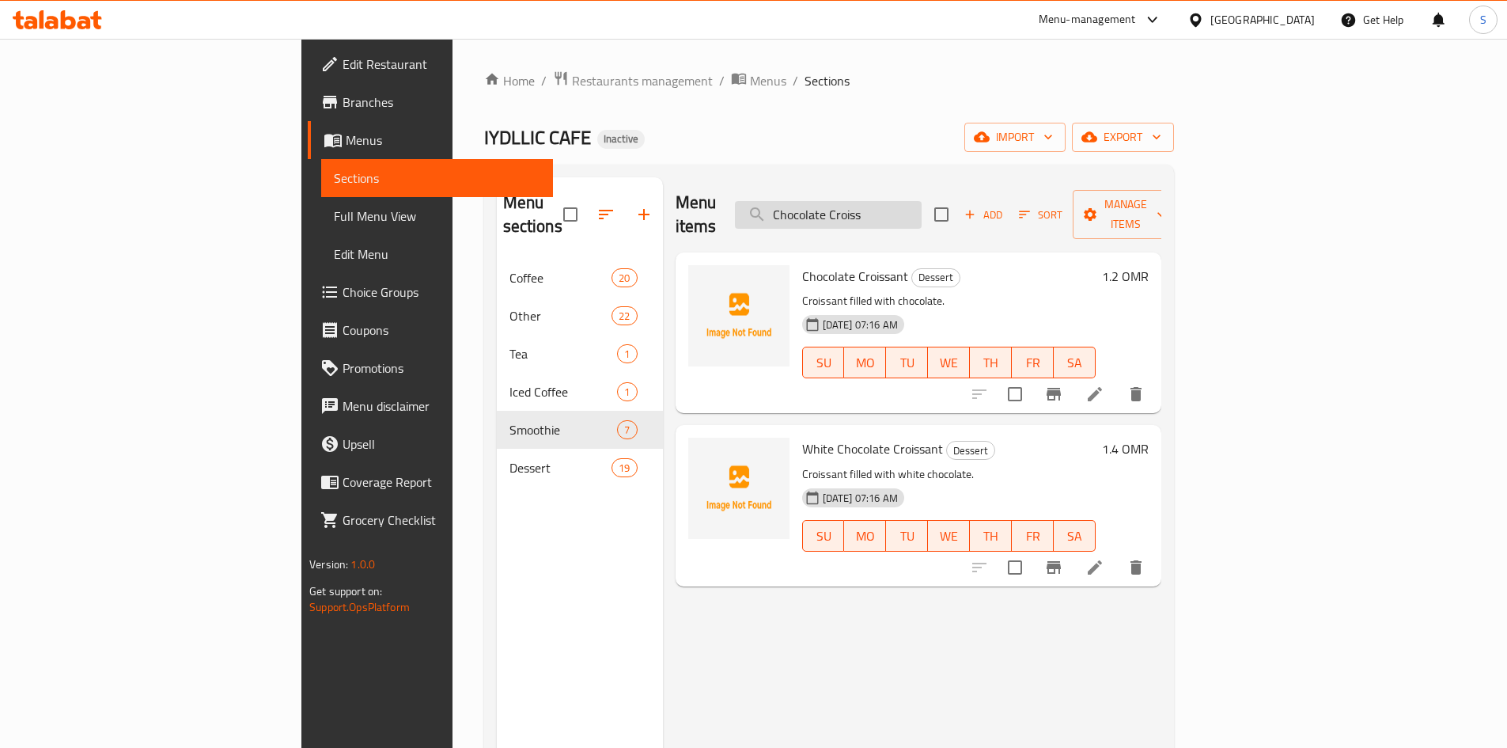
click at [922, 204] on input "Chocolate Croiss" at bounding box center [828, 215] width 187 height 28
paste input "oconut Croissa"
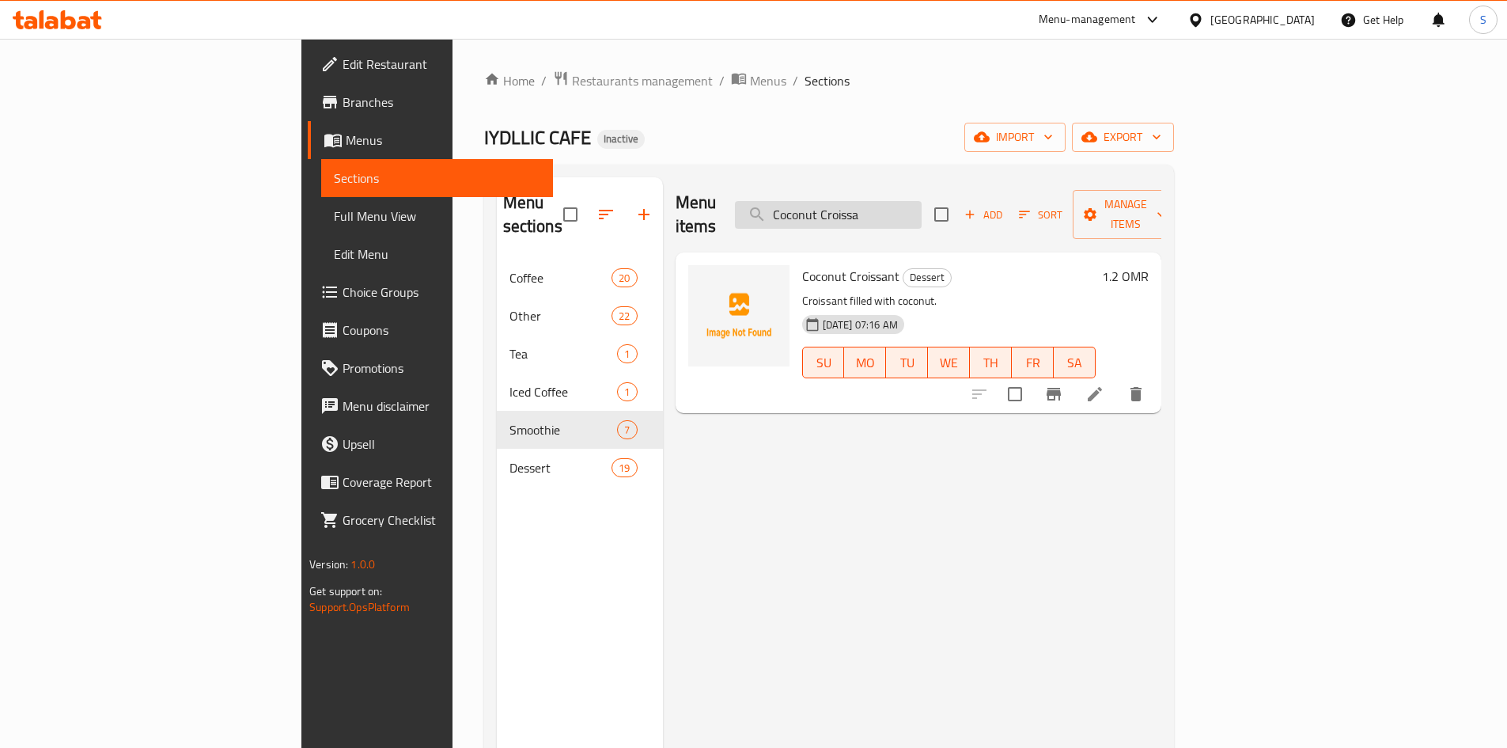
click at [922, 216] on input "Coconut Croissa" at bounding box center [828, 215] width 187 height 28
paste input "White Chocolate Croiss"
click at [922, 201] on input "White Chocolate Croiss" at bounding box center [828, 215] width 187 height 28
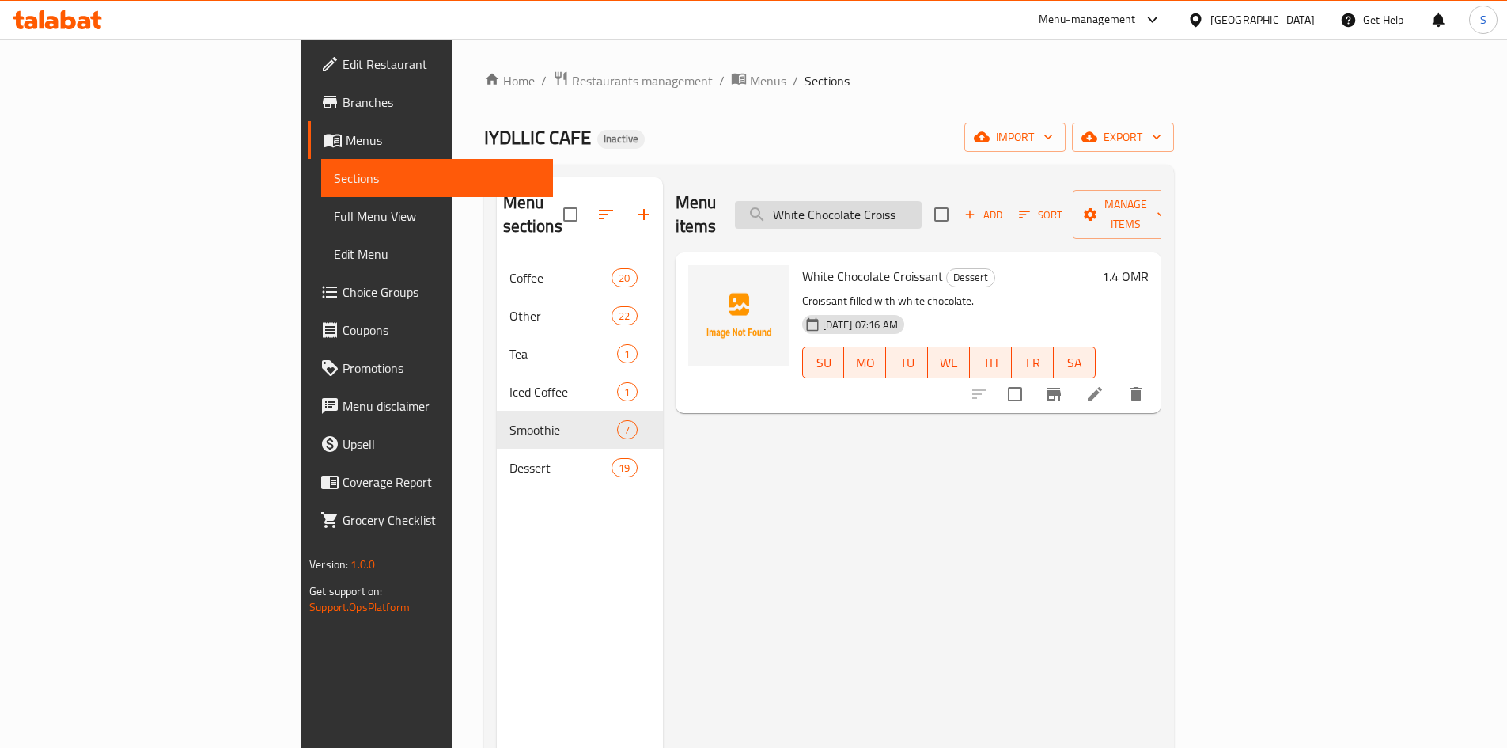
click at [922, 201] on input "White Chocolate Croiss" at bounding box center [828, 215] width 187 height 28
paste input "Pistachio"
click at [922, 201] on input "Pistachio Croiss" at bounding box center [828, 215] width 187 height 28
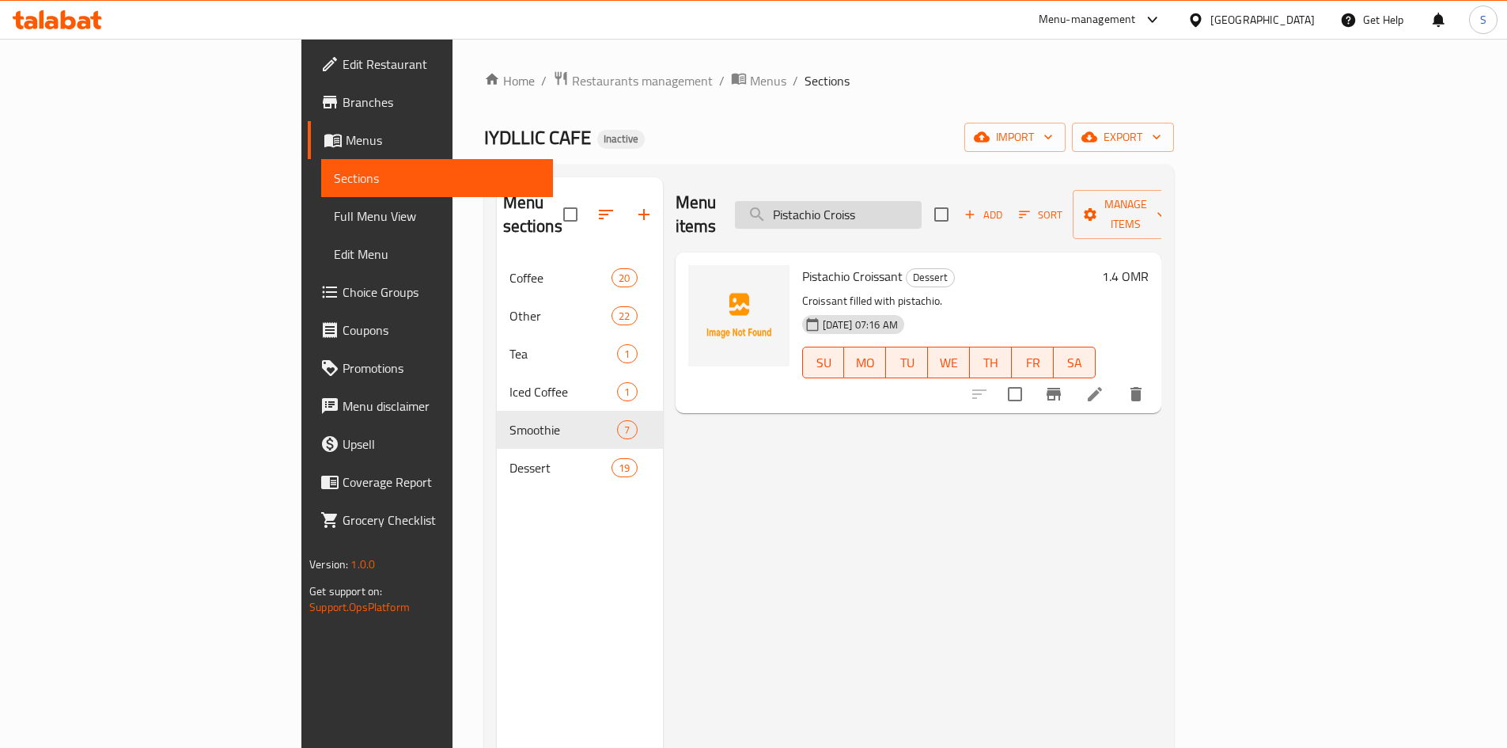
click at [922, 201] on input "Pistachio Croiss" at bounding box center [828, 215] width 187 height 28
paste input "Strawberry Cheesecake Croi"
drag, startPoint x: 1393, startPoint y: 369, endPoint x: 1378, endPoint y: 362, distance: 15.6
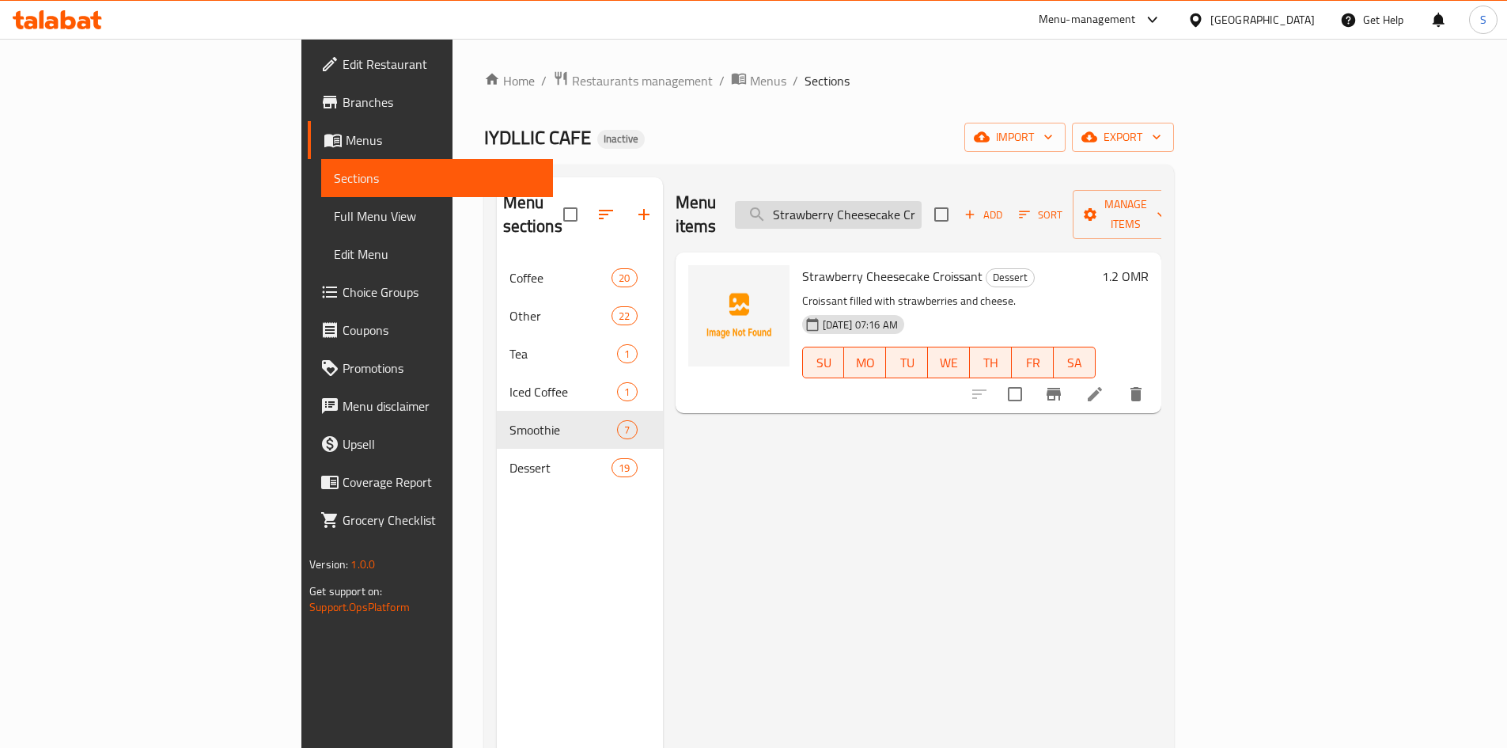
click at [922, 201] on input "Strawberry Cheesecake Crois" at bounding box center [828, 215] width 187 height 28
paste input "alted Caramel Croissa"
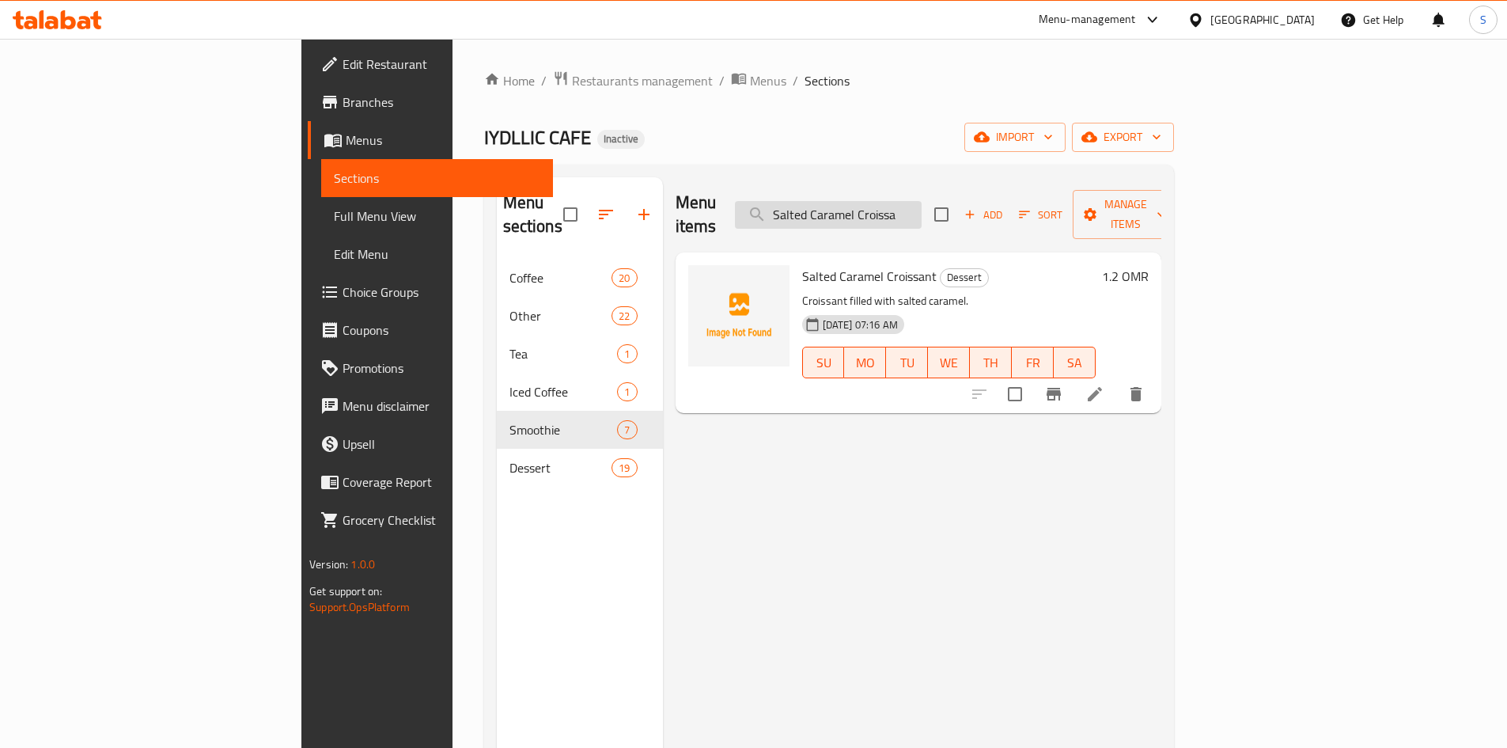
click at [901, 207] on input "Salted Caramel Croissa" at bounding box center [828, 215] width 187 height 28
paste input "Peanut Butter Croissan"
click at [922, 201] on input "Peanut Butter Croissan" at bounding box center [828, 215] width 187 height 28
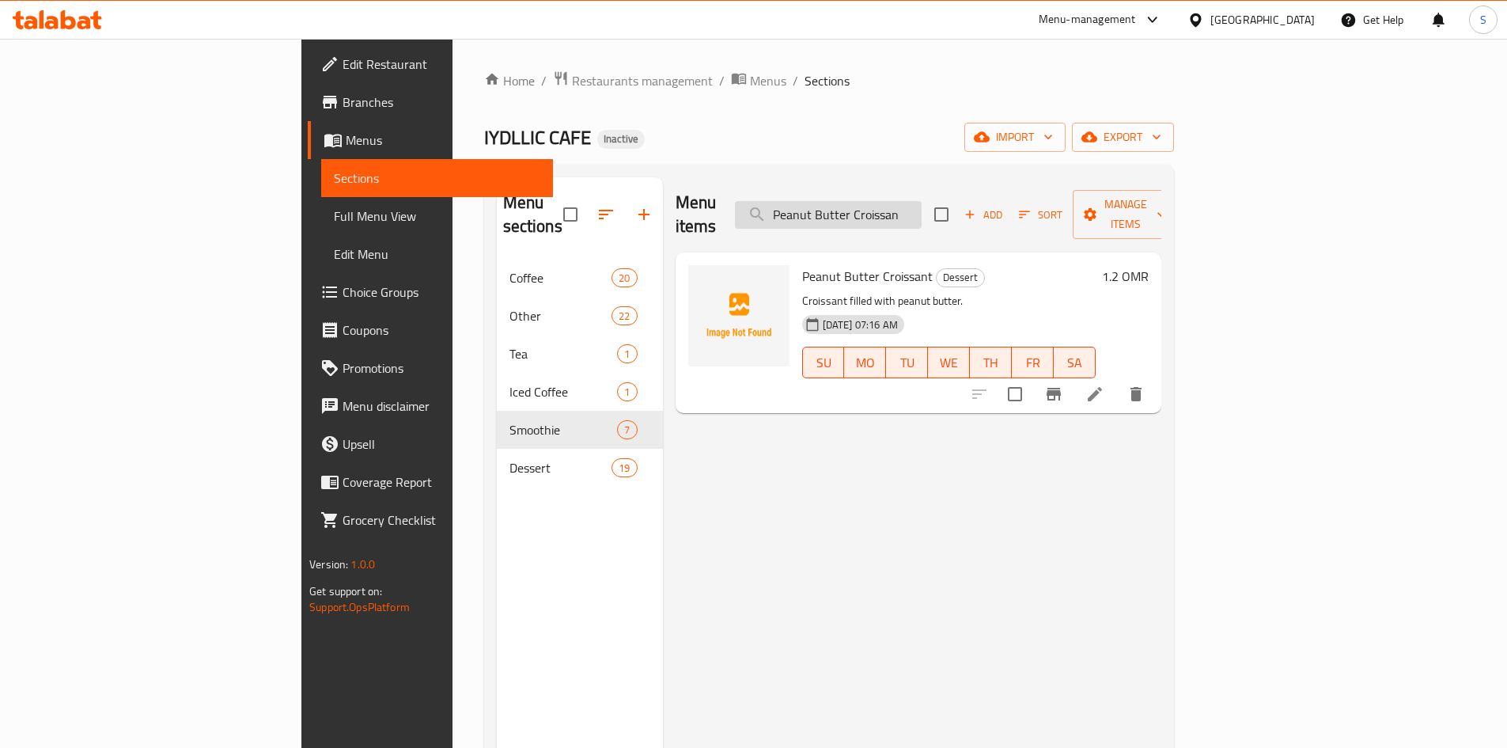
click at [922, 201] on input "Peanut Butter Croissan" at bounding box center [828, 215] width 187 height 28
paste input "Almond Croissa"
drag, startPoint x: 1396, startPoint y: 367, endPoint x: 1375, endPoint y: 351, distance: 26.0
click at [922, 201] on input "Almond Croissa" at bounding box center [828, 215] width 187 height 28
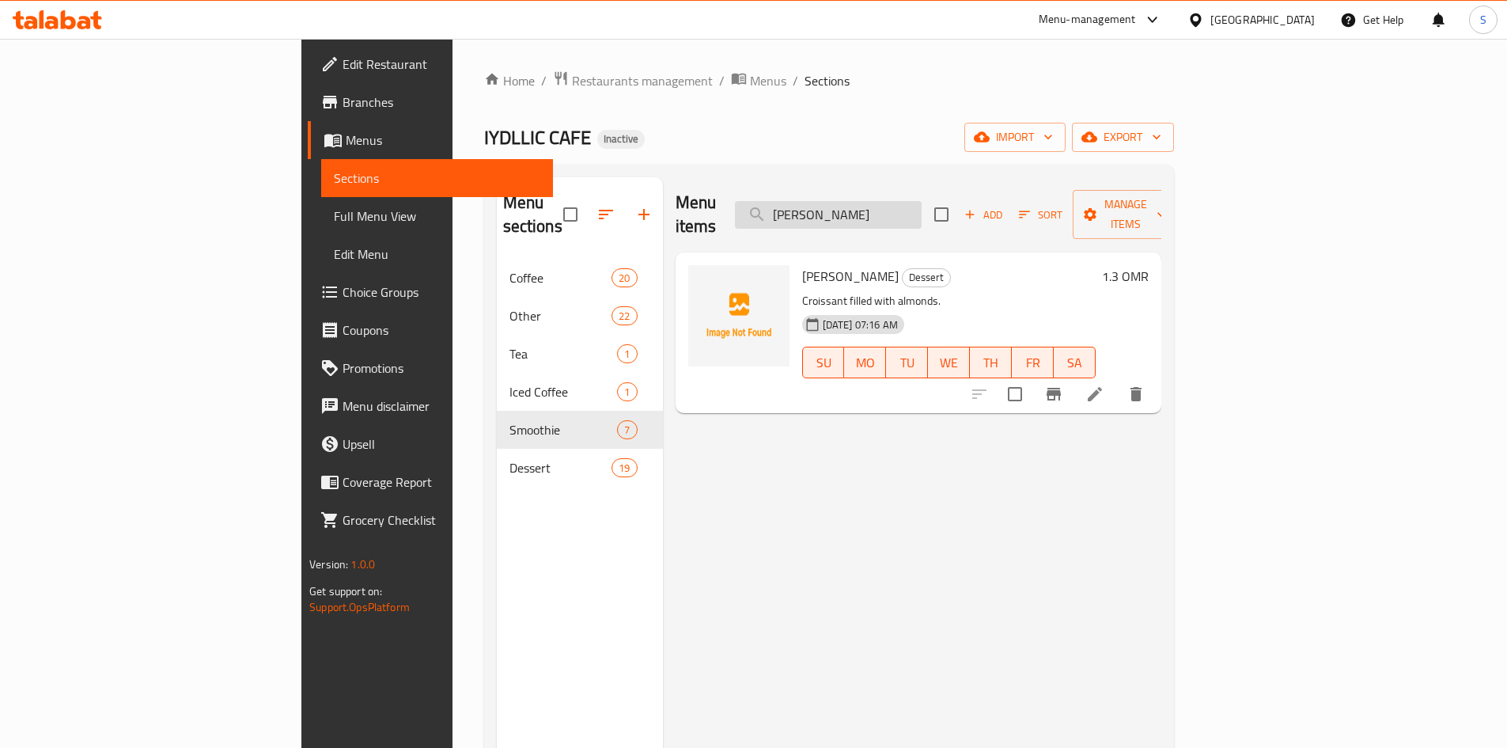
click at [922, 201] on input "Almond Croissa" at bounding box center [828, 215] width 187 height 28
paste input "Custar"
click at [922, 203] on input "Custard Croissa" at bounding box center [828, 215] width 187 height 28
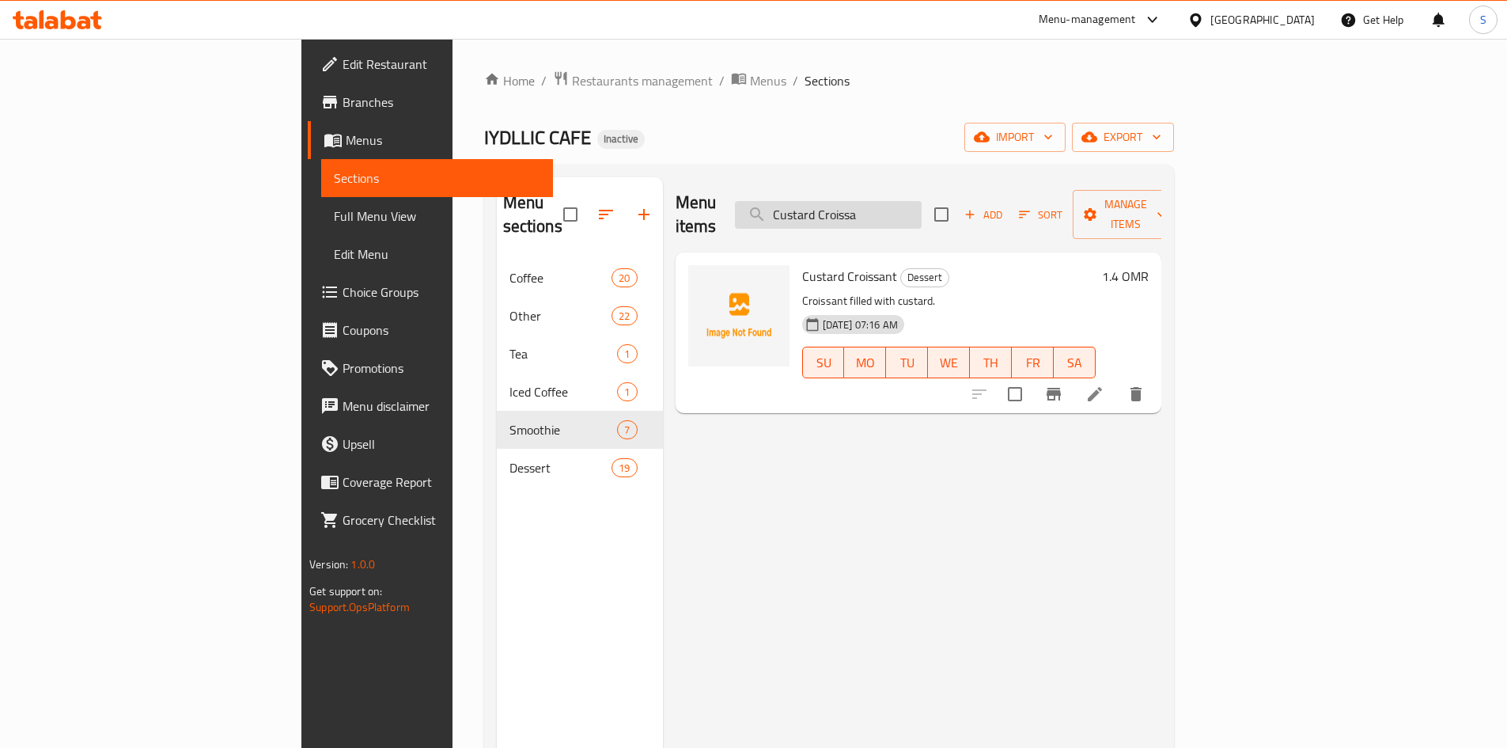
click at [922, 203] on input "Custard Croissa" at bounding box center [828, 215] width 187 height 28
paste input "innamon Croiss"
type input "Cinnamon Croiss"
click at [759, 159] on div "Home / Restaurants management / Menus / Sections IYDLLIC CAFE Inactive import e…" at bounding box center [829, 503] width 690 height 867
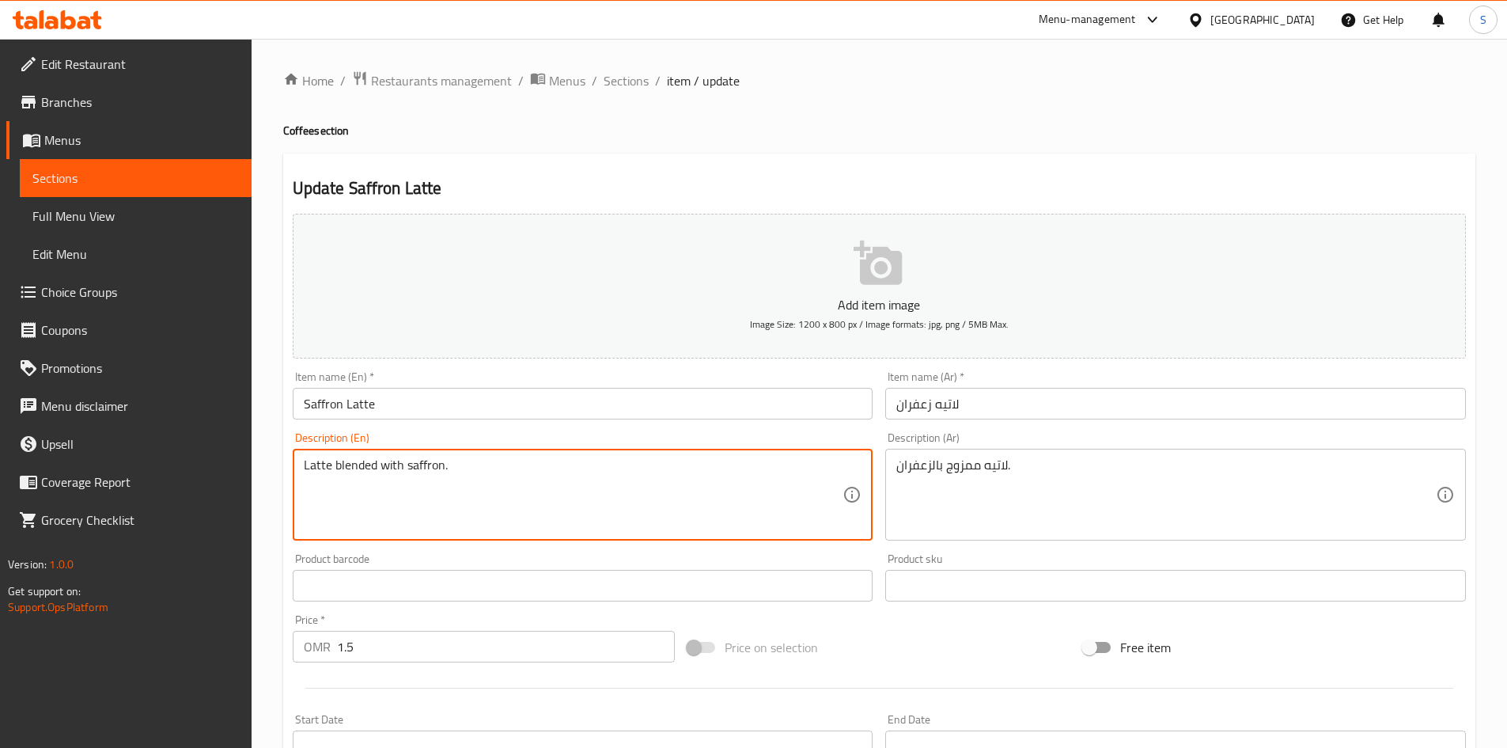
click at [468, 468] on textarea "Latte blended with saffron." at bounding box center [574, 494] width 540 height 75
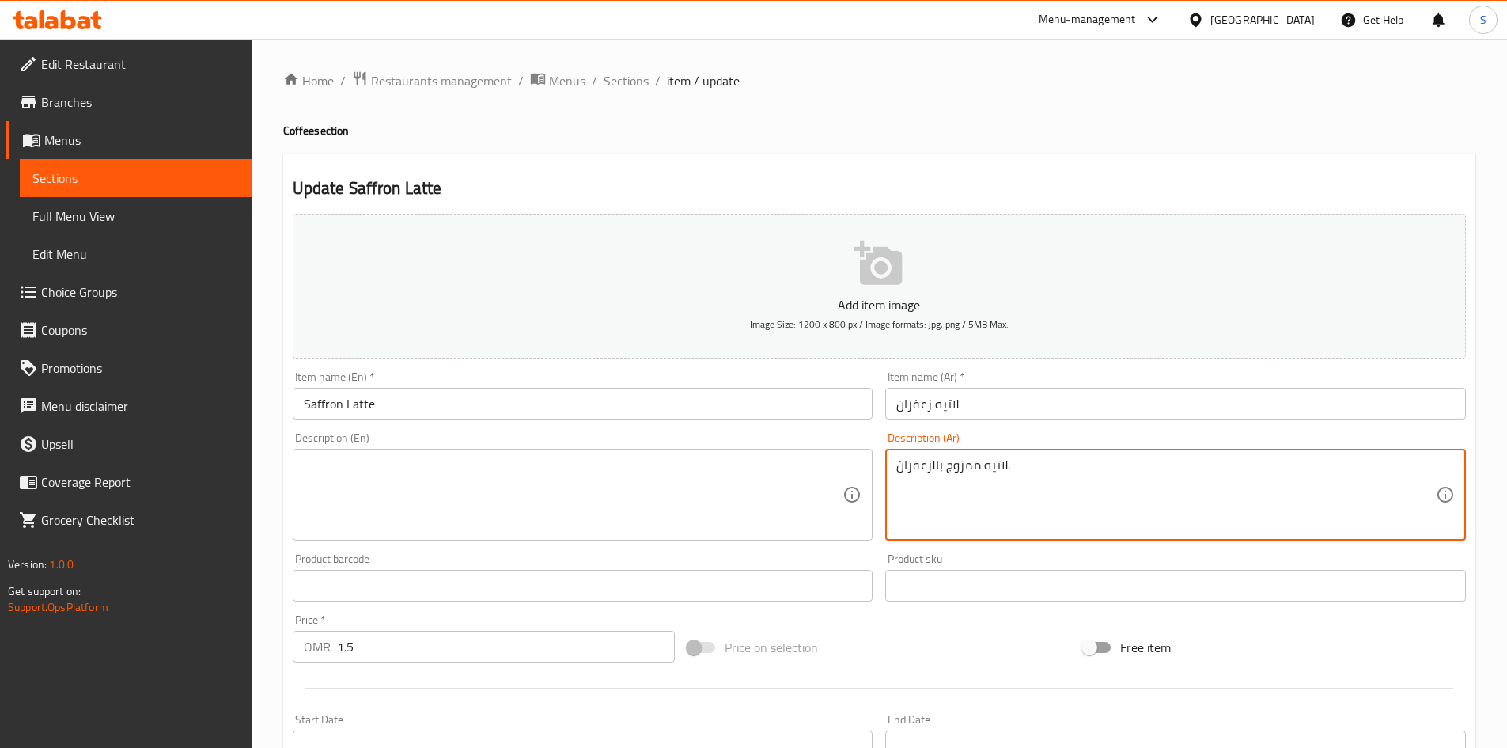
click at [1089, 502] on textarea "لاتيه ممزوج بالزعفران." at bounding box center [1167, 494] width 540 height 75
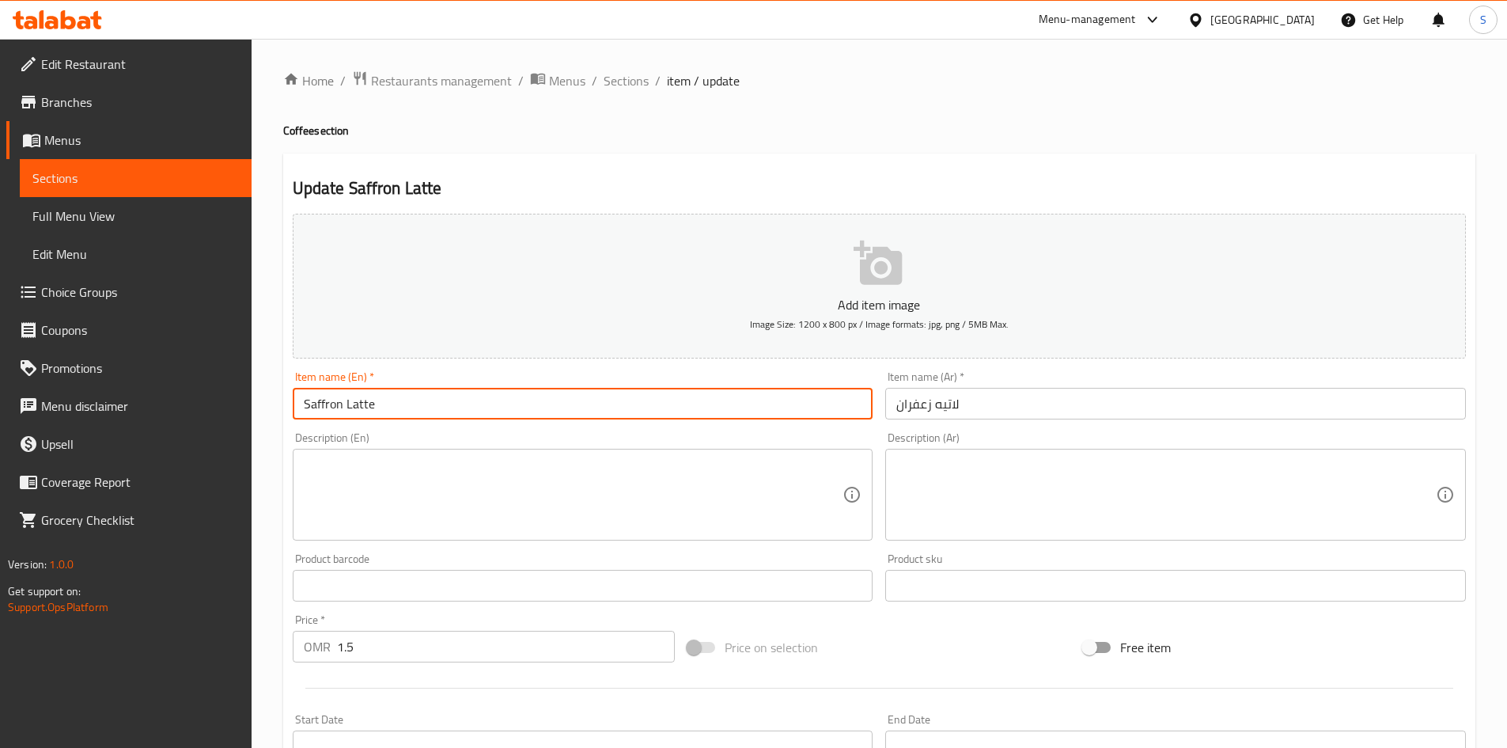
click at [408, 401] on input "Saffron Latte" at bounding box center [583, 404] width 581 height 32
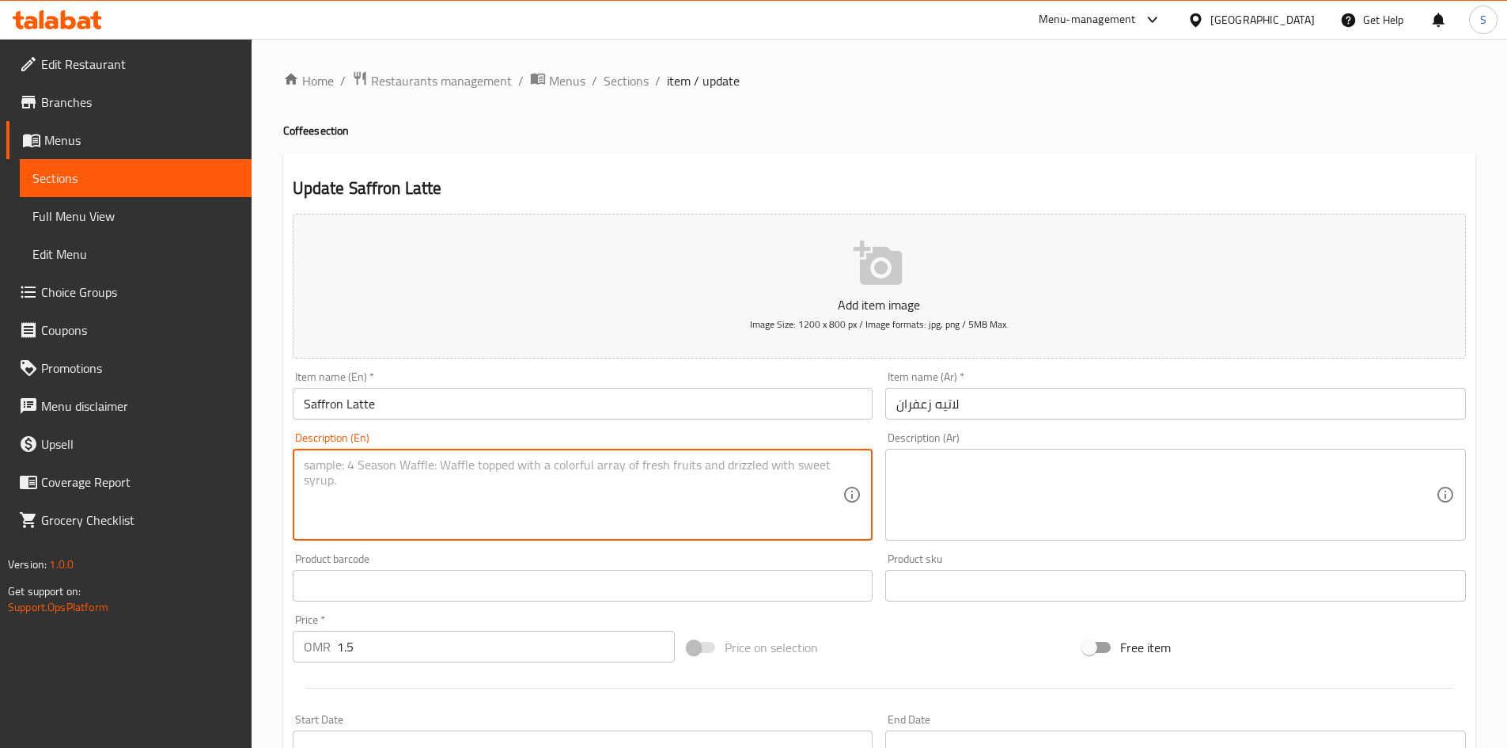
click at [460, 463] on textarea at bounding box center [574, 494] width 540 height 75
paste textarea "Espresso, steamed milk, milk foam and saffron"
type textarea "Espresso, steamed milk, milk foam and saffron"
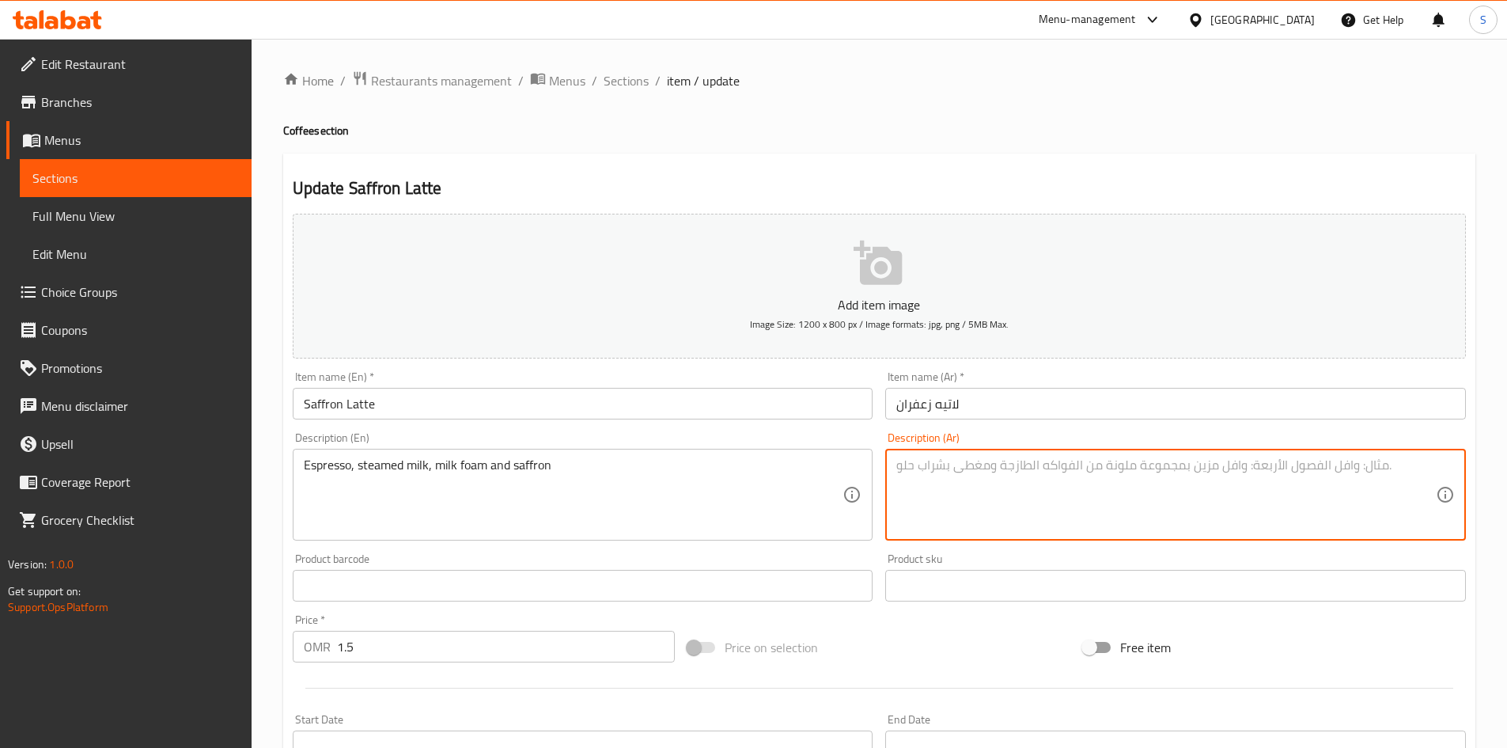
click at [998, 461] on textarea at bounding box center [1167, 494] width 540 height 75
paste textarea "اسبريسو, حليب مبخر, رغوة الحليب و زعفران"
type textarea "اسبريسو, حليب مبخر, رغوة الحليب و زعفران"
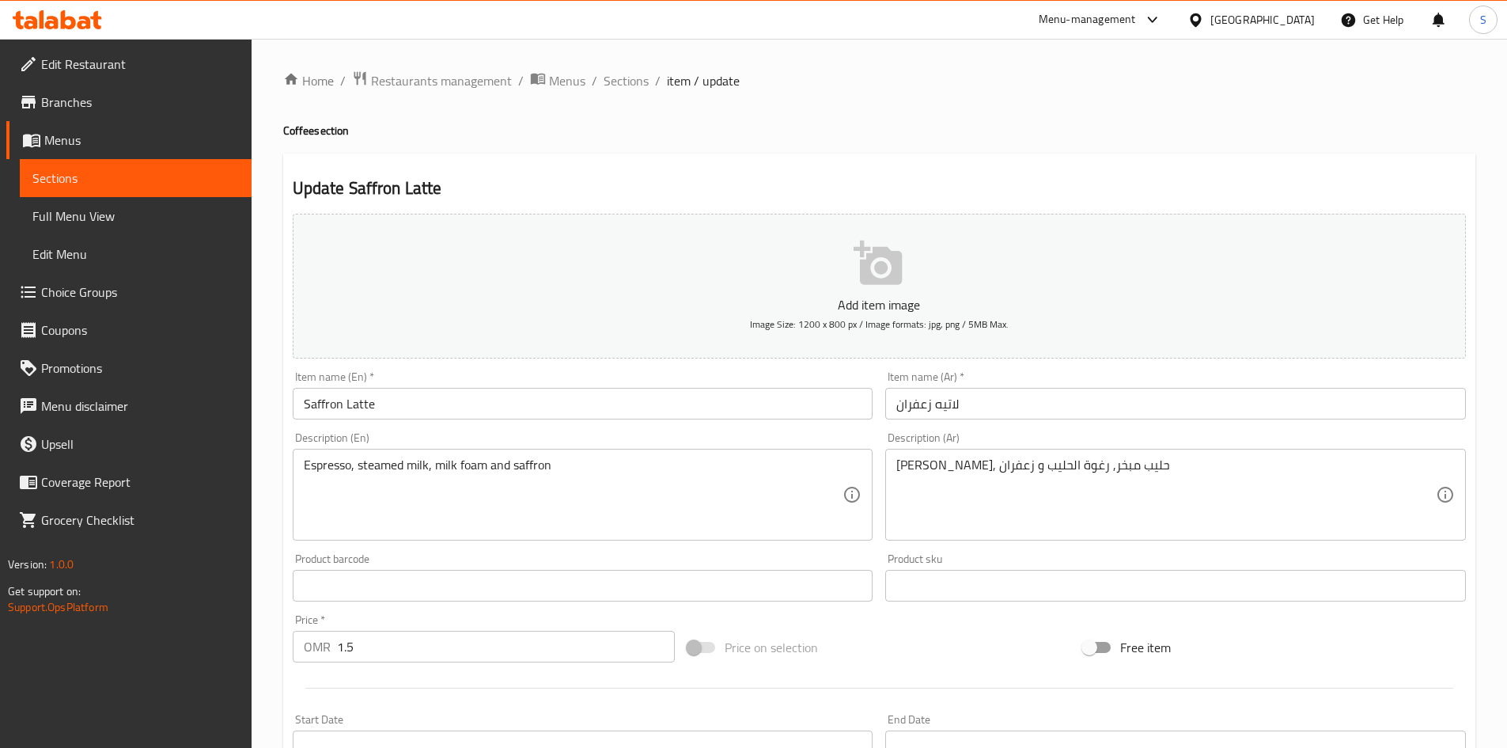
click at [601, 378] on div "Item name (En)   * Saffron Latte Item name (En) *" at bounding box center [583, 395] width 581 height 48
click at [577, 400] on input "Saffron Latte" at bounding box center [583, 404] width 581 height 32
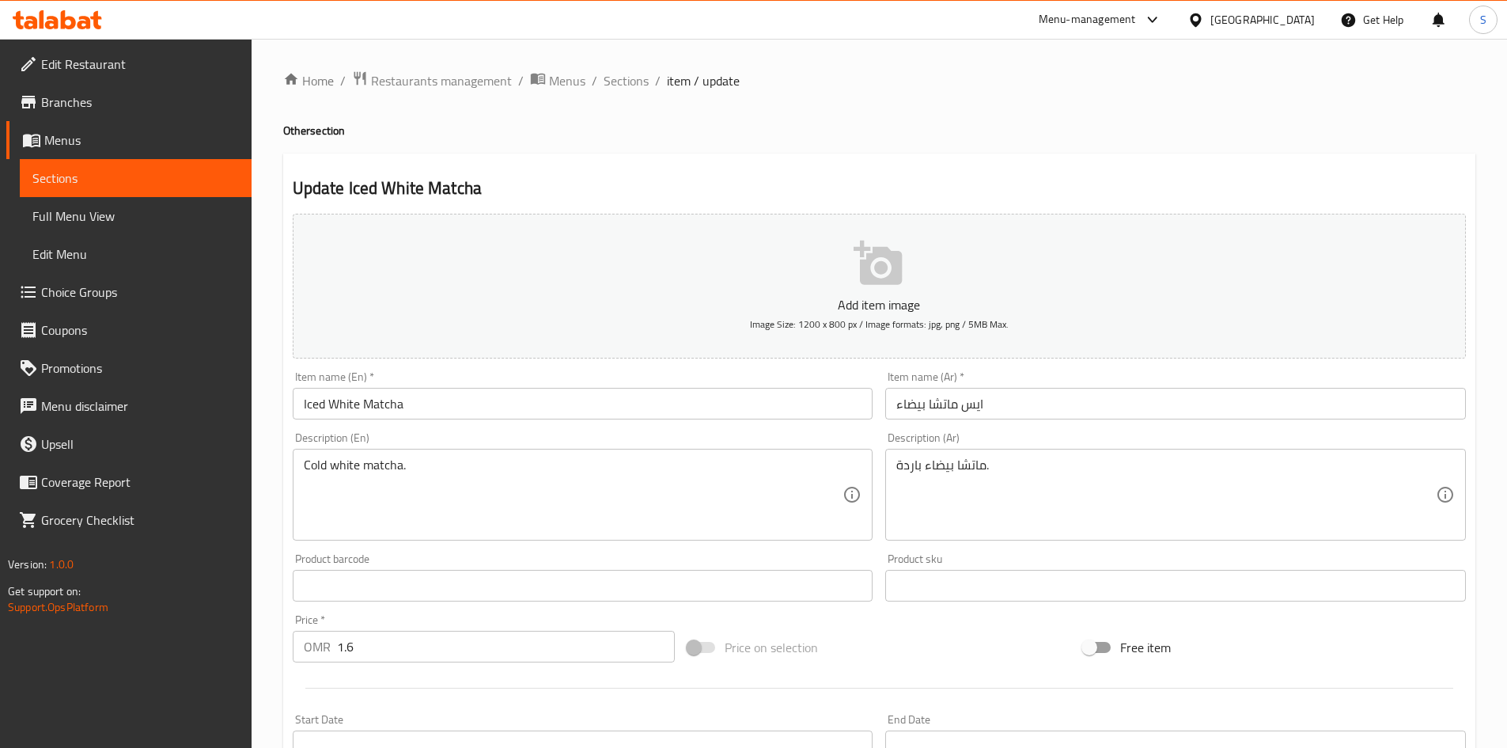
click at [408, 456] on div "Cold white matcha. Description (En)" at bounding box center [583, 495] width 581 height 92
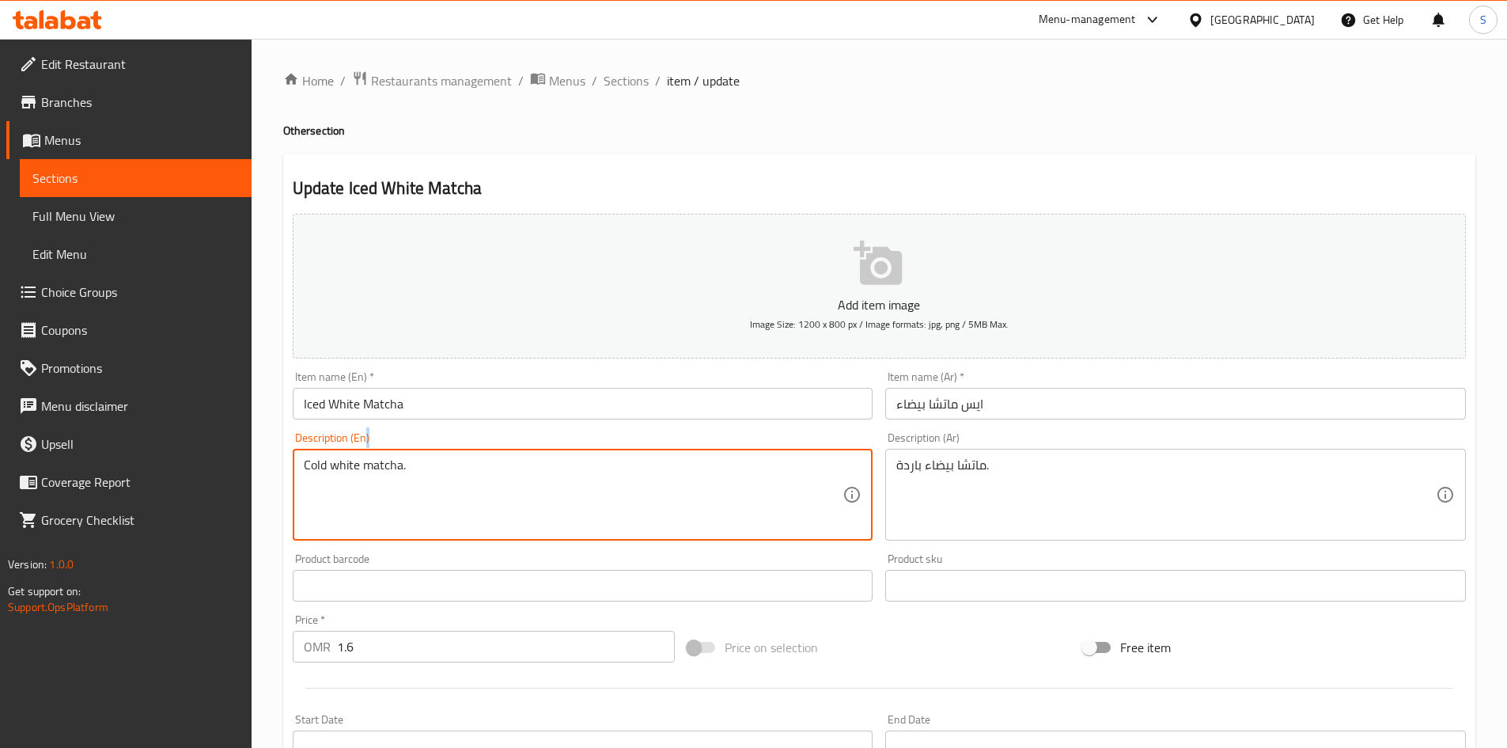
click at [408, 456] on div "Cold white matcha. Description (En)" at bounding box center [583, 495] width 581 height 92
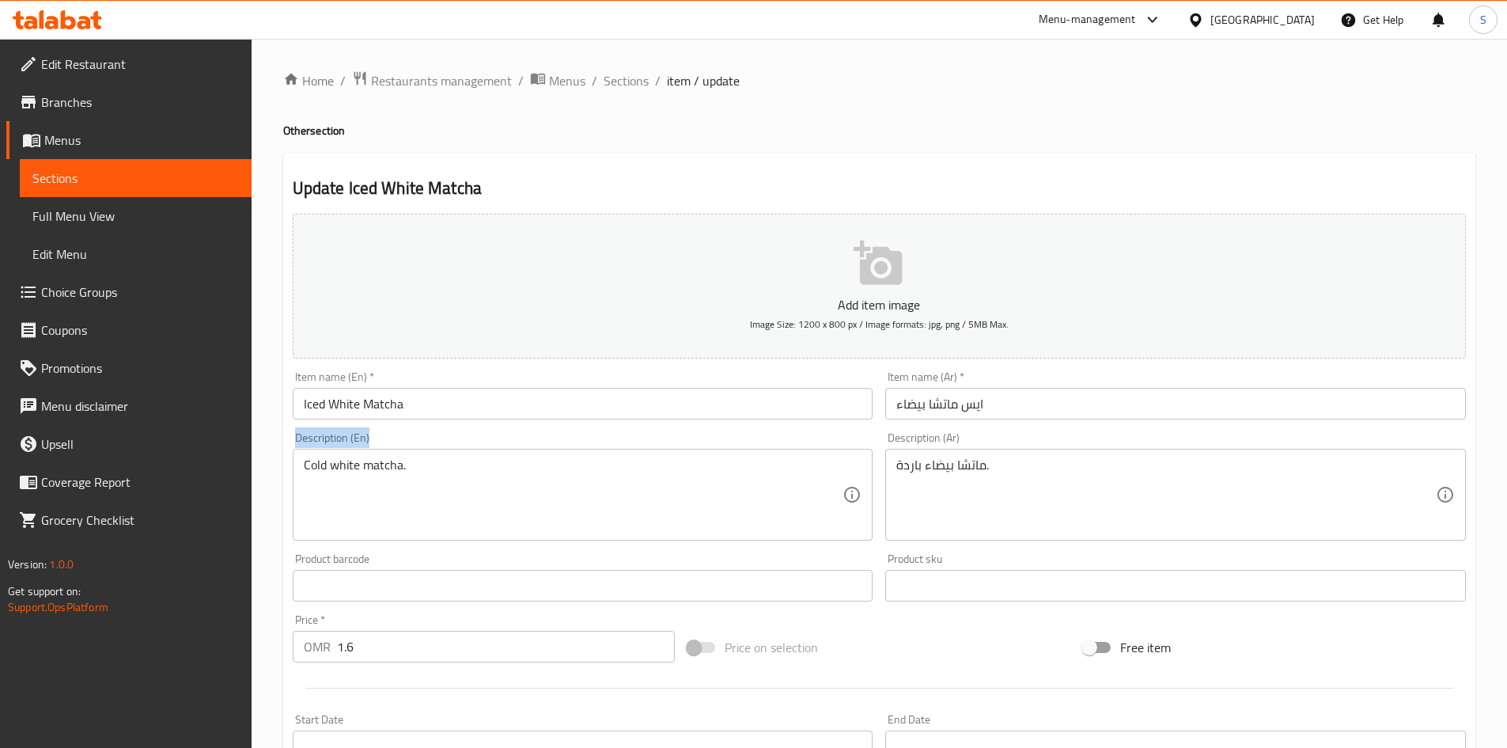
click at [408, 456] on div "Cold white matcha. Description (En)" at bounding box center [583, 495] width 581 height 92
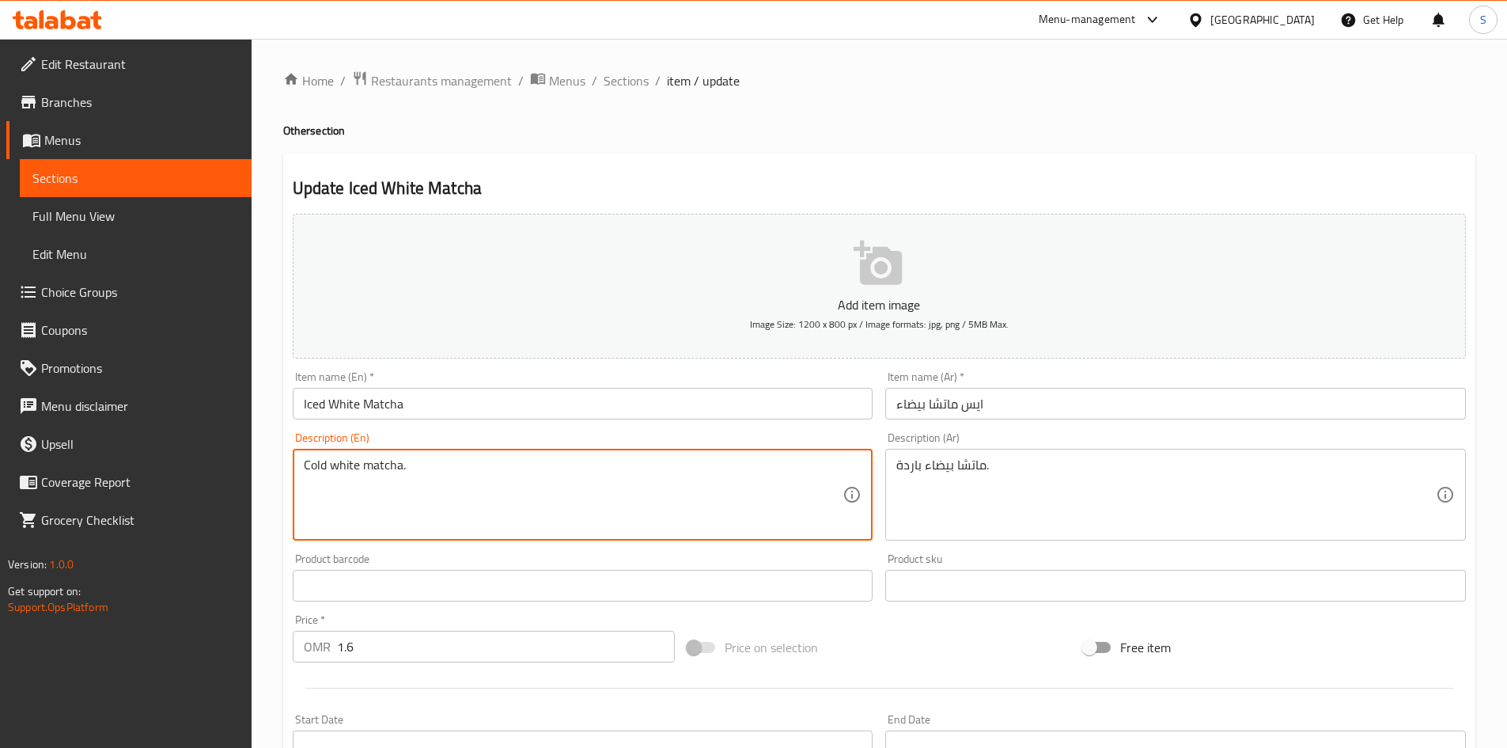
click at [419, 475] on textarea "Cold white matcha." at bounding box center [574, 494] width 540 height 75
click at [1202, 500] on textarea "ماتشا بيضاء باردة." at bounding box center [1167, 494] width 540 height 75
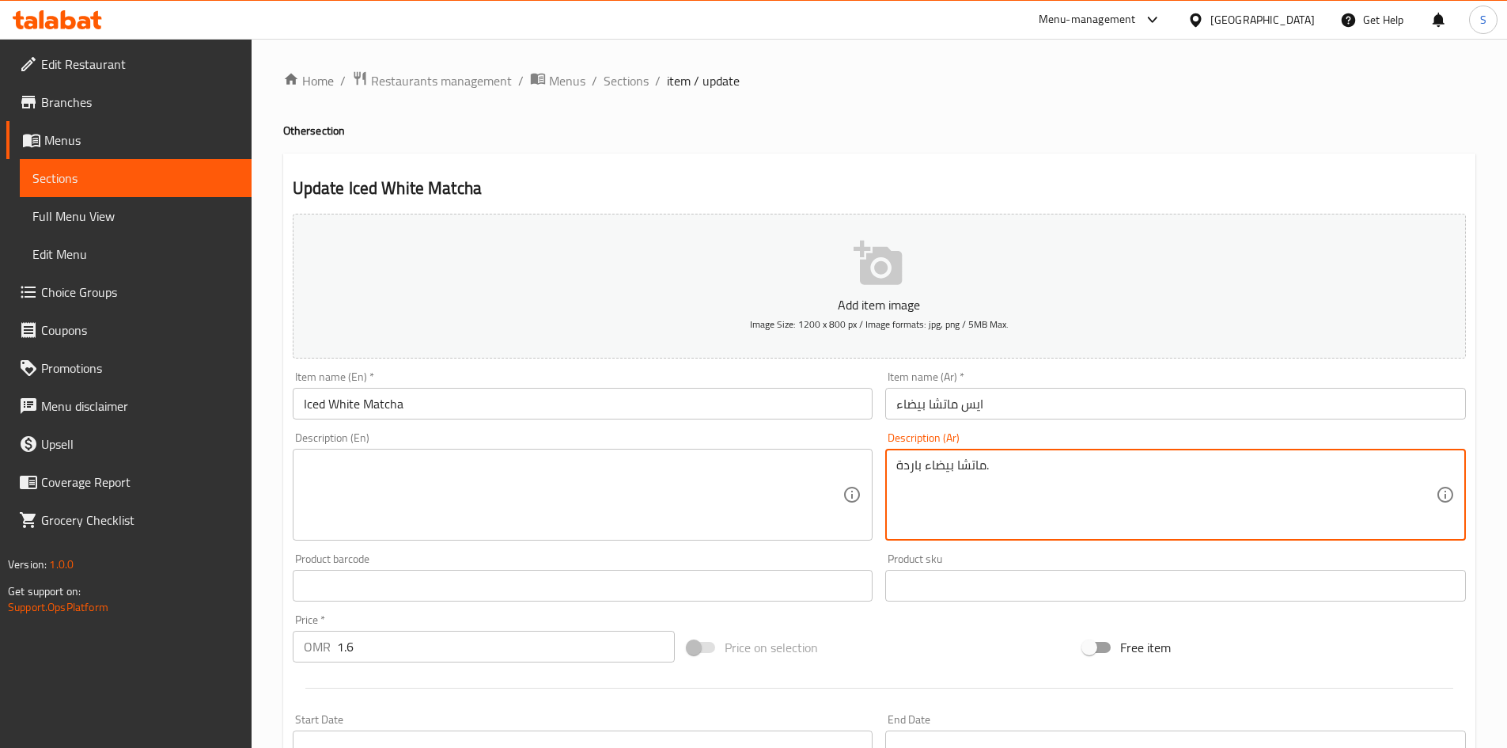
drag, startPoint x: 1202, startPoint y: 500, endPoint x: 1164, endPoint y: 468, distance: 50.0
click at [1201, 500] on textarea "ماتشا بيضاء باردة." at bounding box center [1167, 494] width 540 height 75
click at [1094, 415] on input "ايس ماتشا بيضاء" at bounding box center [1175, 404] width 581 height 32
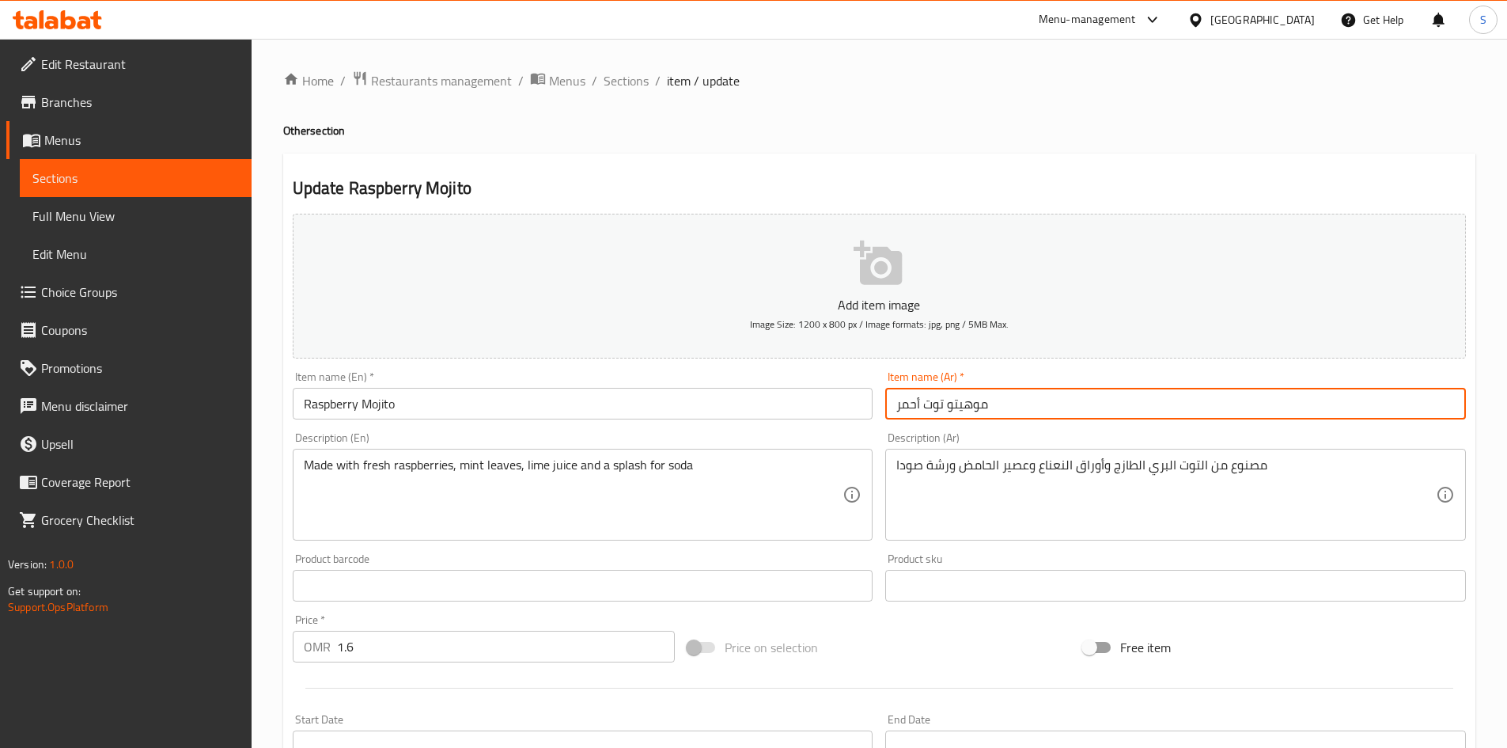
click at [919, 408] on input "موهيتو توت أحمر" at bounding box center [1175, 404] width 581 height 32
paste input "رى"
click at [904, 404] on input "موهيتو توت برى أحمر" at bounding box center [1175, 404] width 581 height 32
click at [903, 404] on input "موهيتو توت برى أحمر" at bounding box center [1175, 404] width 581 height 32
click at [925, 414] on input "موهيتو توت برى أحمر" at bounding box center [1175, 404] width 581 height 32
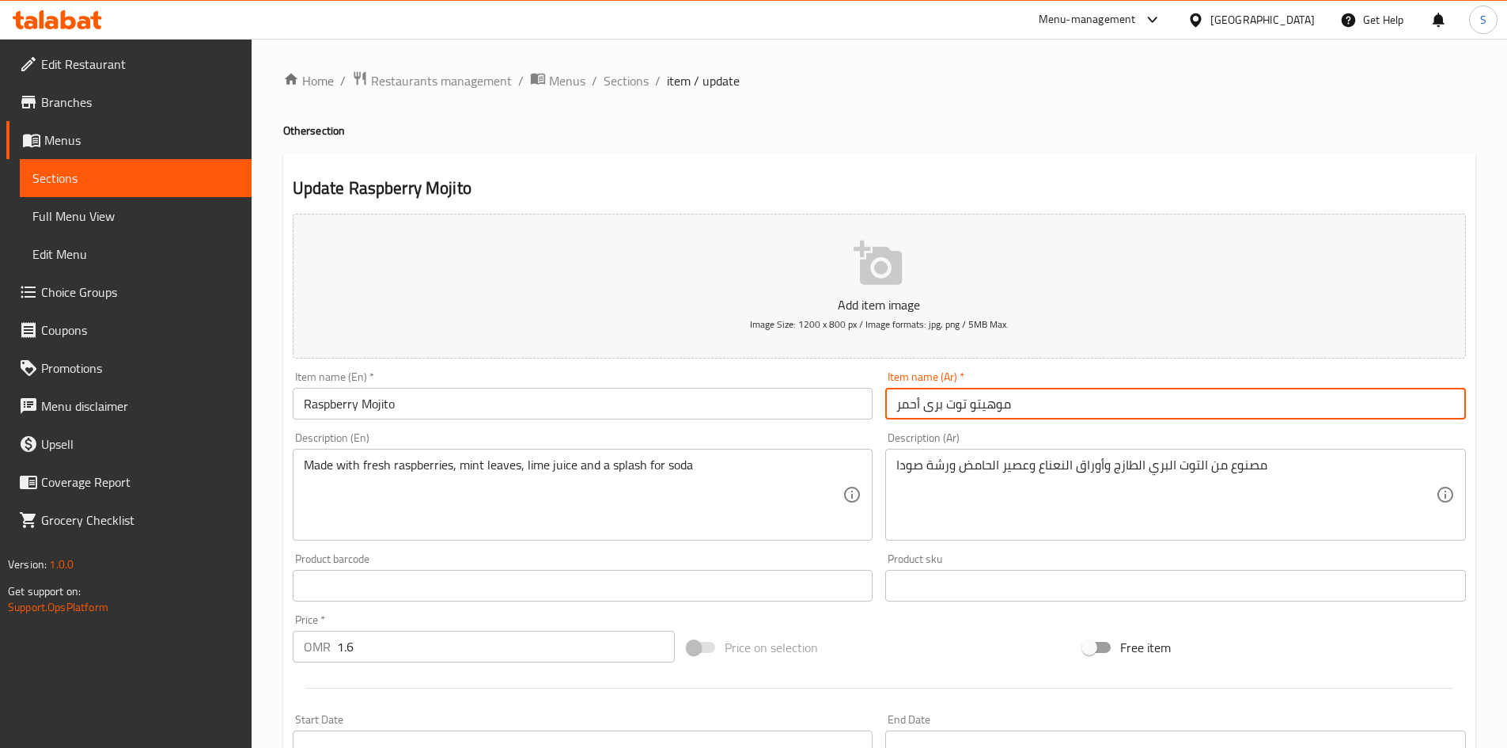
click at [911, 407] on input "موهيتو توت برى أحمر" at bounding box center [1175, 404] width 581 height 32
type input "موهيتو توت برى أحمر"
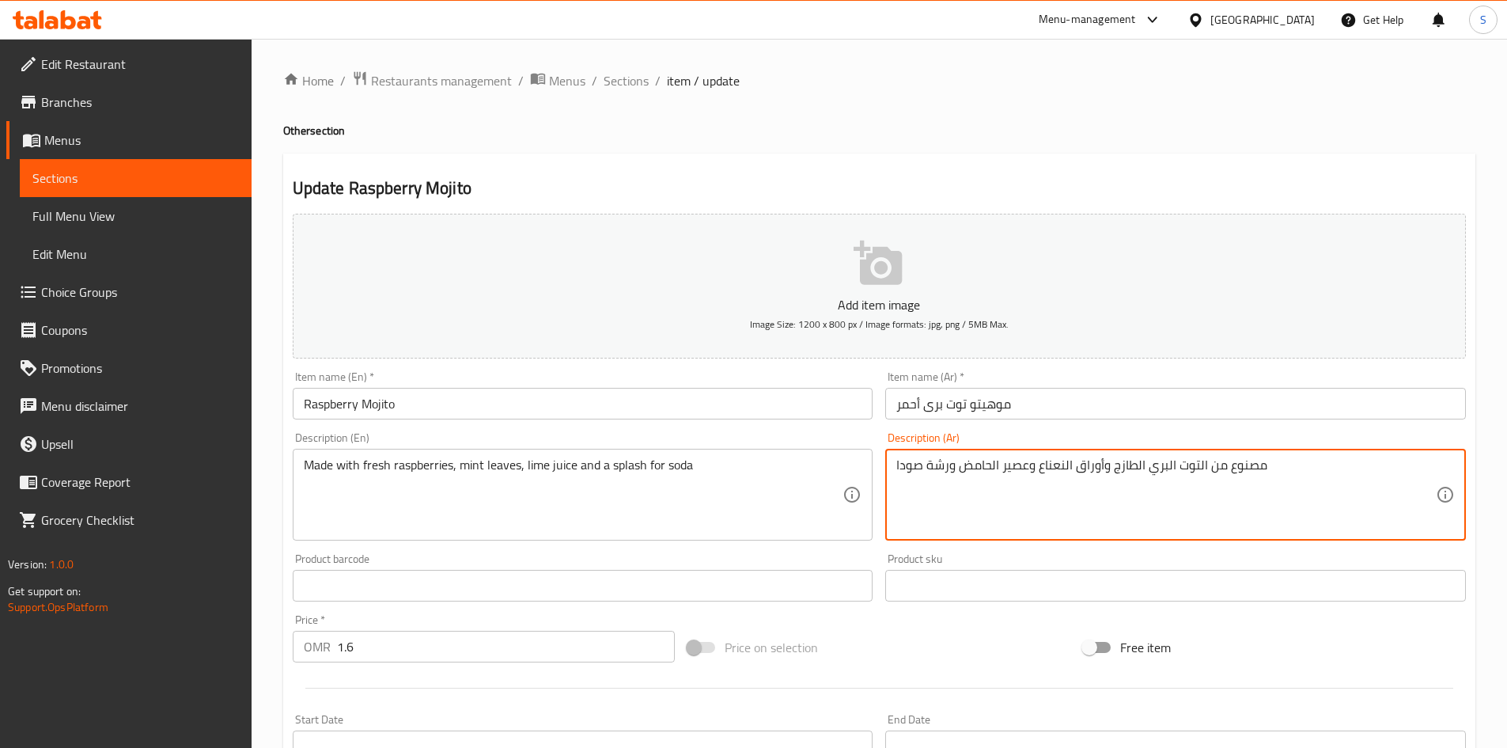
paste textarea "حمر"
type textarea "مصنوع من التوت البري أحمر الطازج وأوراق النعناع وعصير الحامض ورشة صودا"
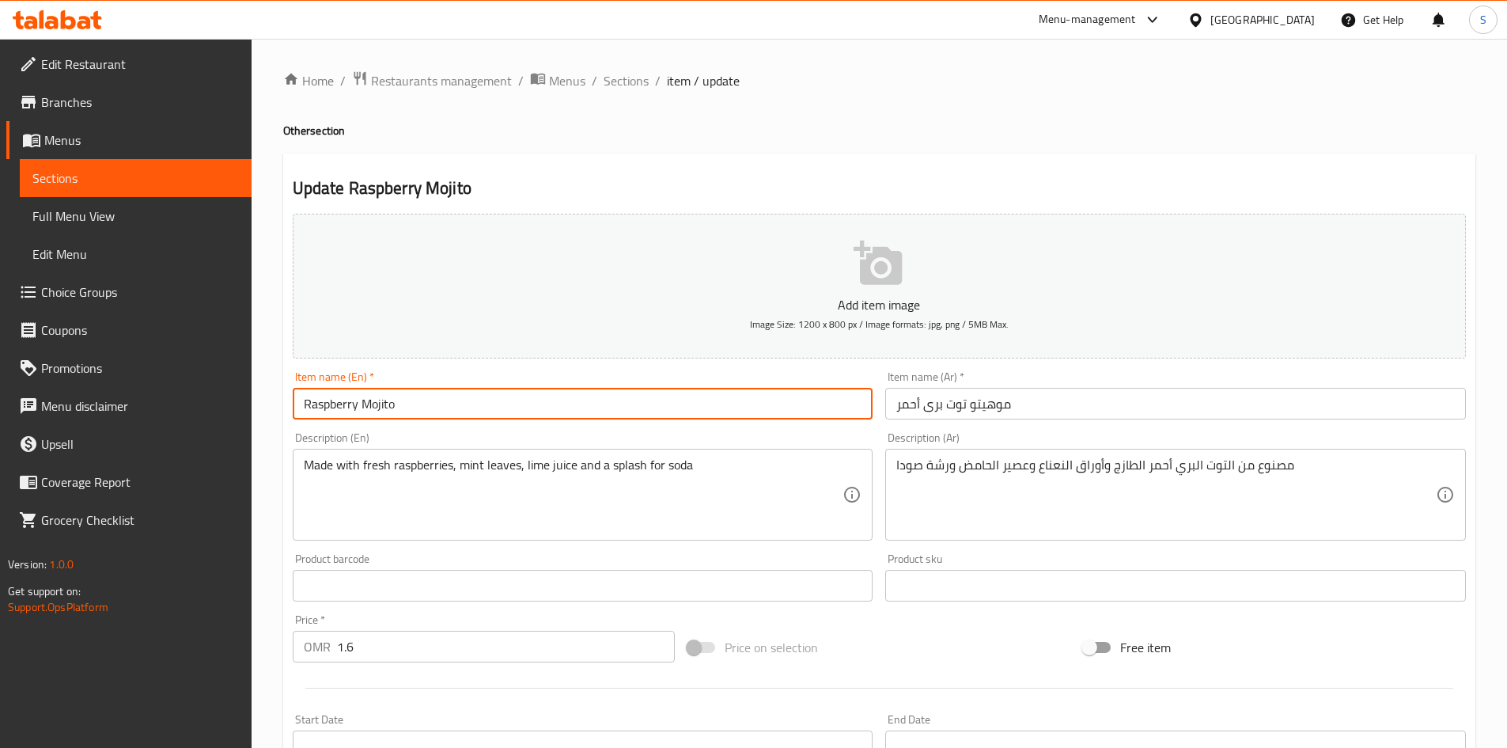
click at [754, 406] on input "Raspberry Mojito" at bounding box center [583, 404] width 581 height 32
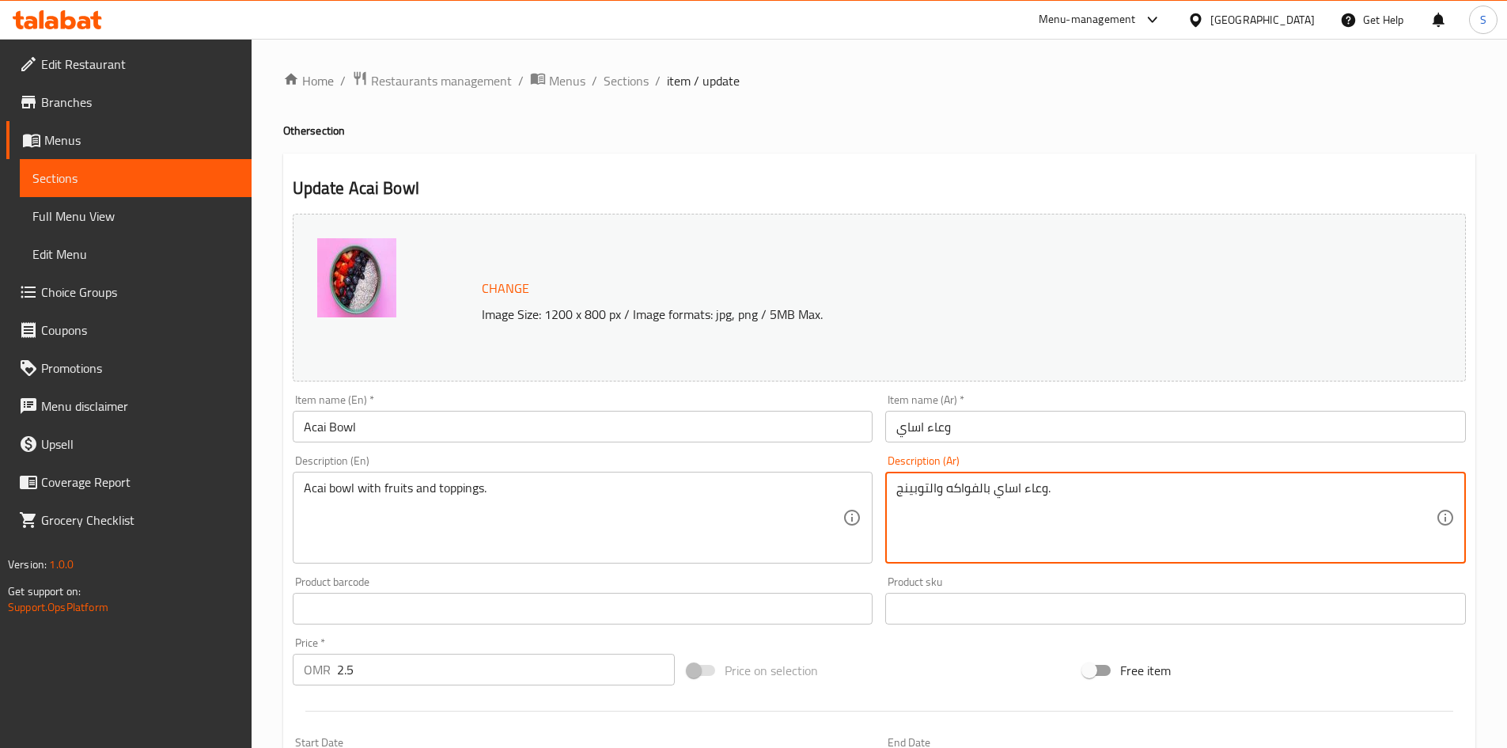
click at [1013, 485] on textarea "وعاء اساي بالفواكه والتوبينج." at bounding box center [1167, 517] width 540 height 75
paste textarea "كاى"
type textarea "وعاء اكاى بالفواكه والتوبينج."
click at [916, 422] on input "وعاء اساي" at bounding box center [1175, 427] width 581 height 32
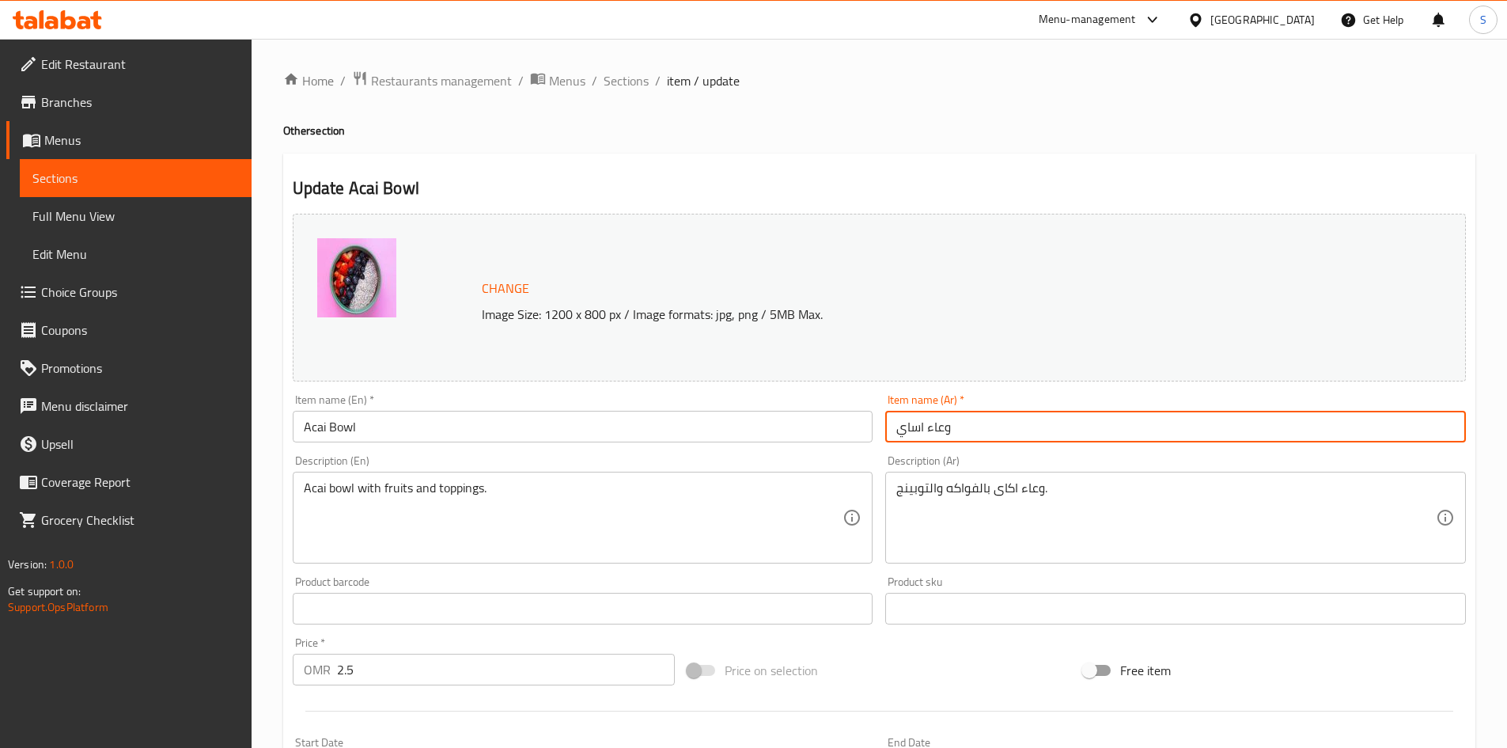
click at [916, 422] on input "وعاء اساي" at bounding box center [1175, 427] width 581 height 32
paste input "كاى"
type input "وعاء اكاى"
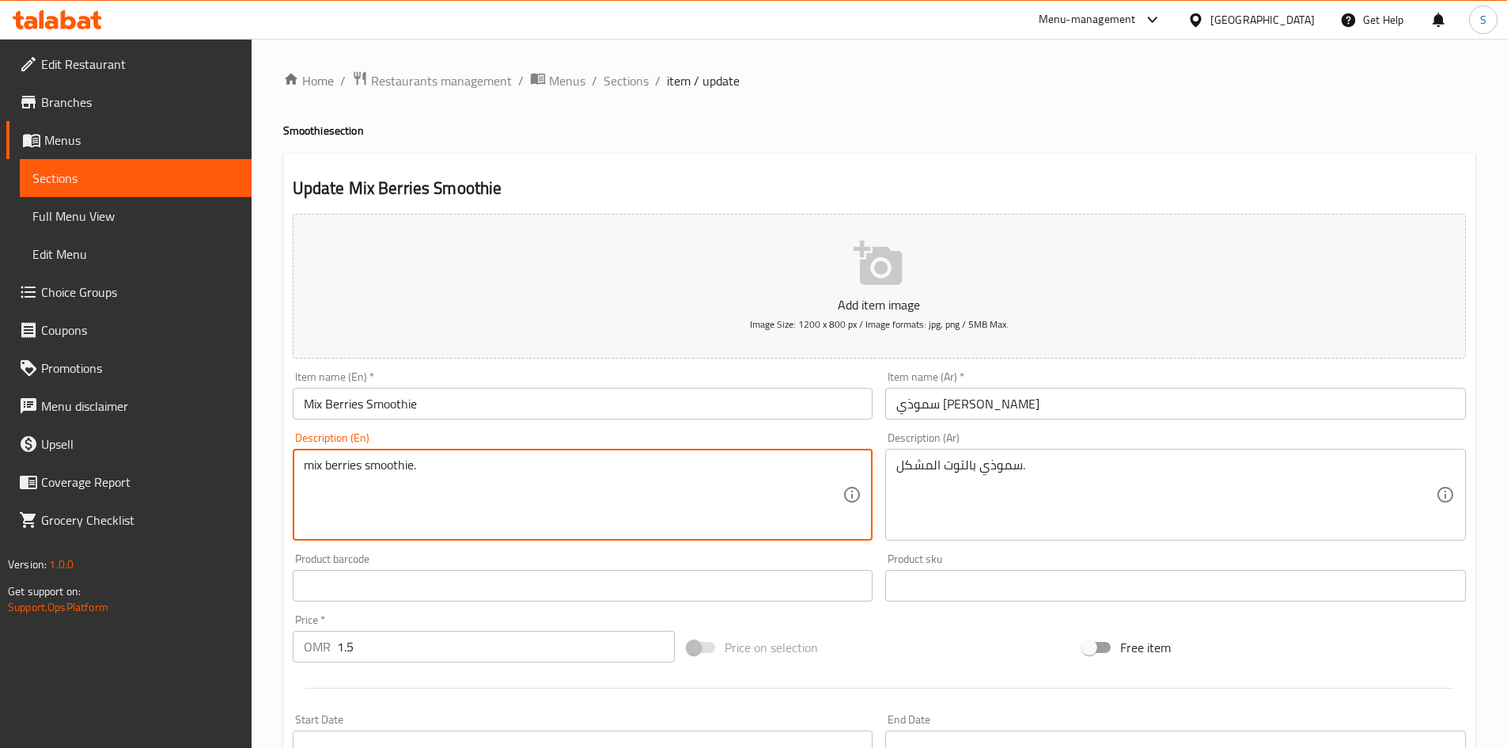
click at [681, 483] on textarea "mix berries smoothie." at bounding box center [574, 494] width 540 height 75
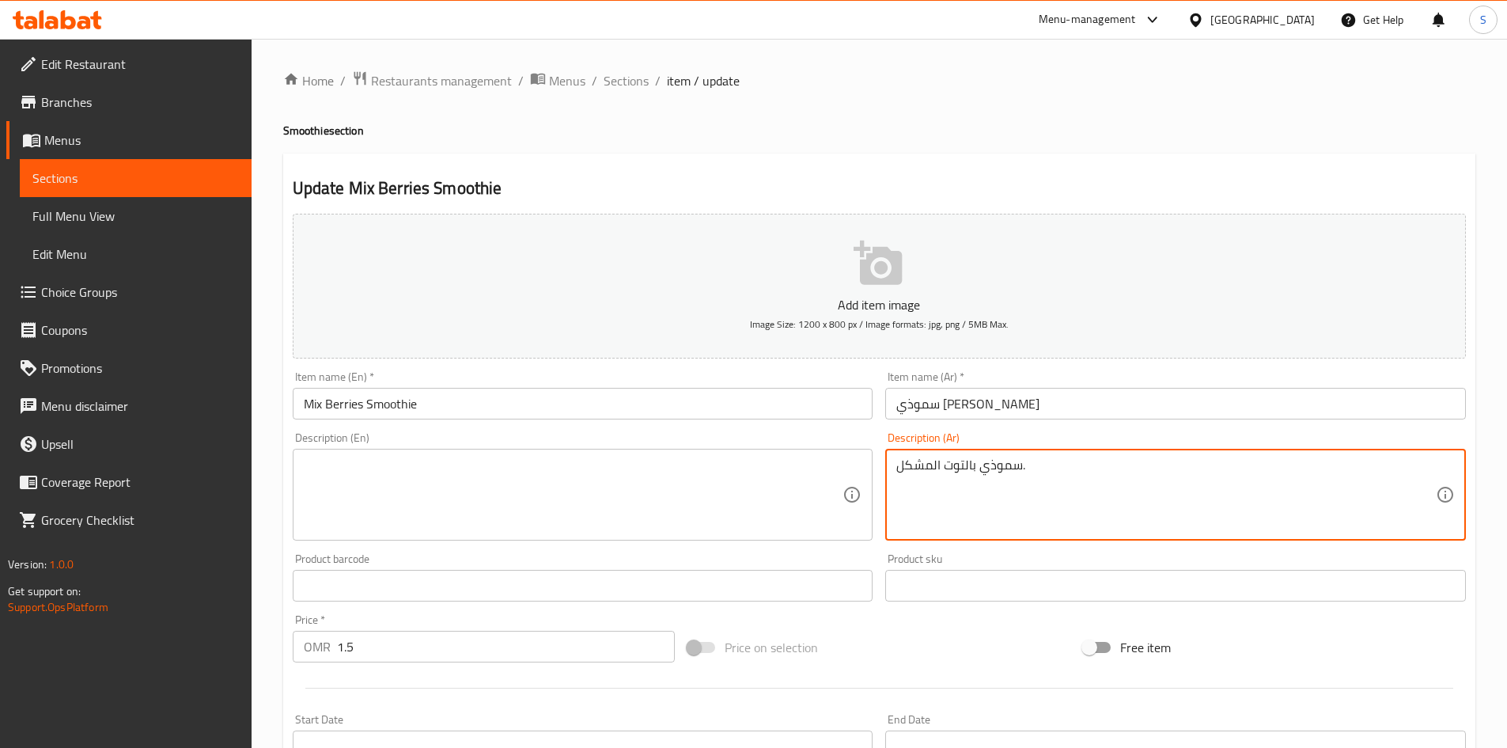
click at [954, 484] on textarea "سموذي بالتوت المشكل." at bounding box center [1167, 494] width 540 height 75
click at [384, 404] on input "Mix Berries Smoothie" at bounding box center [583, 404] width 581 height 32
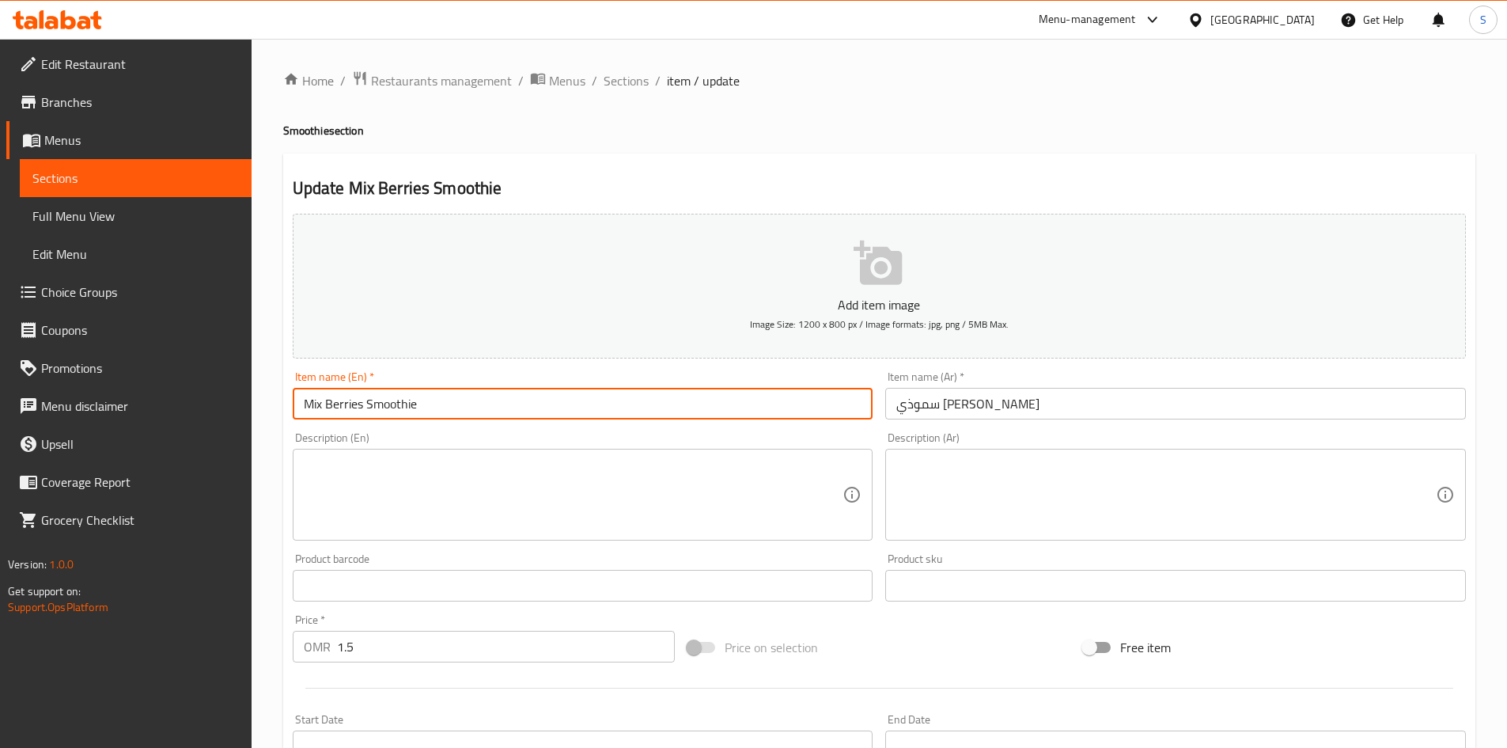
click at [384, 404] on input "Mix Berries Smoothie" at bounding box center [583, 404] width 581 height 32
click at [409, 514] on textarea at bounding box center [574, 494] width 540 height 75
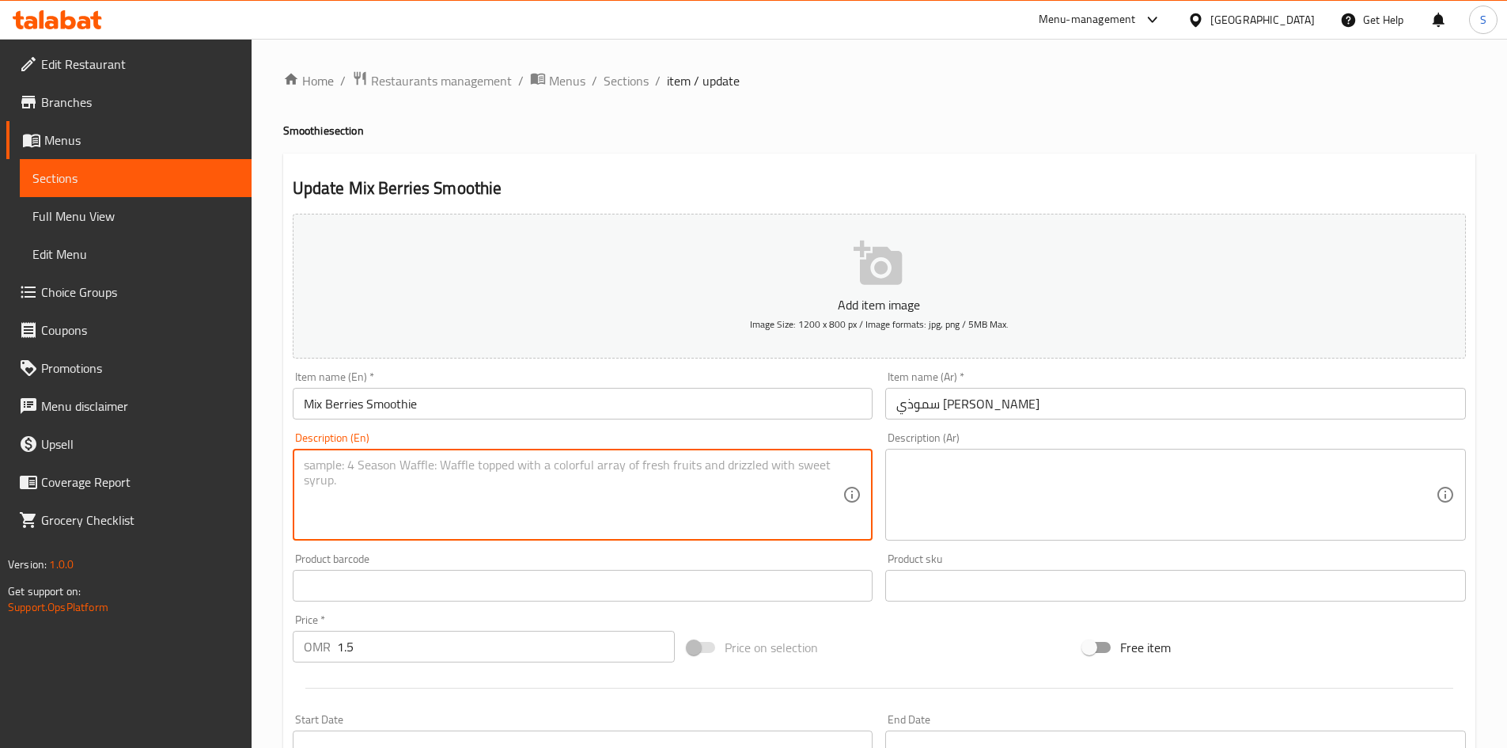
paste textarea "Mixed berries, milk and honey"
type textarea "Mixed berries, milk and honey"
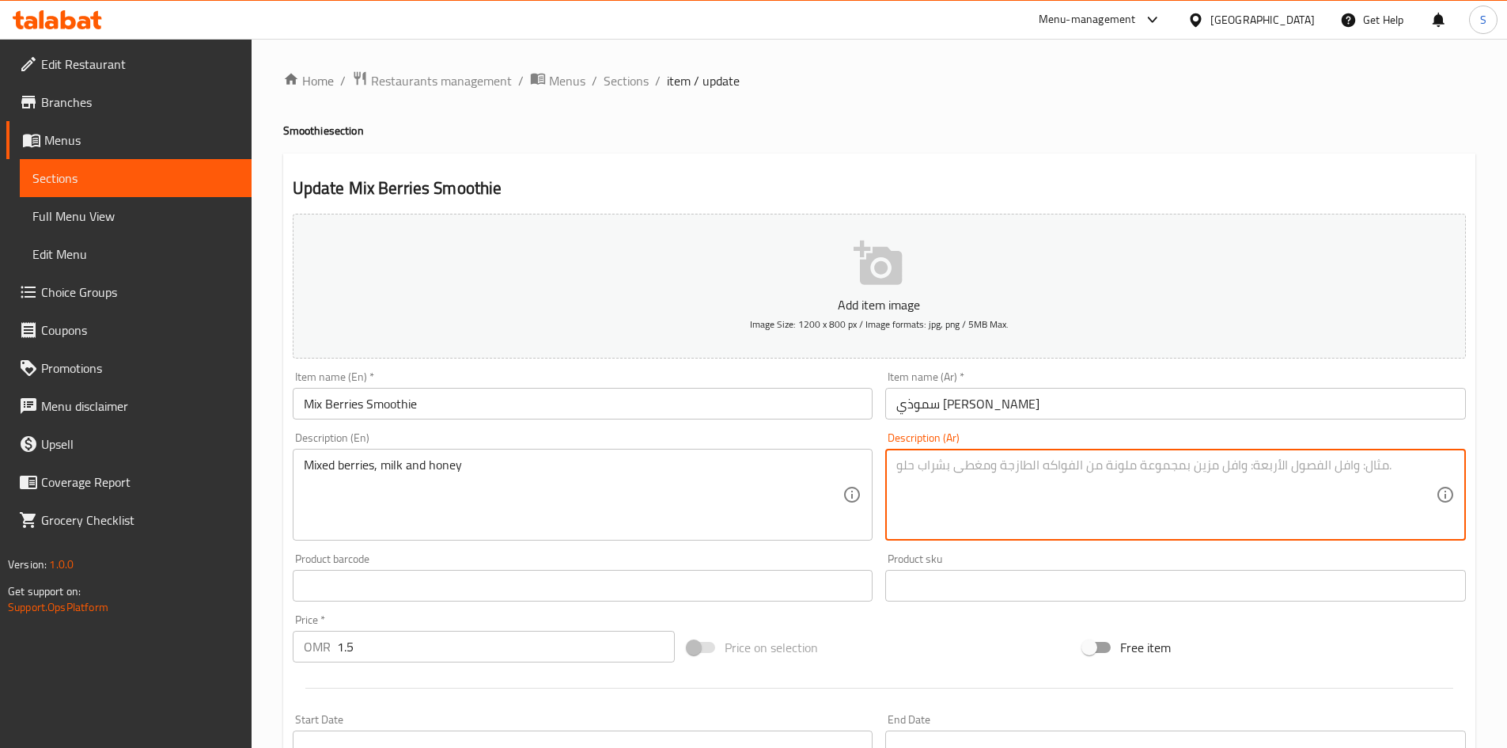
click at [988, 491] on textarea at bounding box center [1167, 494] width 540 height 75
paste textarea "توت مشكل، حليب وعسل"
type textarea "توت مشكل، حليب وعسل"
click at [715, 419] on input "Mix Berries Smoothie" at bounding box center [583, 404] width 581 height 32
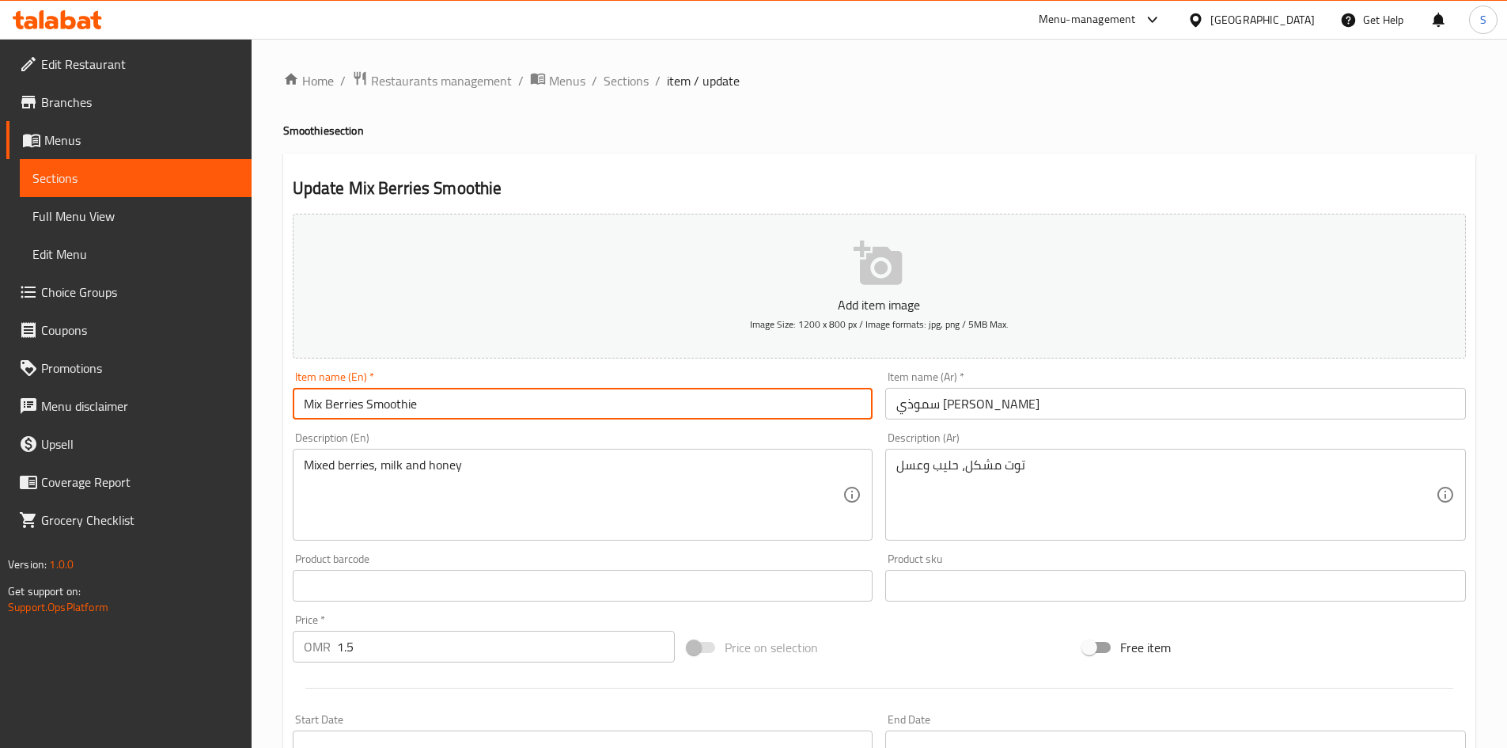
click at [494, 413] on input "Mix Berries Smoothie" at bounding box center [583, 404] width 581 height 32
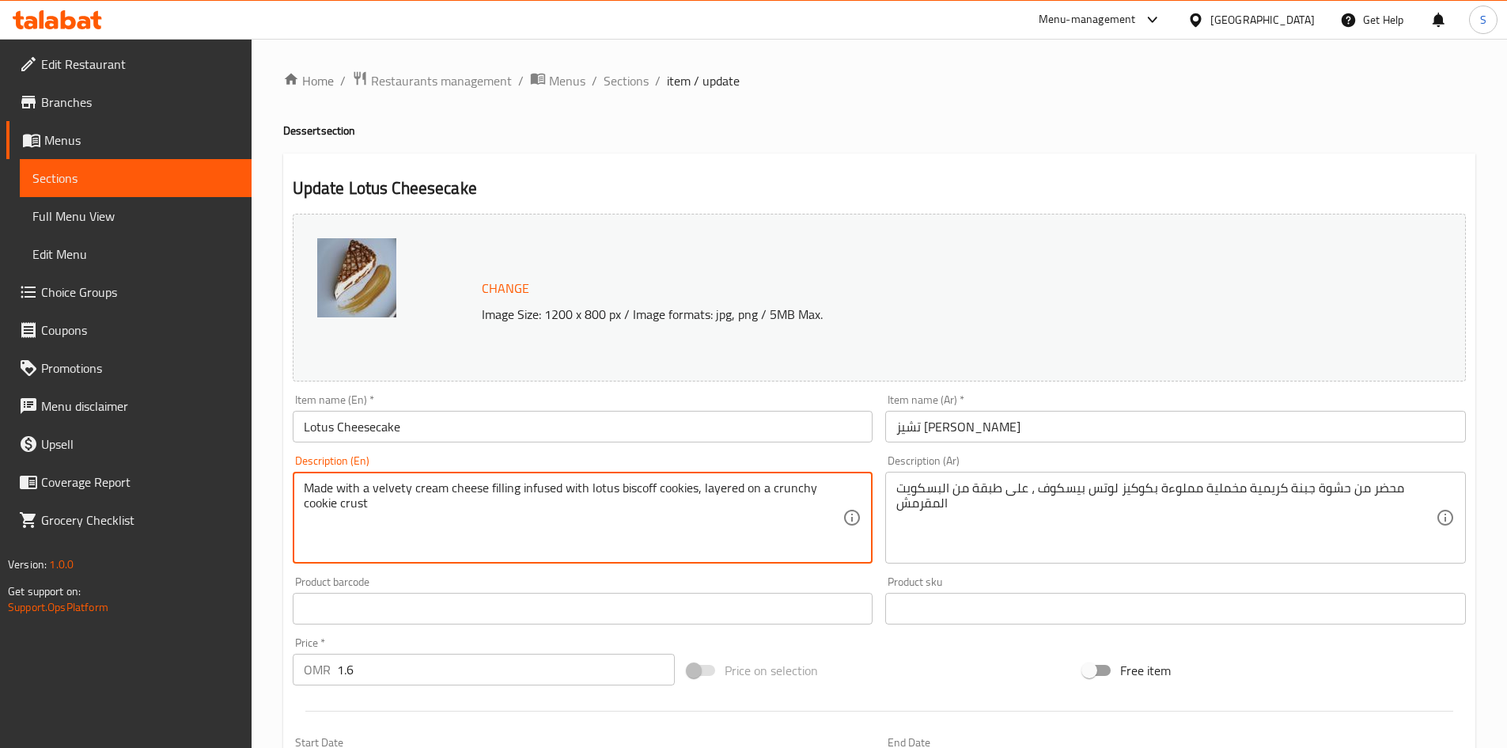
click at [688, 487] on textarea "Made with a velvety cream cheese filling infused with lotus biscoff cookies, la…" at bounding box center [574, 517] width 540 height 75
click at [681, 490] on textarea "Made with a velvety cream cheese filling infused with lotus biscoff cookies, la…" at bounding box center [574, 517] width 540 height 75
paste textarea "biscuit"
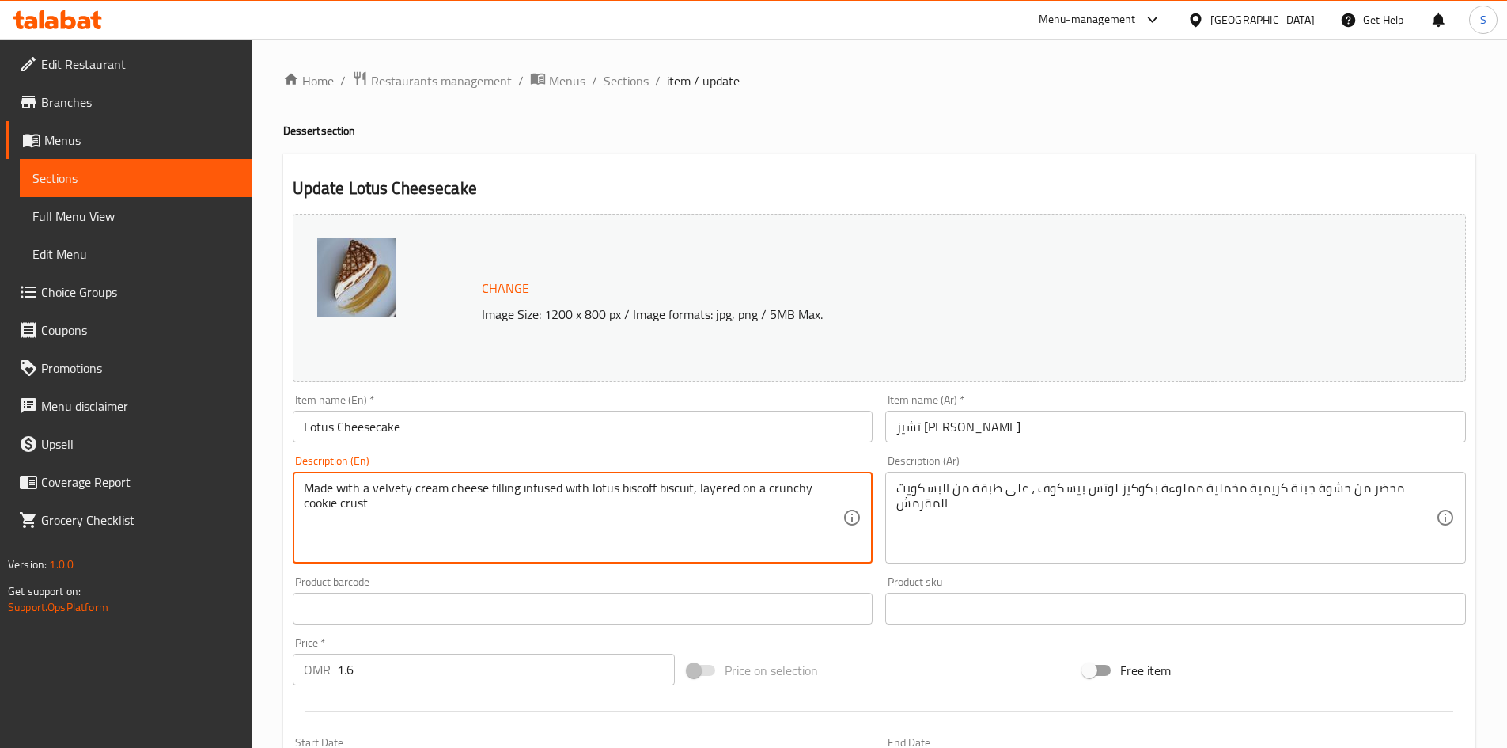
type textarea "Made with a velvety cream cheese filling infused with lotus biscoff biscuit, la…"
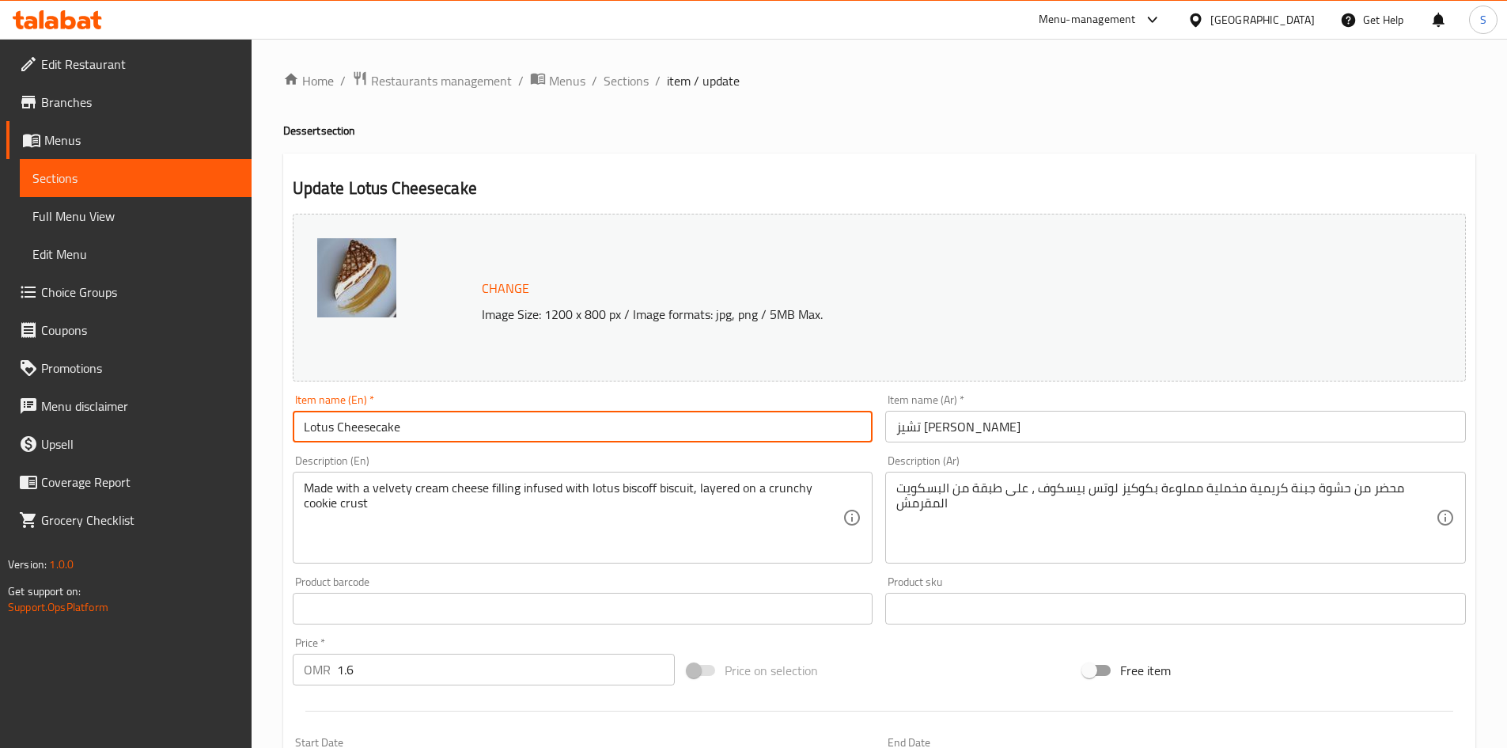
click at [612, 427] on input "Lotus Cheesecake" at bounding box center [583, 427] width 581 height 32
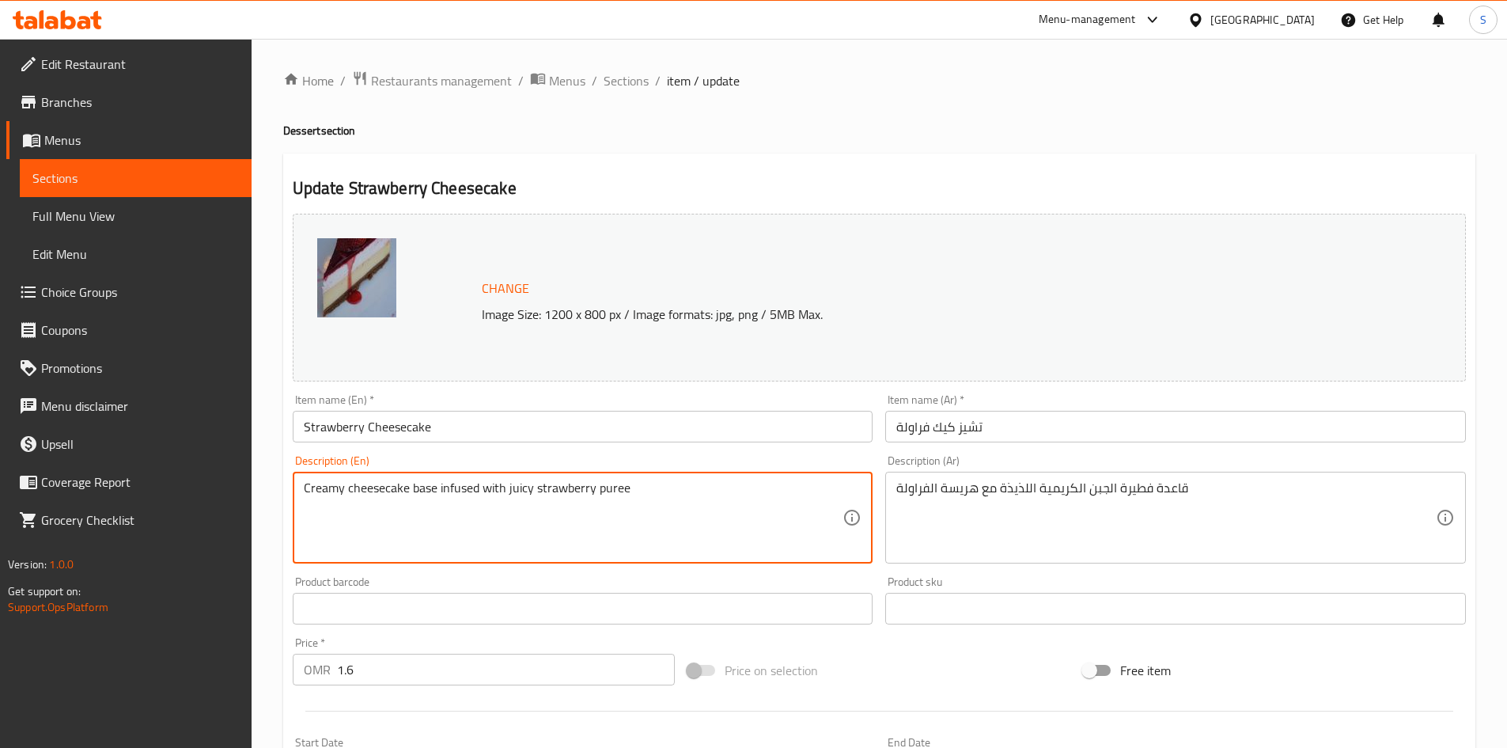
click at [521, 487] on textarea "Creamy cheesecake base infused with juicy strawberry puree" at bounding box center [574, 517] width 540 height 75
paste textarea "Delicious"
type textarea "Creamy cheesecake base infused with Delicious strawberry puree"
click at [502, 428] on input "Strawberry Cheesecake" at bounding box center [583, 427] width 581 height 32
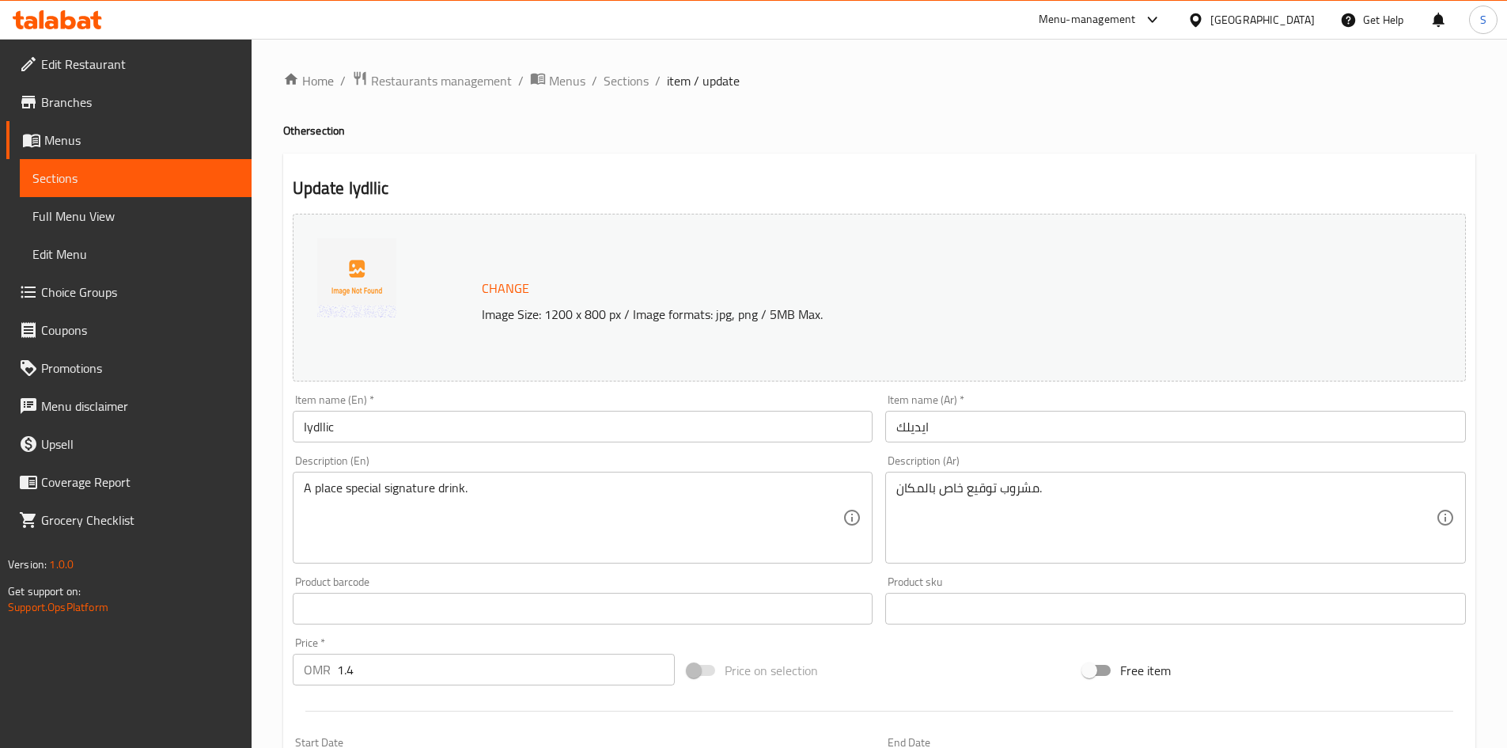
click at [294, 504] on div "A place special signature drink. Description (En)" at bounding box center [583, 518] width 581 height 92
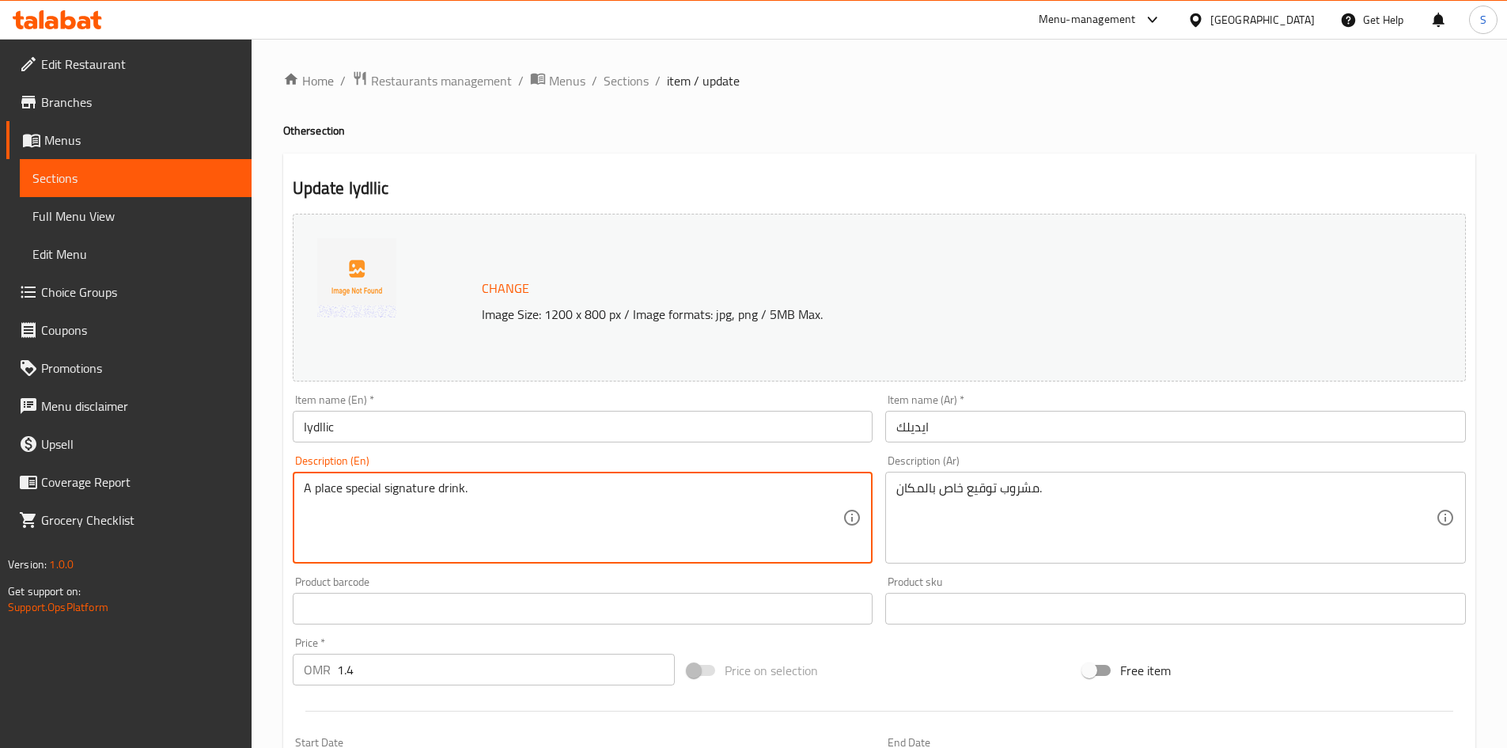
click at [377, 495] on textarea "A place special signature drink." at bounding box center [574, 517] width 540 height 75
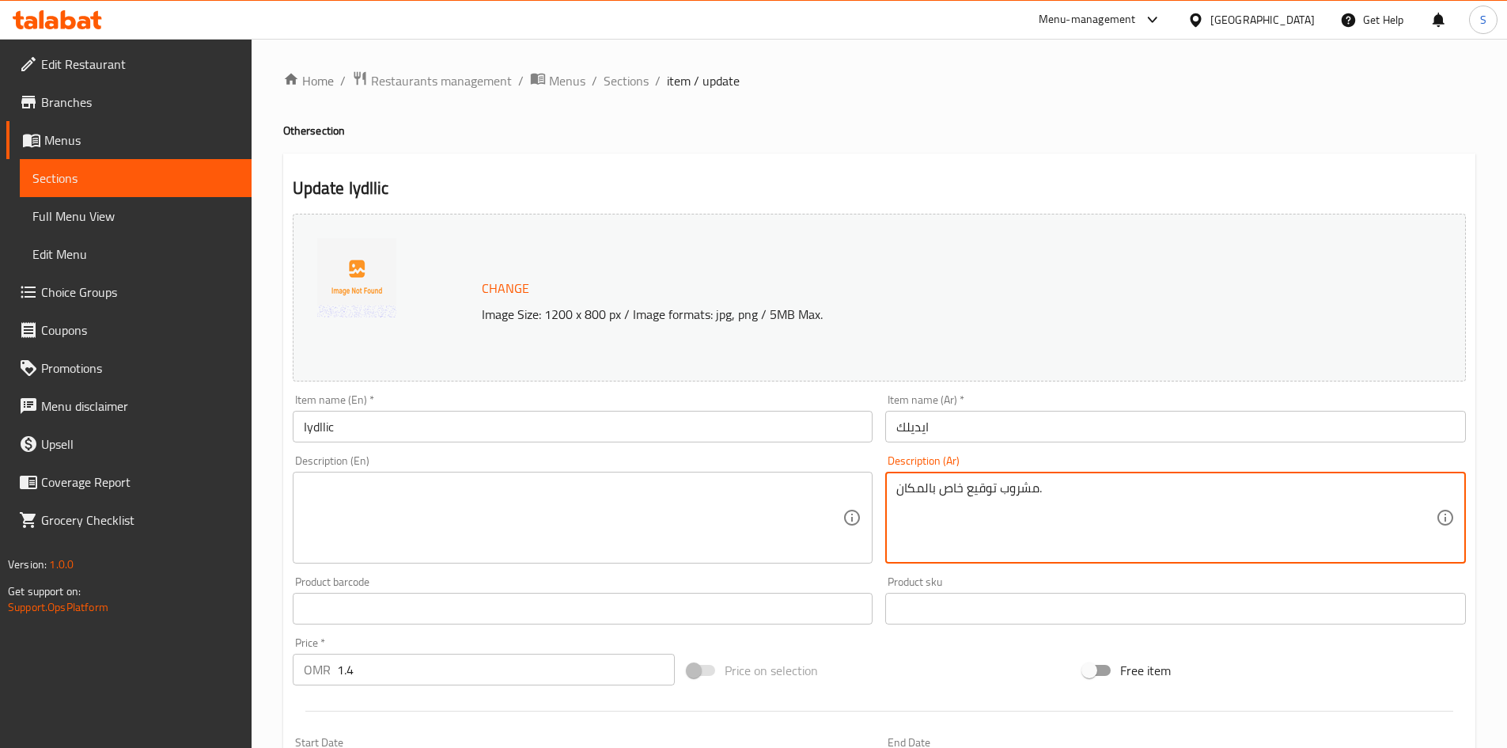
click at [963, 502] on textarea "مشروب توقيع خاص بالمكان." at bounding box center [1167, 517] width 540 height 75
click at [962, 422] on input "ايديلك" at bounding box center [1175, 427] width 581 height 32
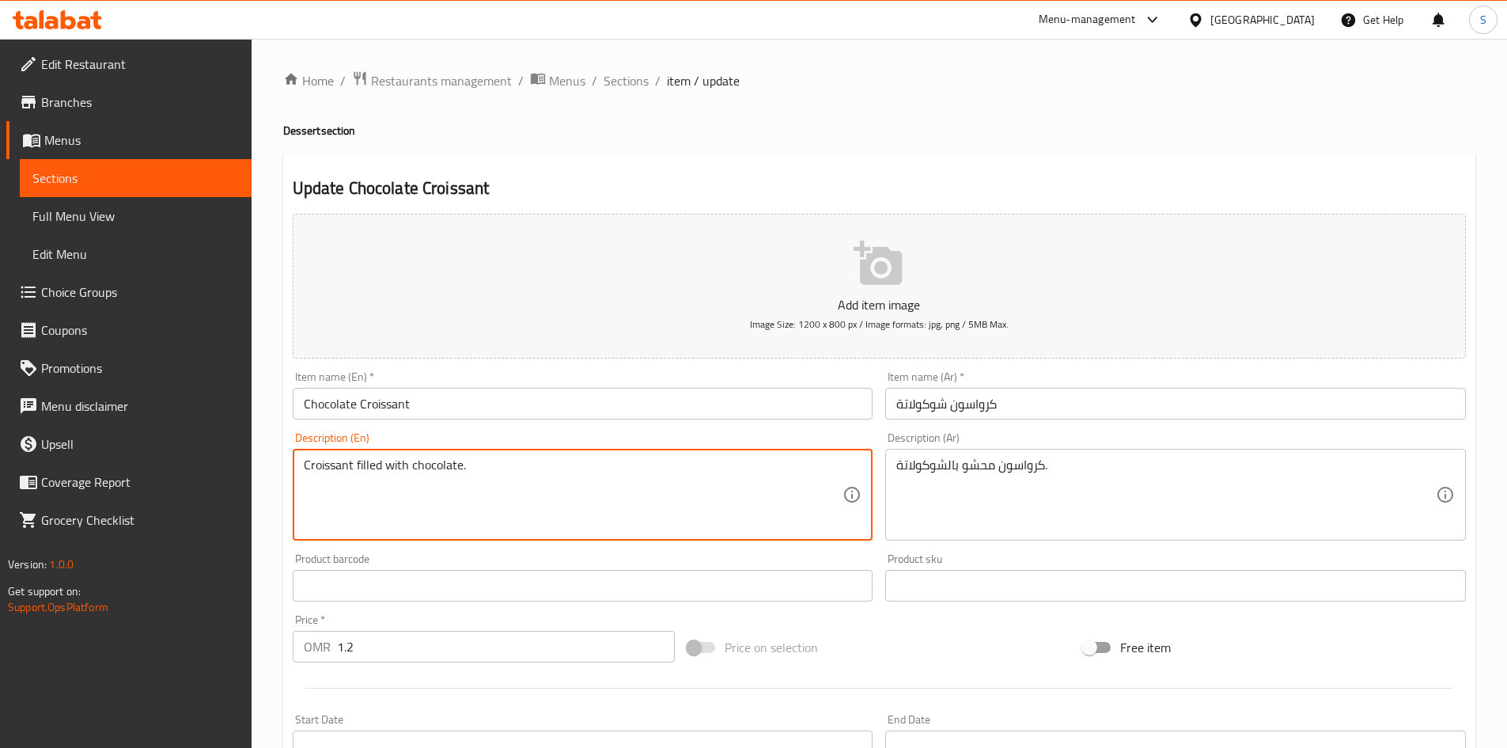
click at [578, 480] on textarea "Croissant filled with chocolate." at bounding box center [574, 494] width 540 height 75
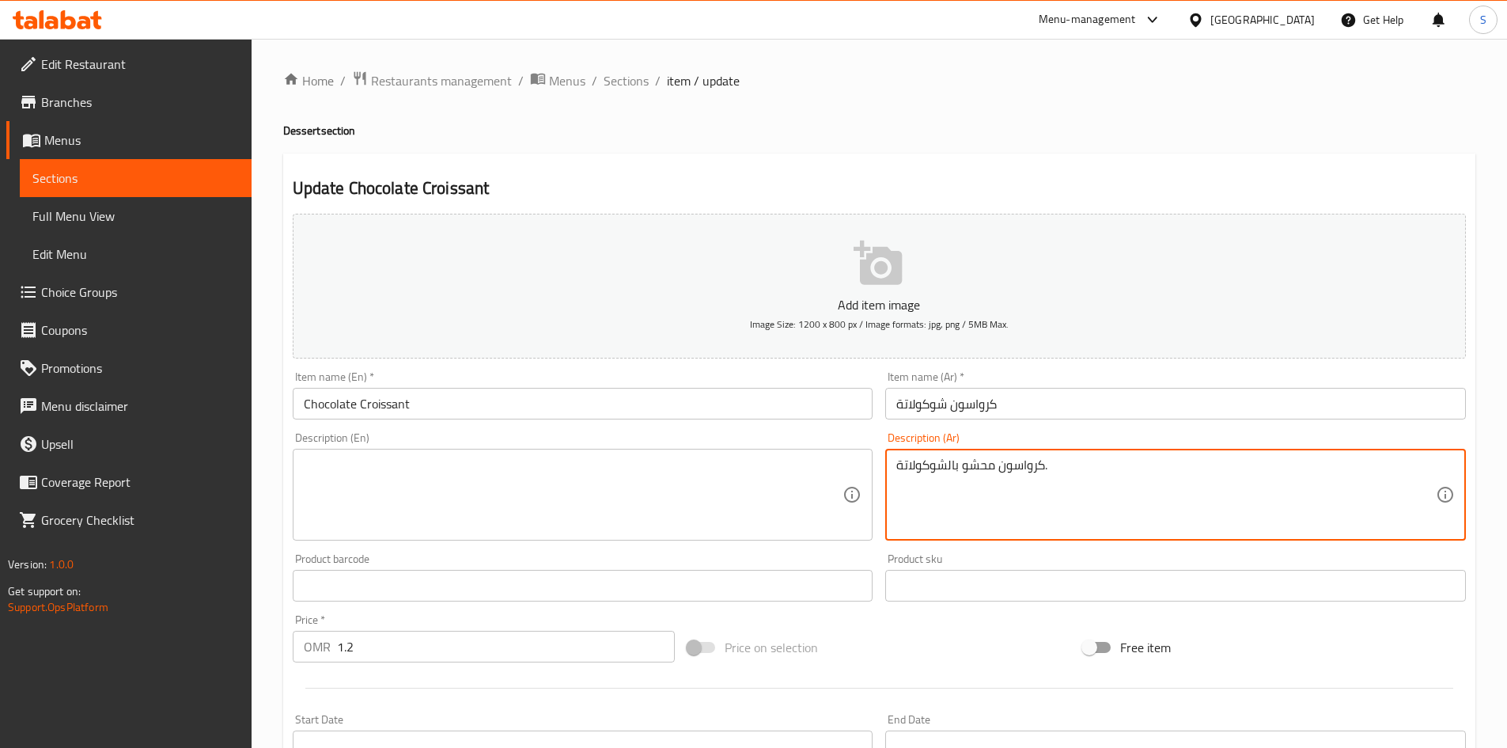
click at [1068, 487] on textarea "كرواسون محشو بالشوكولاتة." at bounding box center [1167, 494] width 540 height 75
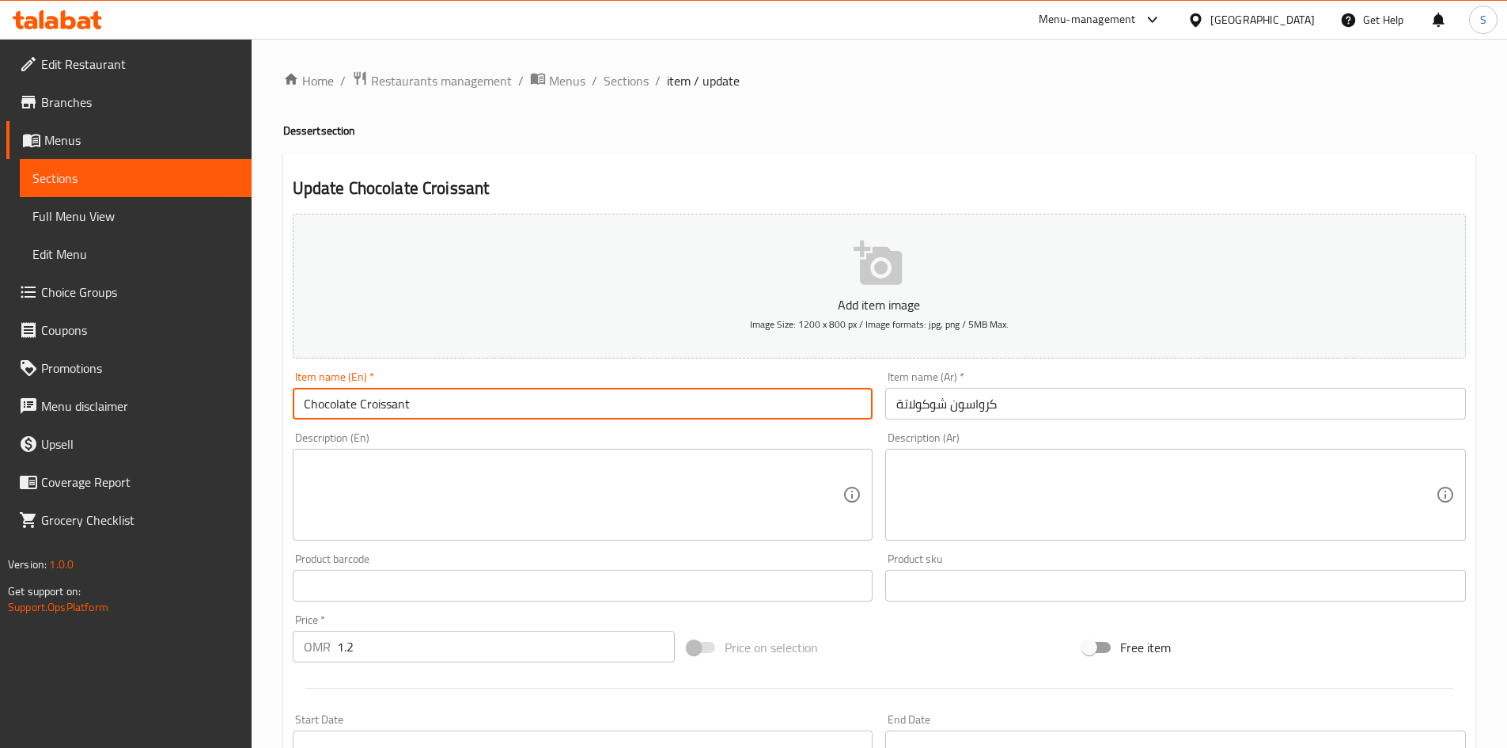
click at [408, 411] on input "Chocolate Croissant" at bounding box center [583, 404] width 581 height 32
click at [408, 501] on textarea at bounding box center [574, 494] width 540 height 75
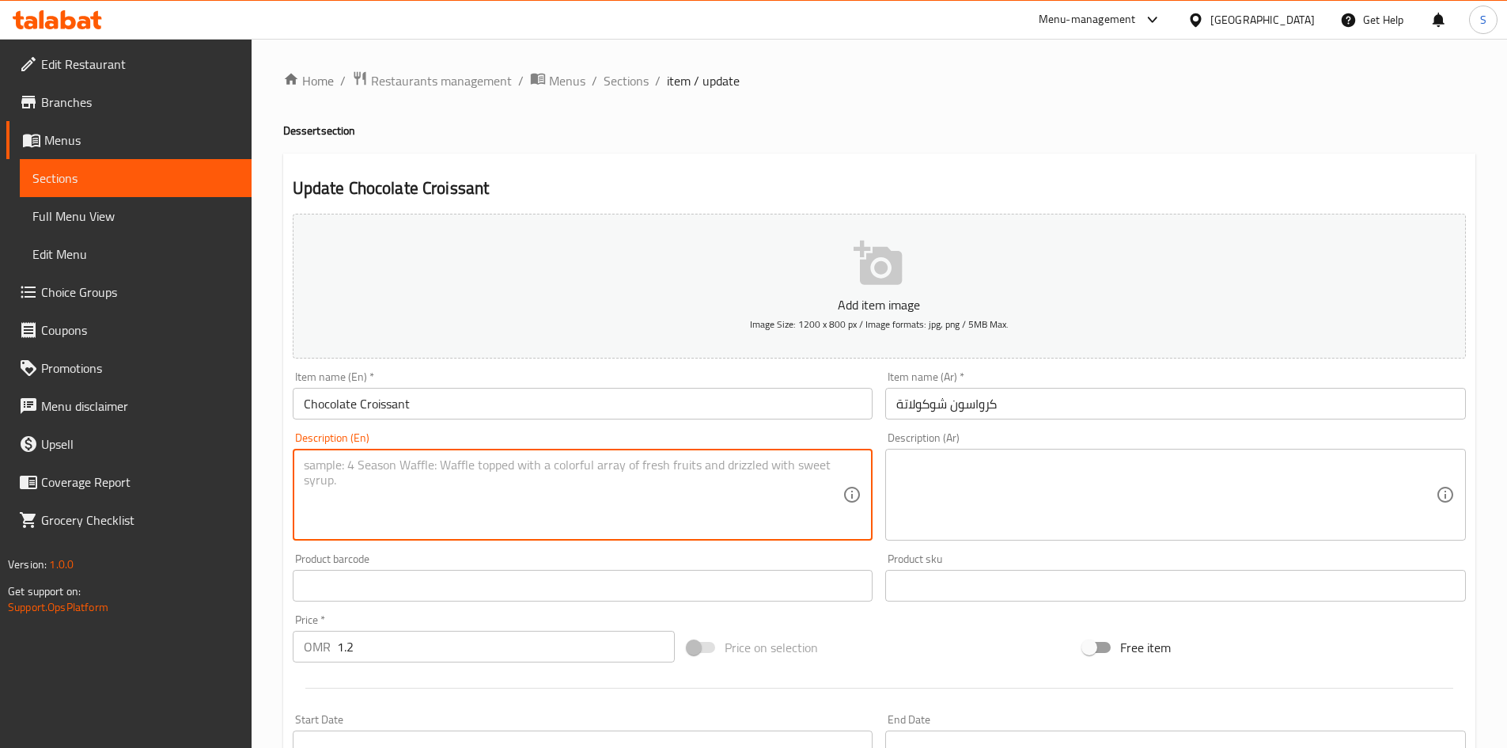
paste textarea "A pastry filled with rich and velvety chocolate, baked to golden perfection and…"
type textarea "A pastry filled with rich and velvety chocolate, baked to golden perfection and…"
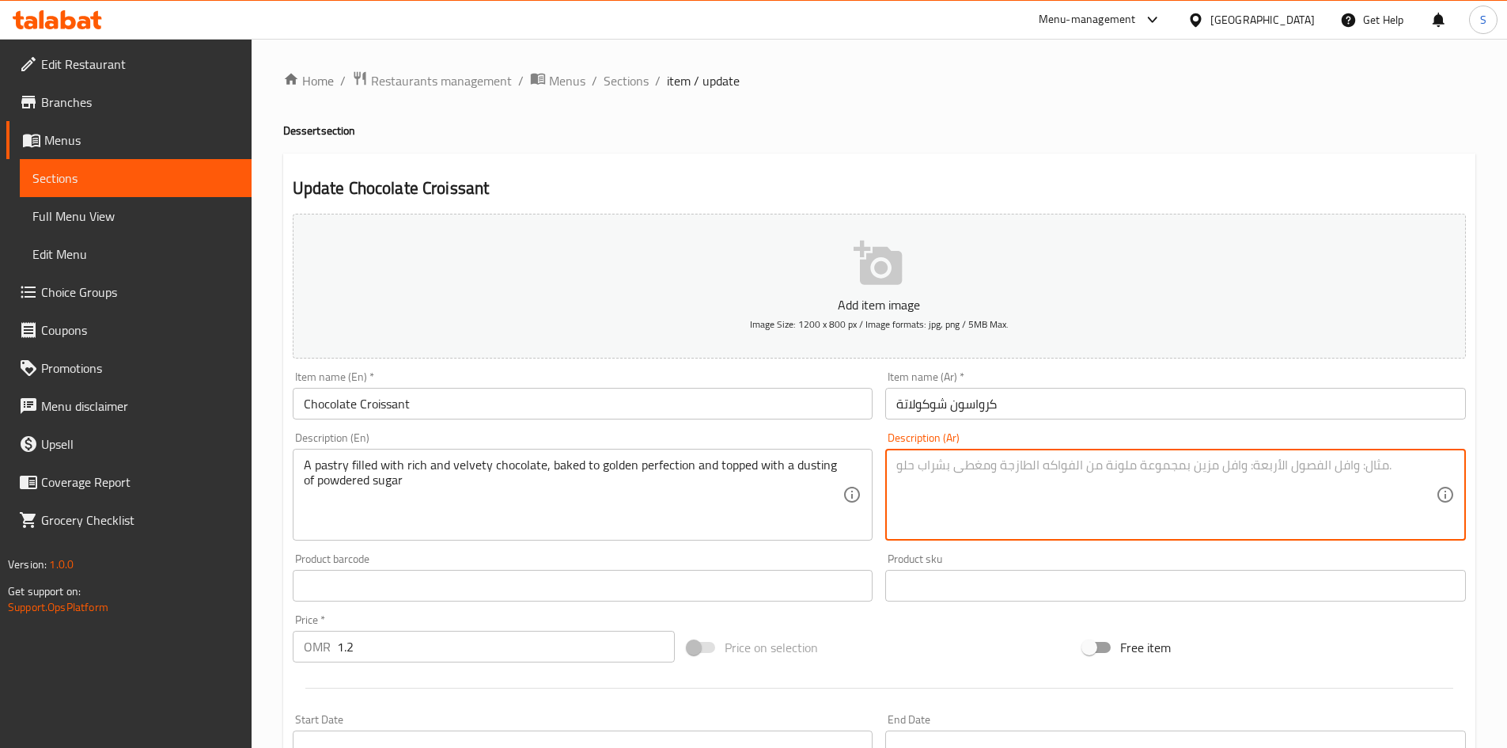
click at [1017, 518] on textarea at bounding box center [1167, 494] width 540 height 75
paste textarea "عجينة لذيذة مليئة بالشوكولاتة الغنية المخبوزة ، مخبوزة بإتقان ذهبي ومغطاة برش س…"
type textarea "عجينة لذيذة مليئة بالشوكولاتة الغنية المخبوزة ، مخبوزة بإتقان ذهبي ومغطاة برش س…"
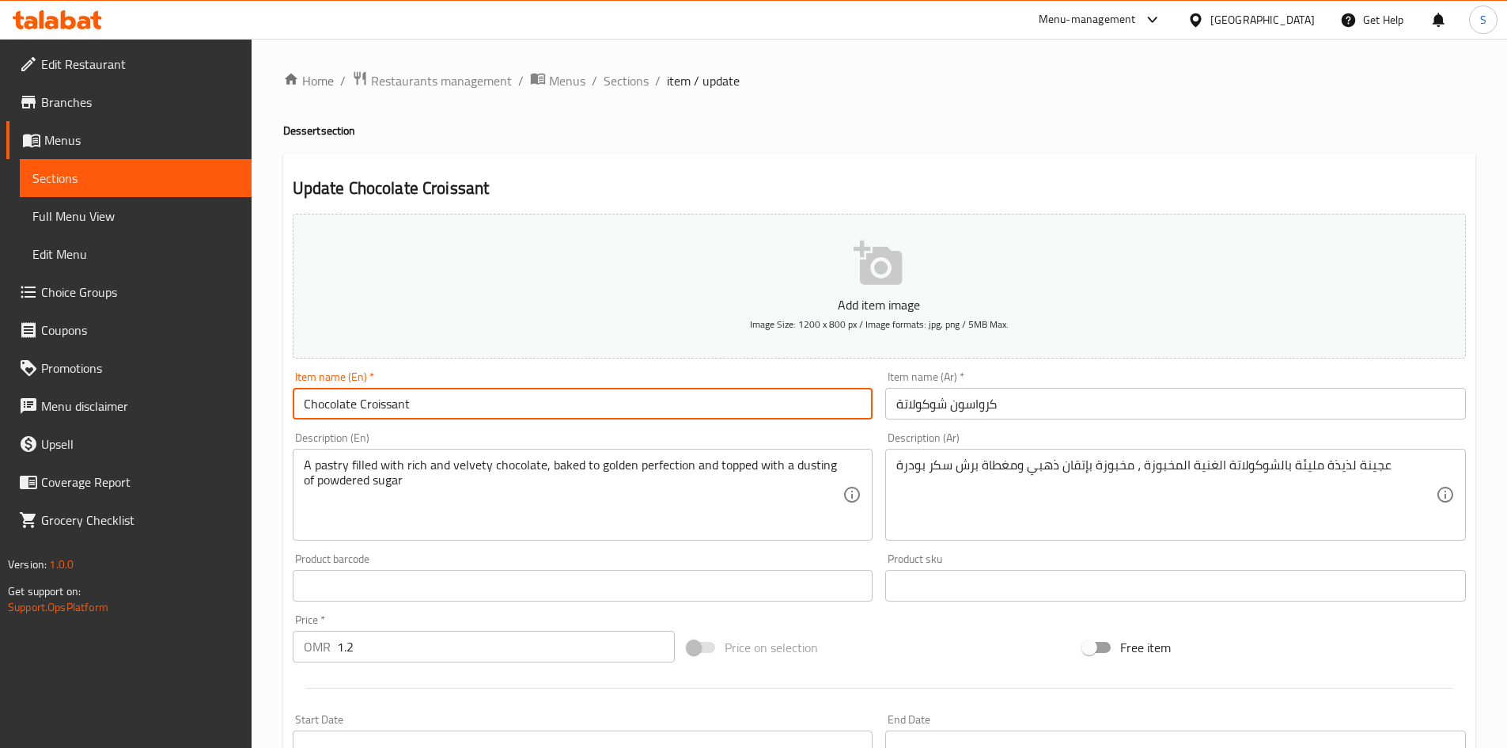
click at [745, 414] on input "Chocolate Croissant" at bounding box center [583, 404] width 581 height 32
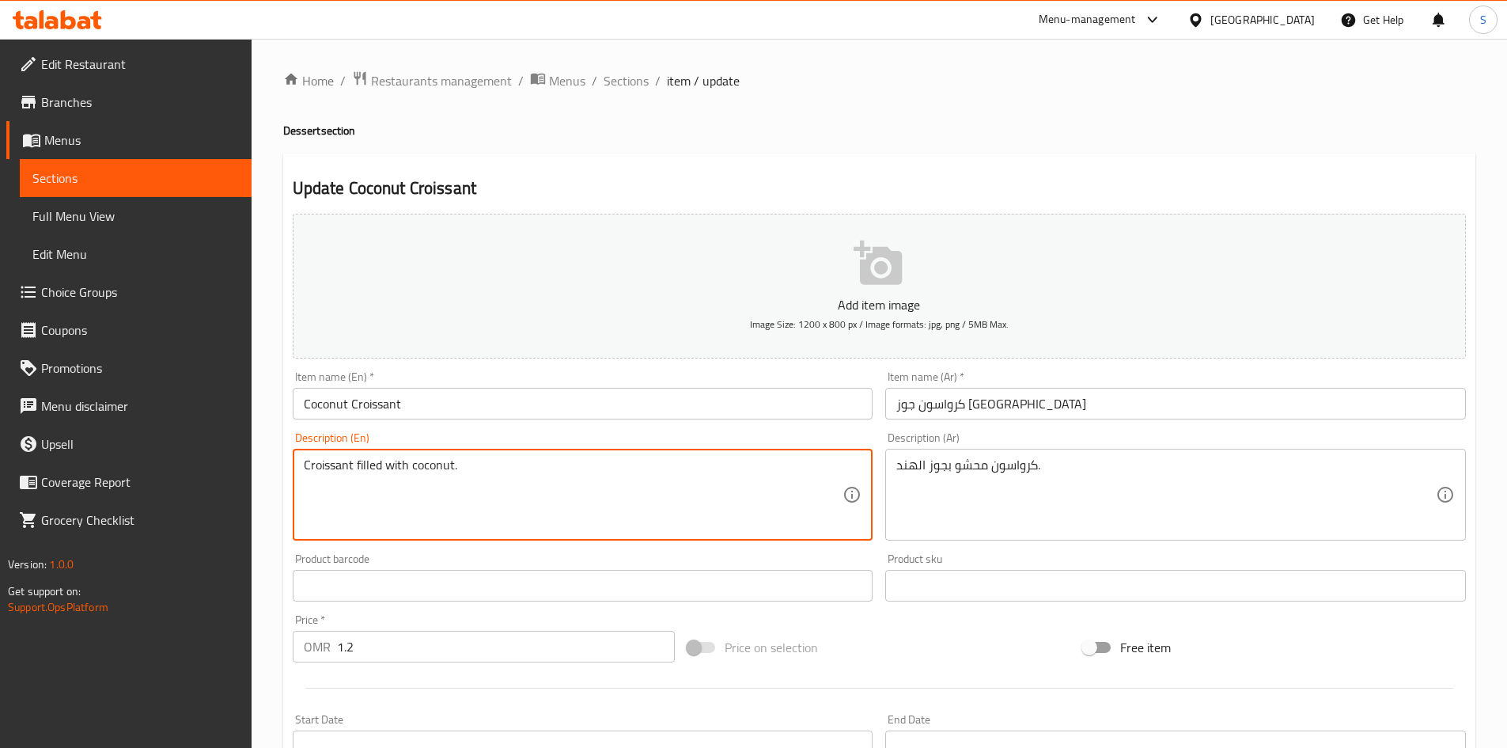
click at [440, 499] on textarea "Croissant filled with coconut." at bounding box center [574, 494] width 540 height 75
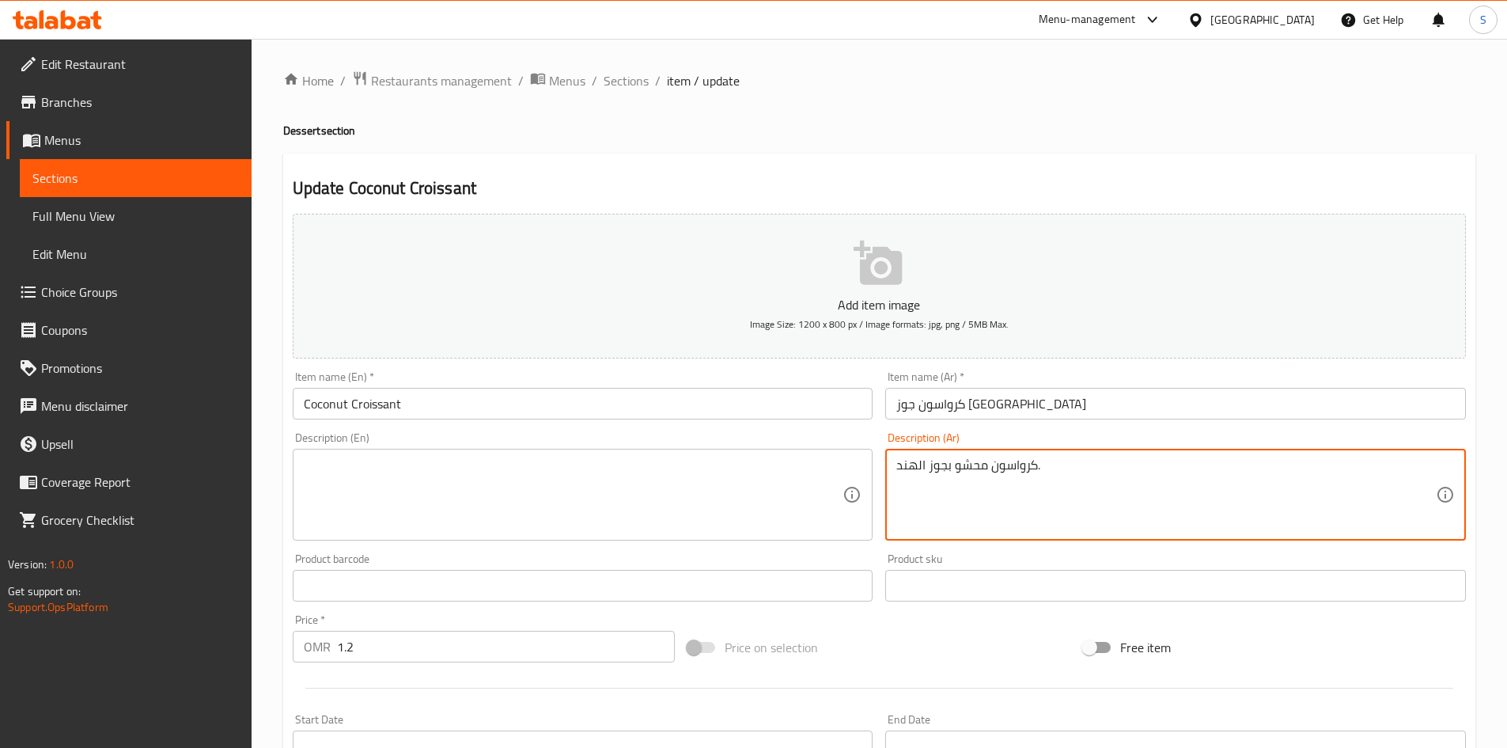
click at [995, 464] on textarea "كرواسون محشو بجوز الهند." at bounding box center [1167, 494] width 540 height 75
click at [635, 416] on input "Coconut Croissant" at bounding box center [583, 404] width 581 height 32
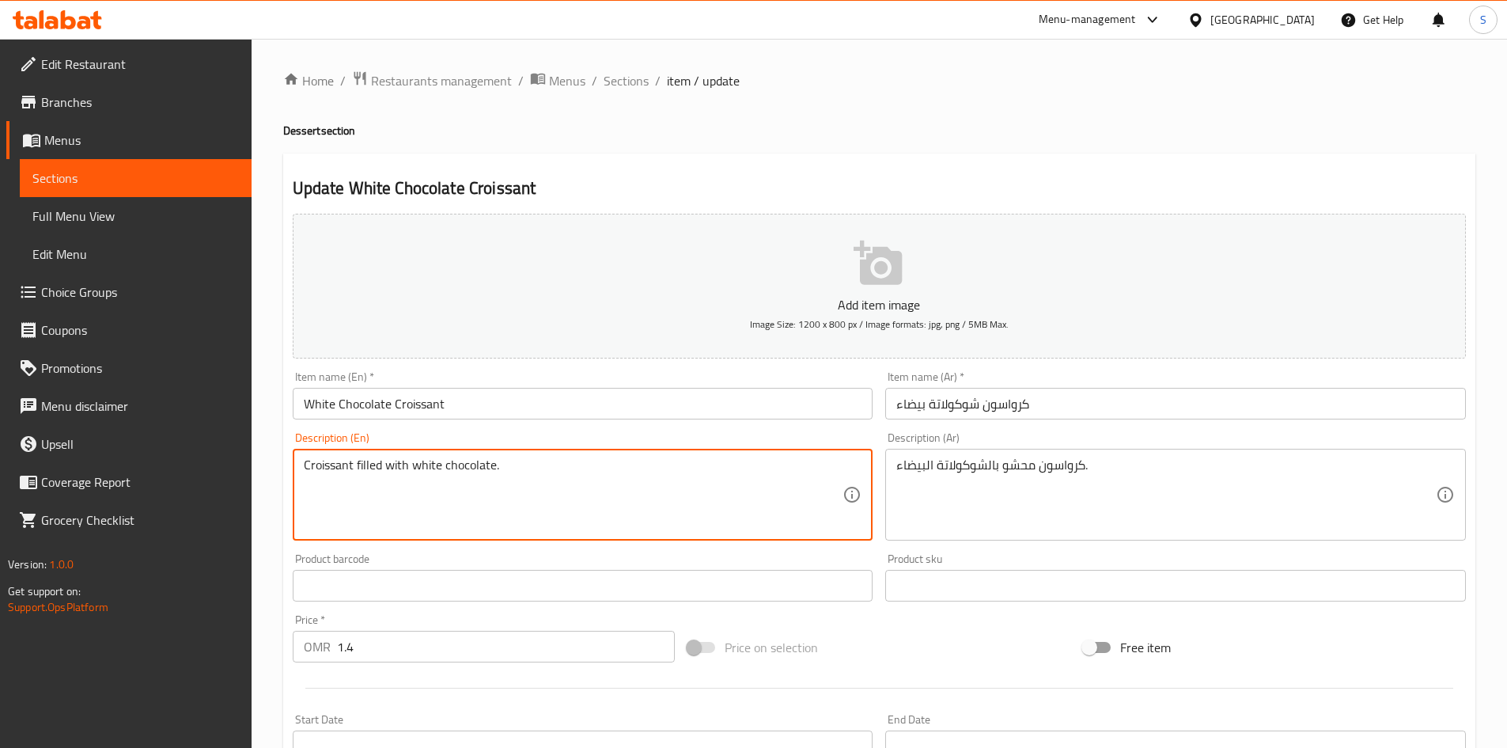
click at [533, 473] on textarea "Croissant filled with white chocolate." at bounding box center [574, 494] width 540 height 75
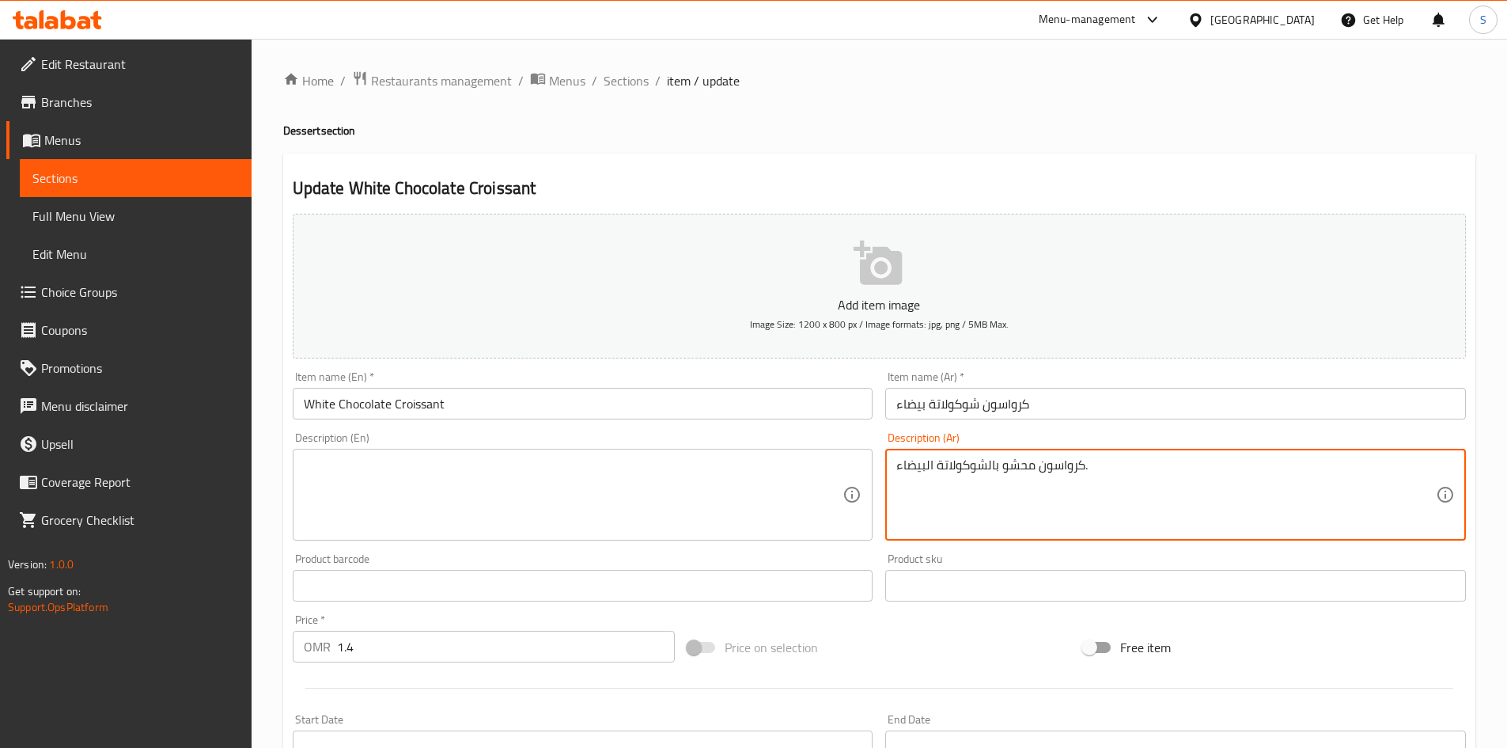
click at [1121, 491] on textarea "كرواسون محشو بالشوكولاتة البيضاء." at bounding box center [1167, 494] width 540 height 75
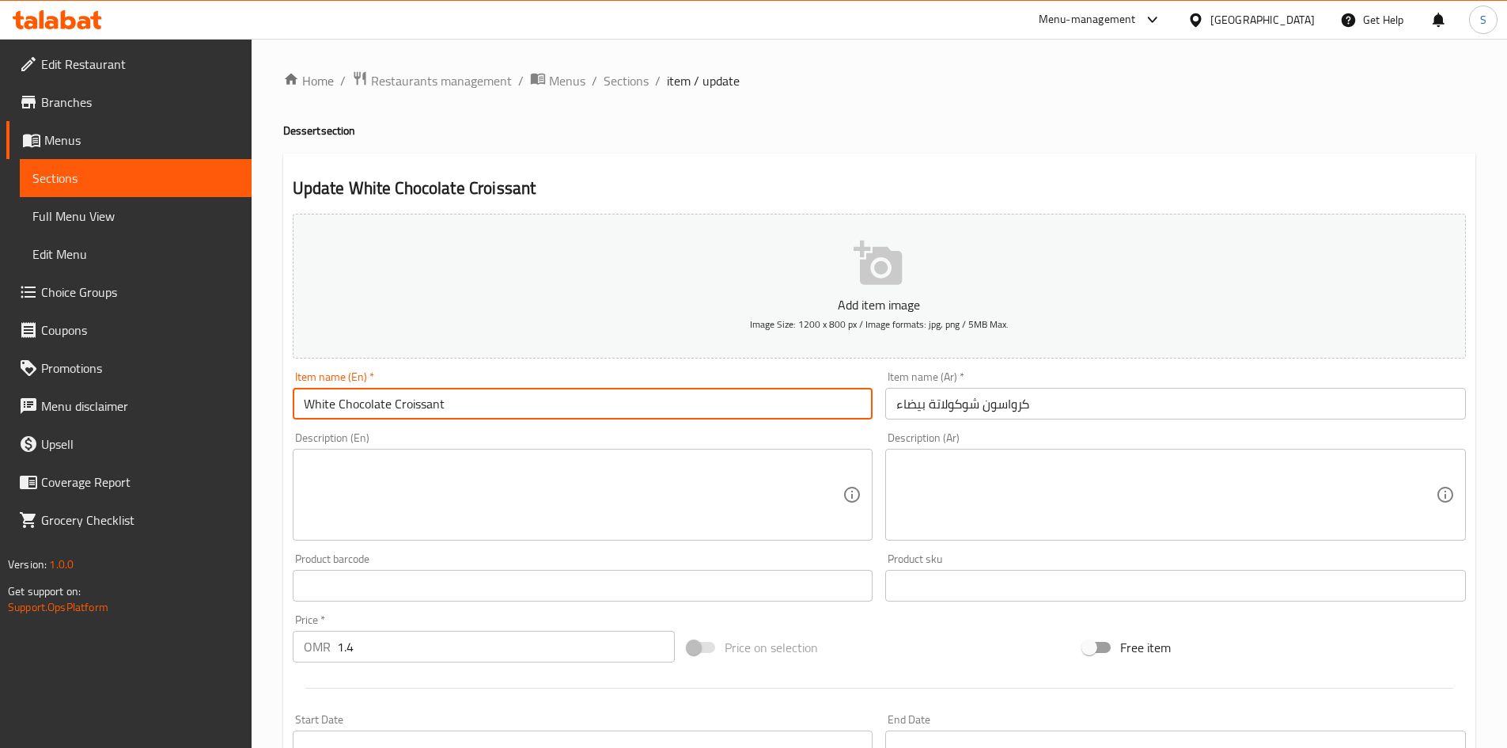
click at [464, 410] on input "White Chocolate Croissant" at bounding box center [583, 404] width 581 height 32
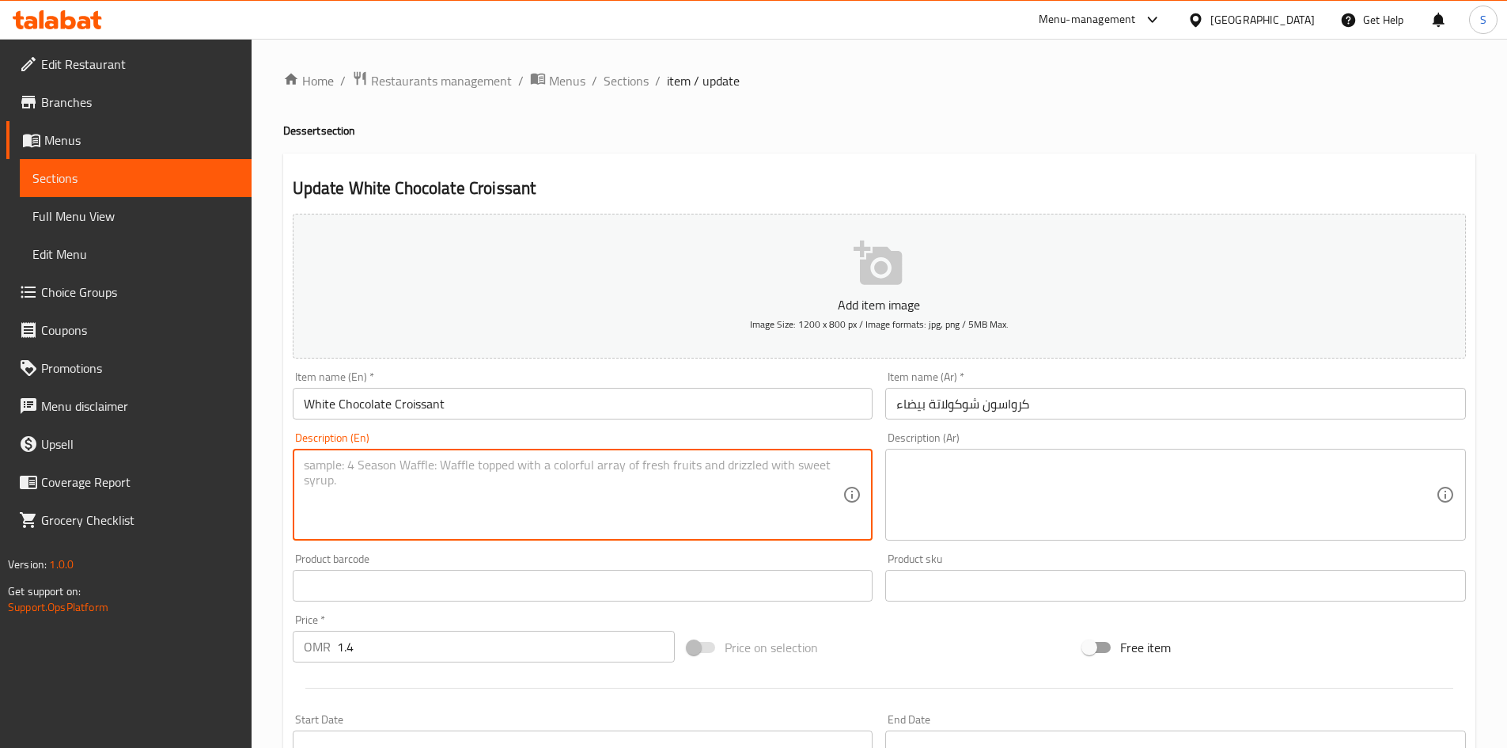
drag, startPoint x: 442, startPoint y: 521, endPoint x: 493, endPoint y: 233, distance: 292.6
click at [441, 521] on textarea at bounding box center [574, 494] width 540 height 75
paste textarea "A pastry filled with rich and velvety chocolate, baked to golden perfection and…"
type textarea "A pastry filled with rich and velvety chocolate, baked to golden perfection and…"
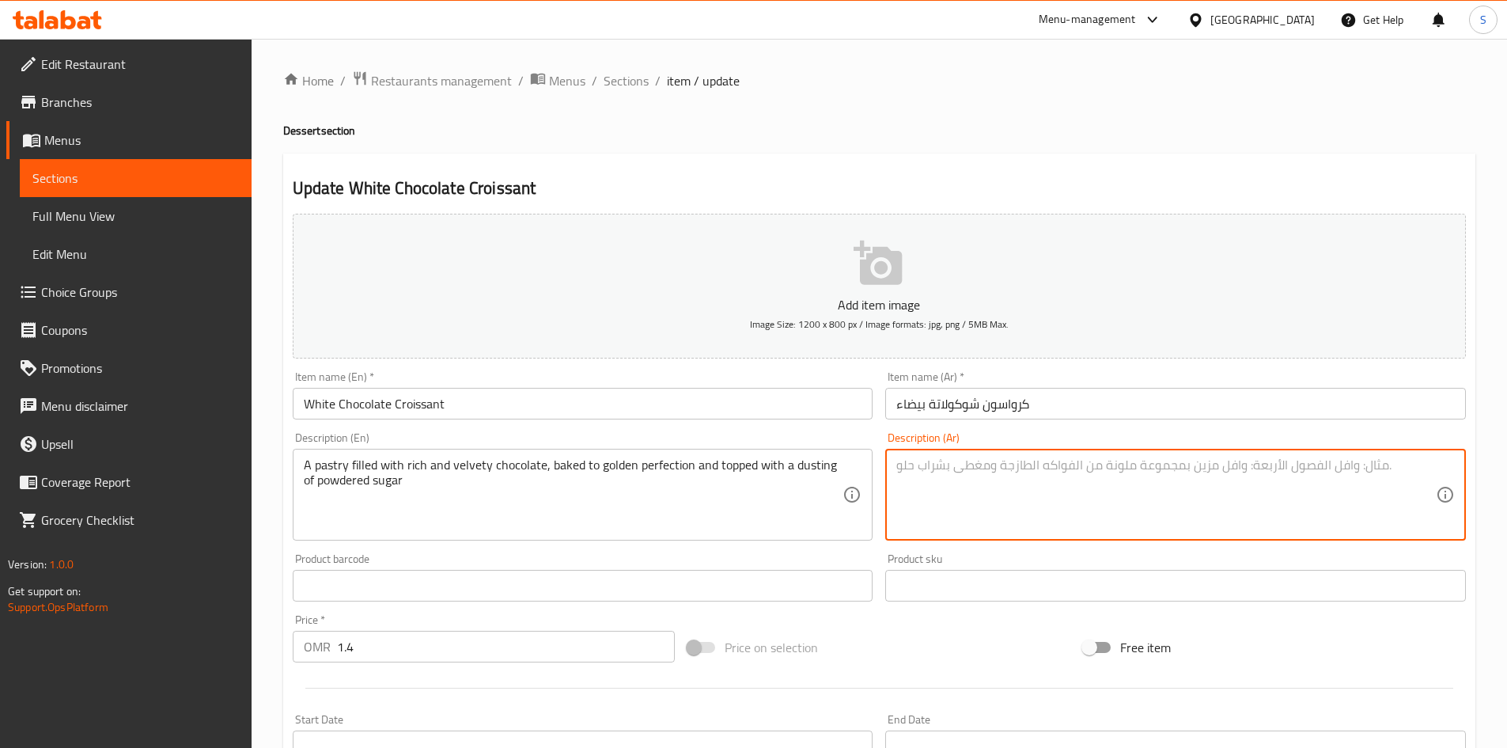
click at [1119, 462] on textarea at bounding box center [1167, 494] width 540 height 75
paste textarea "عجينة لذيذة مليئة بالشوكولاتة الغنية المخبوزة ، مخبوزة بإتقان ذهبي ومغطاة برش س…"
type textarea "عجينة لذيذة مليئة بالشوكولاتة الغنية المخبوزة ، مخبوزة بإتقان ذهبي ومغطاة برش س…"
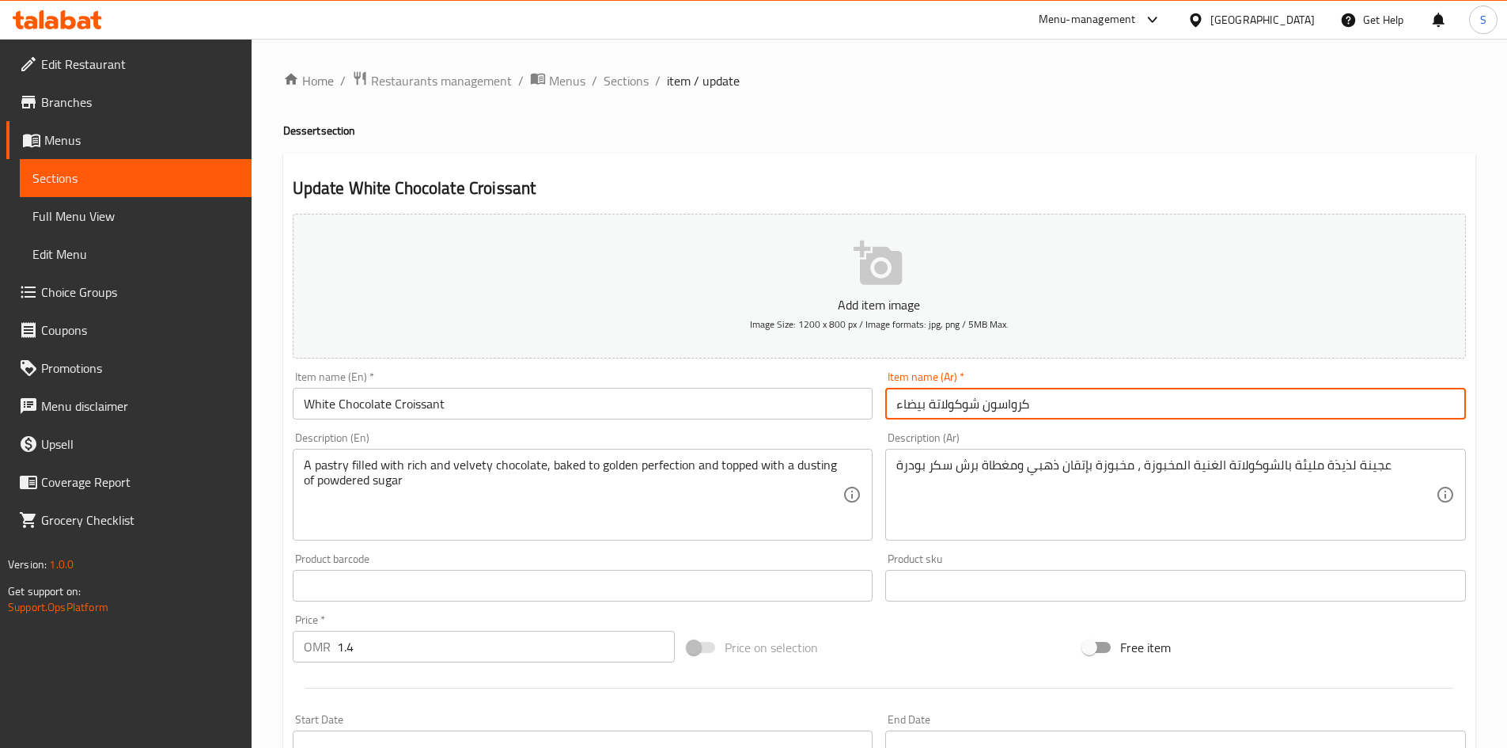
click at [1051, 415] on input "كرواسون شوكولاتة بيضاء" at bounding box center [1175, 404] width 581 height 32
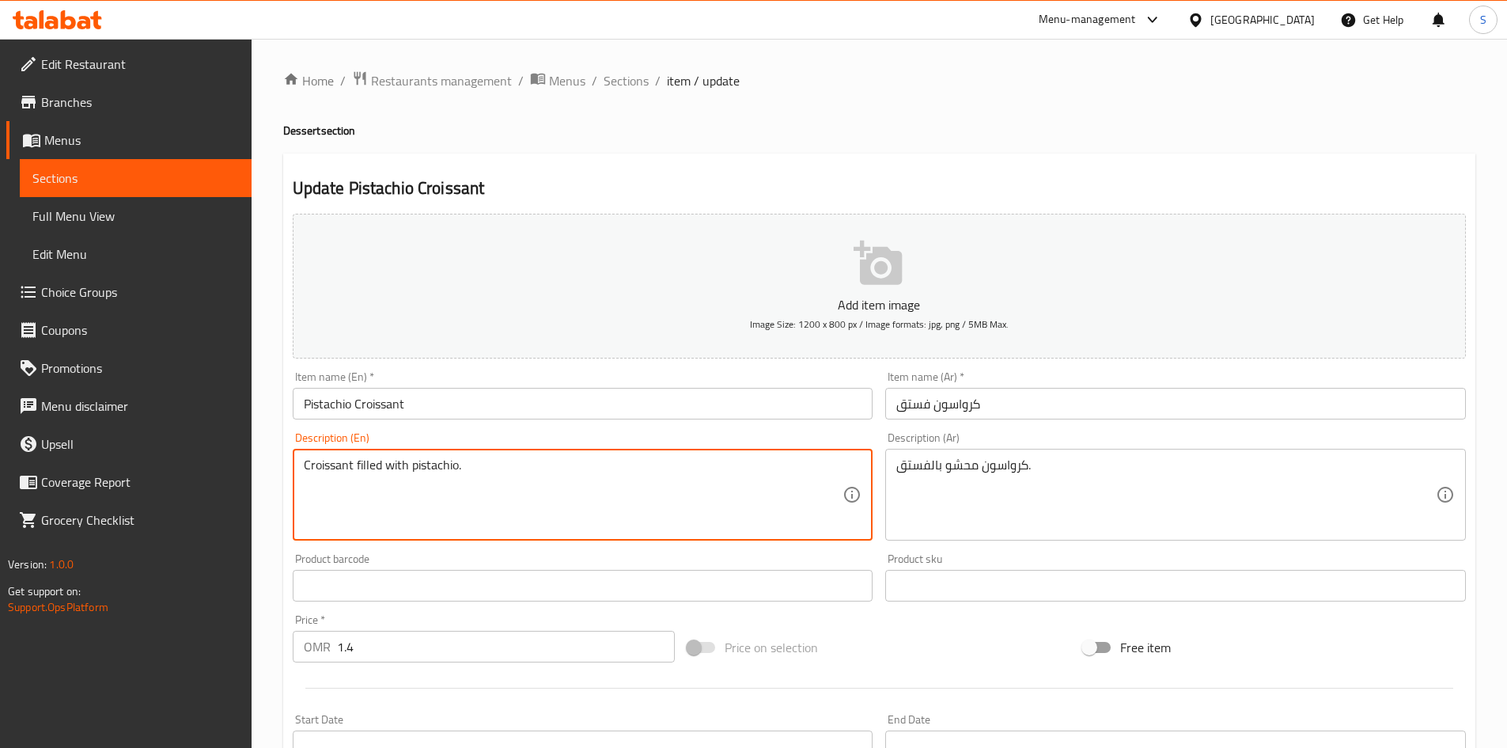
click at [400, 475] on textarea "Croissant filled with pistachio." at bounding box center [574, 494] width 540 height 75
paste textarea "flour, water, milk, sugar, salt, yeast, butter, eggs and pistachio"
type textarea "flour, water, milk, sugar, salt, yeast, butter, eggs and pistachio"
click at [936, 455] on div "كرواسون محشو بالفستق. Description (Ar)" at bounding box center [1175, 495] width 581 height 92
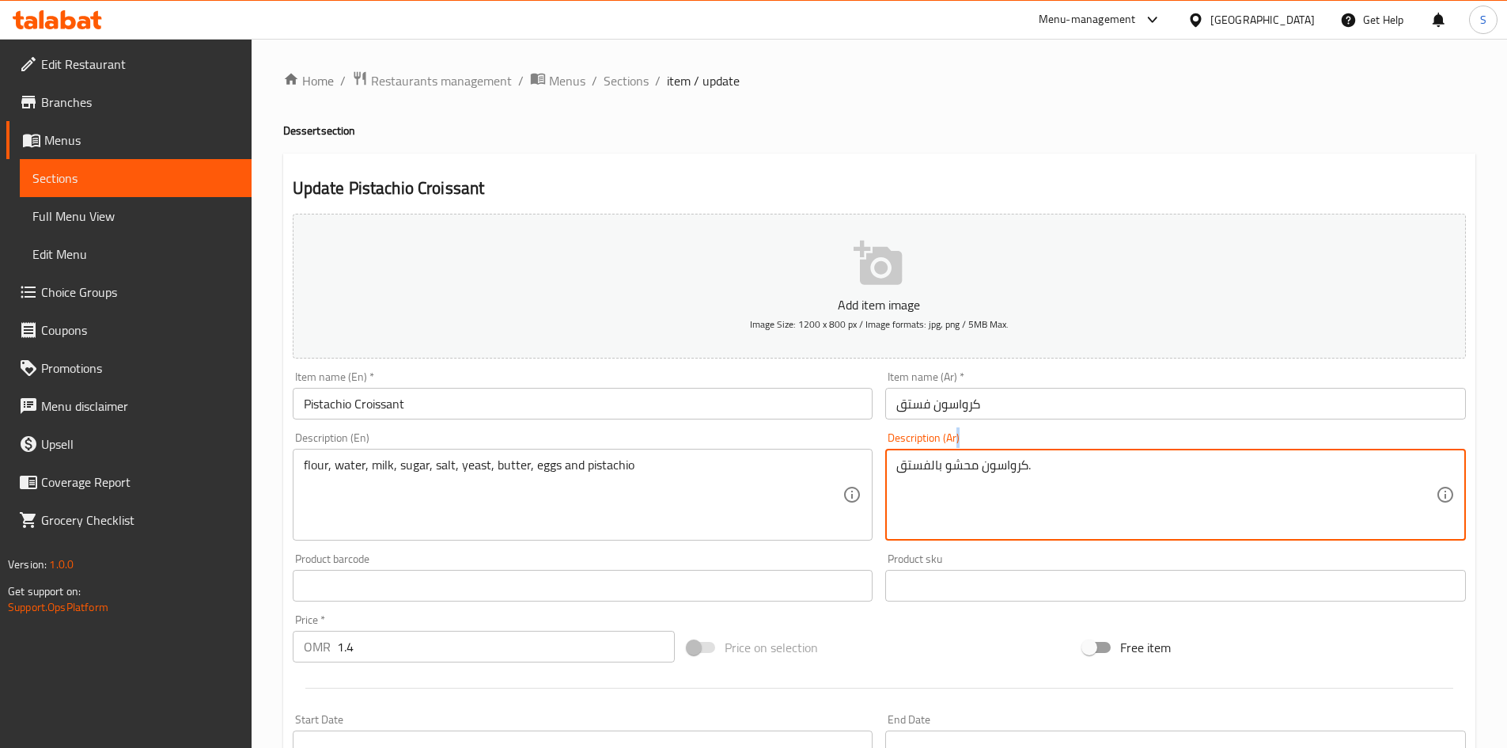
click at [936, 455] on div "كرواسون محشو بالفستق. Description (Ar)" at bounding box center [1175, 495] width 581 height 92
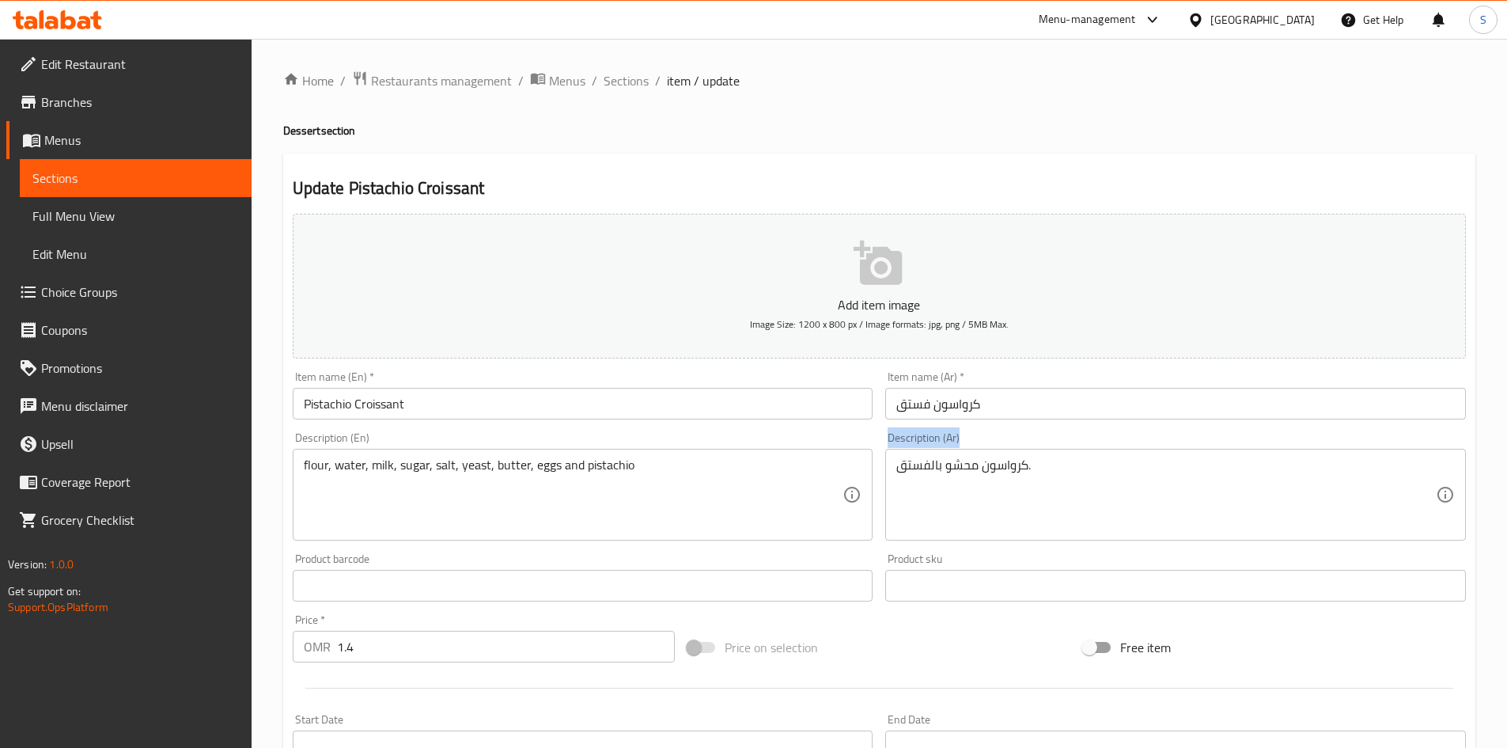
click at [936, 455] on div "كرواسون محشو بالفستق. Description (Ar)" at bounding box center [1175, 495] width 581 height 92
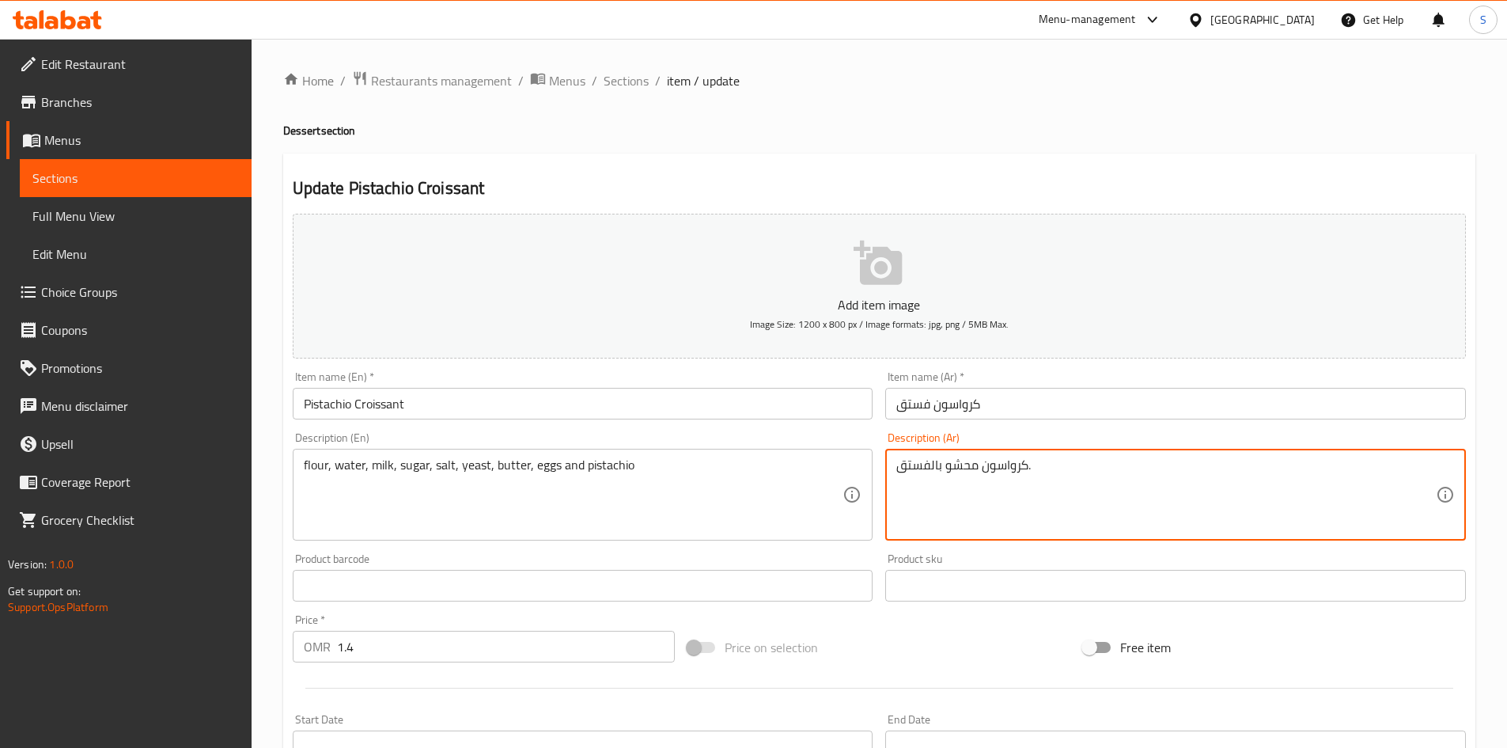
click at [948, 468] on textarea "كرواسون محشو بالفستق." at bounding box center [1167, 494] width 540 height 75
paste textarea "طحين، ماء، حليب، سكر، ملح، خميرة، زبدة، بيض وفستق"
type textarea "طحين، ماء، حليب، سكر، ملح، خميرة، زبدة، بيض وفستق"
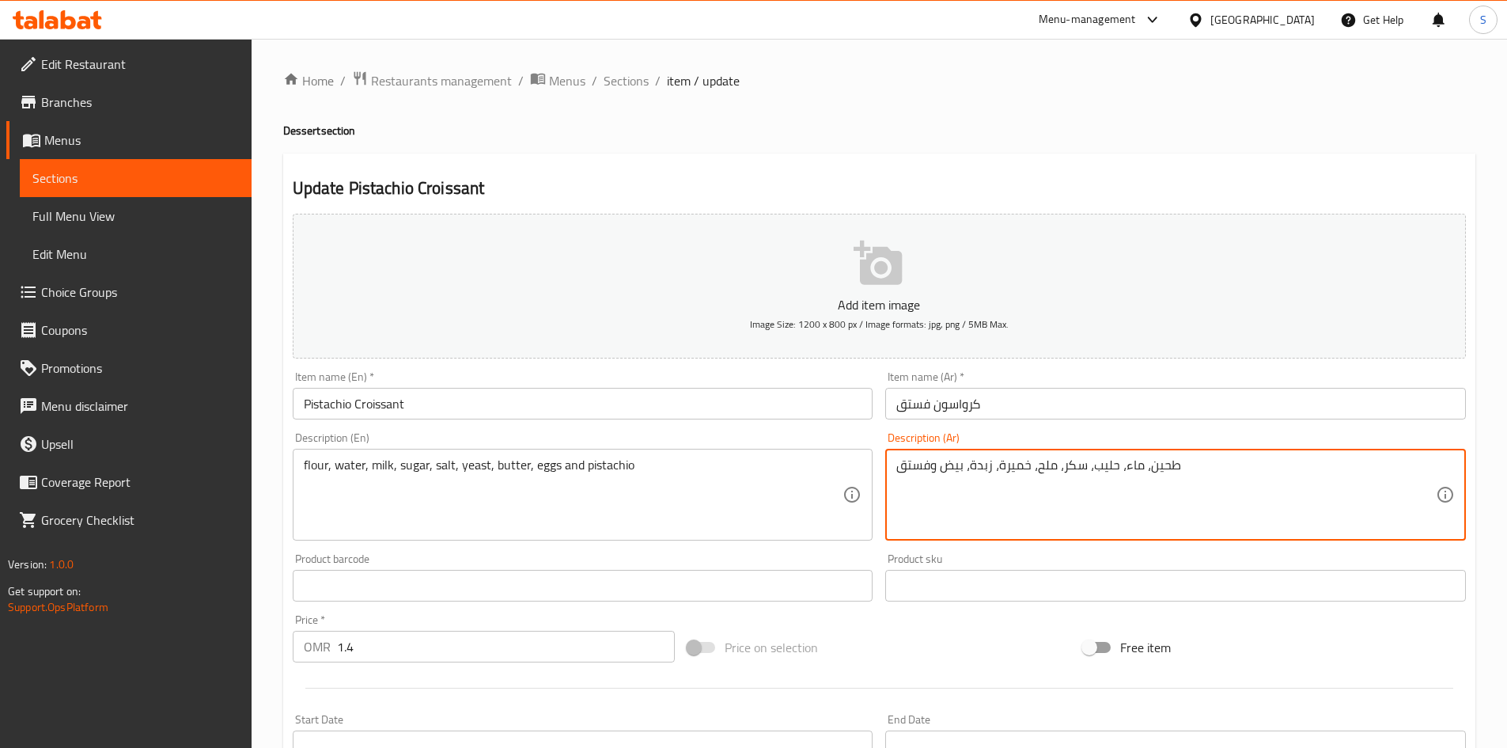
click at [662, 411] on input "Pistachio Croissant" at bounding box center [583, 404] width 581 height 32
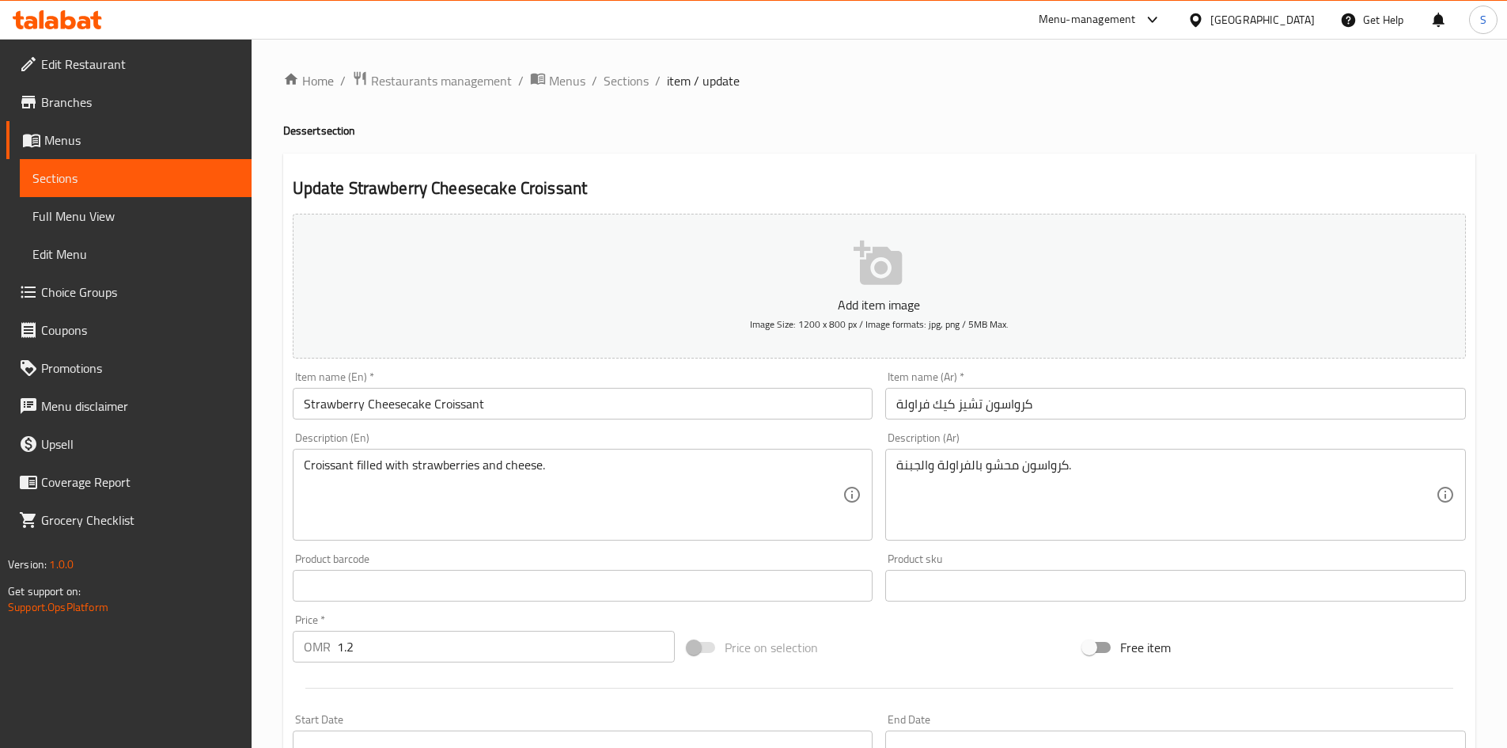
click at [457, 404] on input "Strawberry Cheesecake Croissant" at bounding box center [583, 404] width 581 height 32
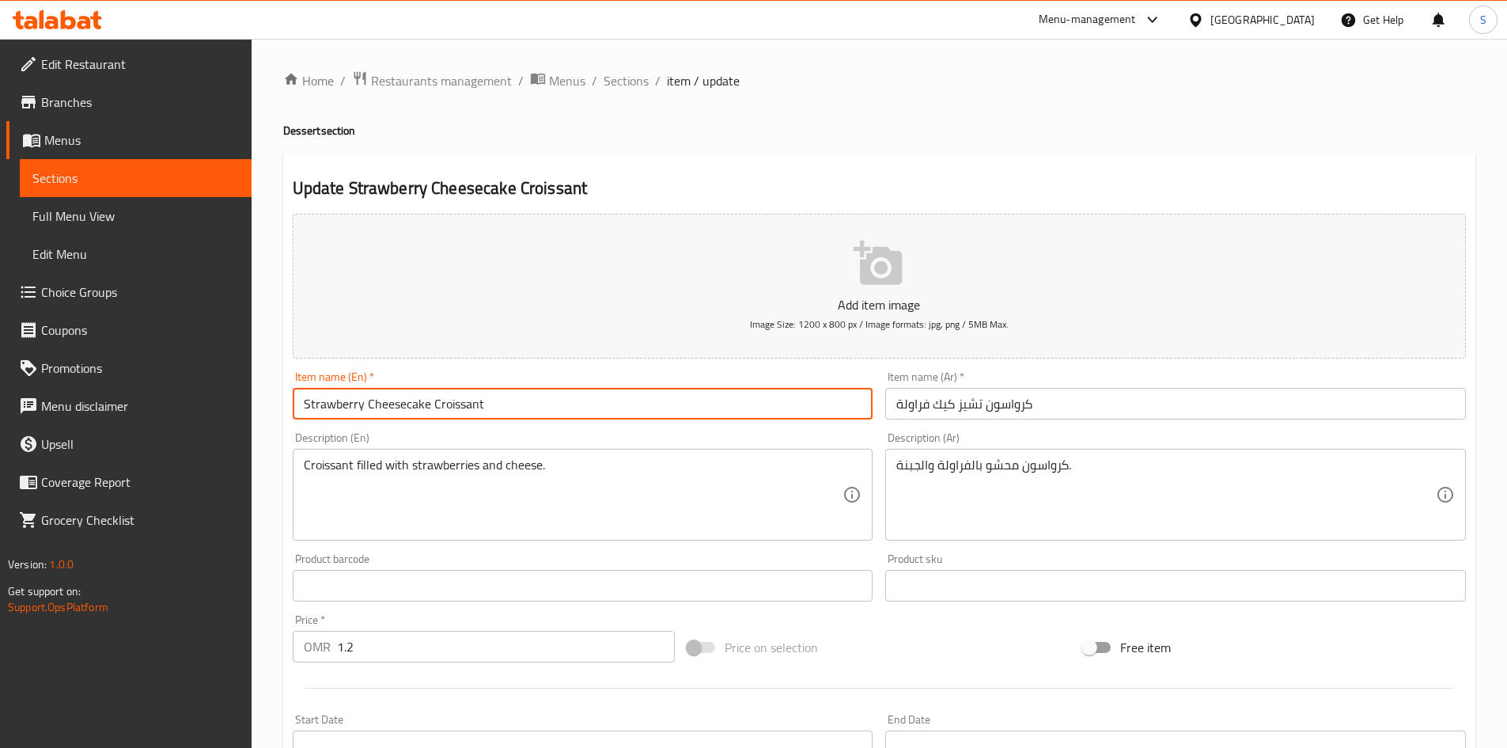
click at [457, 404] on input "Strawberry Cheesecake Croissant" at bounding box center [583, 404] width 581 height 32
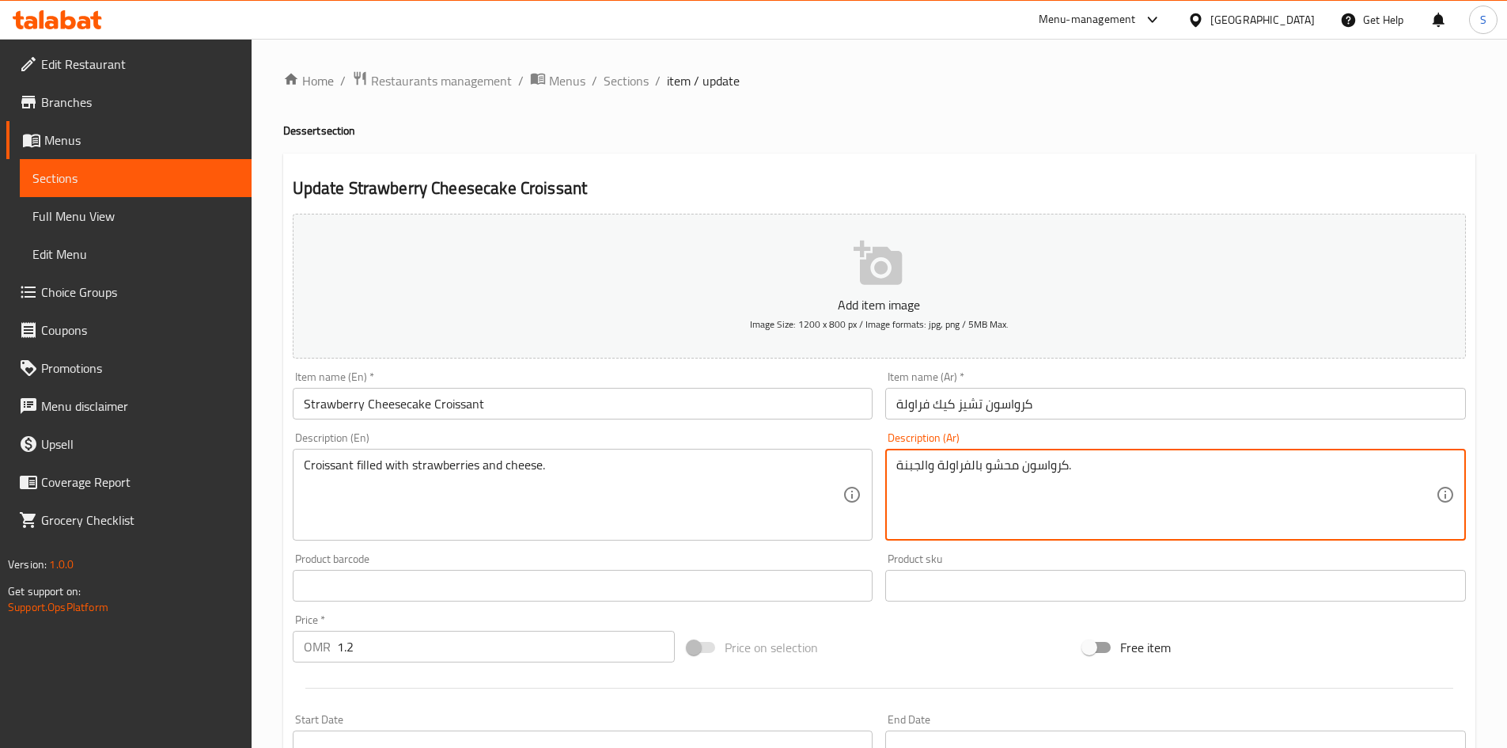
click at [994, 463] on textarea "كرواسون محشو بالفراولة والجبنة." at bounding box center [1167, 494] width 540 height 75
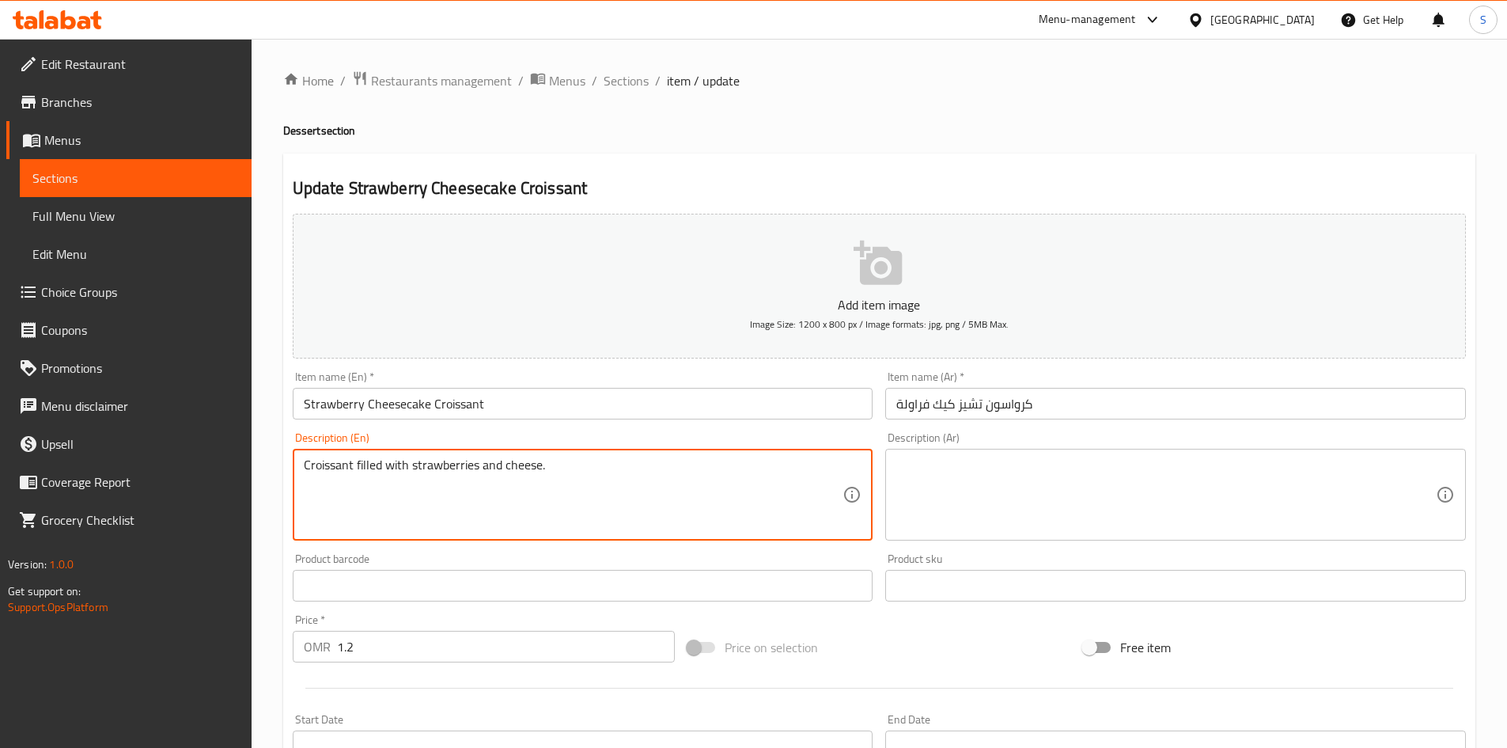
click at [565, 513] on textarea "Croissant filled with strawberries and cheese." at bounding box center [574, 494] width 540 height 75
click at [555, 410] on input "Strawberry Cheesecake Croissant" at bounding box center [583, 404] width 581 height 32
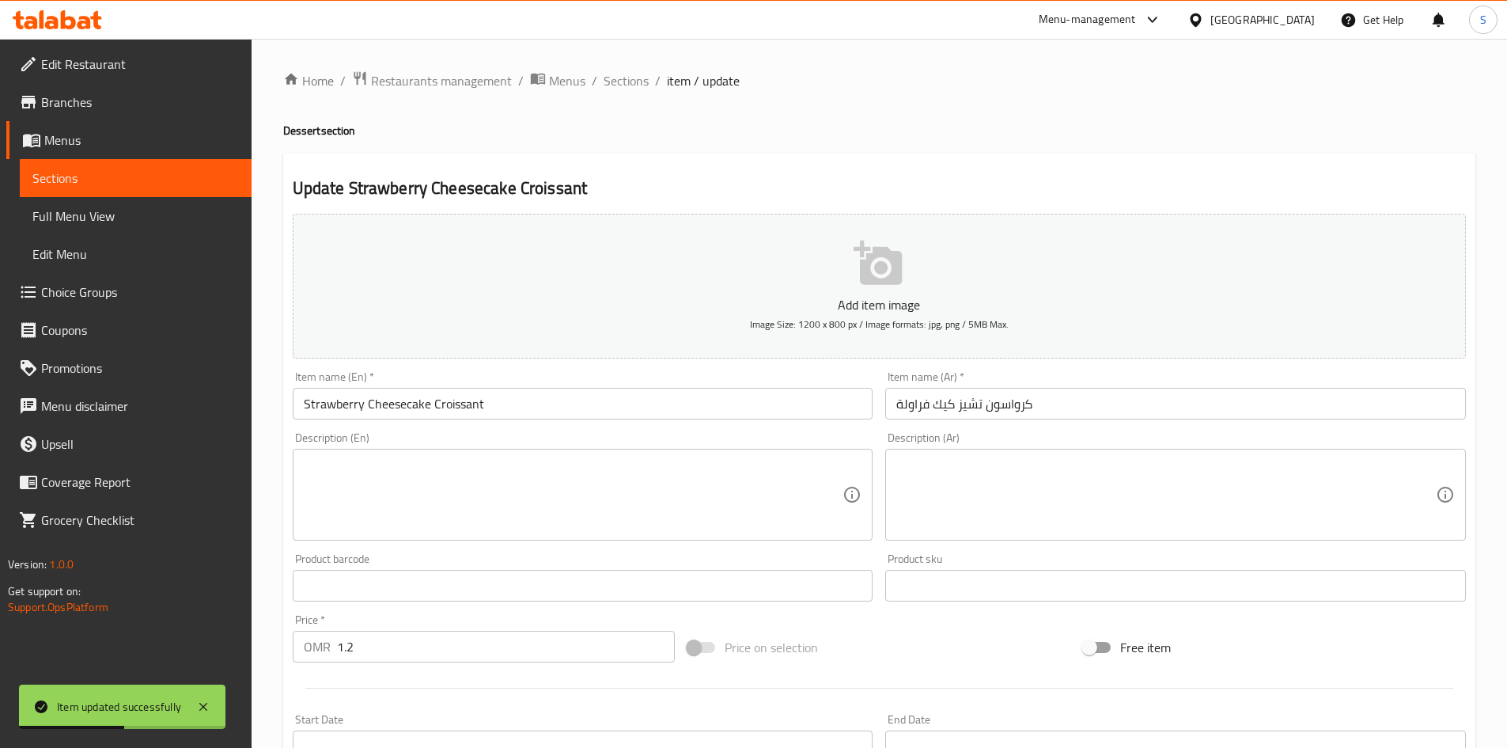
click at [491, 422] on div "Item name (En)   * Strawberry Cheesecake Croissant Item name (En) *" at bounding box center [582, 395] width 593 height 61
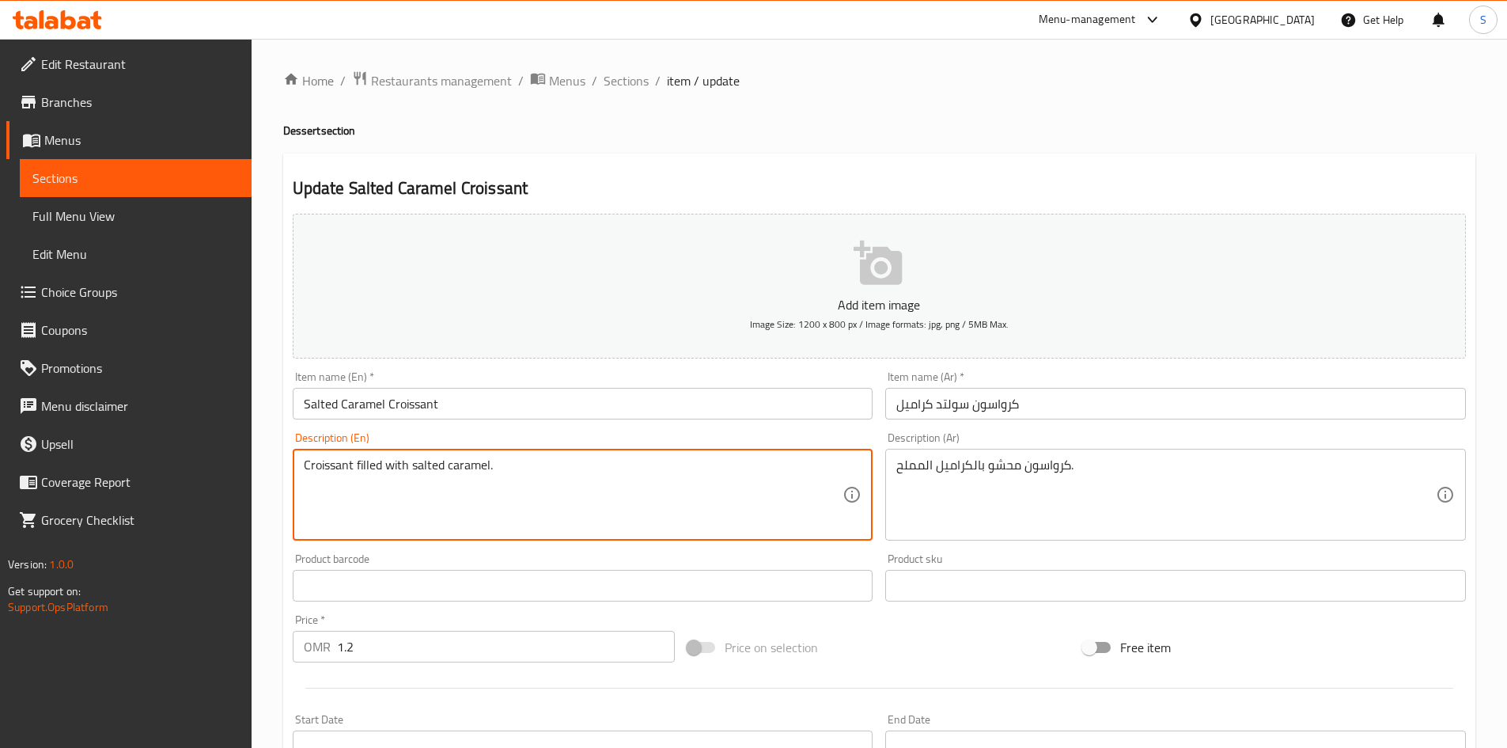
click at [525, 482] on textarea "Croissant filled with salted caramel." at bounding box center [574, 494] width 540 height 75
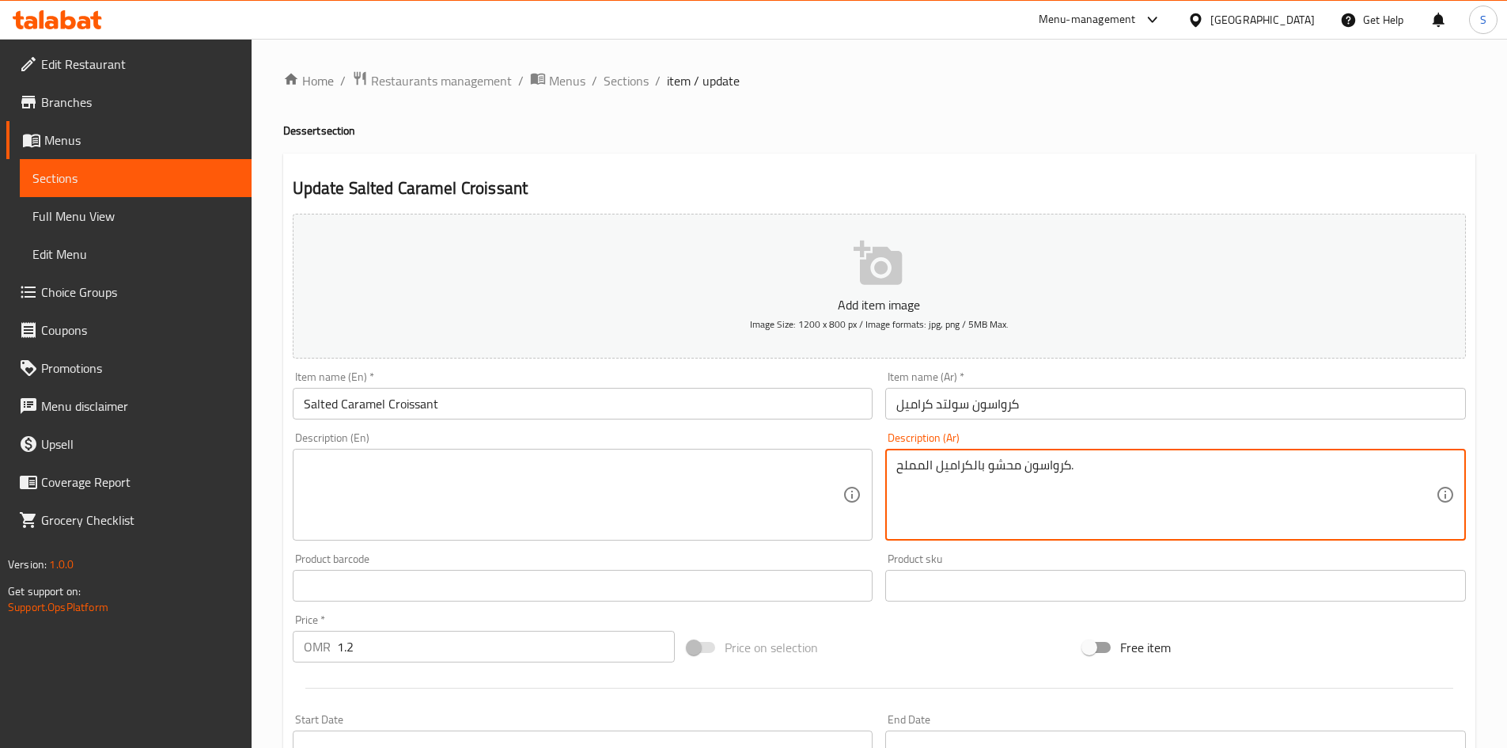
click at [944, 491] on textarea "كرواسون محشو بالكراميل المملح." at bounding box center [1167, 494] width 540 height 75
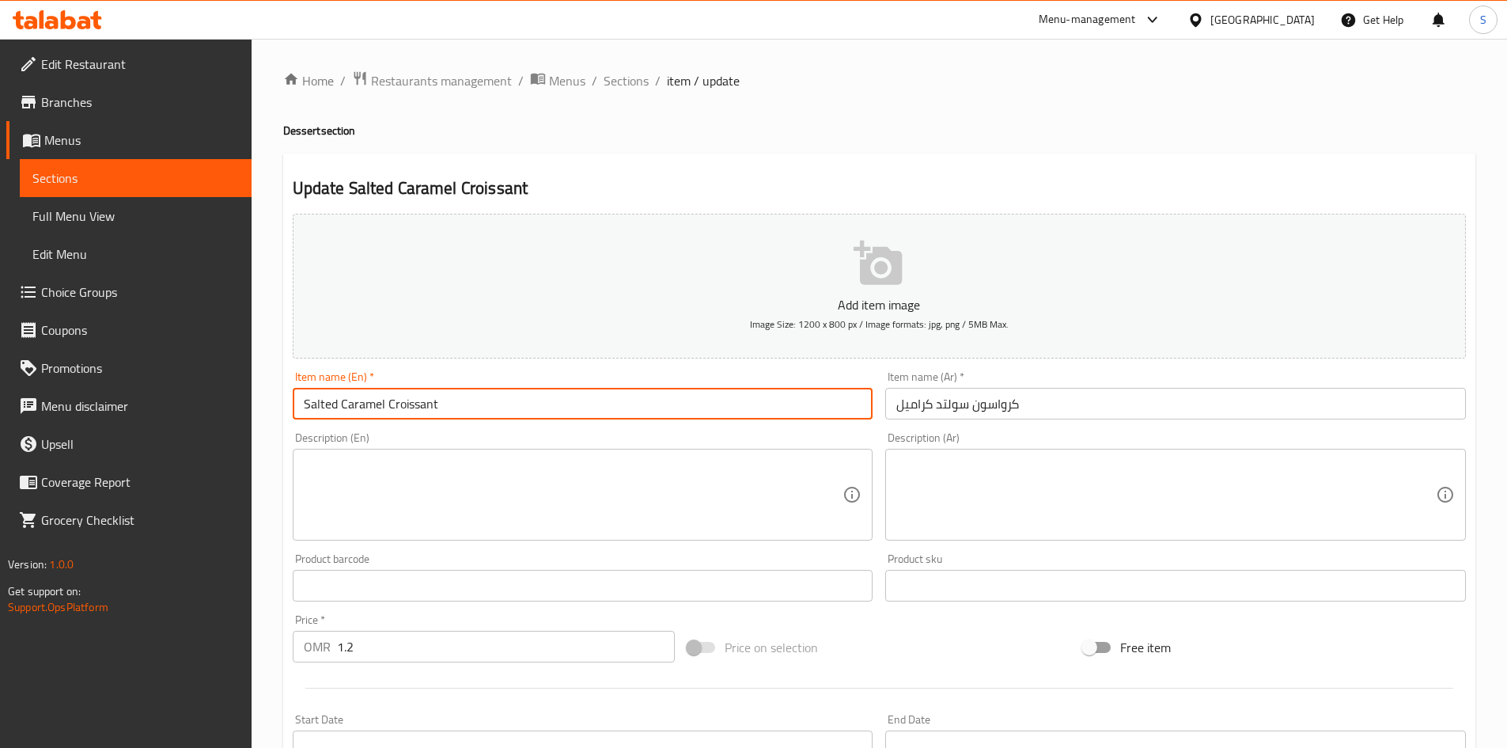
click at [655, 399] on input "Salted Caramel Croissant" at bounding box center [583, 404] width 581 height 32
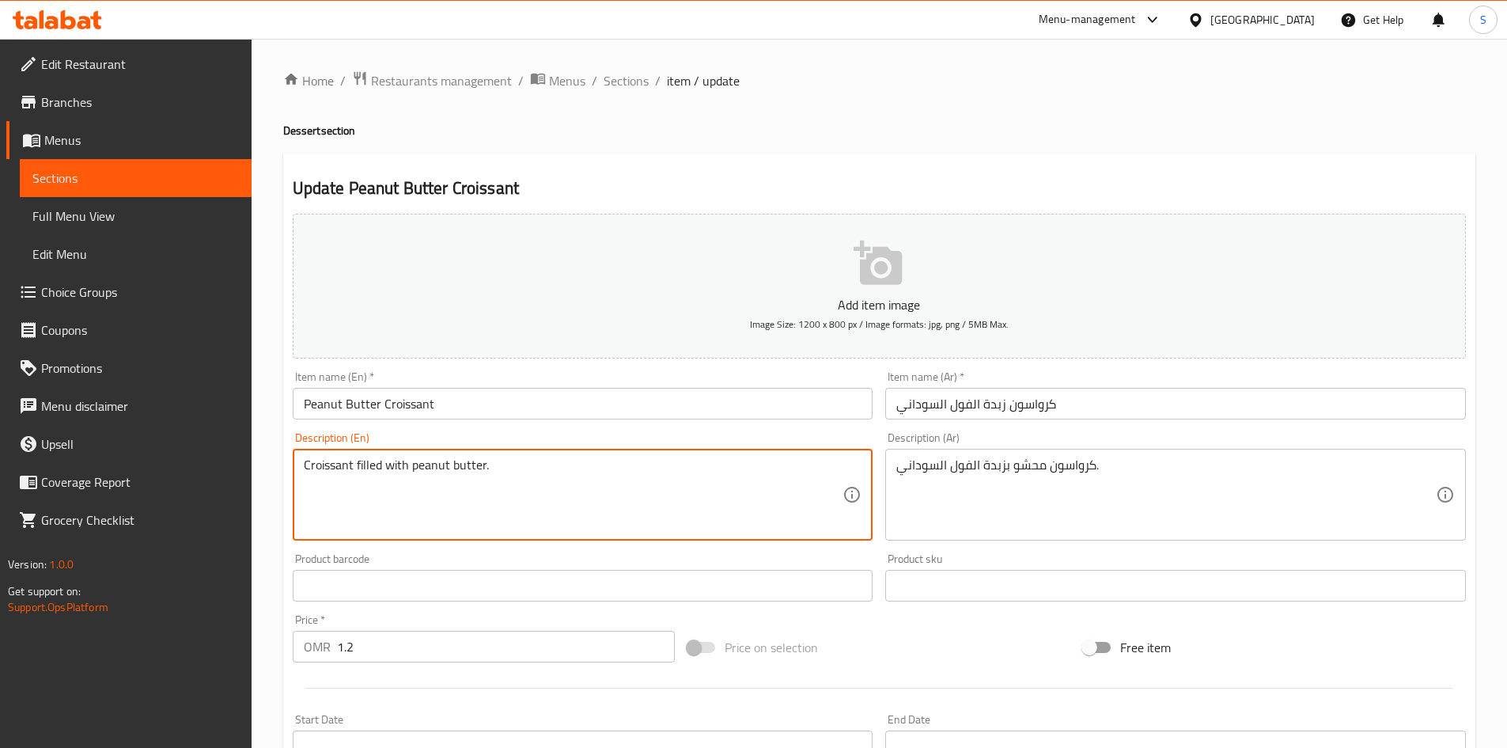
click at [465, 483] on textarea "Croissant filled with peanut butter." at bounding box center [574, 494] width 540 height 75
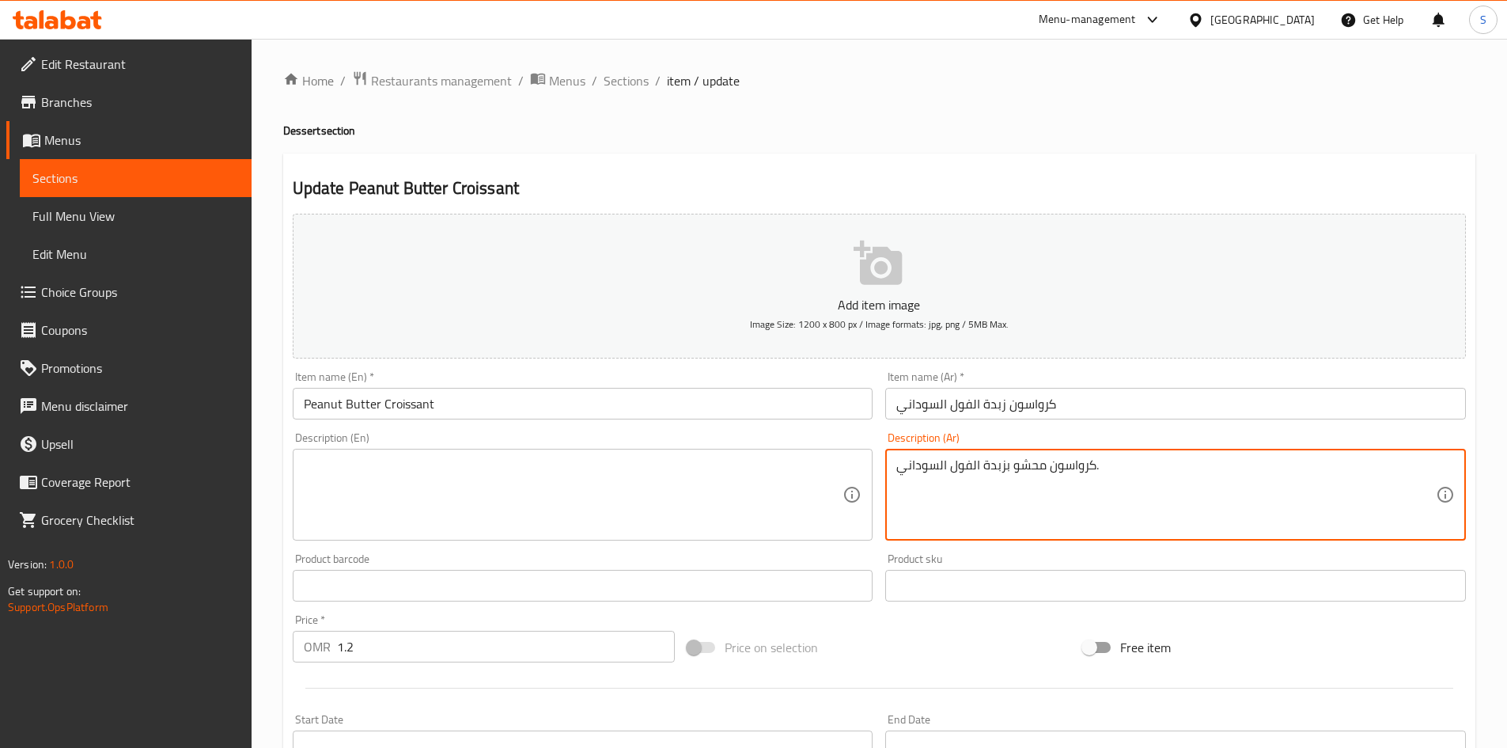
click at [1000, 472] on textarea "كرواسون محشو بزبدة الفول السوداني." at bounding box center [1167, 494] width 540 height 75
click at [732, 411] on input "Peanut Butter Croissant" at bounding box center [583, 404] width 581 height 32
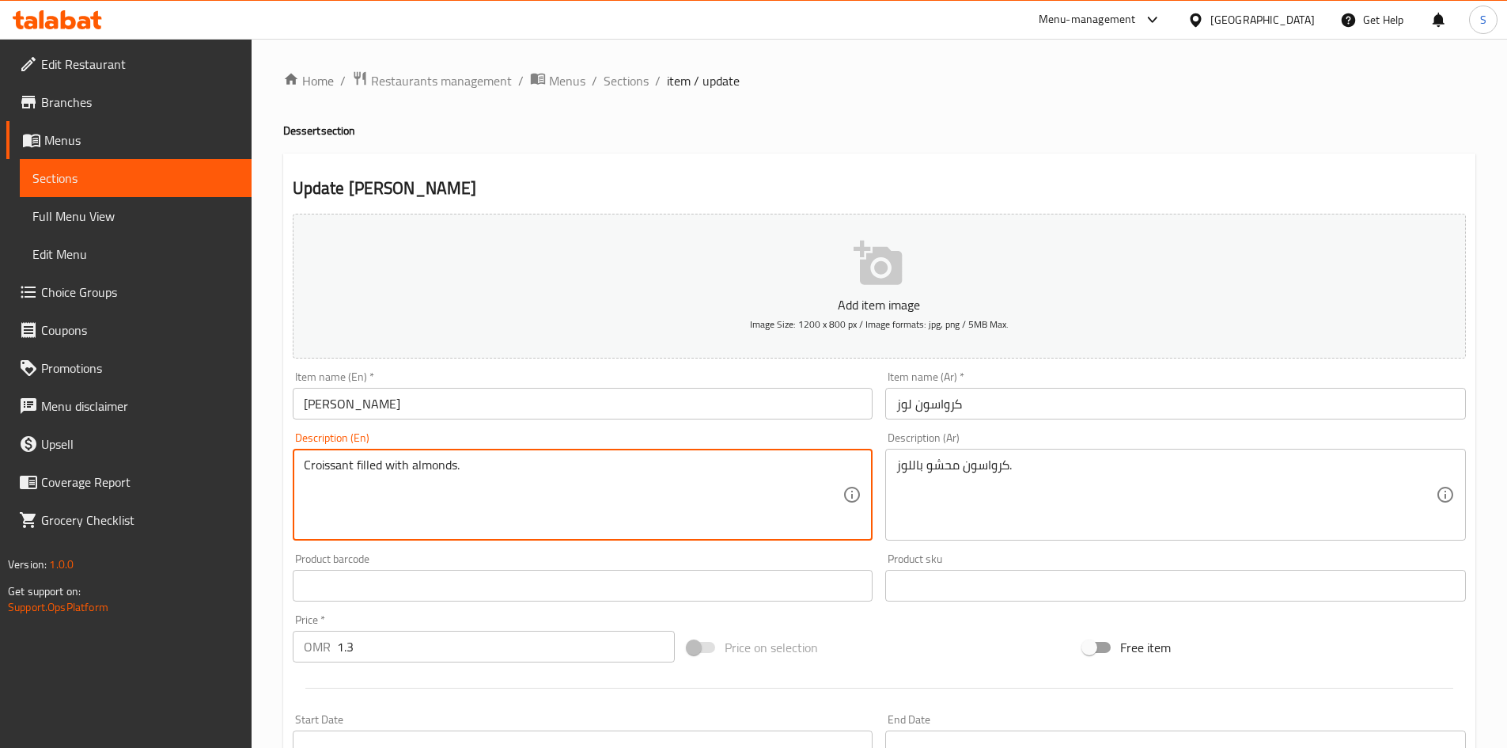
click at [361, 527] on textarea "Croissant filled with almonds." at bounding box center [574, 494] width 540 height 75
paste textarea "Flaky pastry filled with almond cream, topped with toasted almonds and powdered…"
type textarea "Flaky pastry filled with almond cream, topped with toasted almonds and powdered…"
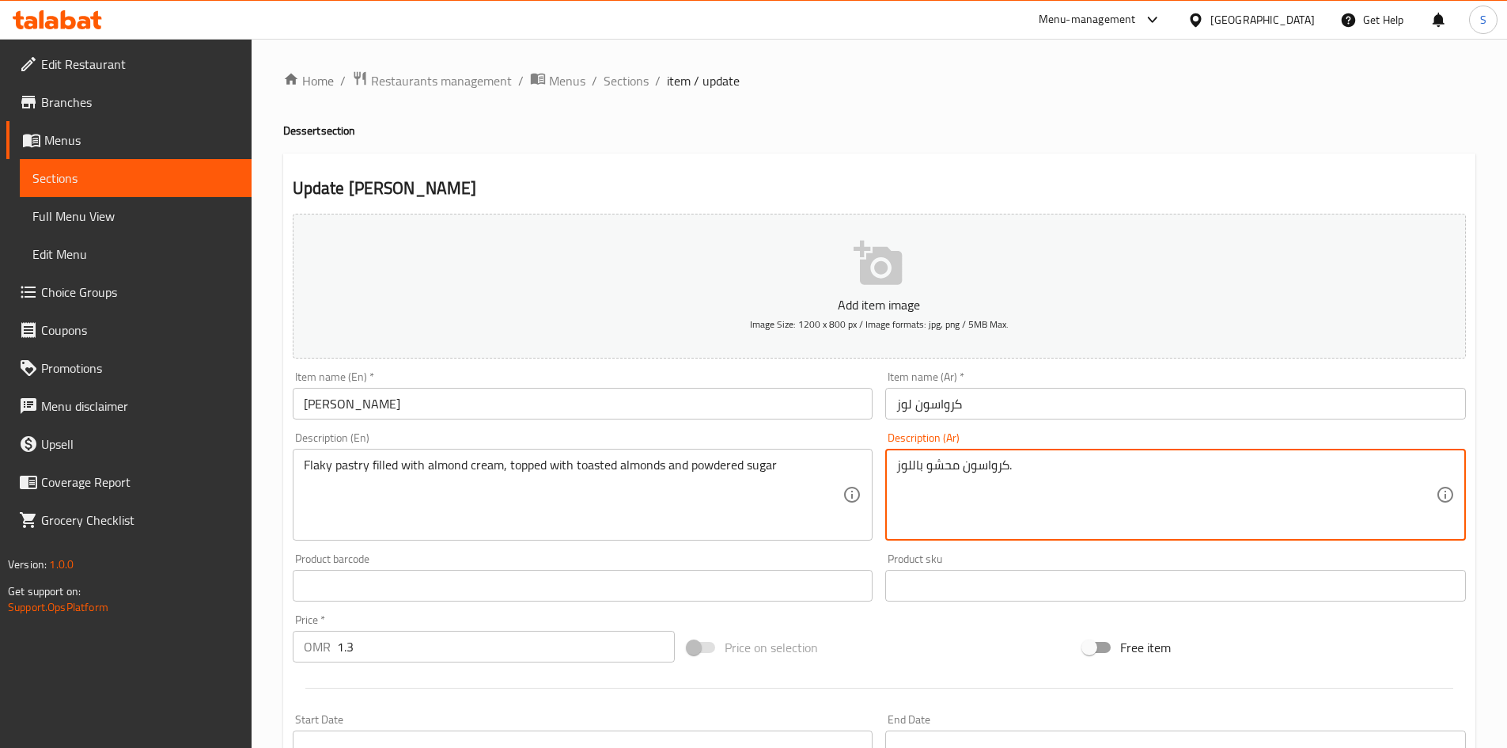
click at [981, 483] on textarea "كرواسون محشو باللوز." at bounding box center [1167, 494] width 540 height 75
paste textarea "عجينة مقرمشة محشوة بكريمة اللوز، مزينة باللوز المحمص والسكر البودرة"
click at [1219, 469] on textarea "عجينة مقرمشة محشوة بكريمة اللوز، مزينة باللوز المحمص والسكر البودرة." at bounding box center [1167, 494] width 540 height 75
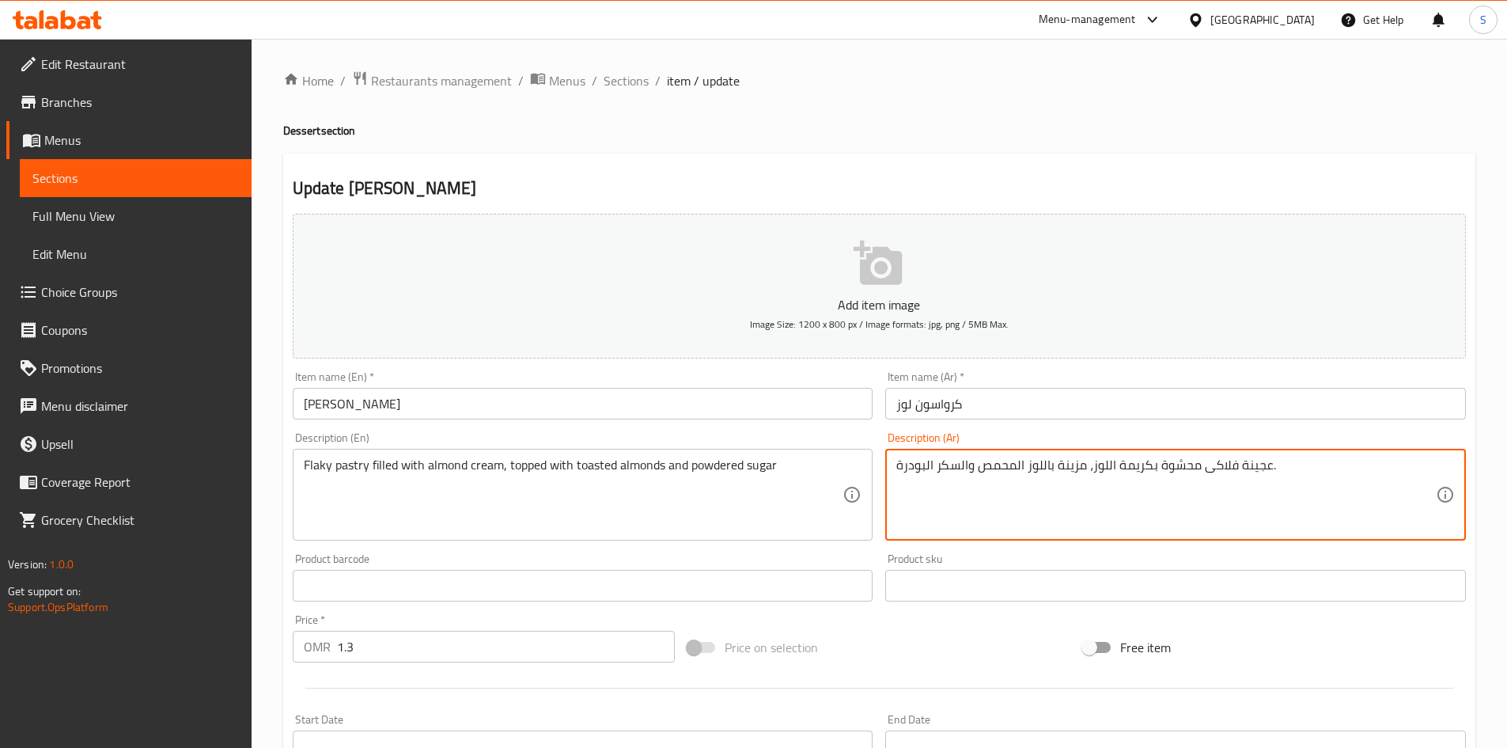
click at [1078, 467] on textarea "عجينة فلاكى محشوة بكريمة اللوز، مزينة باللوز المحمص والسكر البودرة." at bounding box center [1167, 494] width 540 height 75
type textarea "عجينة فلاكى محشوة بكريمة اللوز، مغطاة باللوز المحمص والسكر البودرة."
click at [673, 404] on input "[PERSON_NAME]" at bounding box center [583, 404] width 581 height 32
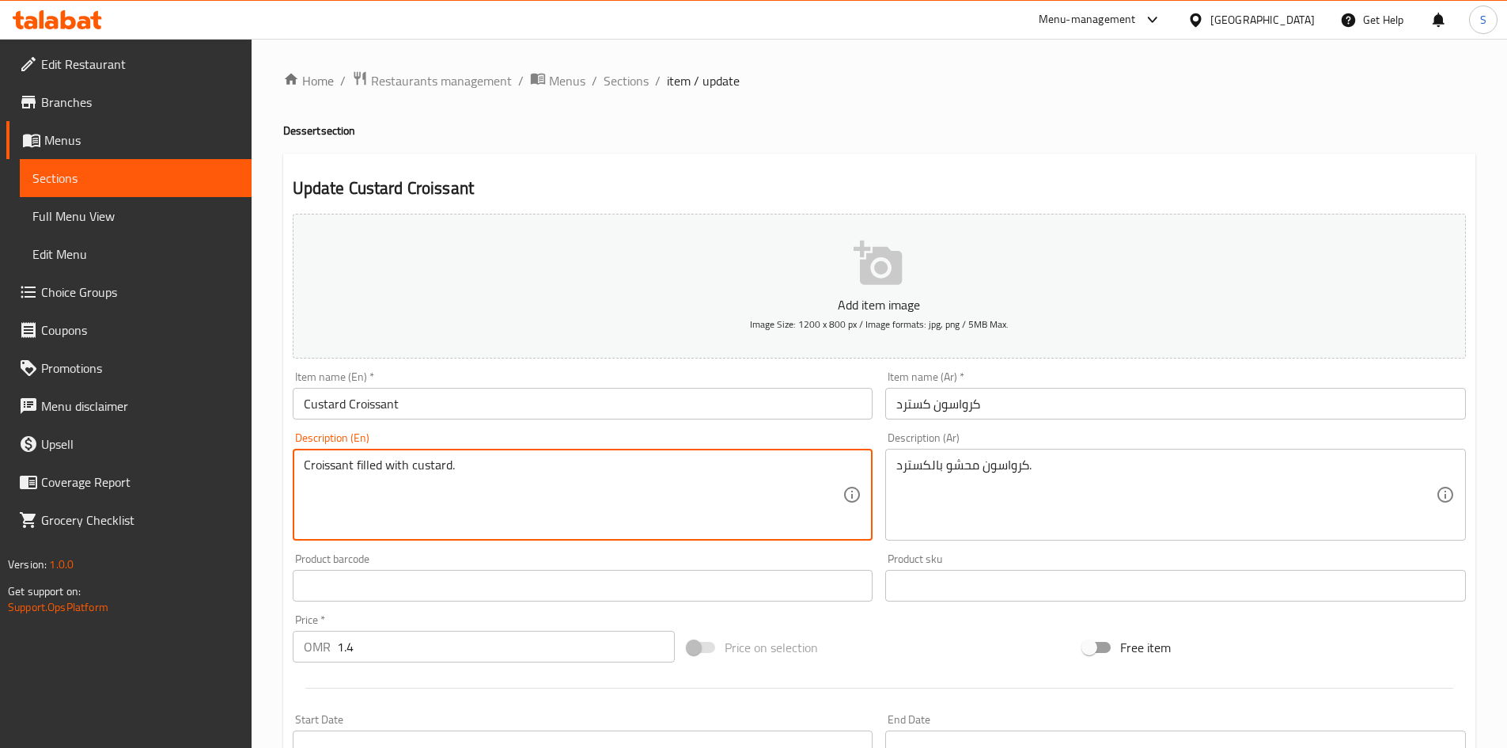
click at [588, 524] on textarea "Croissant filled with custard." at bounding box center [574, 494] width 540 height 75
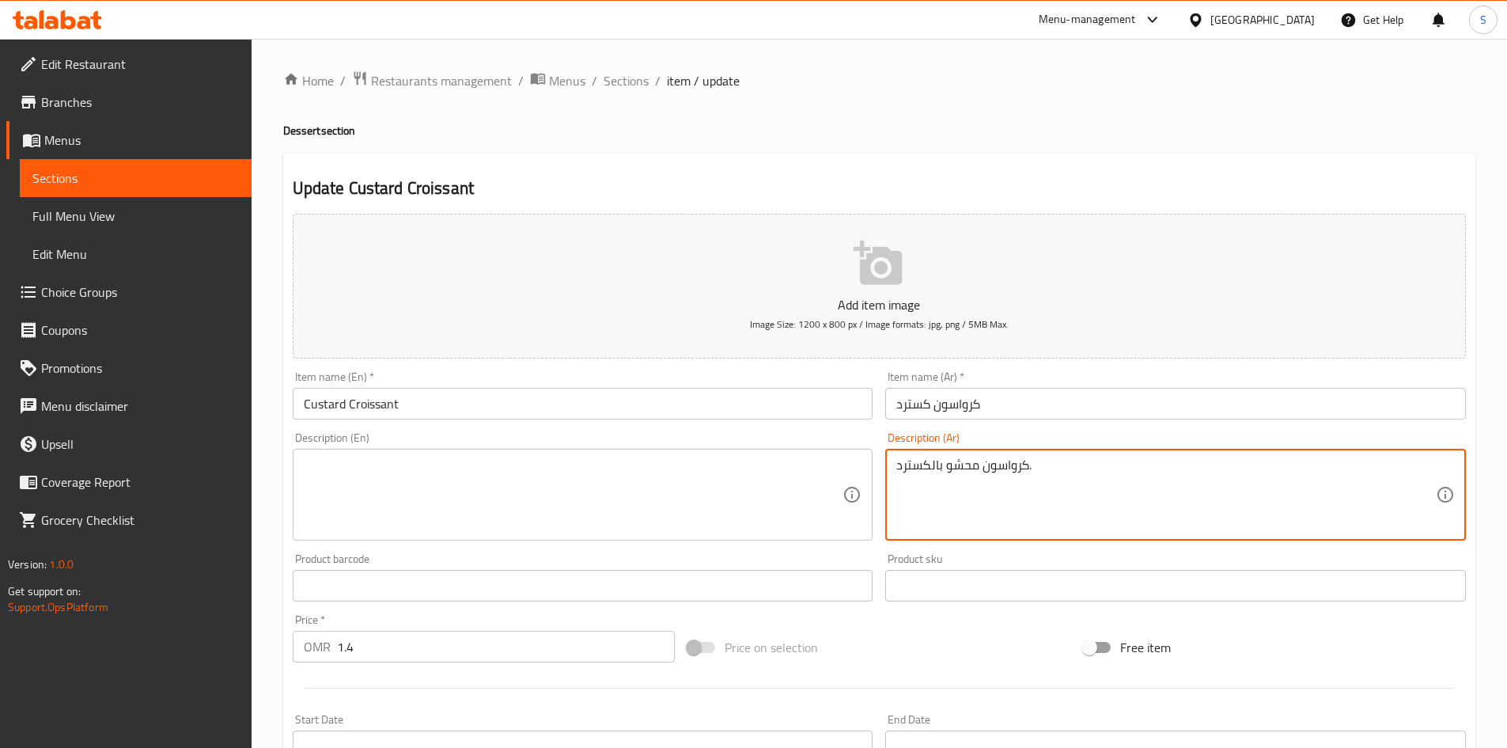
click at [991, 481] on textarea "كرواسون محشو بالكسترد." at bounding box center [1167, 494] width 540 height 75
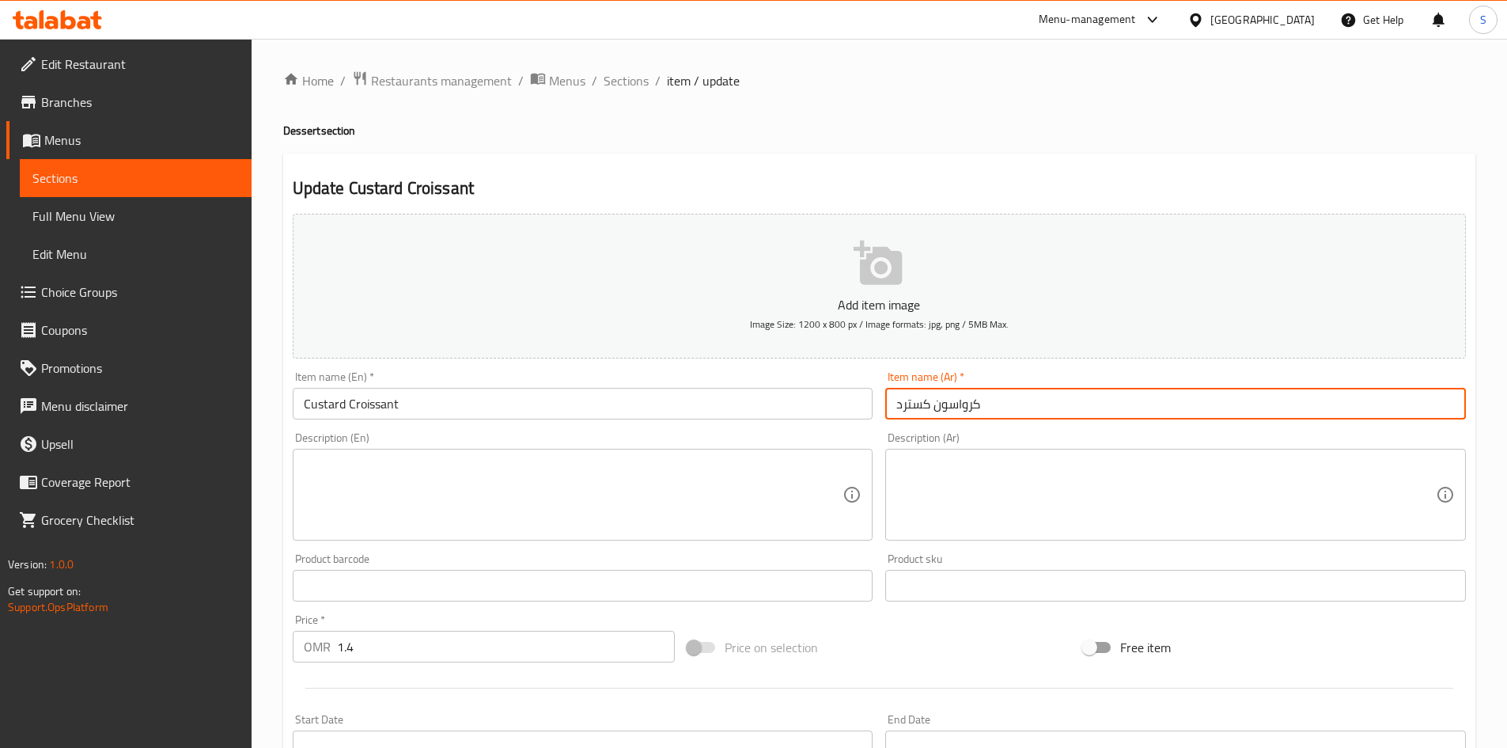
click at [1029, 396] on input "كرواسون كسترد" at bounding box center [1175, 404] width 581 height 32
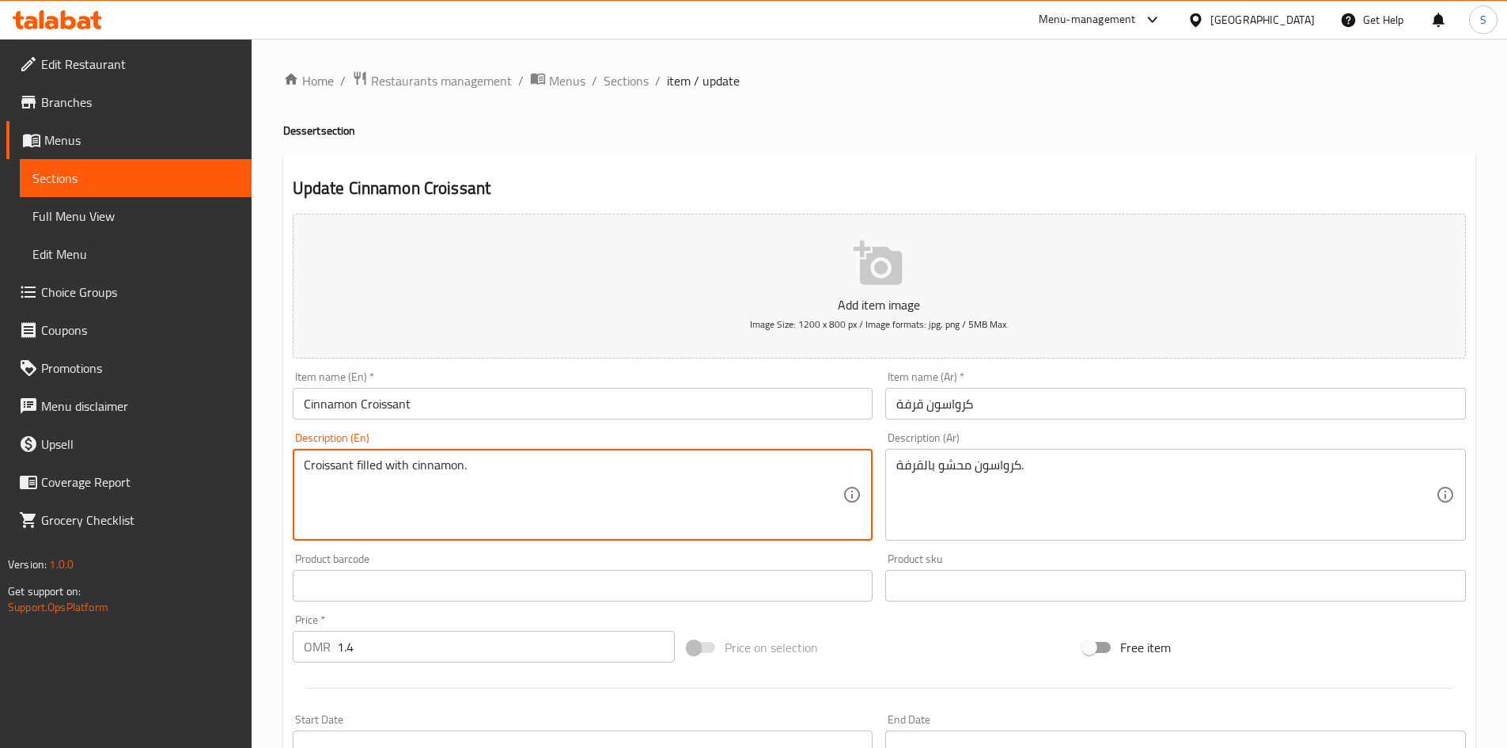
click at [466, 469] on textarea "Croissant filled with cinnamon." at bounding box center [574, 494] width 540 height 75
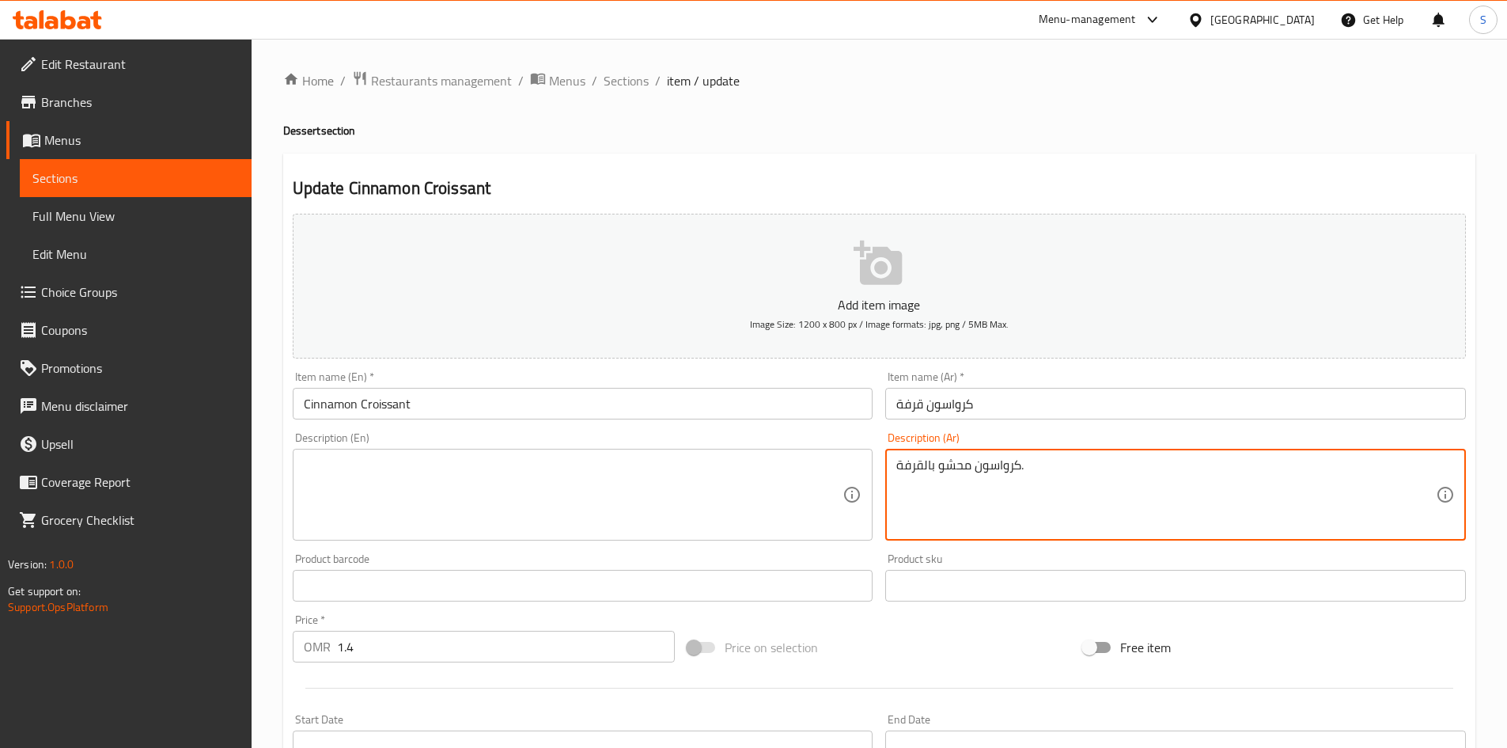
click at [963, 499] on textarea "كرواسون محشو بالقرفة." at bounding box center [1167, 494] width 540 height 75
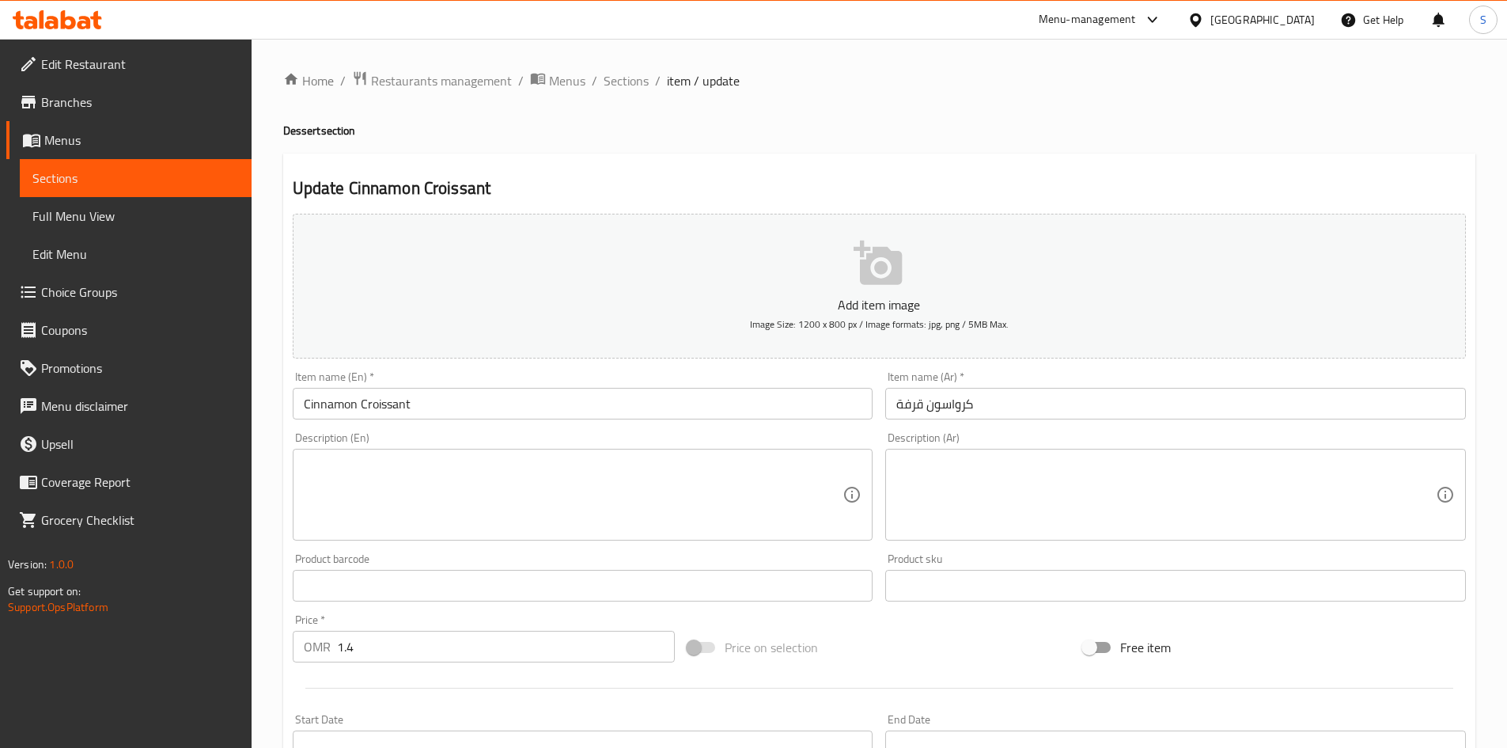
click at [610, 421] on div "Item name (En)   * Cinnamon Croissant Item name (En) *" at bounding box center [582, 395] width 593 height 61
click at [599, 400] on input "Cinnamon Croissant" at bounding box center [583, 404] width 581 height 32
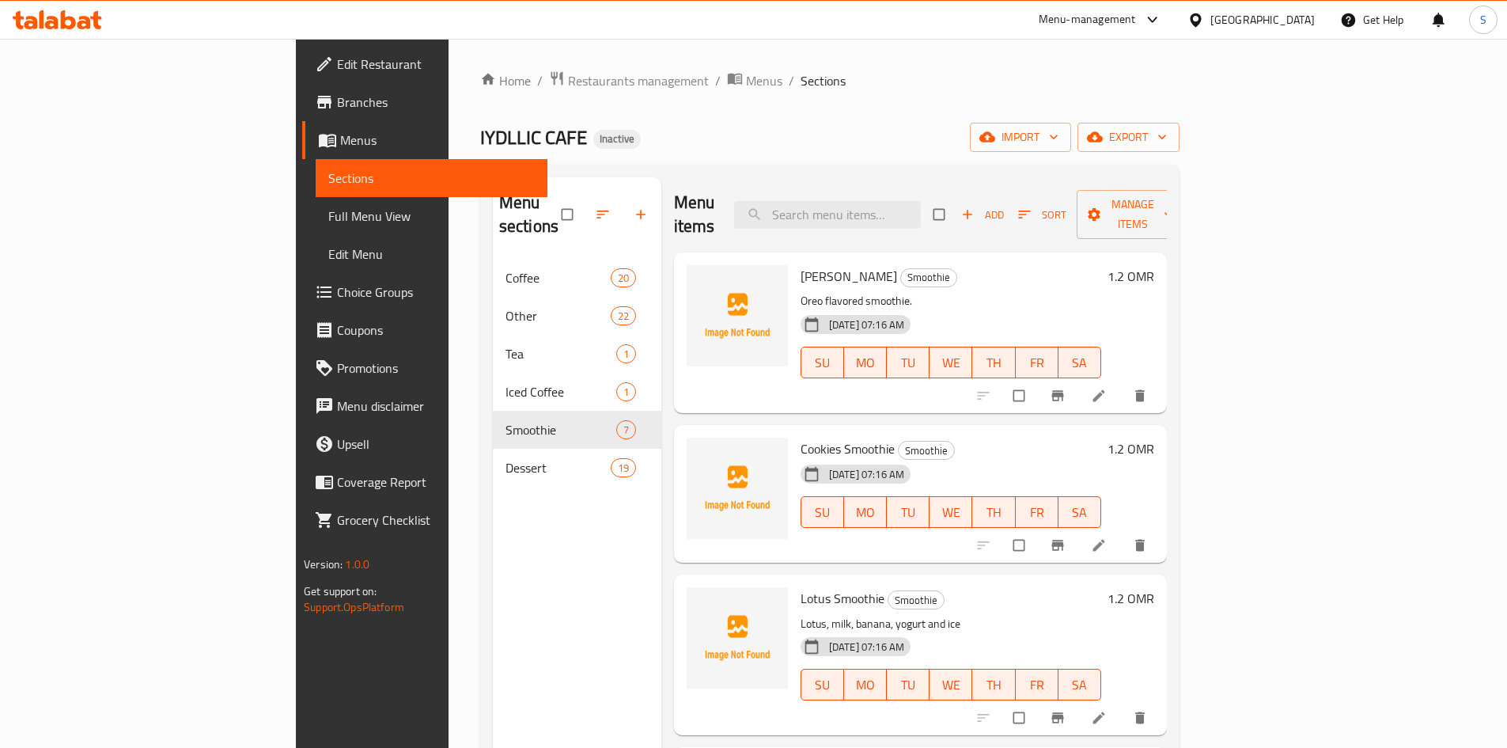
click at [901, 156] on div "Home / Restaurants management / Menus / Sections IYDLLIC CAFE Inactive import e…" at bounding box center [830, 503] width 700 height 867
click at [1167, 131] on span "export" at bounding box center [1128, 137] width 77 height 20
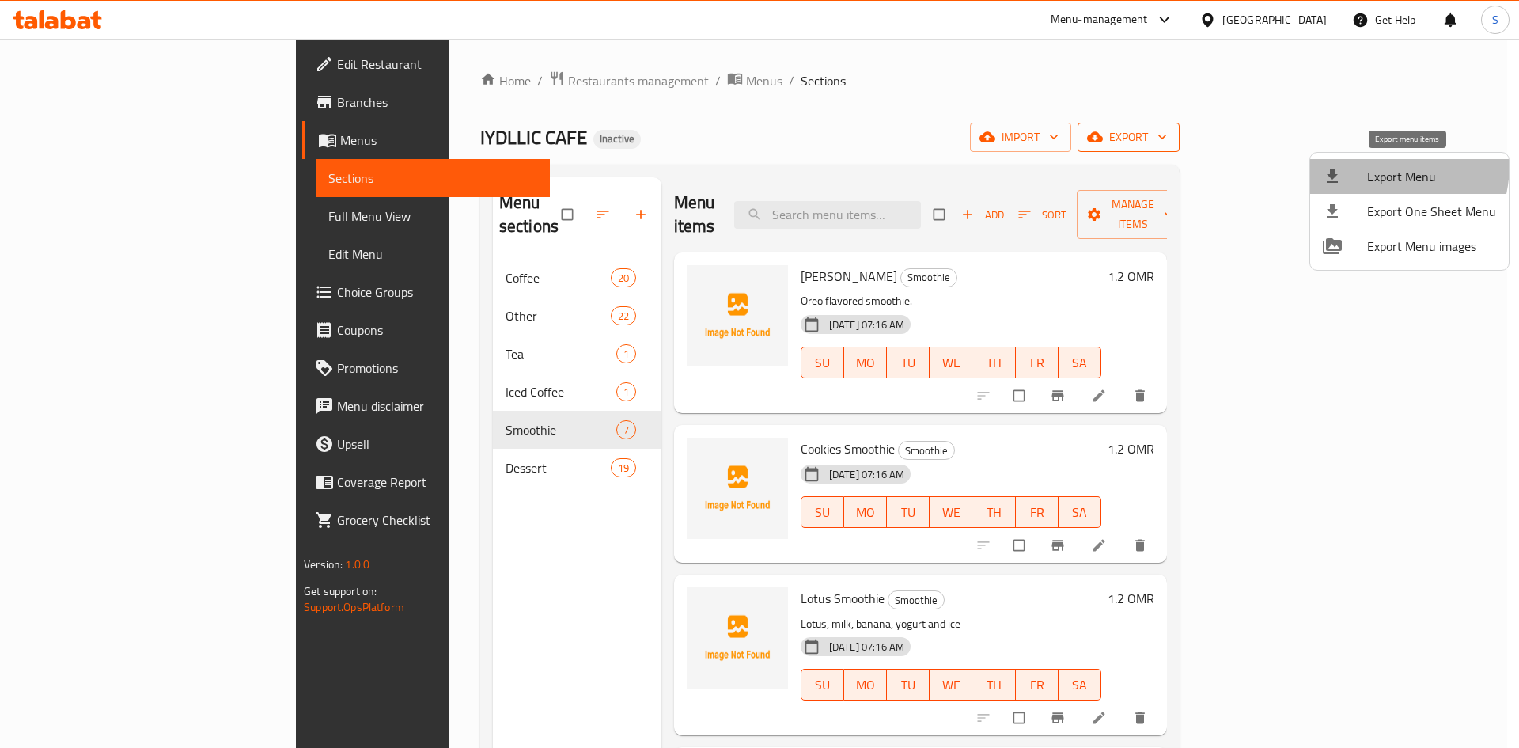
click at [1365, 164] on li "Export Menu" at bounding box center [1409, 176] width 199 height 35
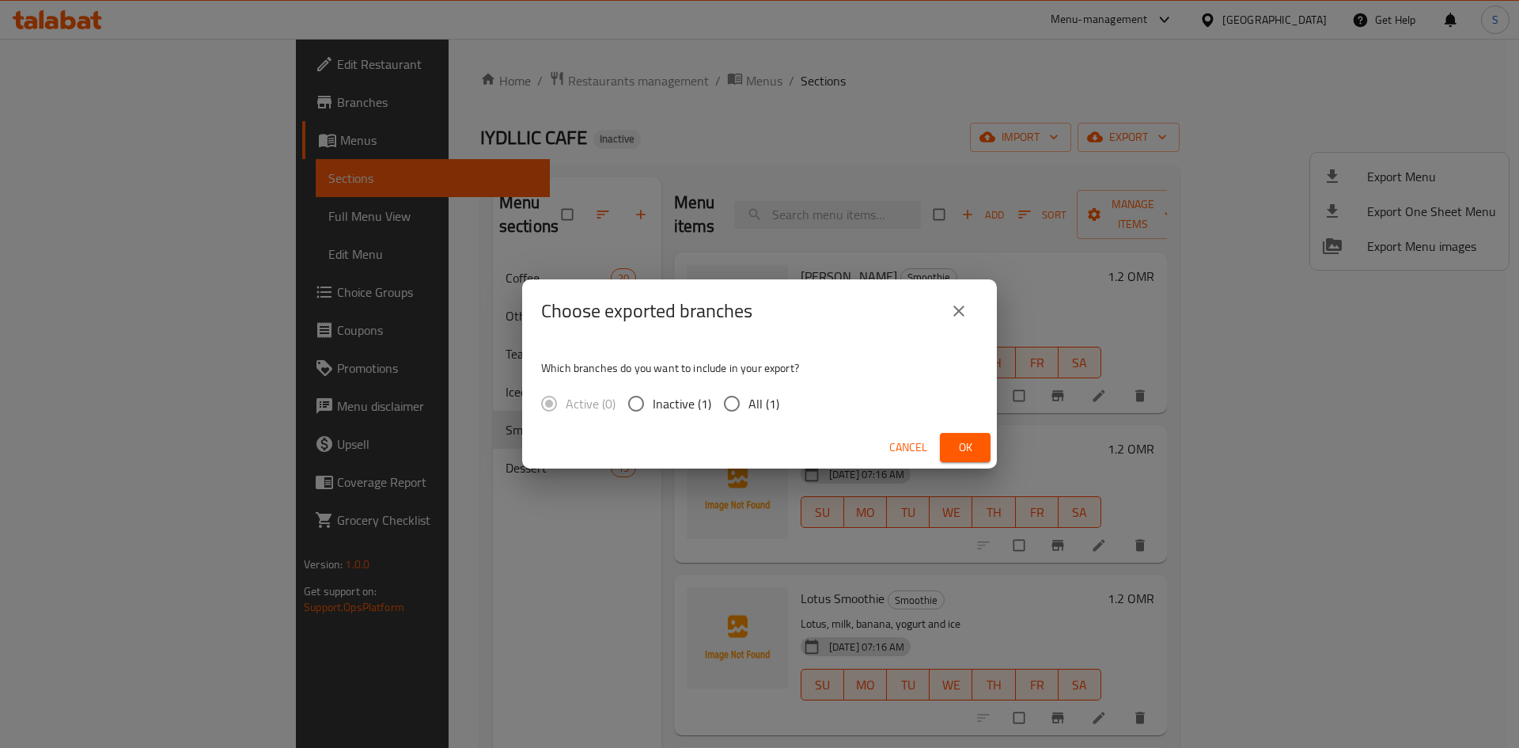
click at [751, 419] on label "All (1)" at bounding box center [747, 403] width 64 height 33
click at [749, 419] on input "All (1)" at bounding box center [731, 403] width 33 height 33
radio input "true"
click at [965, 452] on span "Ok" at bounding box center [965, 448] width 25 height 20
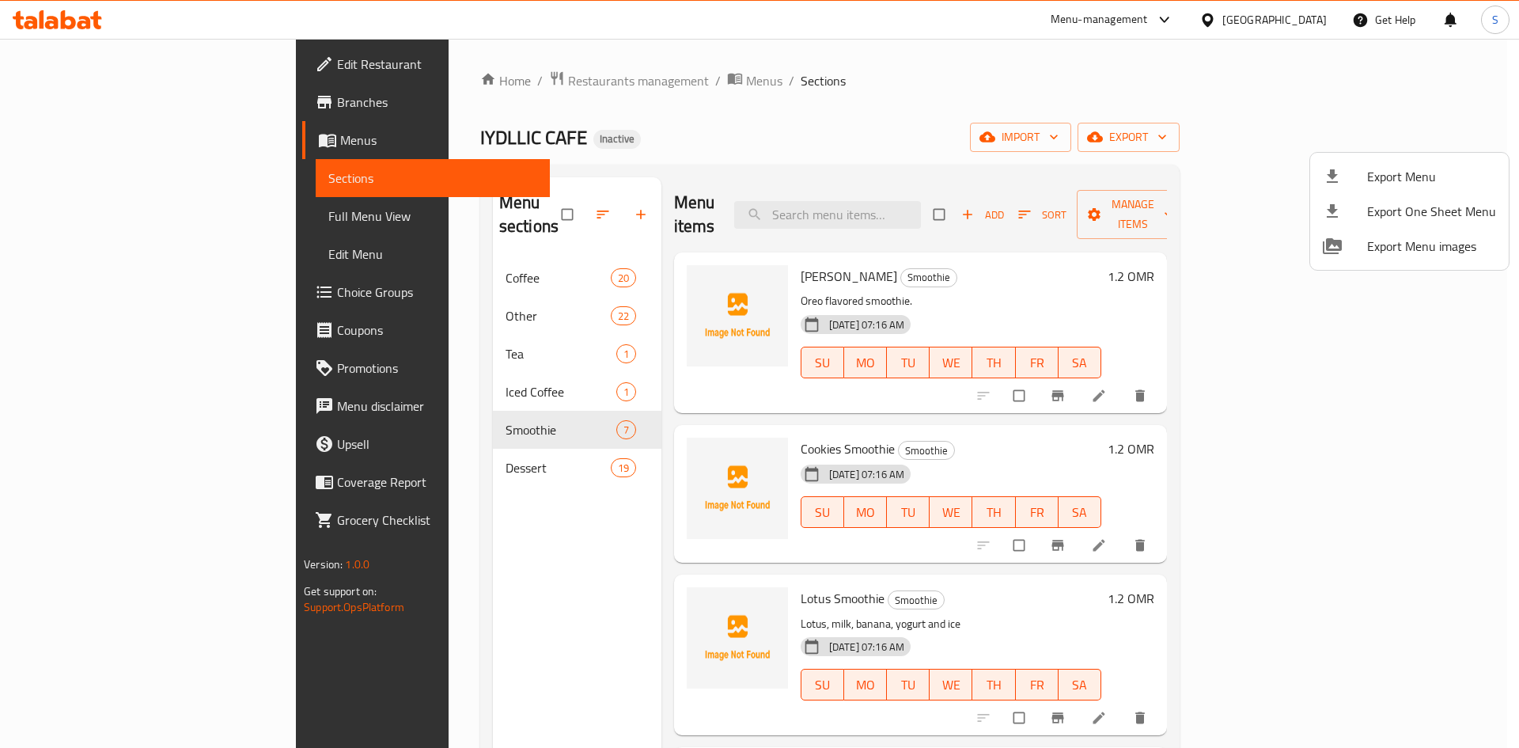
click at [358, 250] on div at bounding box center [759, 374] width 1519 height 748
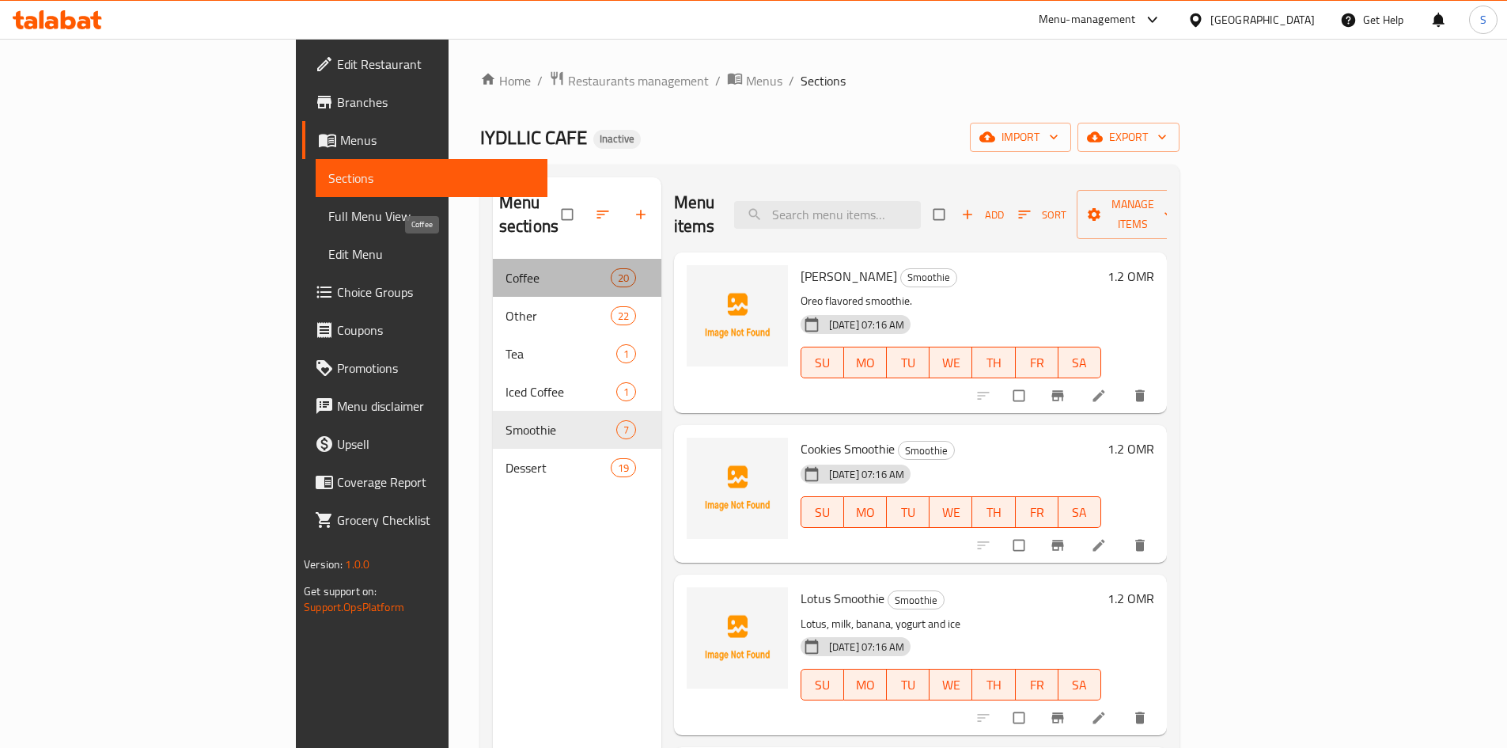
click at [506, 268] on span "Coffee" at bounding box center [558, 277] width 105 height 19
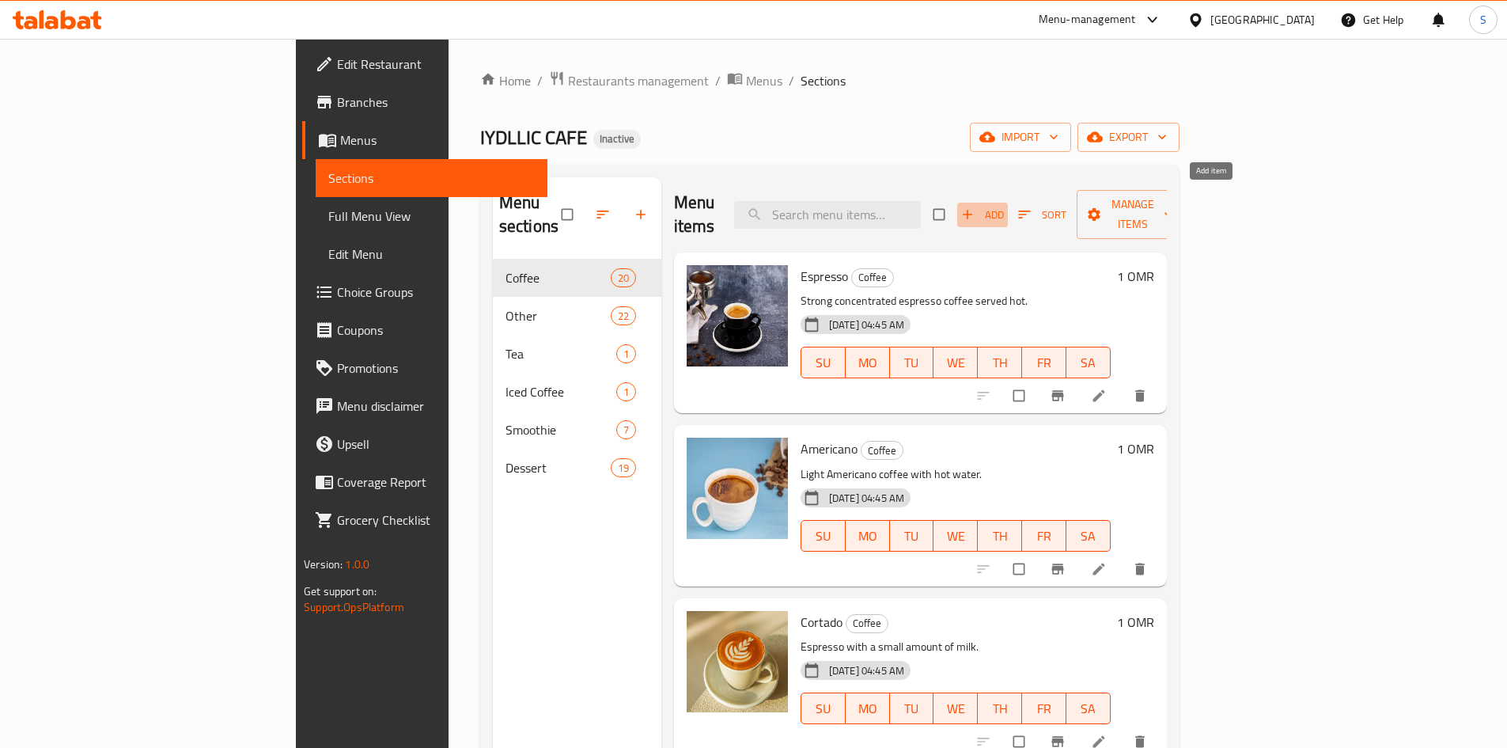
click at [1004, 206] on span "Add" at bounding box center [982, 215] width 43 height 18
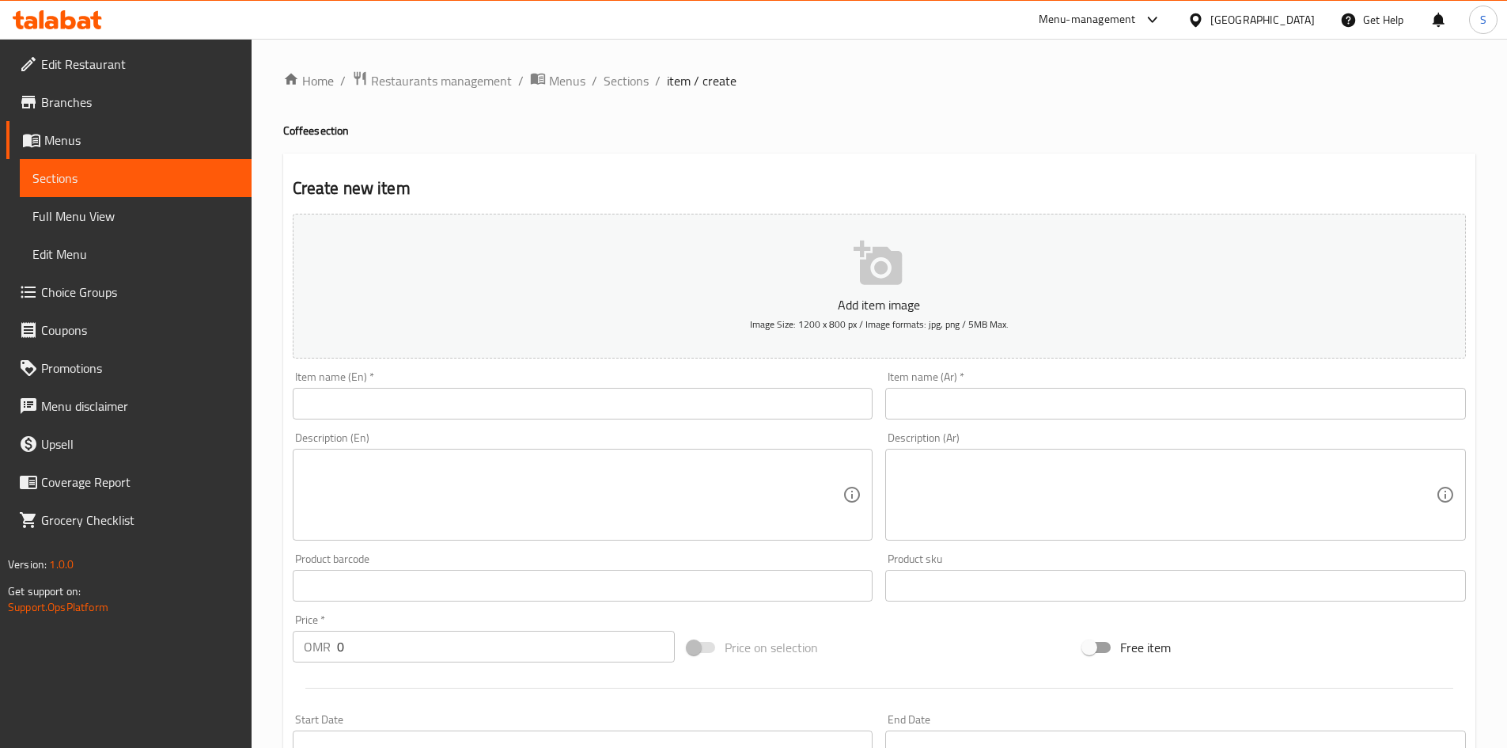
click at [386, 404] on input "text" at bounding box center [583, 404] width 581 height 32
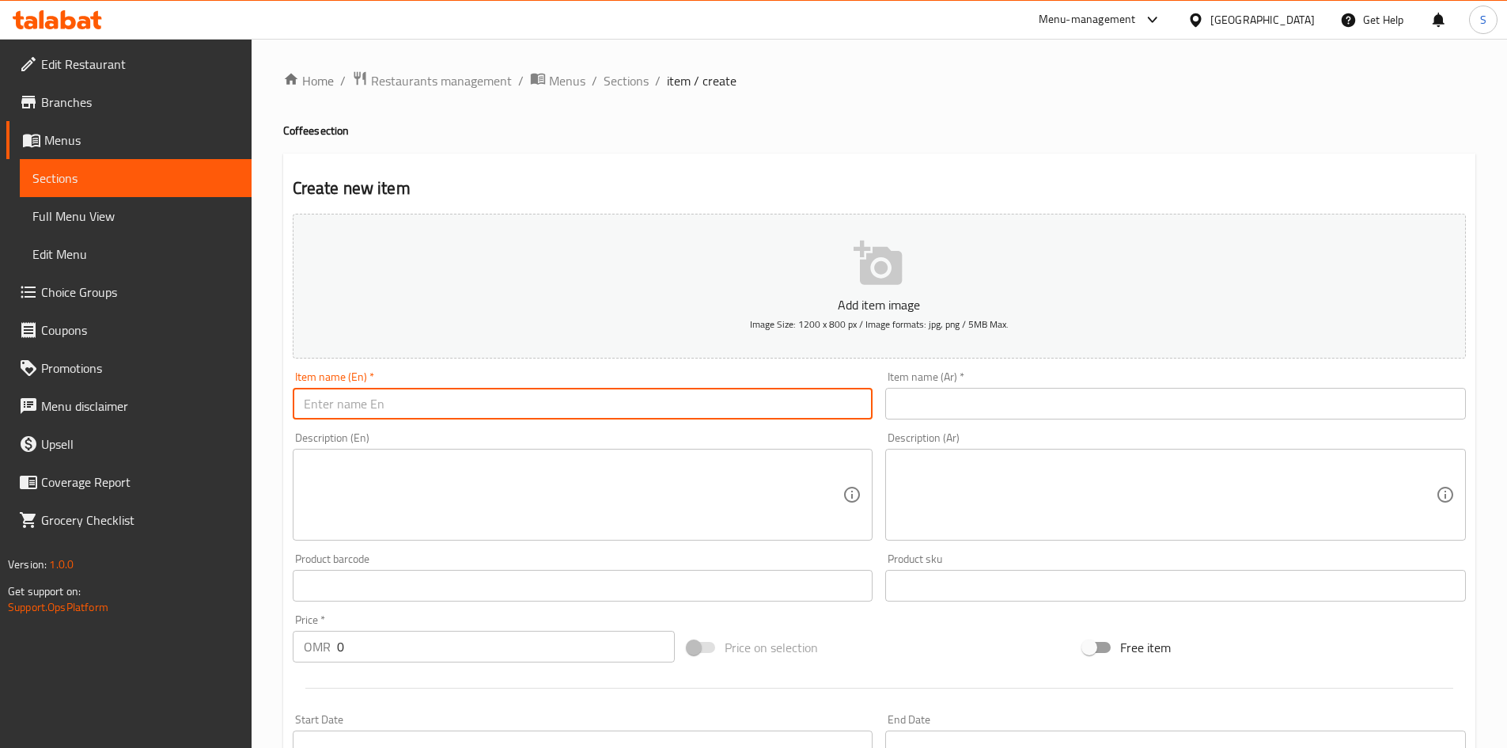
paste input "Arabic Latt"
type input "Arabic Latte"
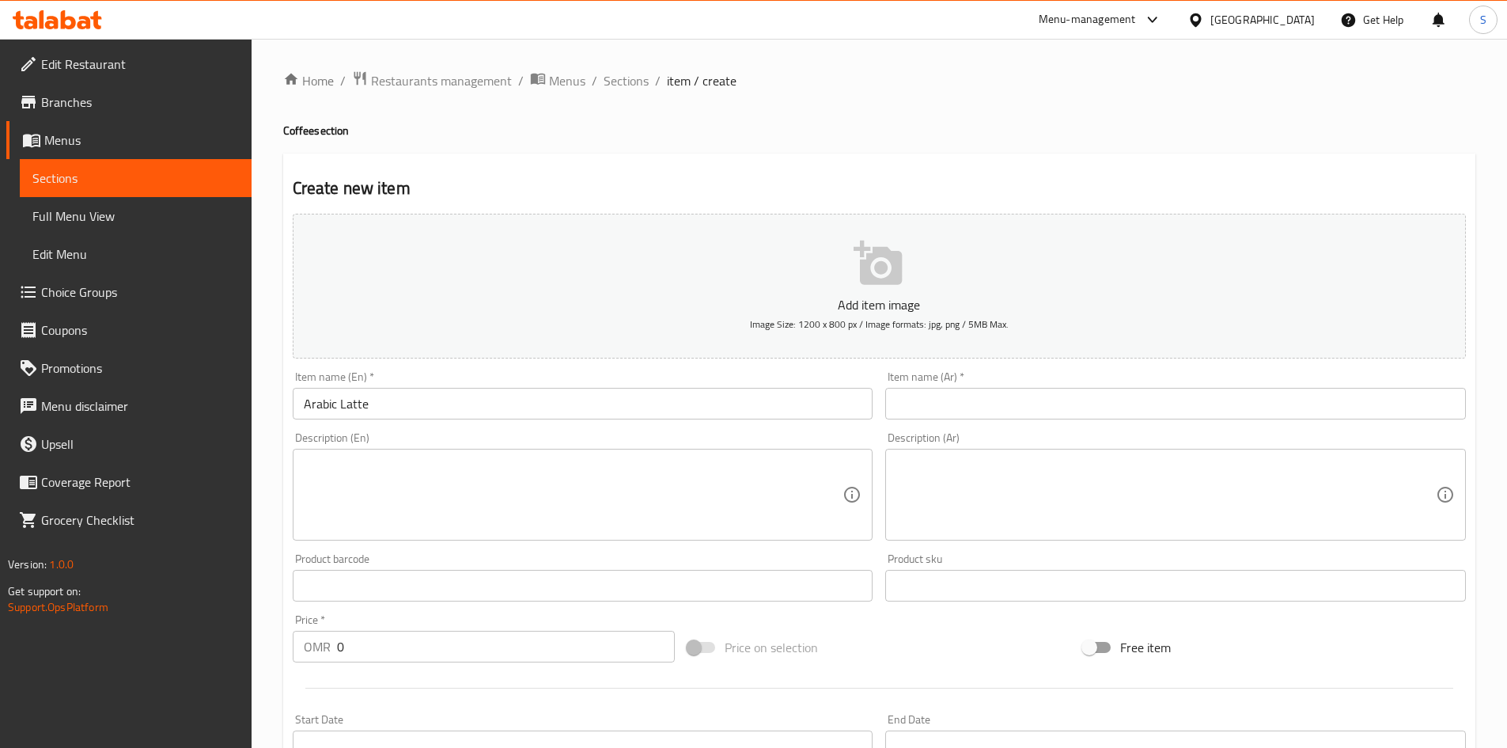
drag, startPoint x: 639, startPoint y: 484, endPoint x: 650, endPoint y: 483, distance: 11.2
click at [639, 484] on textarea at bounding box center [574, 494] width 540 height 75
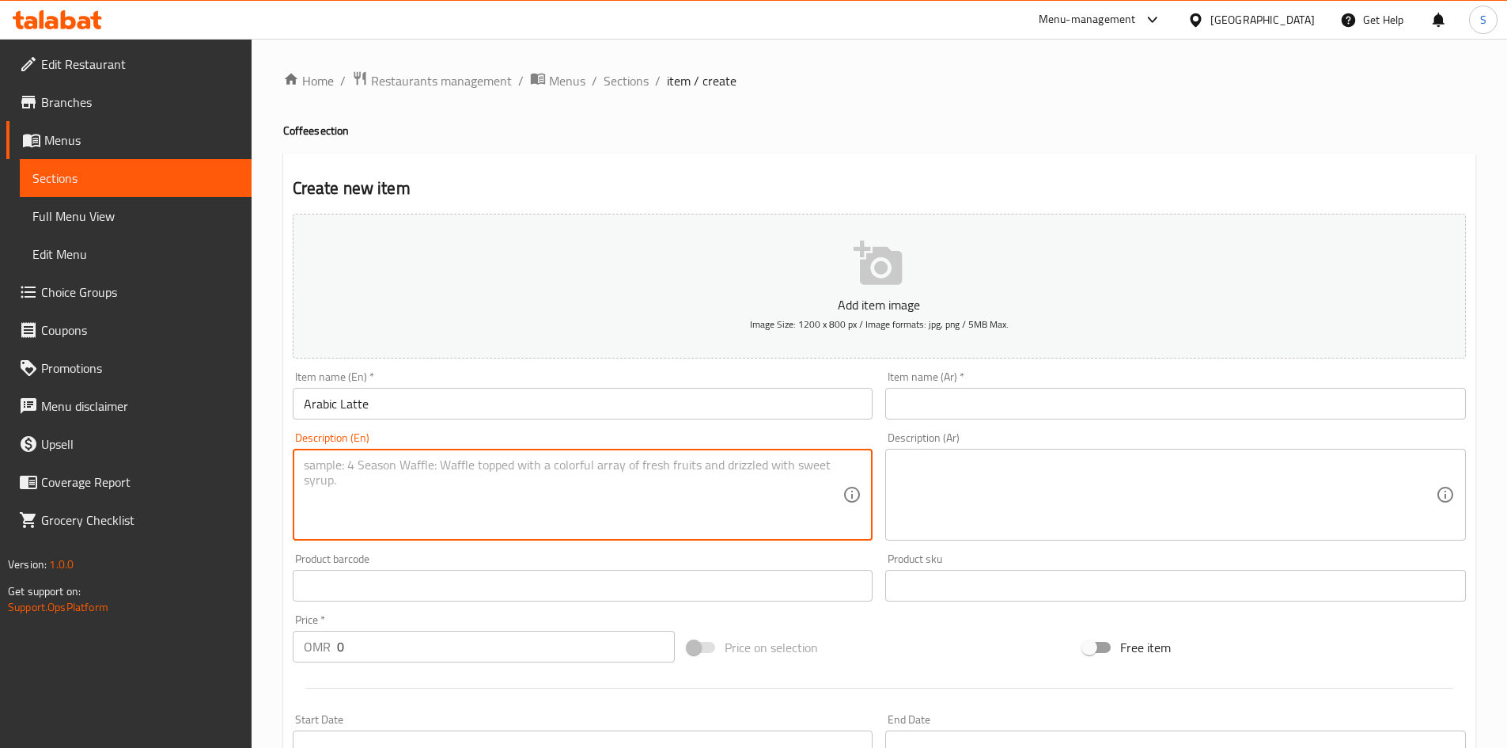
click at [951, 477] on textarea at bounding box center [1167, 494] width 540 height 75
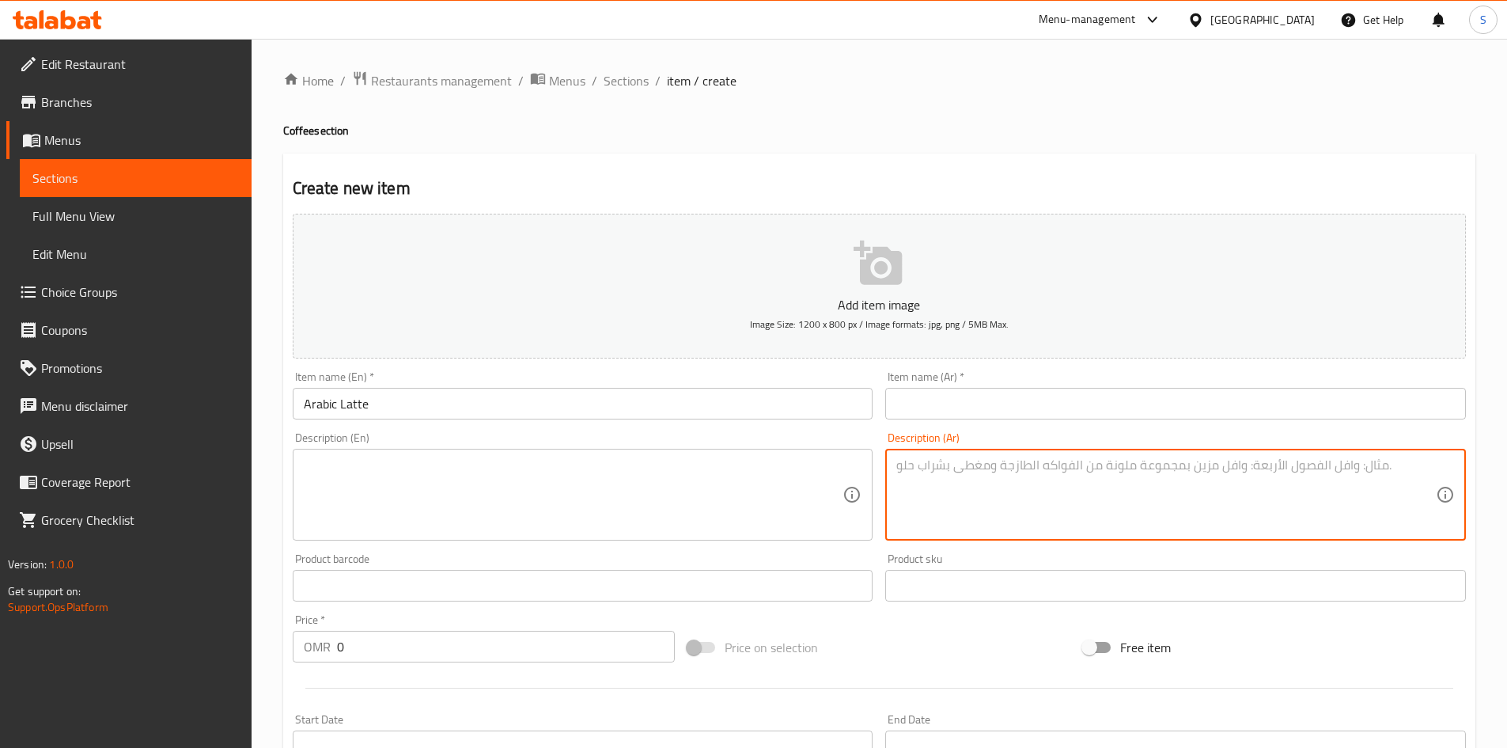
paste textarea "لاتيه بنكهات عربية خاصة."
type textarea "لاتيه بنكهات عربية خاصة."
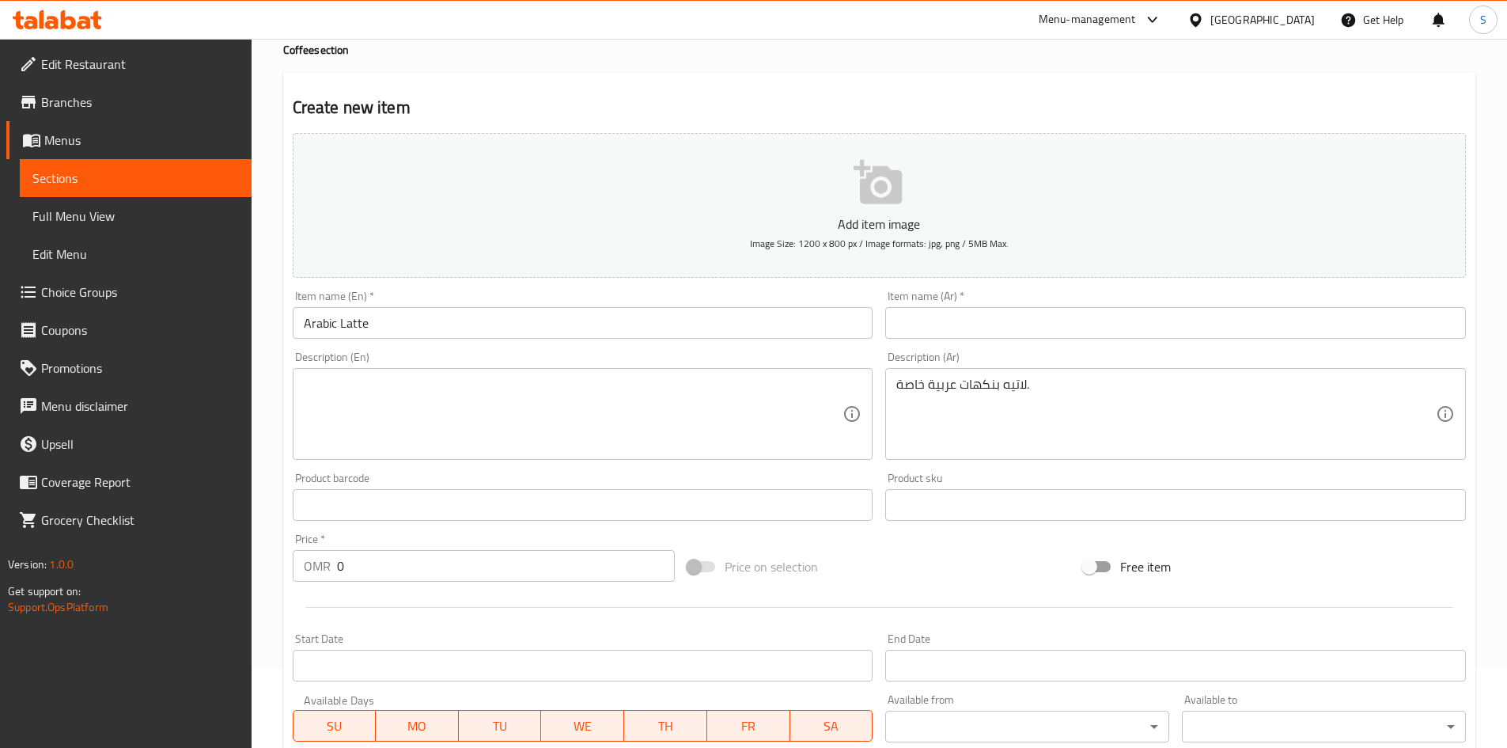
scroll to position [158, 0]
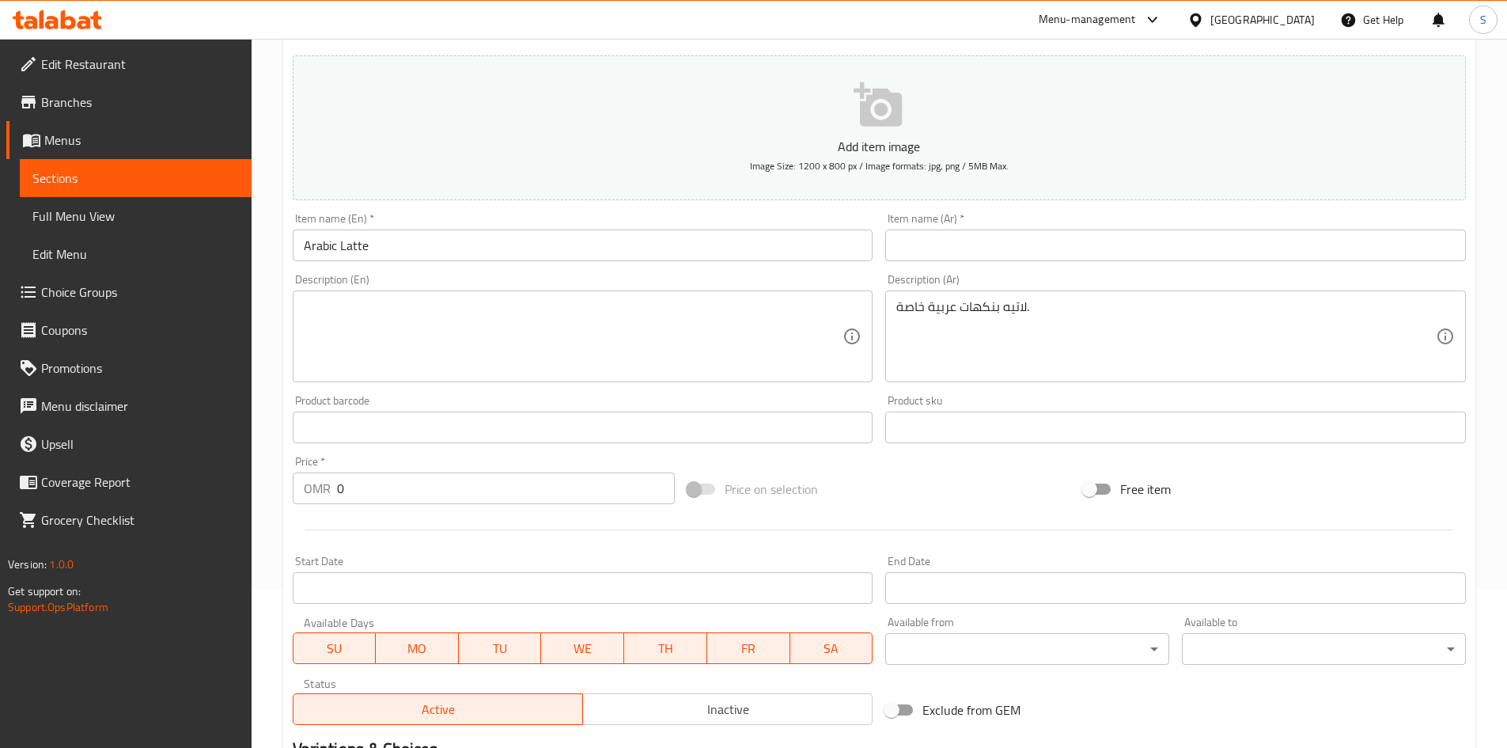
click at [363, 484] on input "0" at bounding box center [506, 488] width 339 height 32
paste input "1.4"
type input "1.4"
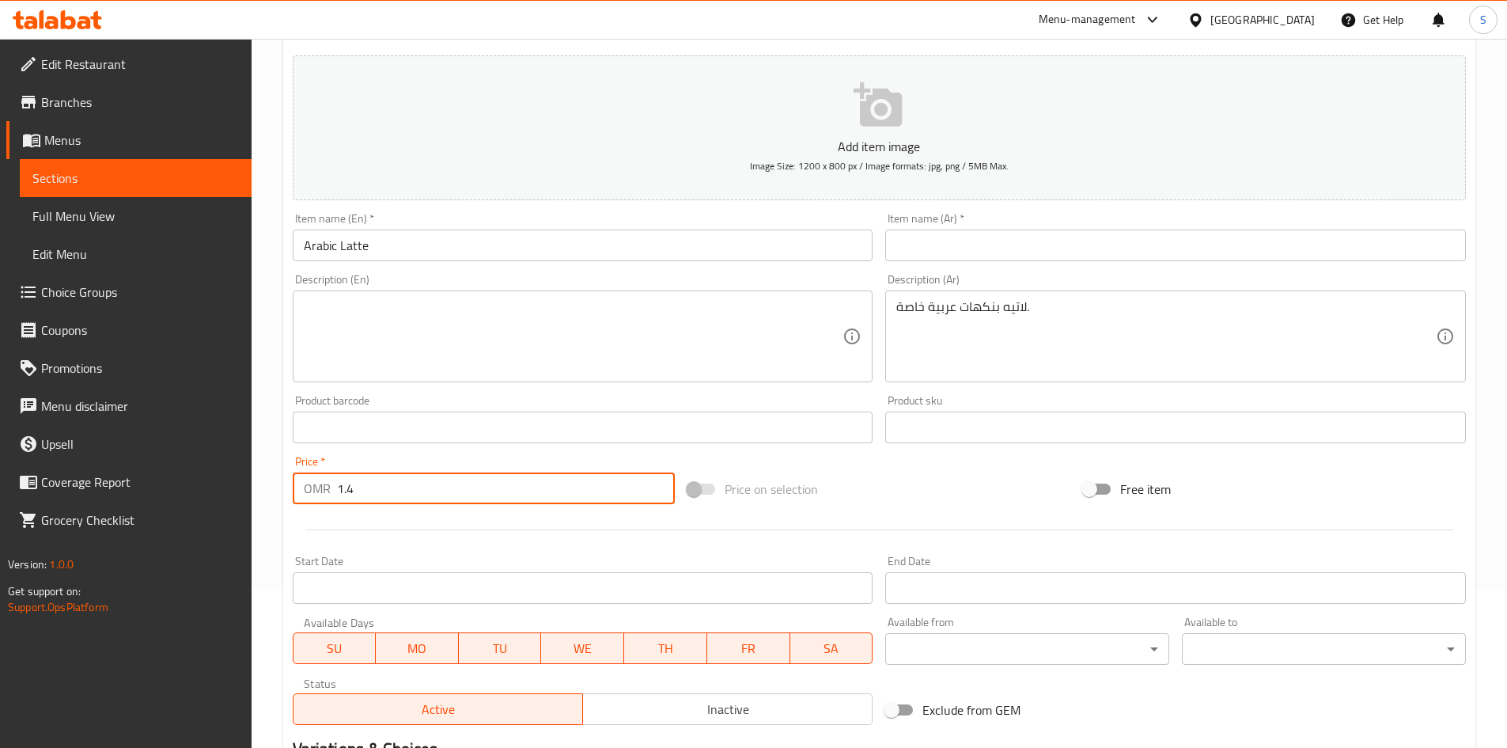
click at [584, 232] on input "Arabic Latte" at bounding box center [583, 245] width 581 height 32
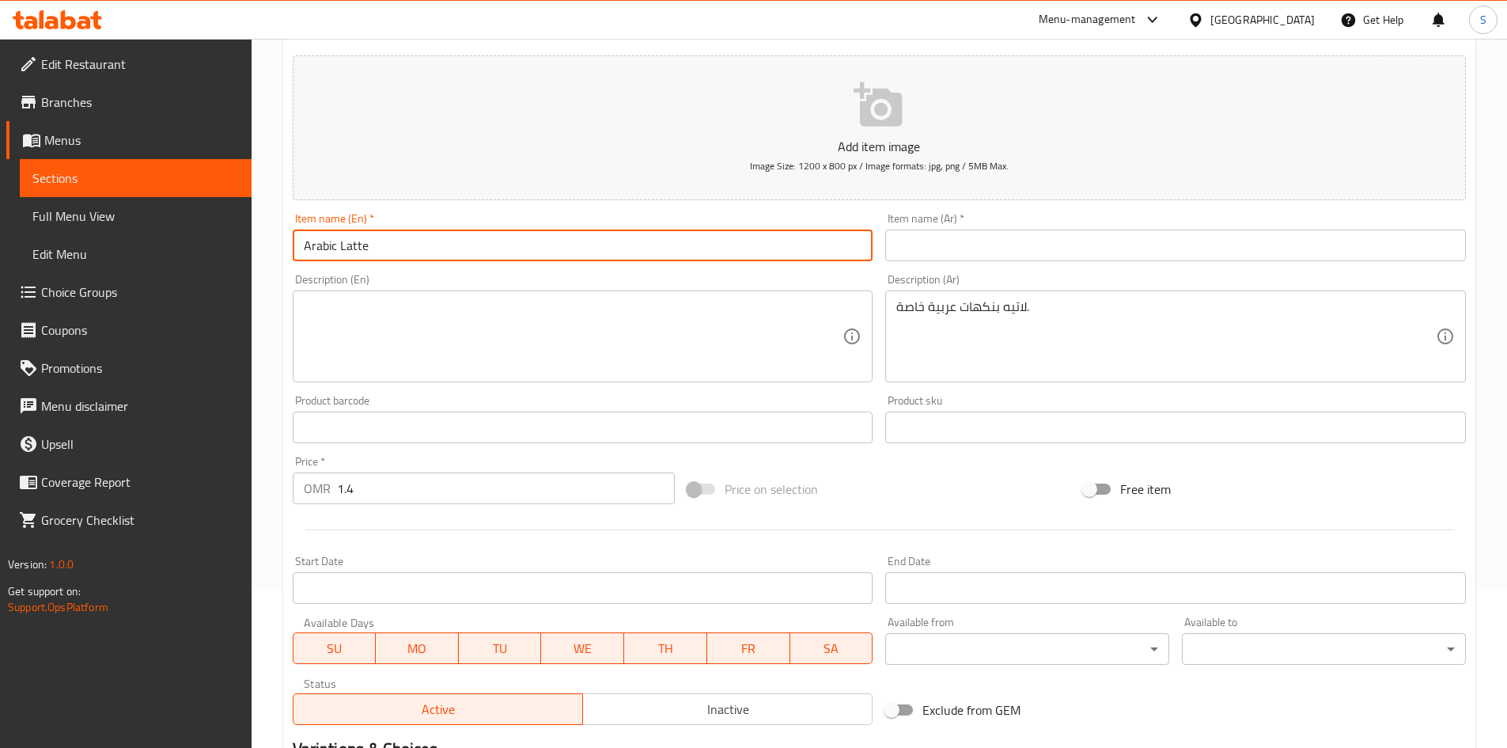
click at [584, 232] on input "Arabic Latte" at bounding box center [583, 245] width 581 height 32
click at [931, 243] on input "text" at bounding box center [1175, 245] width 581 height 32
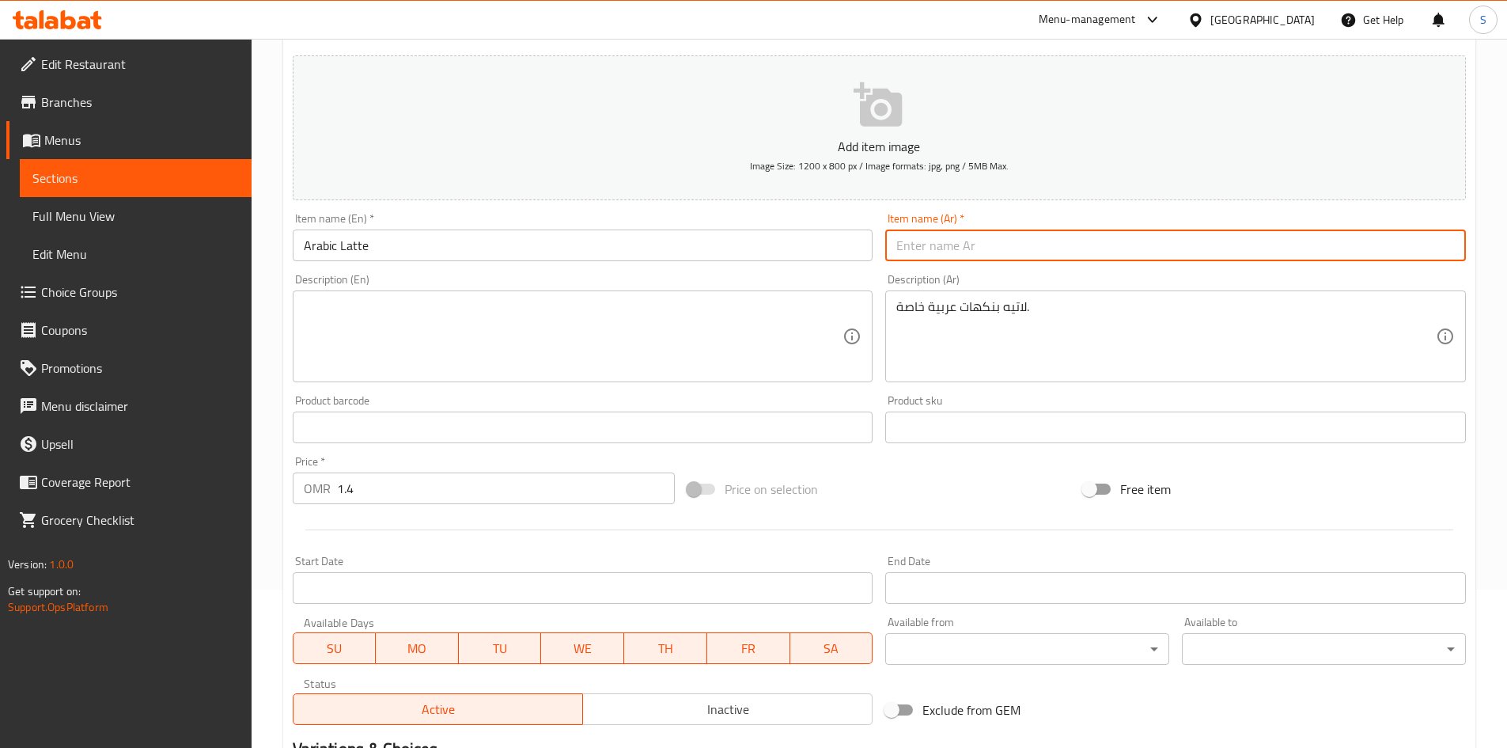
paste input "لاتيه عربي"
type input "لاتيه عربي"
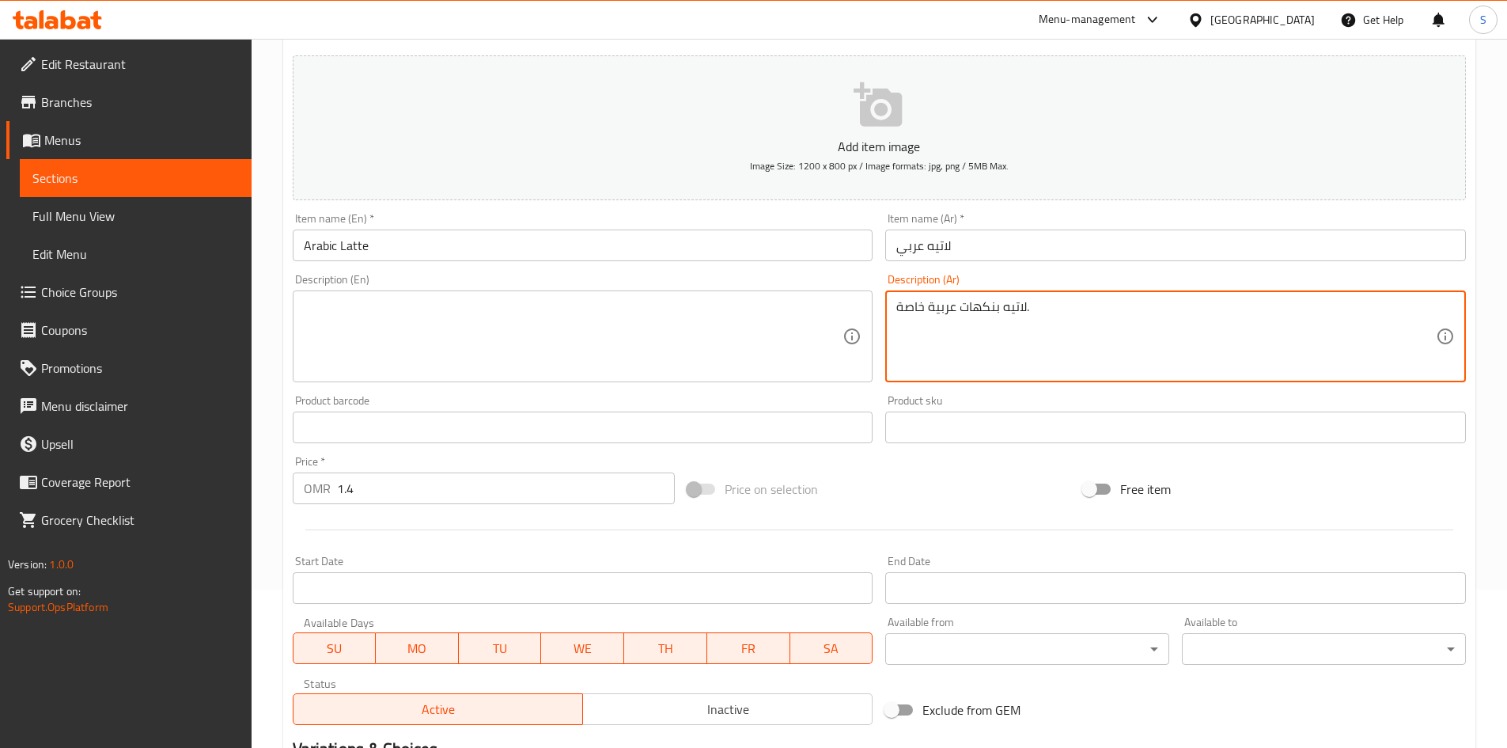
click at [1023, 317] on textarea "لاتيه بنكهات عربية خاصة." at bounding box center [1167, 336] width 540 height 75
click at [594, 337] on textarea at bounding box center [574, 336] width 540 height 75
paste textarea "Latte with special Arabic flavors."
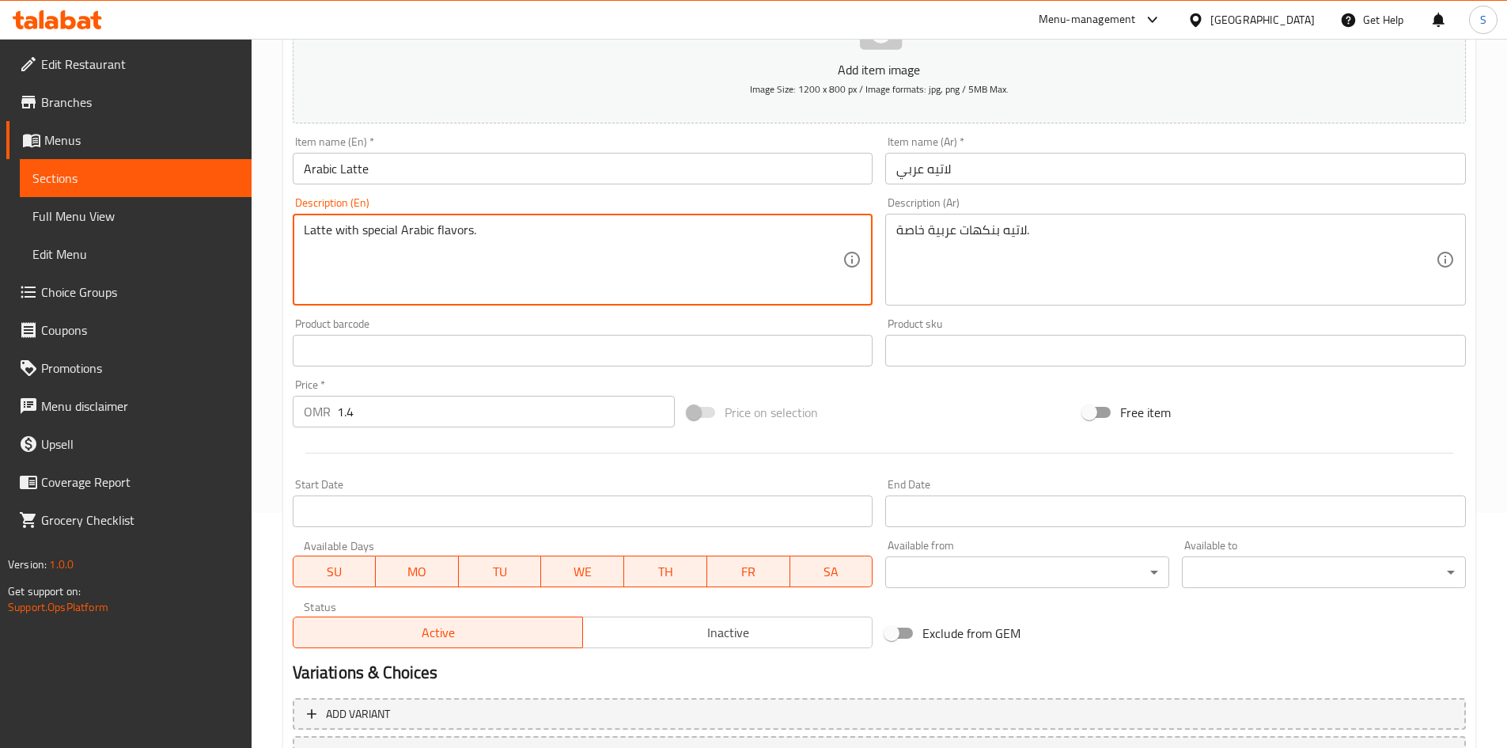
scroll to position [370, 0]
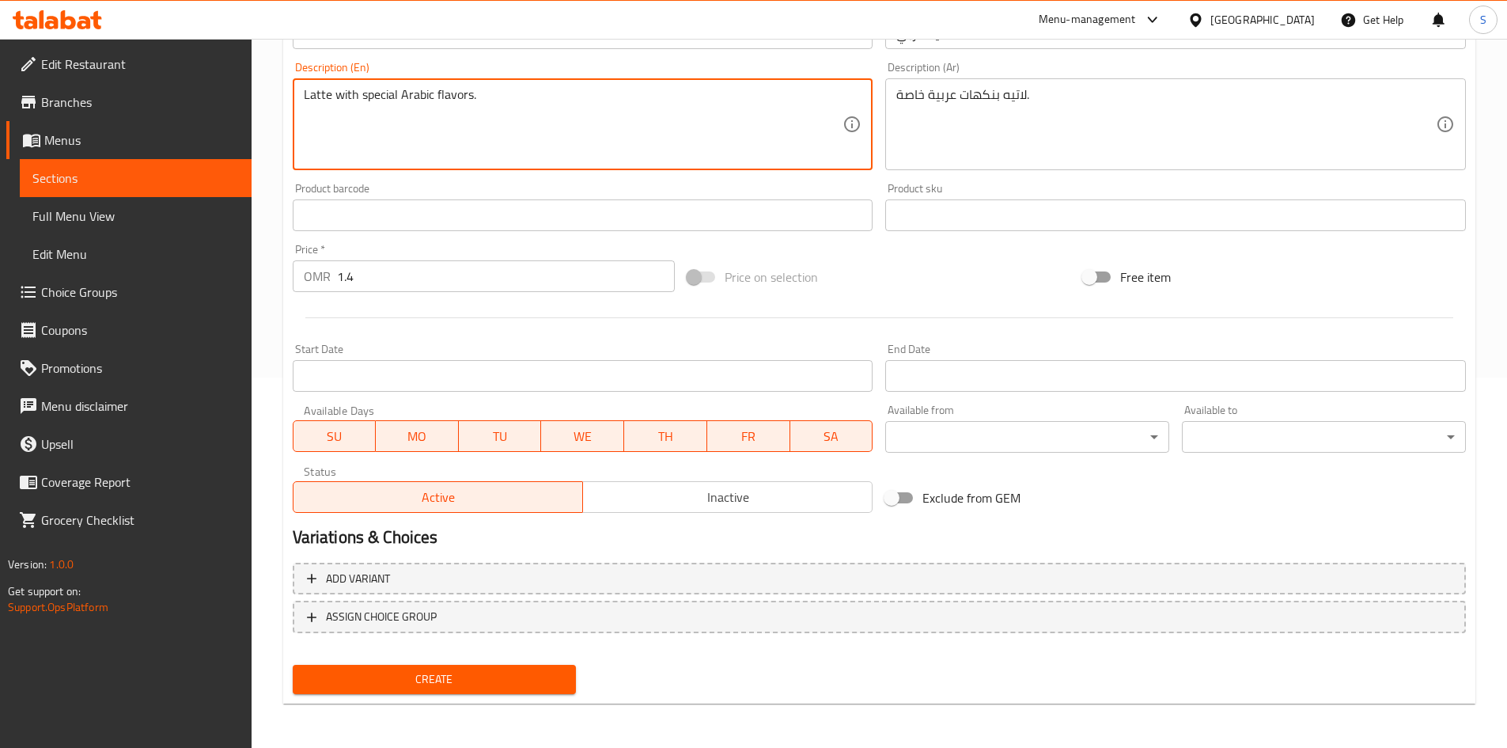
type textarea "Latte with special Arabic flavors."
click at [419, 680] on span "Create" at bounding box center [434, 679] width 259 height 20
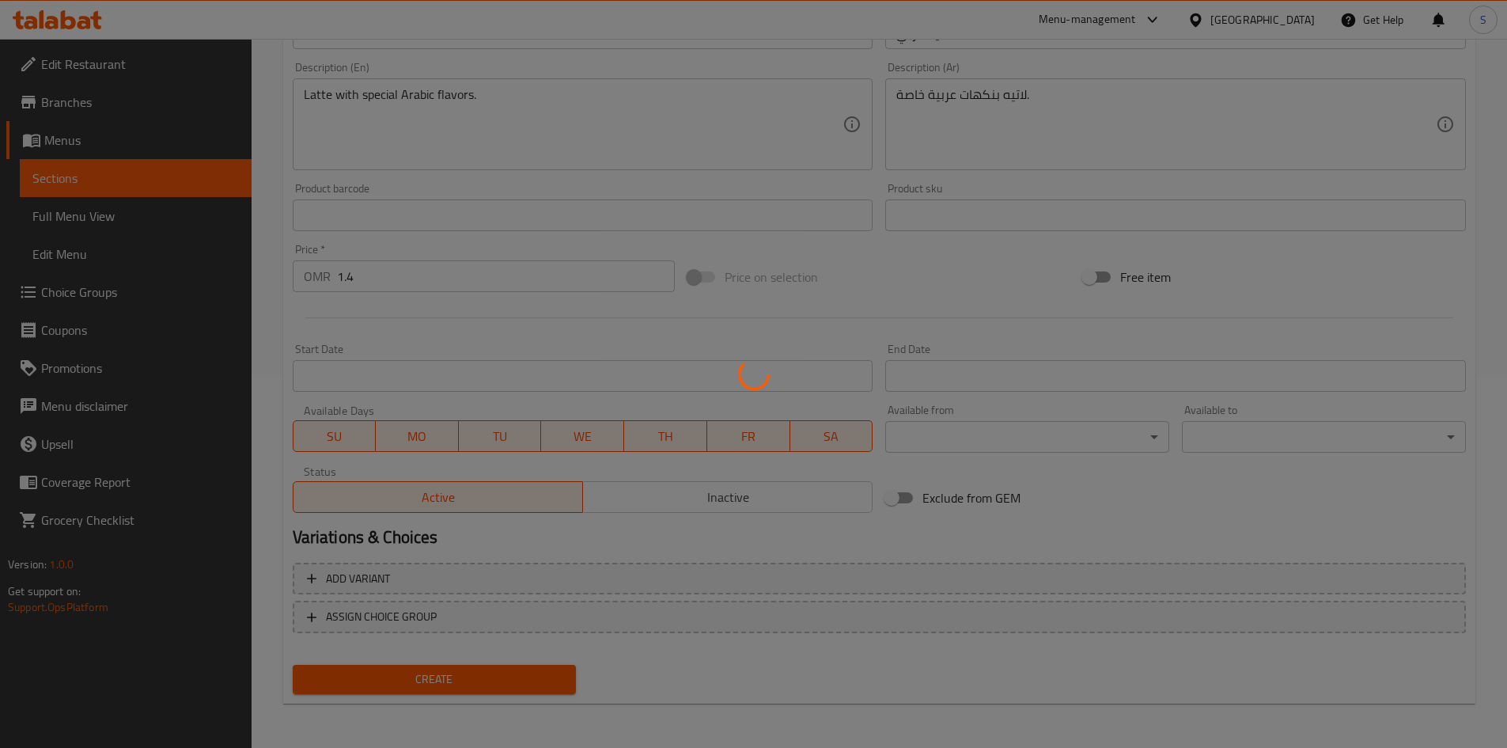
type input "0"
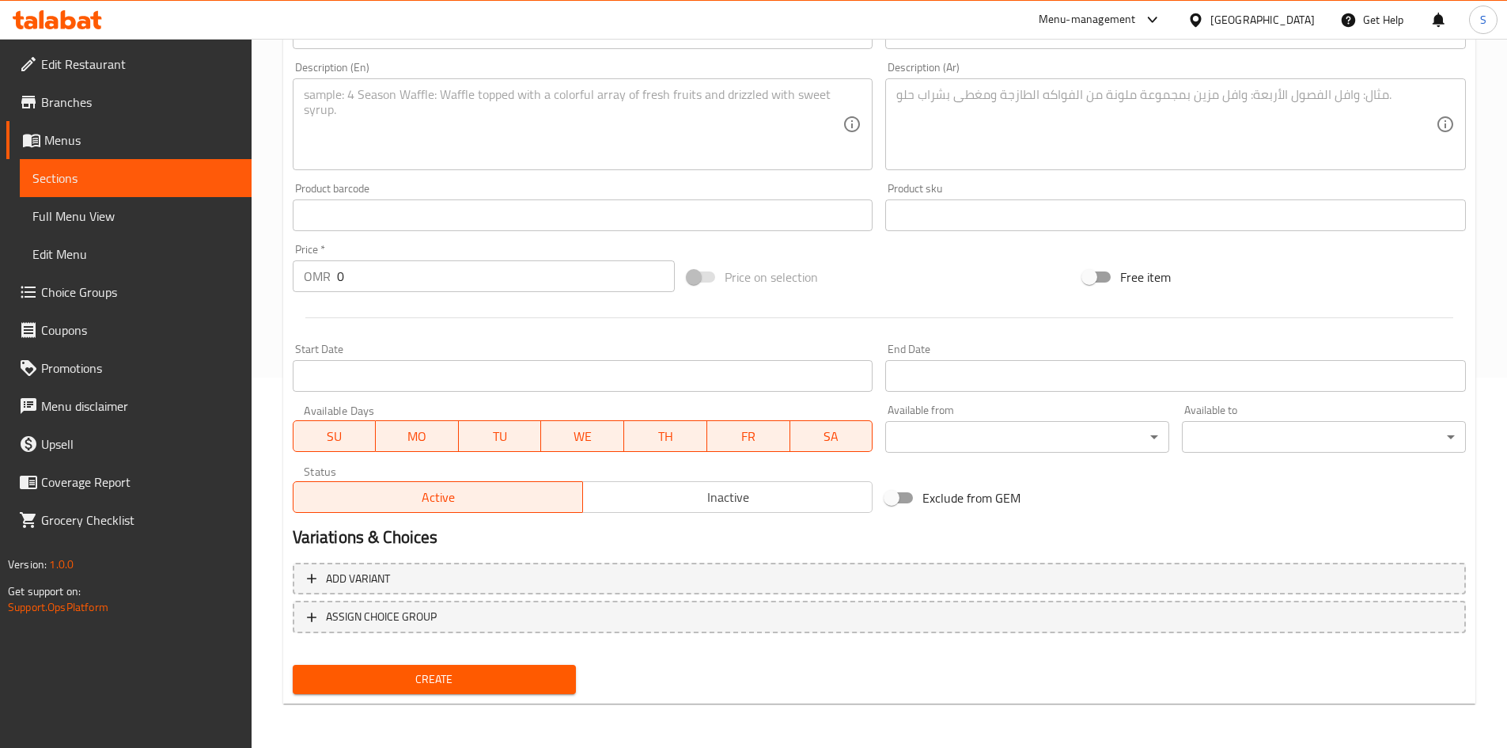
click at [78, 147] on span "Menus" at bounding box center [141, 140] width 195 height 19
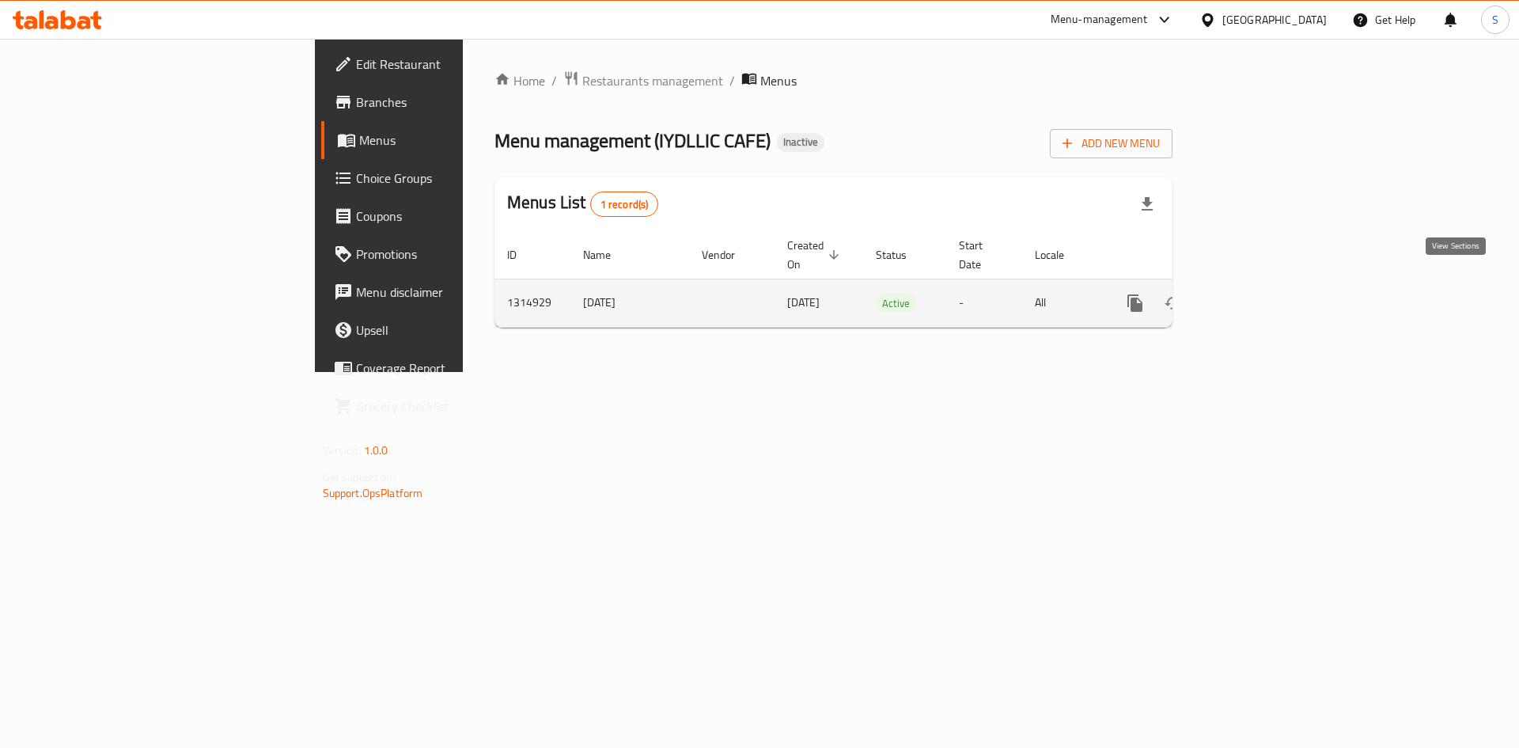
click at [1268, 297] on link "enhanced table" at bounding box center [1249, 303] width 38 height 38
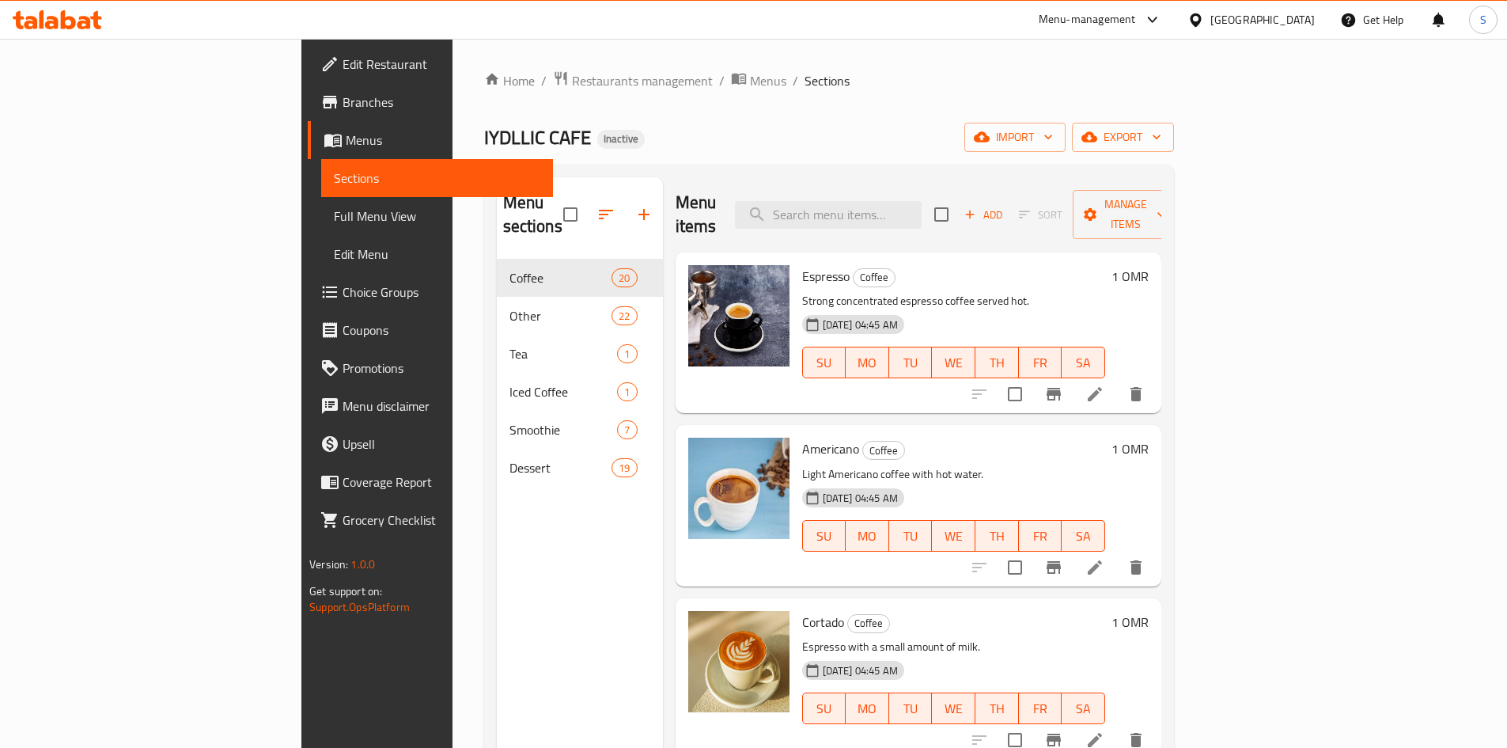
click at [1174, 153] on div "Home / Restaurants management / Menus / Sections IYDLLIC CAFE Inactive import e…" at bounding box center [829, 503] width 690 height 867
click at [1162, 139] on span "export" at bounding box center [1123, 137] width 77 height 20
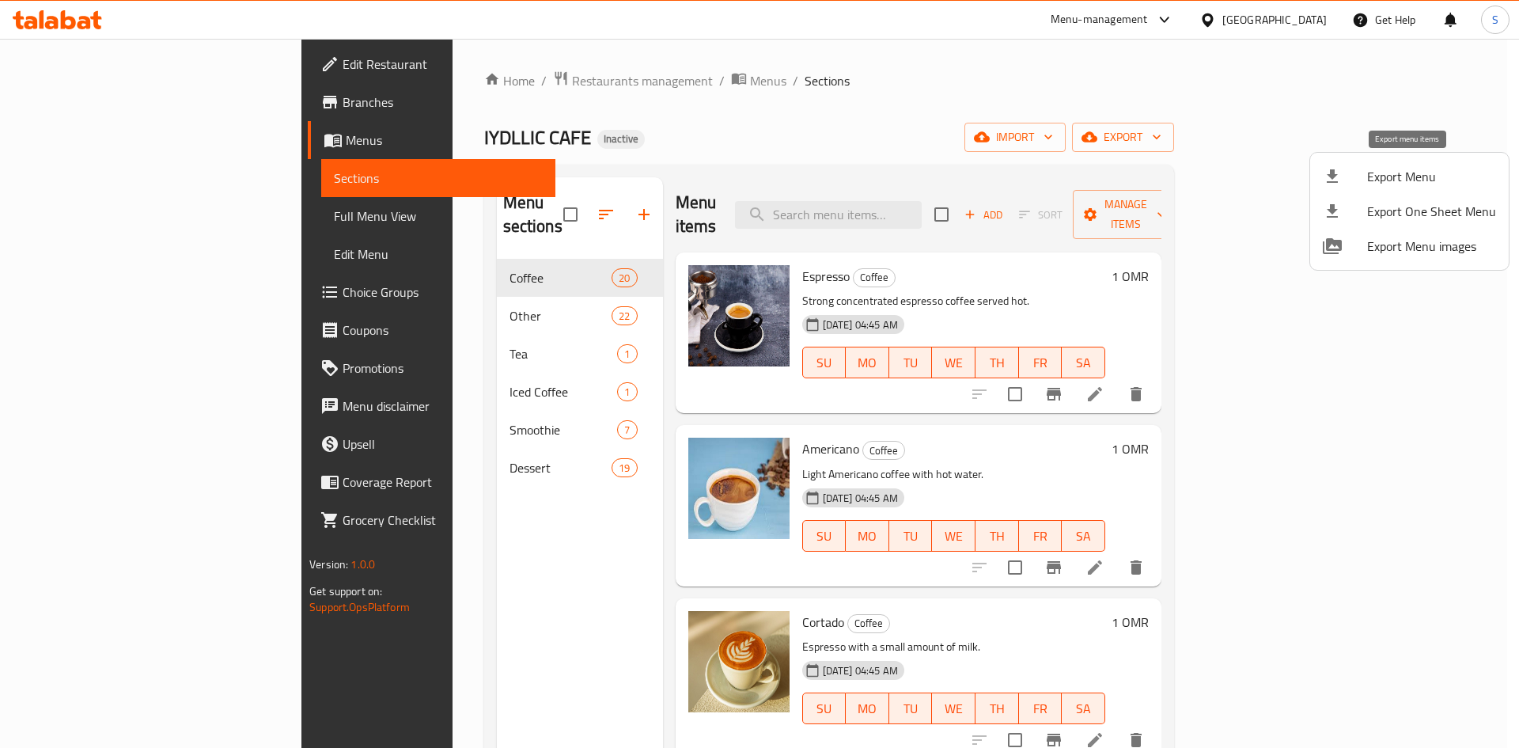
click at [1359, 169] on div at bounding box center [1345, 176] width 44 height 19
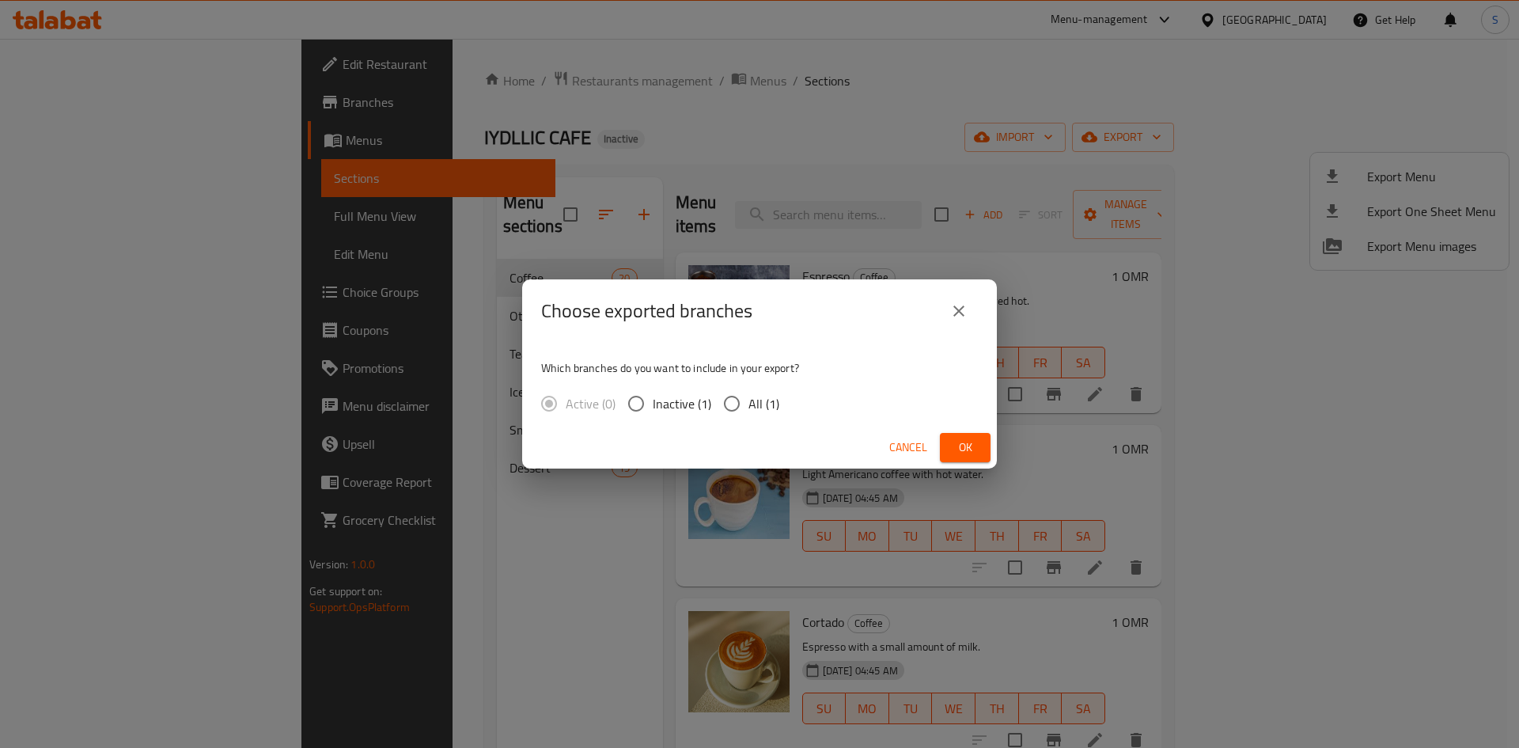
click at [726, 395] on input "All (1)" at bounding box center [731, 403] width 33 height 33
radio input "true"
click at [981, 451] on button "Ok" at bounding box center [965, 447] width 51 height 29
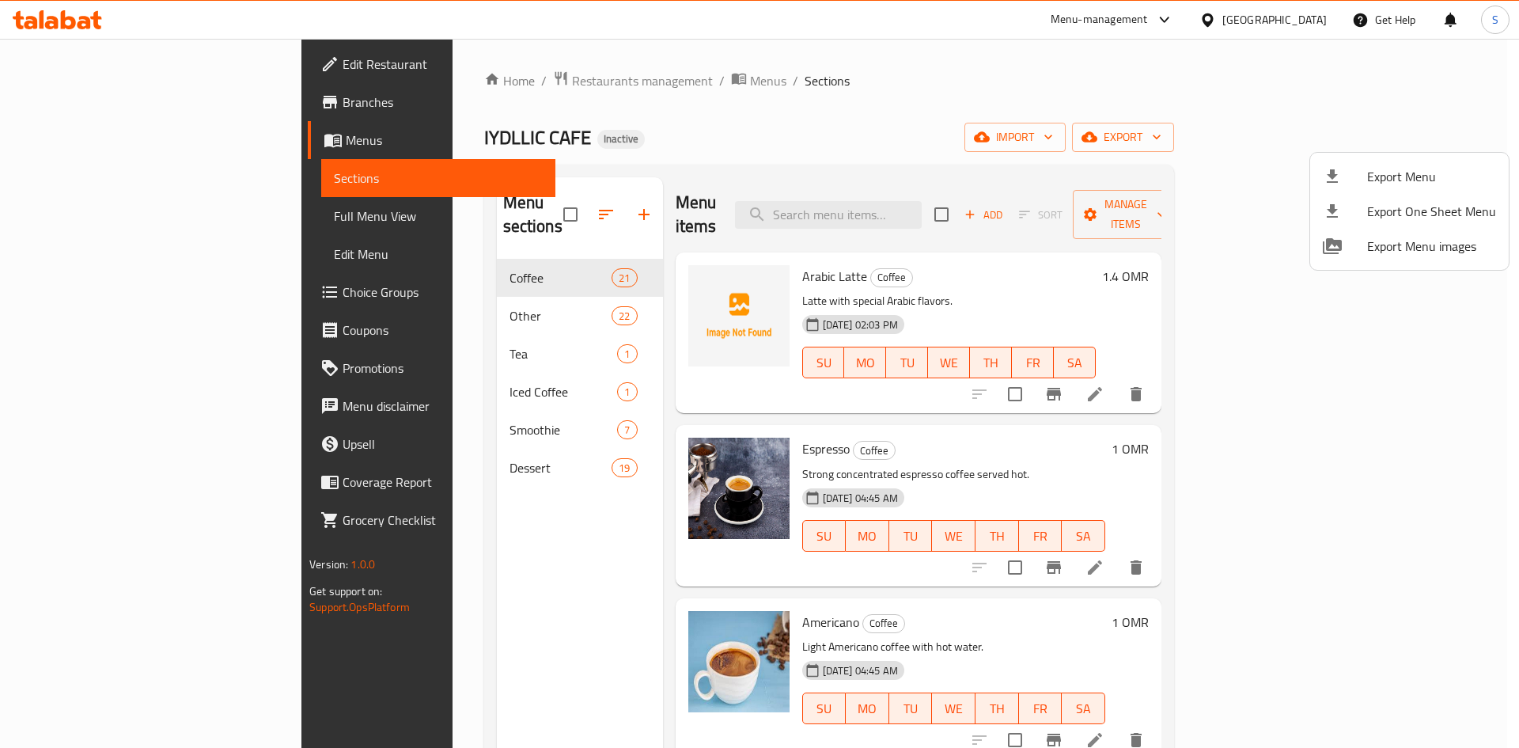
click at [920, 201] on div at bounding box center [759, 374] width 1519 height 748
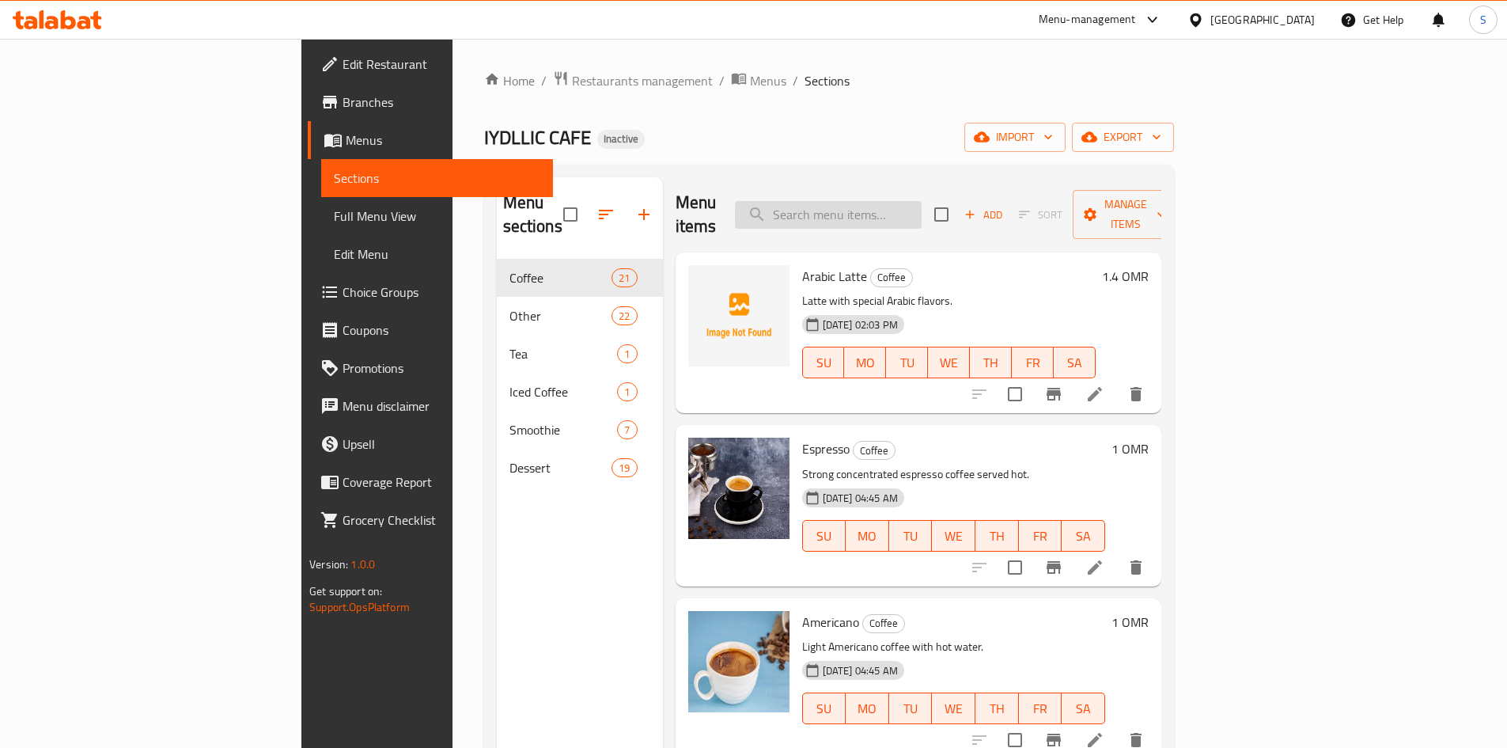
click at [920, 201] on input "search" at bounding box center [828, 215] width 187 height 28
paste input "Iced White Mat"
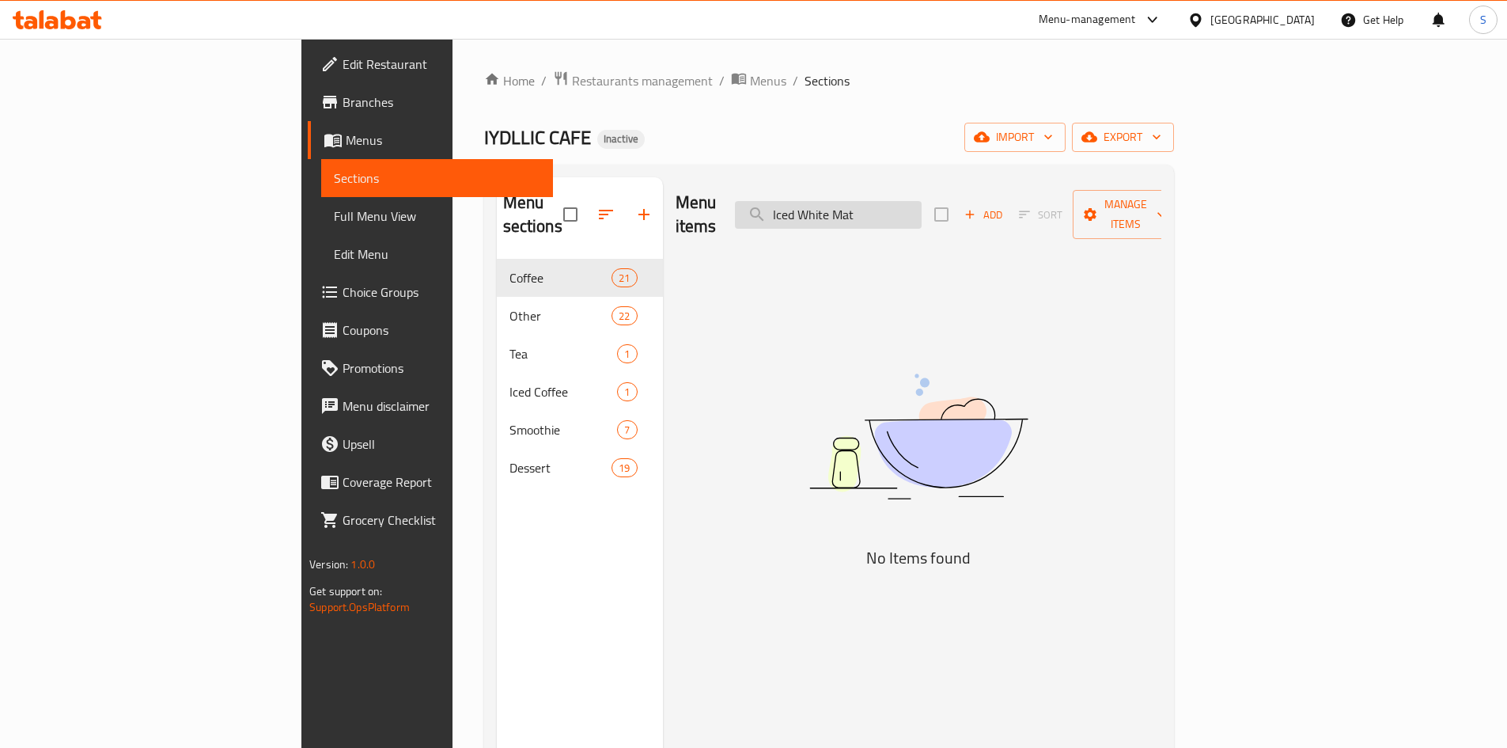
click at [890, 203] on input "Iced White Mat" at bounding box center [828, 215] width 187 height 28
click at [885, 207] on input "Iced White Mat" at bounding box center [828, 215] width 187 height 28
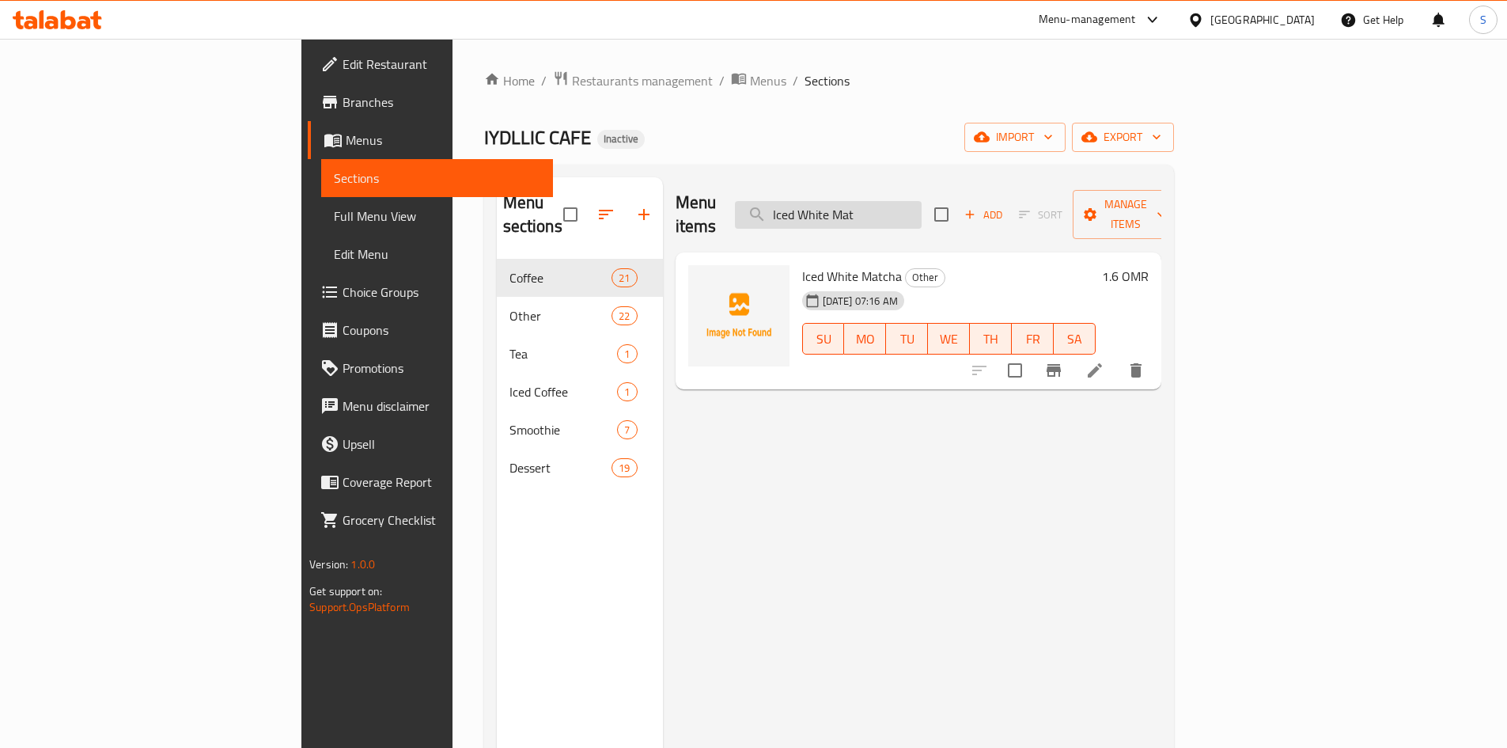
click at [919, 201] on input "Iced White Mat" at bounding box center [828, 215] width 187 height 28
paste input "Saffron La"
click at [919, 201] on input "Iced Saffron LaMat" at bounding box center [828, 215] width 187 height 28
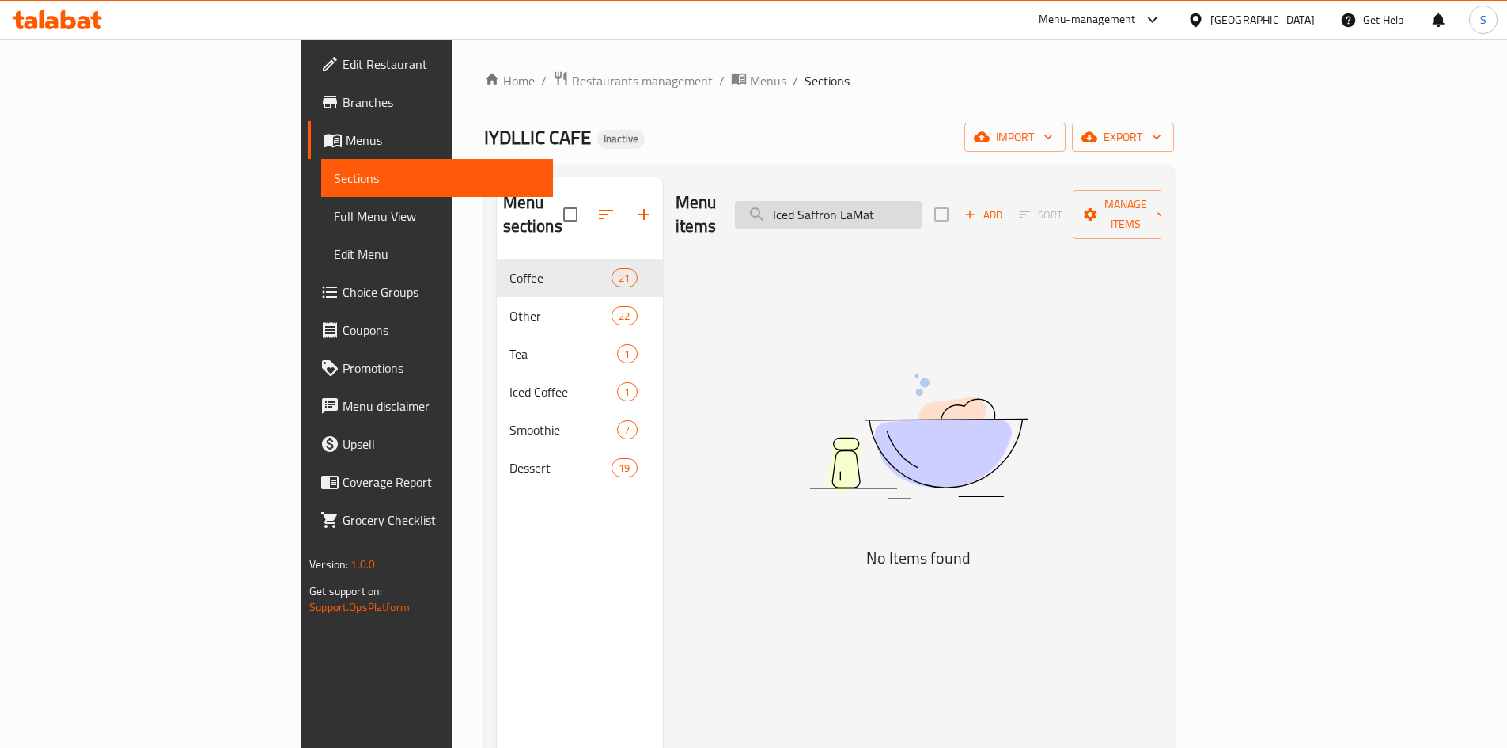
click at [919, 201] on input "Iced Saffron LaMat" at bounding box center [828, 215] width 187 height 28
paste input "Saffron La"
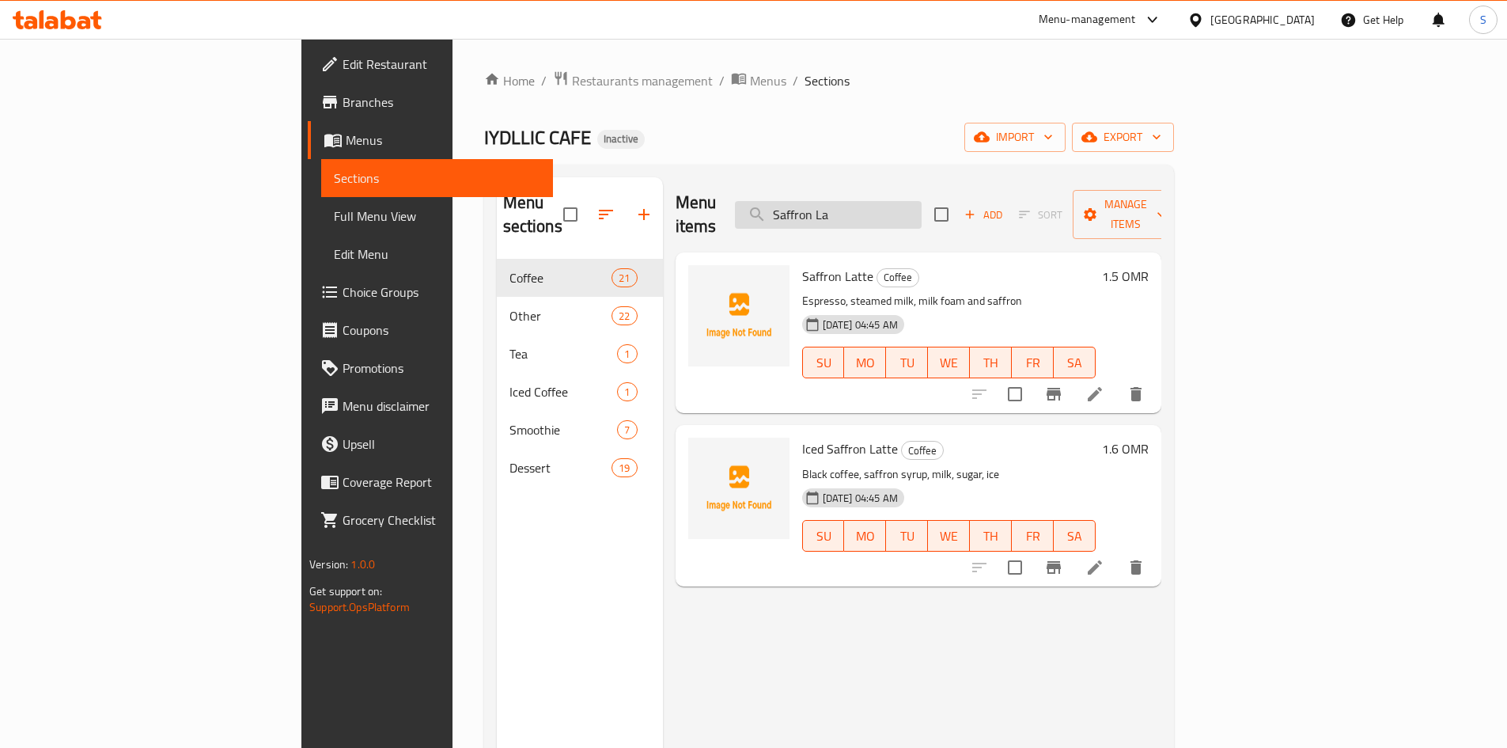
click at [889, 205] on input "Saffron La" at bounding box center [828, 215] width 187 height 28
paste input "Mango-Strawberry-Passion Ic"
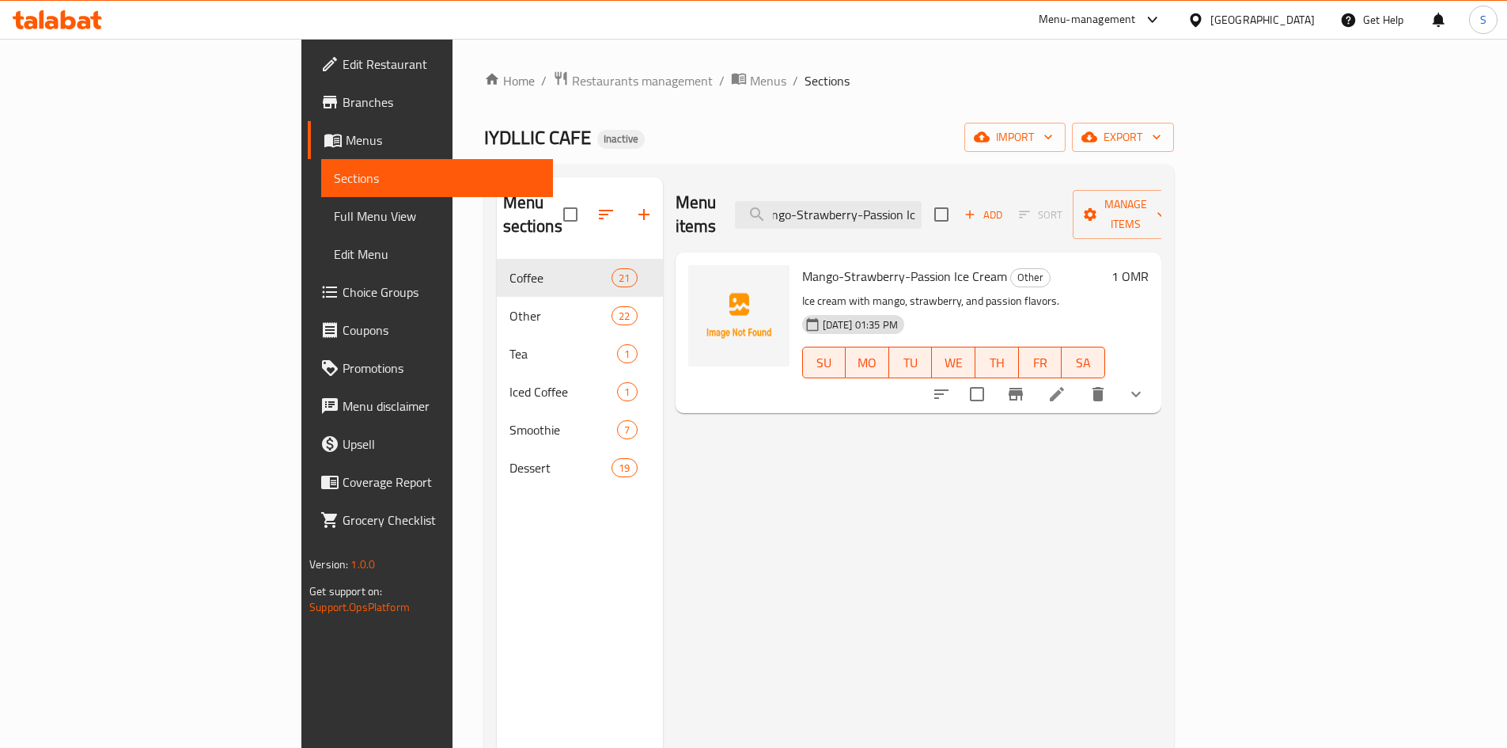
type input "Mango-Strawberry-Passion Ic"
click at [897, 156] on div "Home / Restaurants management / Menus / Sections IYDLLIC CAFE Inactive import e…" at bounding box center [829, 503] width 690 height 867
click at [1289, 1] on div "[GEOGRAPHIC_DATA]" at bounding box center [1251, 20] width 153 height 38
click at [1285, 9] on div "[GEOGRAPHIC_DATA]" at bounding box center [1251, 20] width 153 height 38
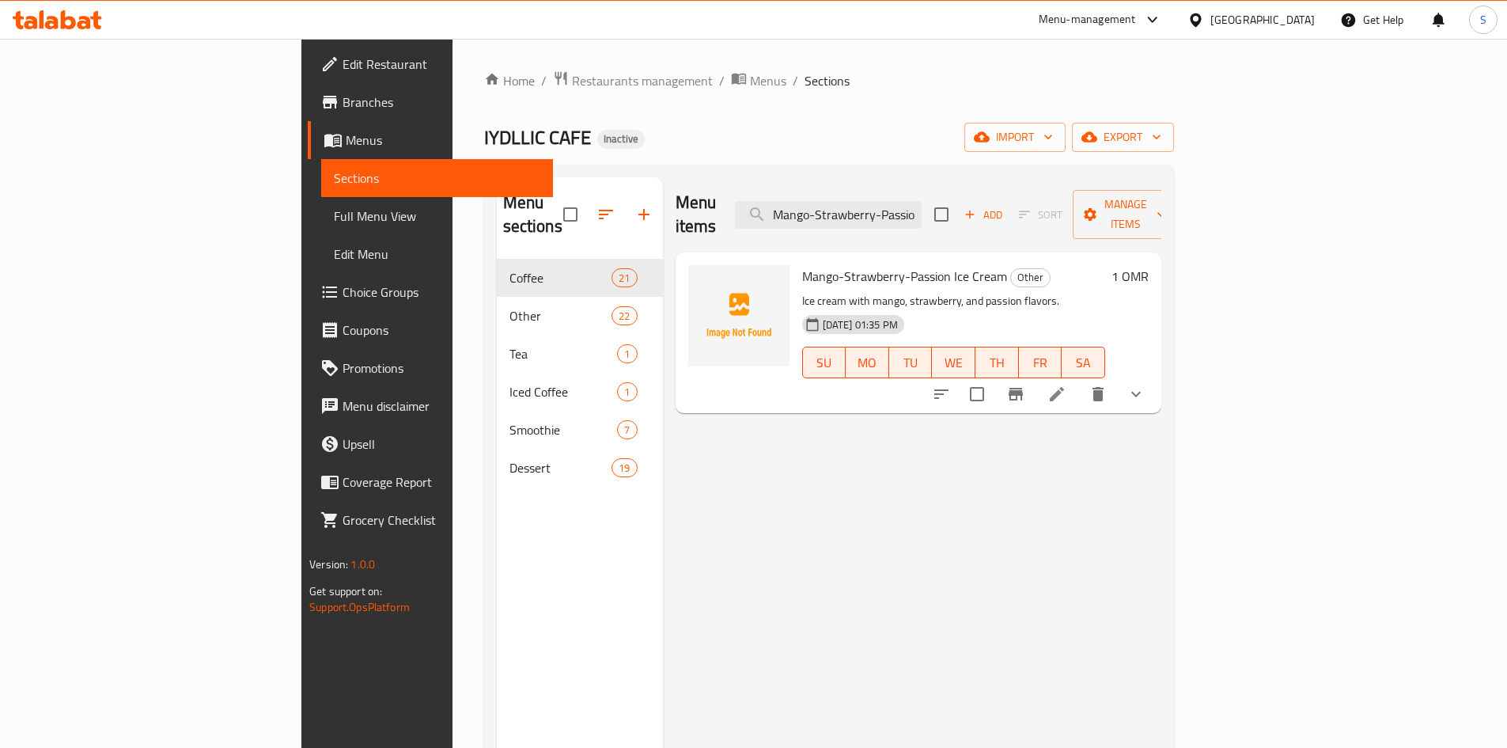
click at [1297, 13] on div "[GEOGRAPHIC_DATA]" at bounding box center [1263, 19] width 104 height 17
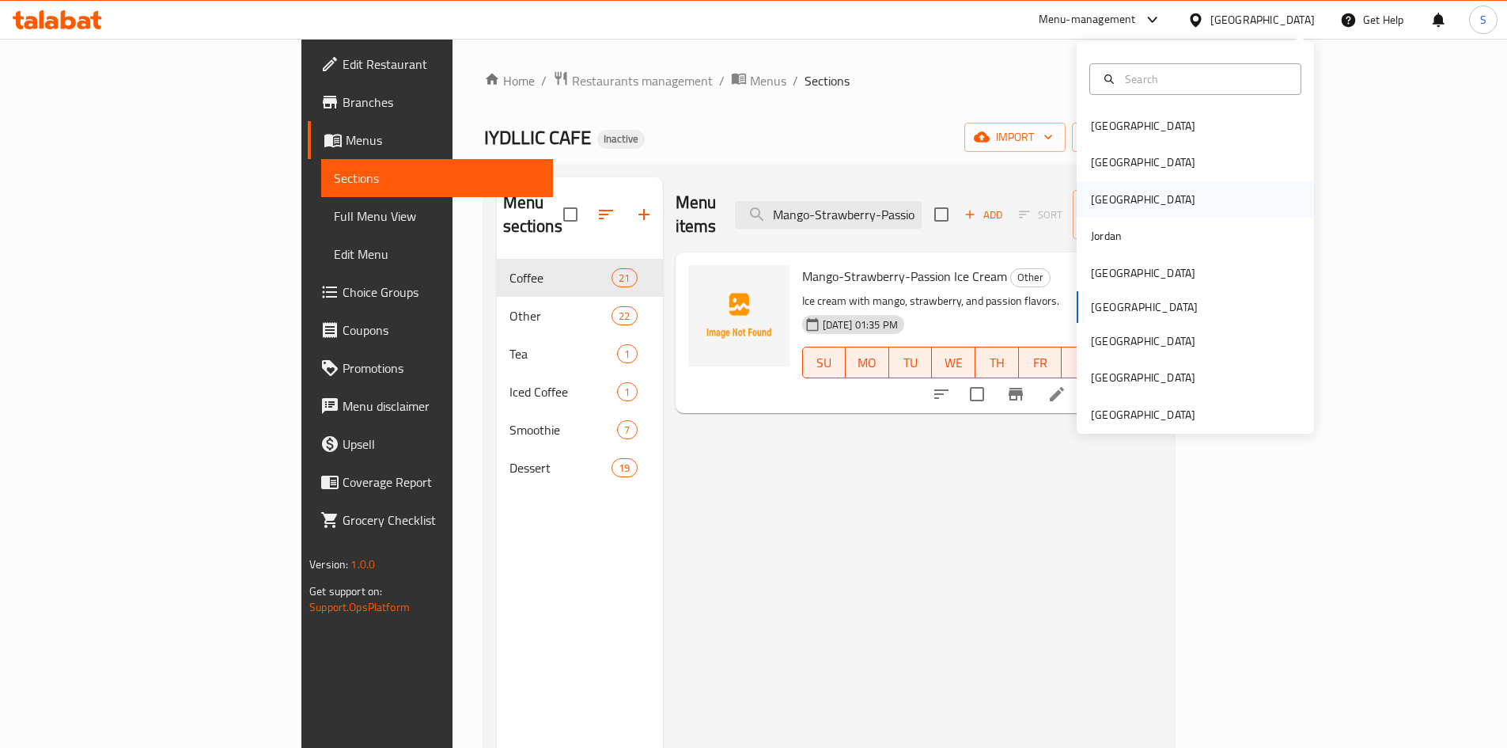
click at [1104, 188] on div "[GEOGRAPHIC_DATA]" at bounding box center [1144, 199] width 130 height 36
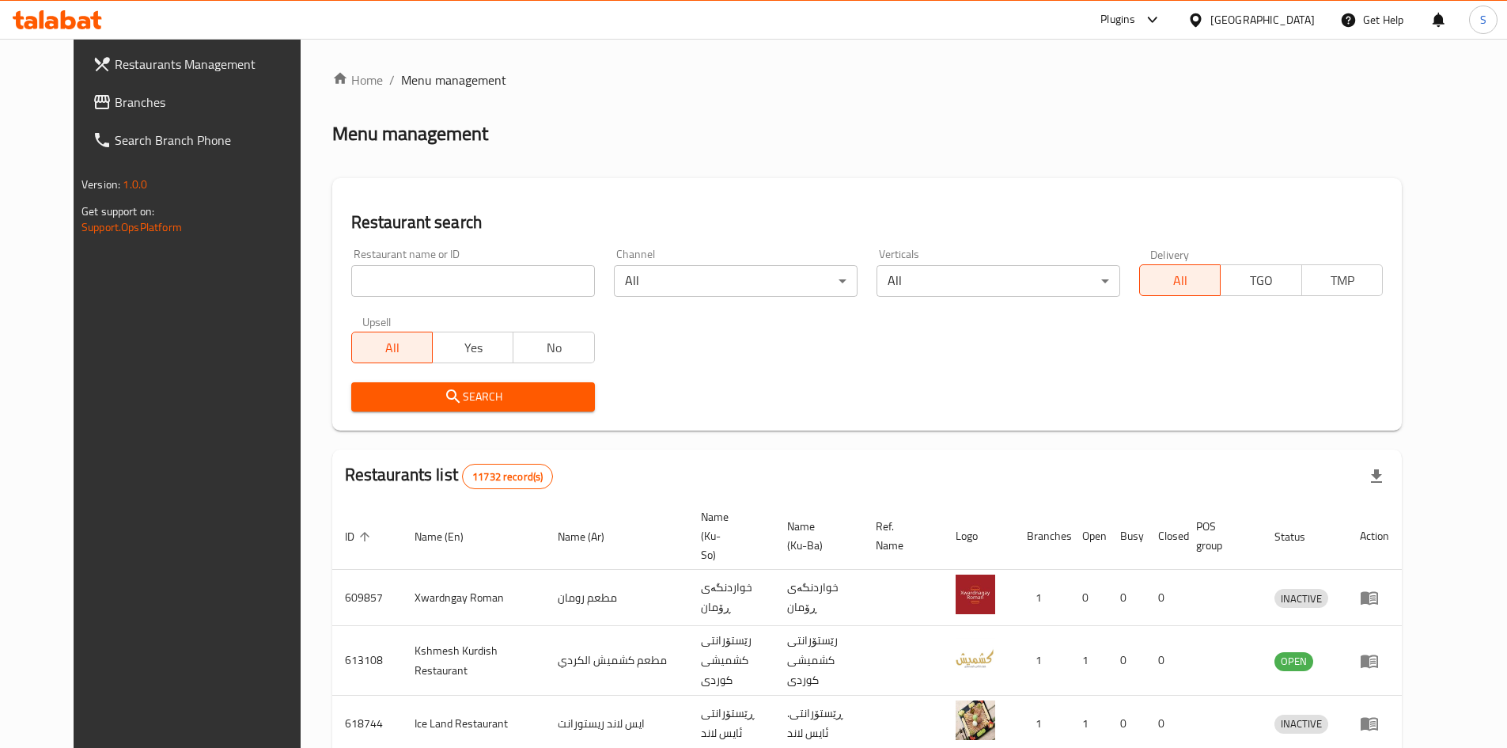
click at [1297, 22] on div "[GEOGRAPHIC_DATA]" at bounding box center [1263, 19] width 104 height 17
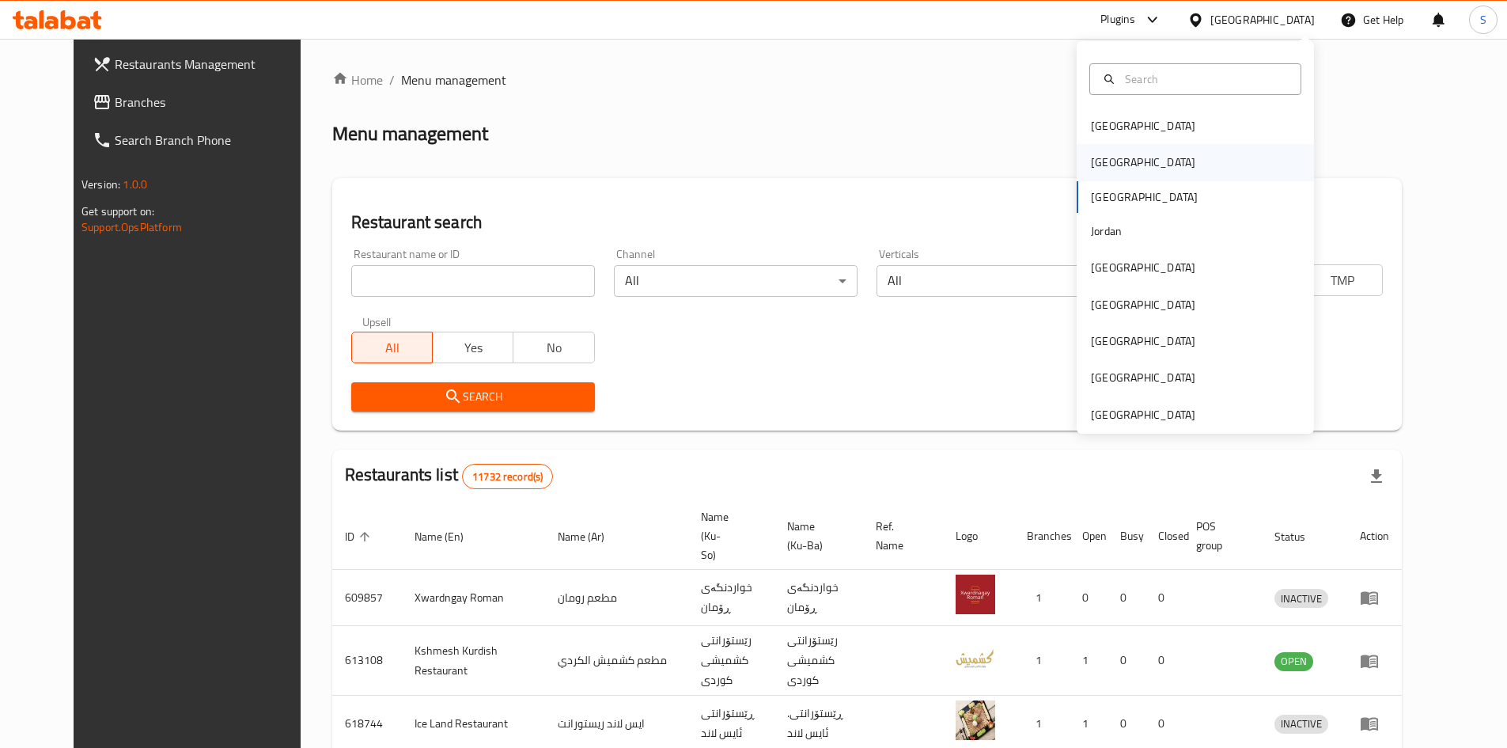
click at [1109, 150] on div "[GEOGRAPHIC_DATA]" at bounding box center [1144, 162] width 130 height 36
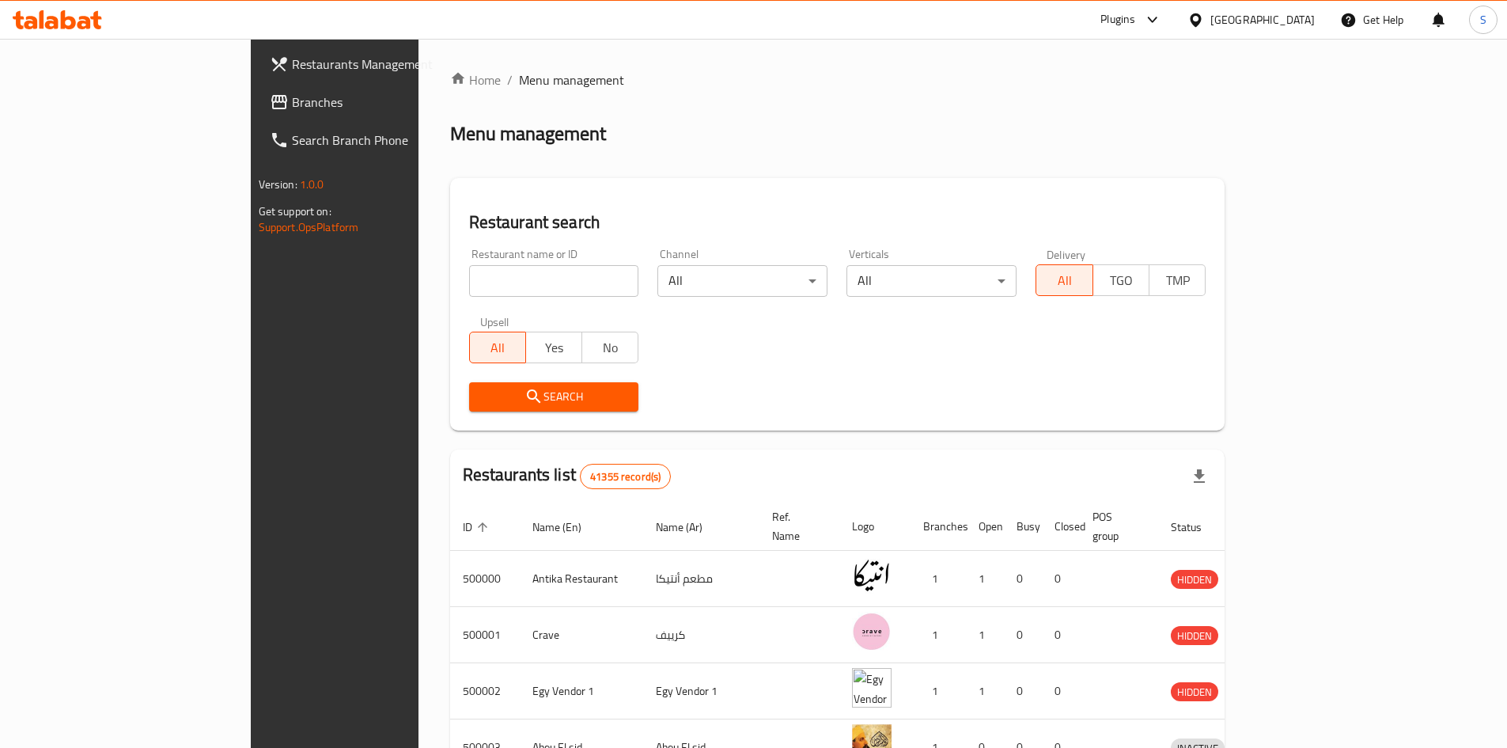
click at [292, 107] on span "Branches" at bounding box center [391, 102] width 198 height 19
